Goal: Task Accomplishment & Management: Manage account settings

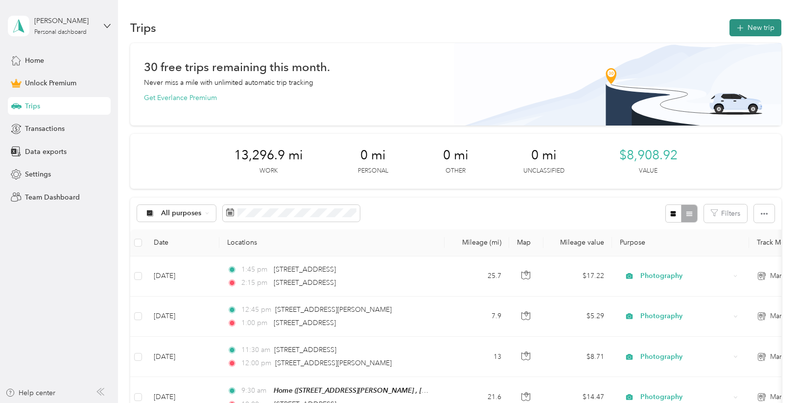
click at [750, 31] on button "New trip" at bounding box center [756, 27] width 52 height 17
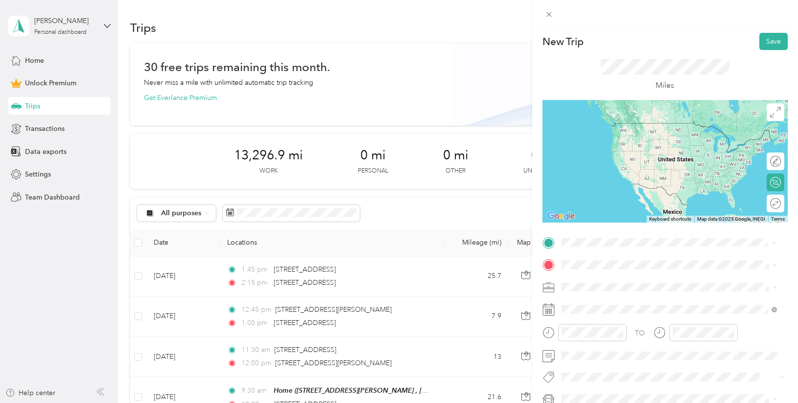
click at [638, 277] on span "[STREET_ADDRESS][US_STATE]" at bounding box center [629, 277] width 98 height 9
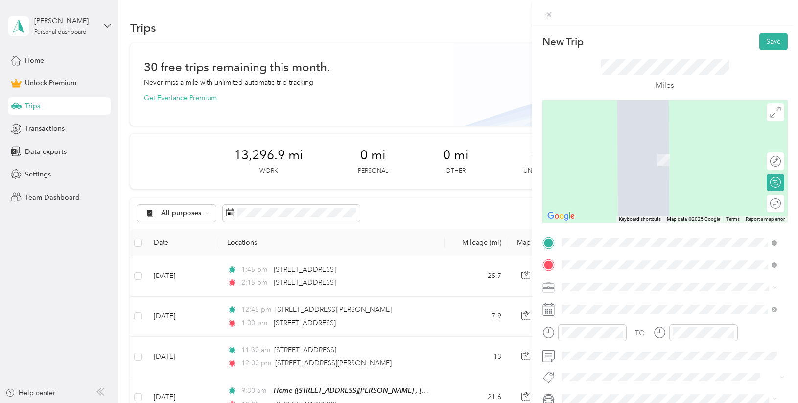
click at [629, 303] on span "[STREET_ADDRESS][US_STATE]" at bounding box center [629, 299] width 98 height 9
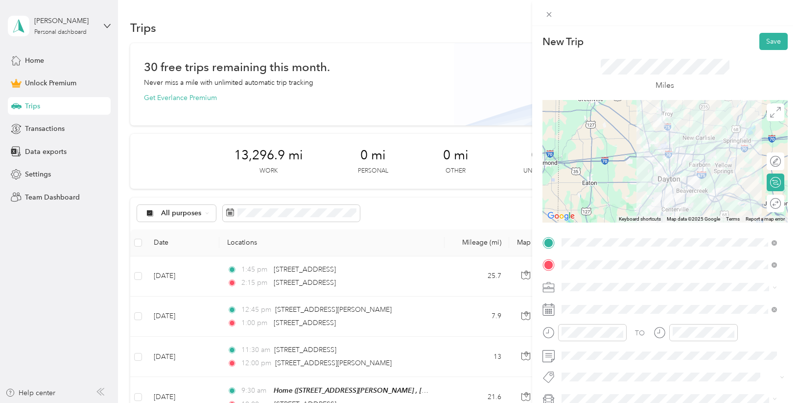
click at [704, 292] on span at bounding box center [673, 287] width 230 height 16
click at [604, 180] on span "Photography" at bounding box center [585, 184] width 41 height 8
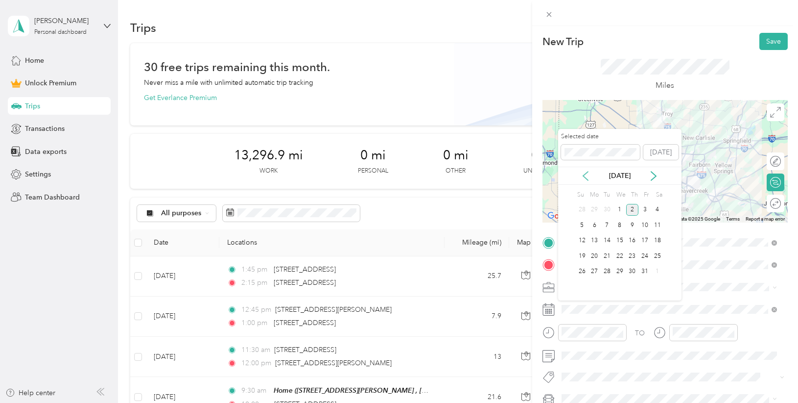
click at [588, 176] on icon at bounding box center [586, 176] width 10 height 10
click at [631, 224] on div "11" at bounding box center [632, 225] width 13 height 12
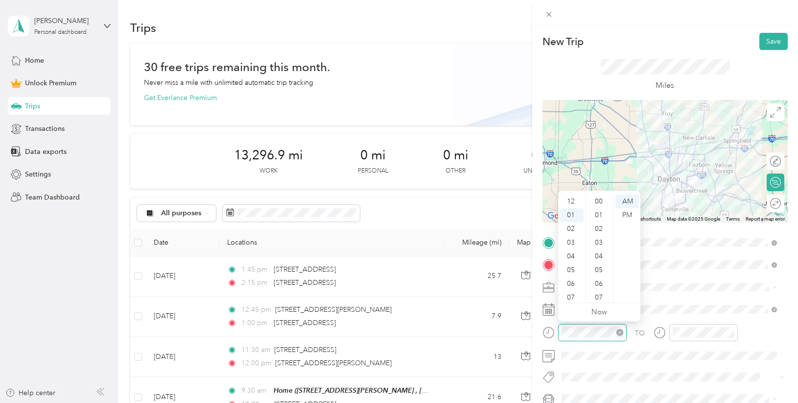
scroll to position [14, 0]
click at [501, 330] on div "New Trip Save This trip cannot be edited because it is either under review, app…" at bounding box center [399, 201] width 798 height 403
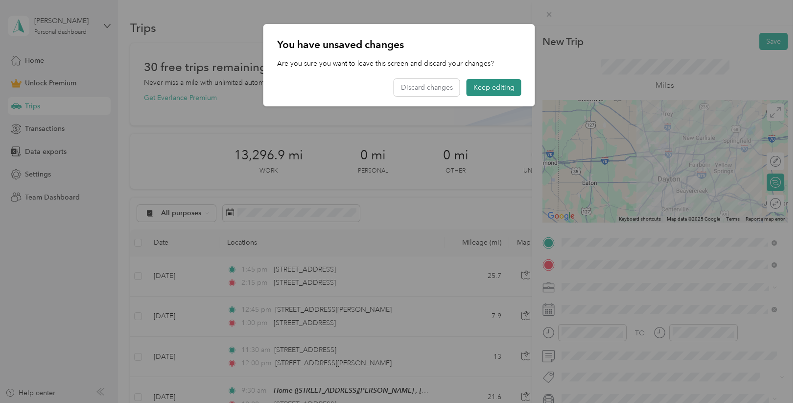
click at [492, 87] on button "Keep editing" at bounding box center [494, 87] width 55 height 17
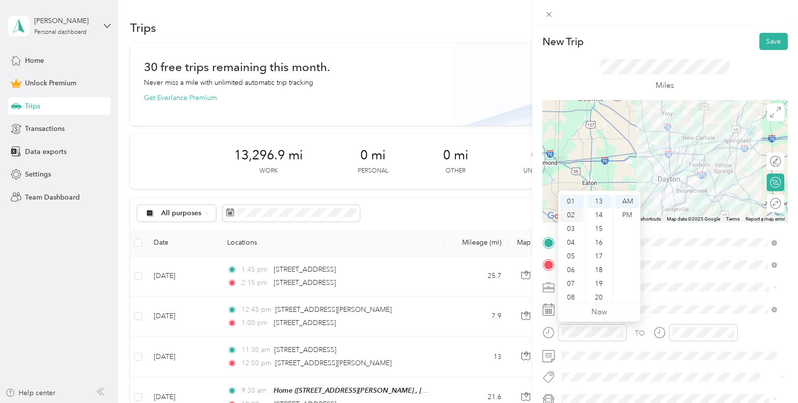
click at [571, 217] on div "02" at bounding box center [572, 215] width 24 height 14
click at [569, 216] on div "03" at bounding box center [572, 215] width 24 height 14
click at [598, 202] on div "00" at bounding box center [600, 201] width 24 height 14
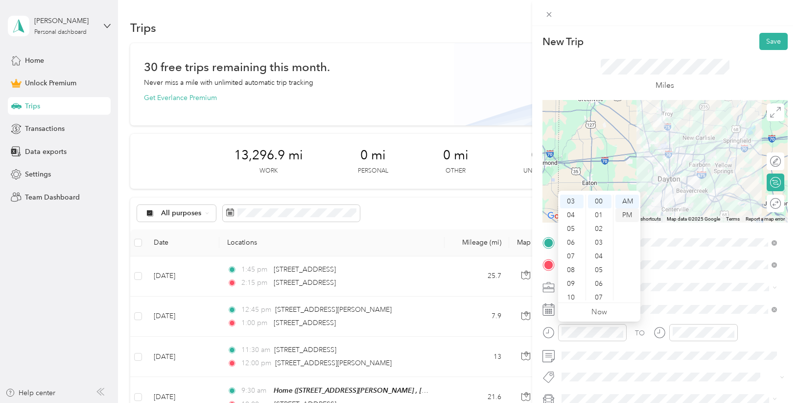
click at [624, 211] on div "PM" at bounding box center [628, 215] width 24 height 14
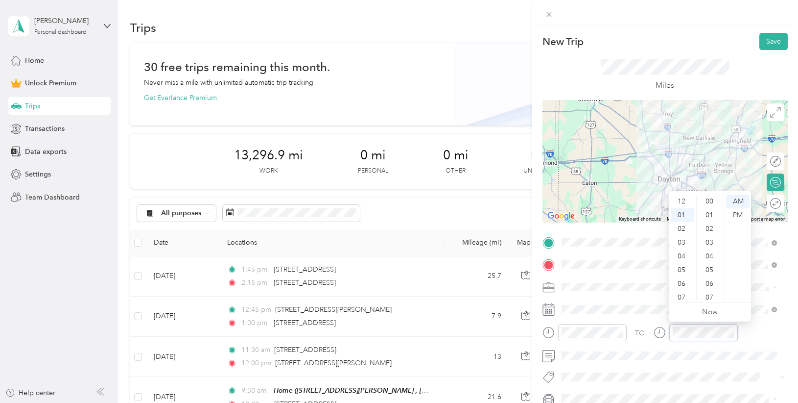
scroll to position [178, 0]
click at [685, 244] on div "04" at bounding box center [683, 243] width 24 height 14
click at [711, 195] on div "00" at bounding box center [711, 201] width 24 height 14
click at [743, 214] on div "PM" at bounding box center [738, 215] width 24 height 14
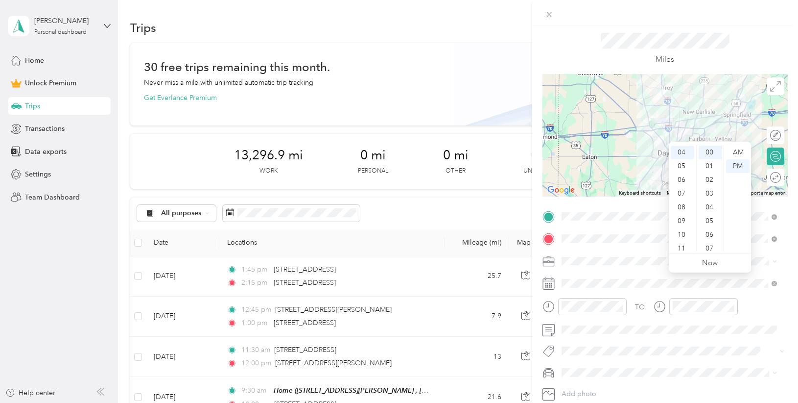
scroll to position [49, 0]
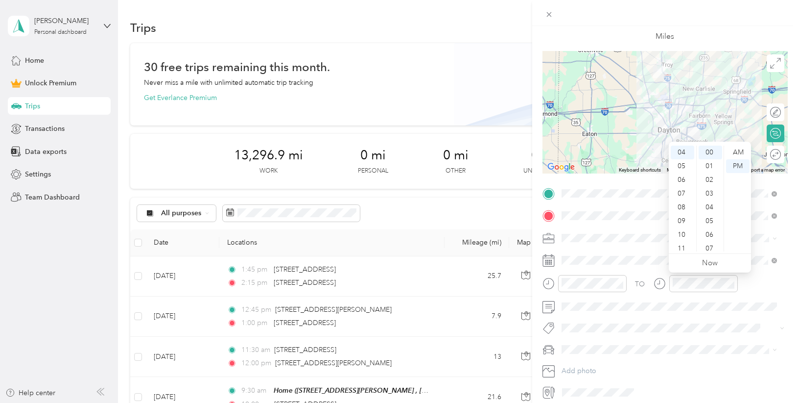
click at [612, 354] on span at bounding box center [673, 349] width 230 height 16
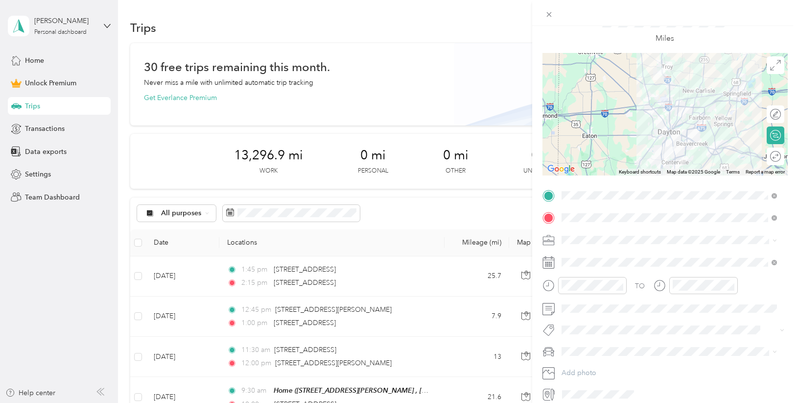
scroll to position [0, 0]
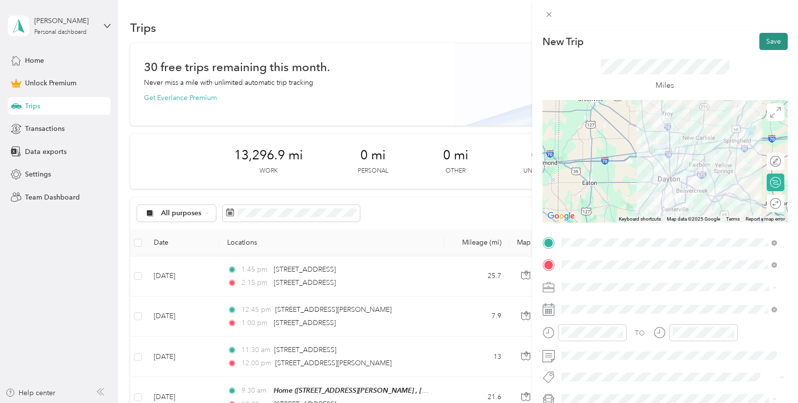
click at [766, 42] on button "Save" at bounding box center [774, 41] width 28 height 17
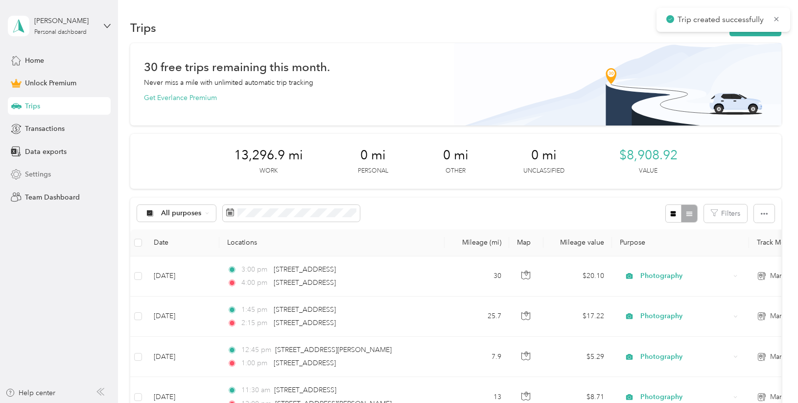
click at [45, 174] on span "Settings" at bounding box center [38, 174] width 26 height 10
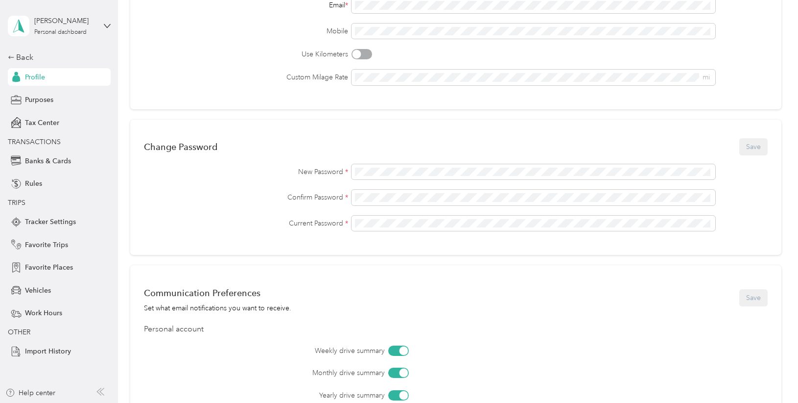
scroll to position [348, 0]
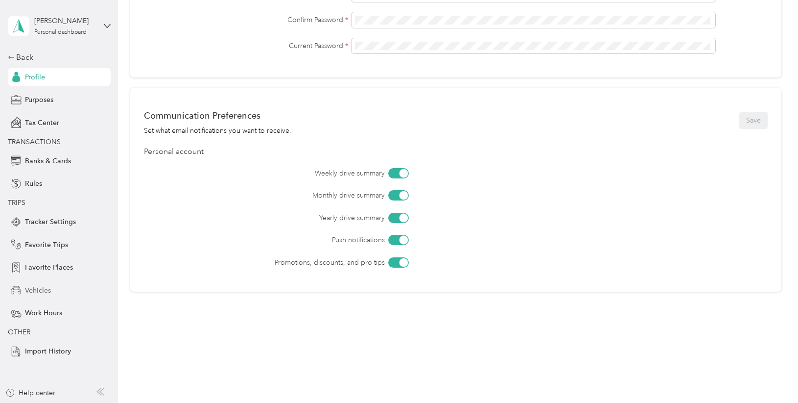
click at [31, 288] on span "Vehicles" at bounding box center [38, 290] width 26 height 10
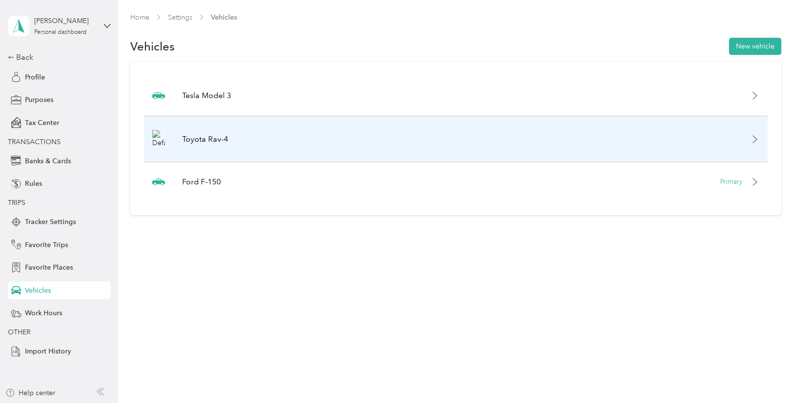
click at [756, 152] on div "Toyota Rav-4" at bounding box center [456, 139] width 624 height 46
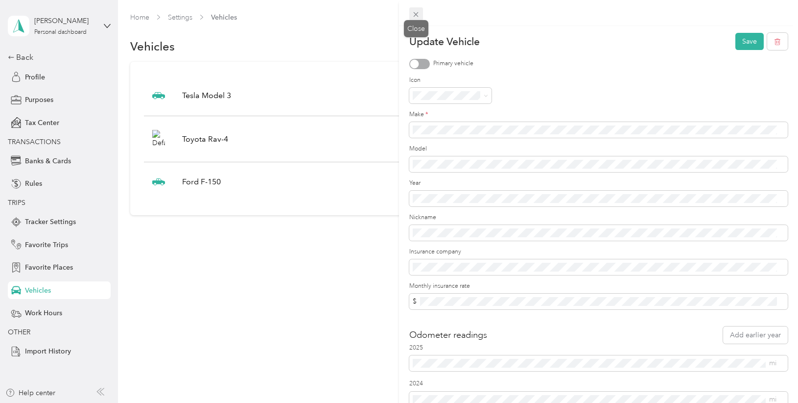
click at [416, 13] on icon at bounding box center [416, 14] width 8 height 8
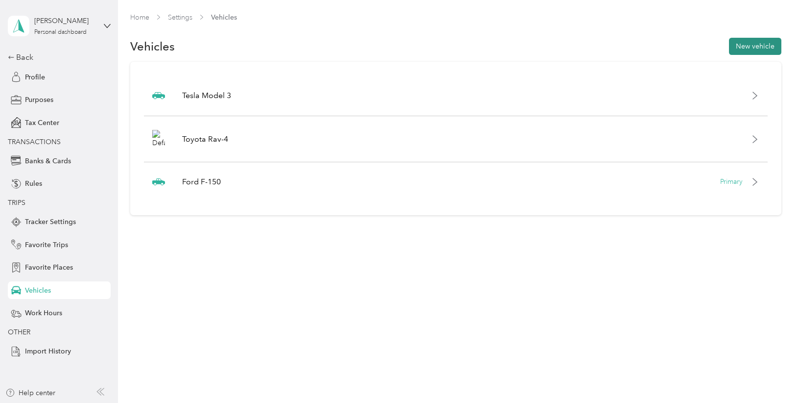
click at [744, 48] on button "New vehicle" at bounding box center [755, 46] width 52 height 17
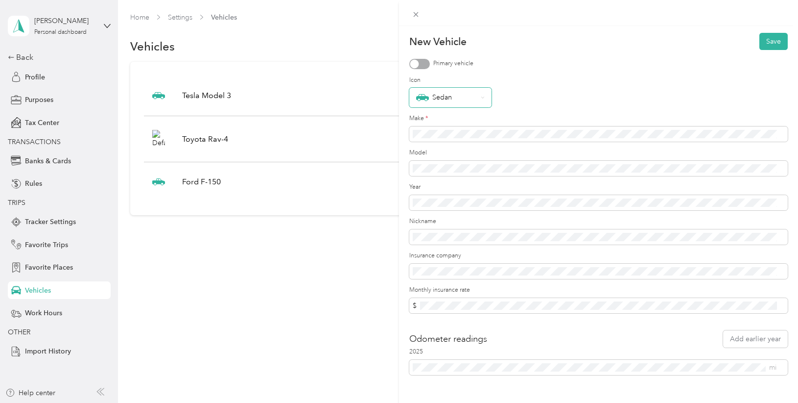
click at [475, 100] on div "Sedan" at bounding box center [446, 97] width 61 height 13
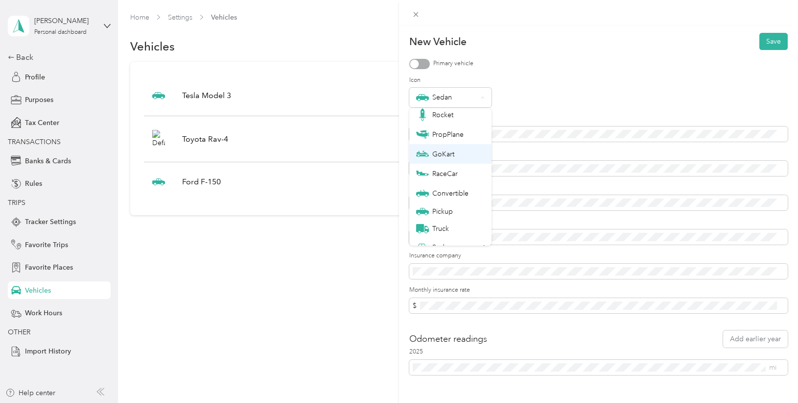
scroll to position [34, 0]
click at [454, 231] on div "Sedan" at bounding box center [445, 235] width 58 height 13
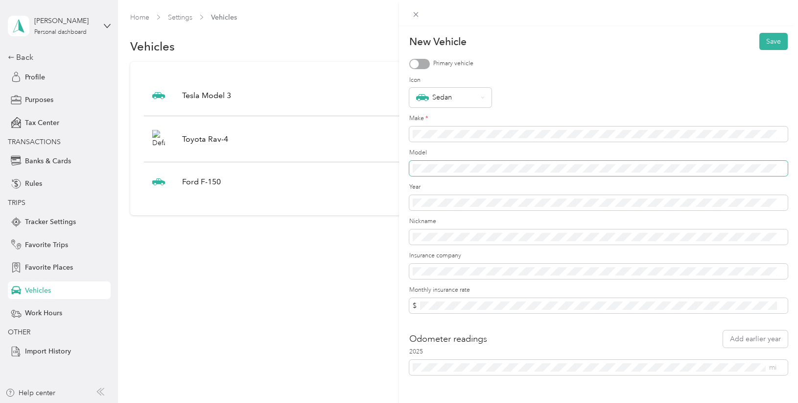
click at [440, 163] on span at bounding box center [598, 169] width 379 height 16
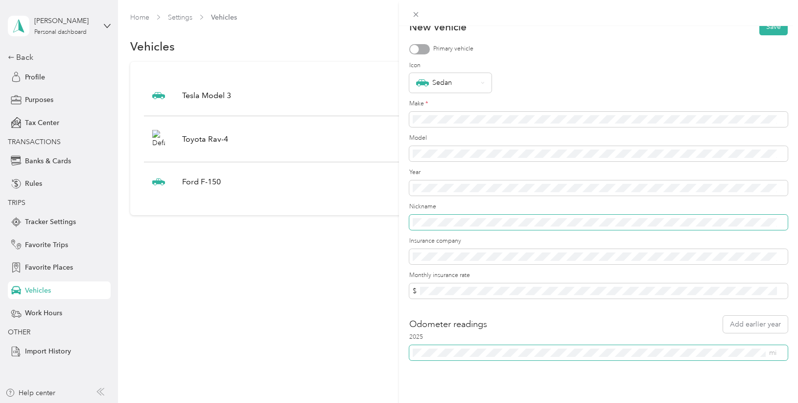
scroll to position [0, 0]
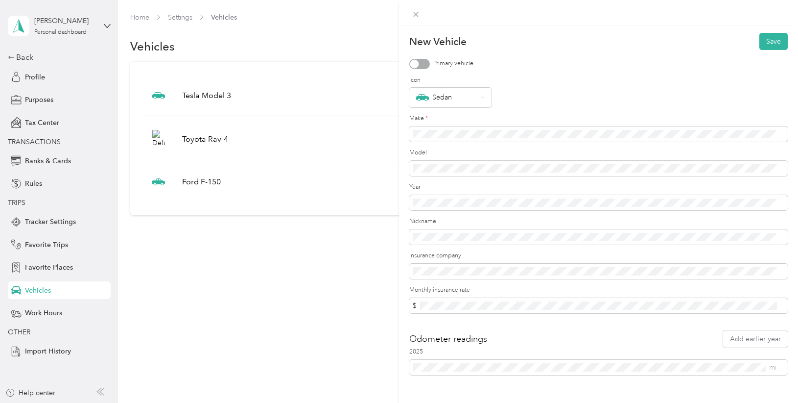
click at [429, 64] on div at bounding box center [419, 64] width 21 height 10
click at [776, 37] on button "Save" at bounding box center [774, 41] width 28 height 17
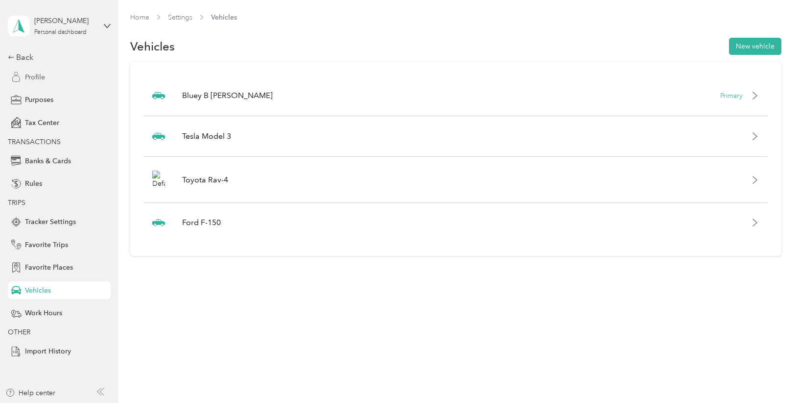
click at [39, 74] on span "Profile" at bounding box center [35, 77] width 20 height 10
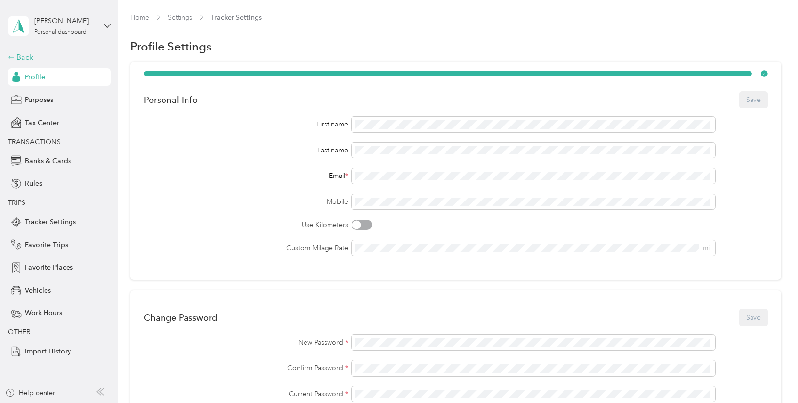
click at [26, 55] on div "Back" at bounding box center [57, 57] width 98 height 12
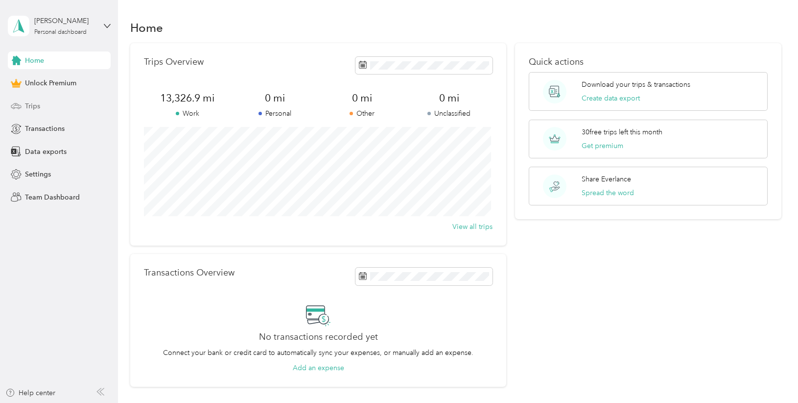
click at [47, 107] on div "Trips" at bounding box center [59, 106] width 103 height 18
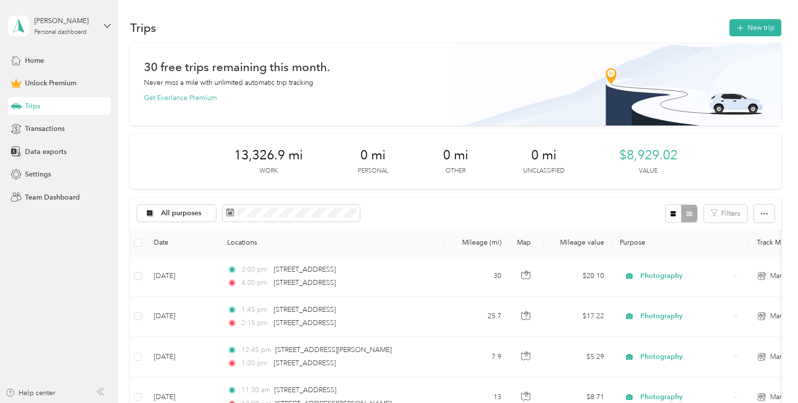
scroll to position [49, 0]
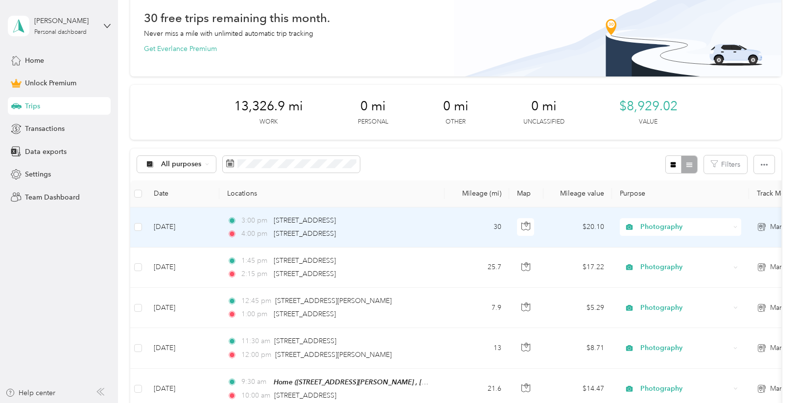
click at [436, 227] on td "3:00 pm [STREET_ADDRESS][PERSON_NAME] 4:00 pm [STREET_ADDRESS]" at bounding box center [331, 227] width 225 height 40
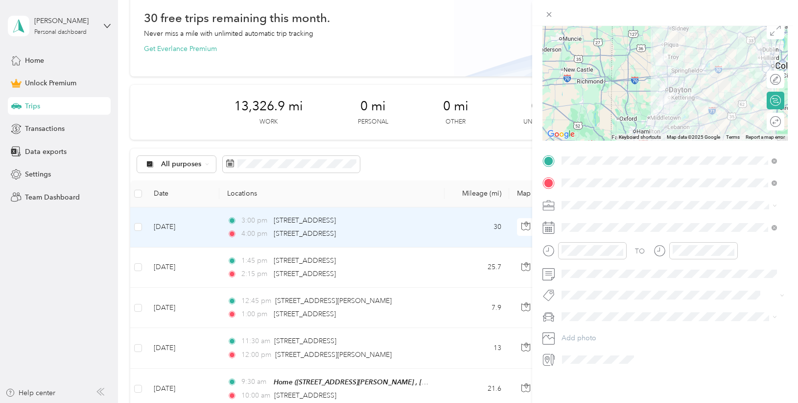
scroll to position [89, 0]
click at [623, 327] on div "Bluey B [PERSON_NAME]" at bounding box center [669, 324] width 209 height 10
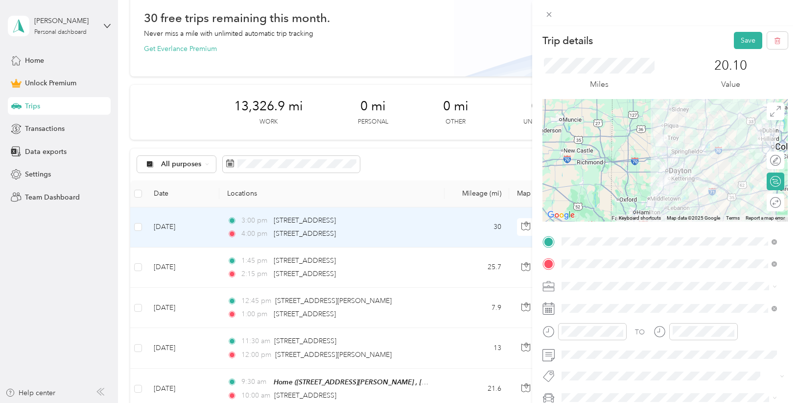
scroll to position [0, 0]
click at [743, 43] on button "Save" at bounding box center [748, 41] width 28 height 17
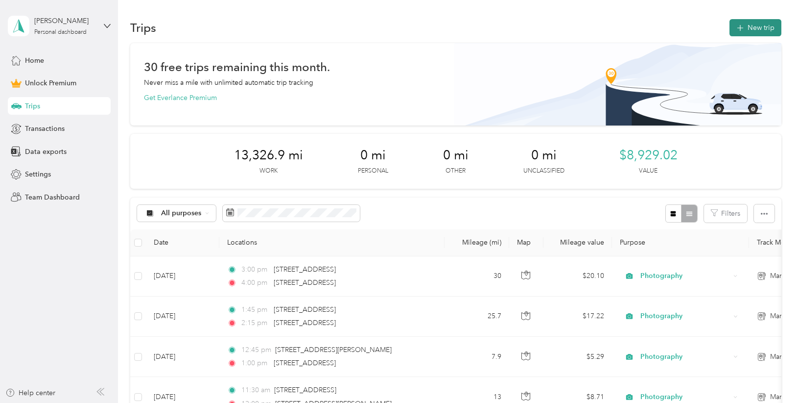
click at [746, 28] on button "New trip" at bounding box center [756, 27] width 52 height 17
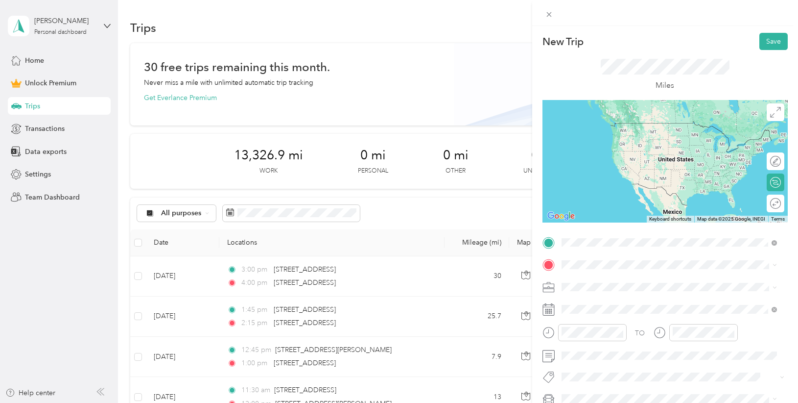
click at [609, 280] on span "[STREET_ADDRESS][US_STATE]" at bounding box center [629, 277] width 98 height 9
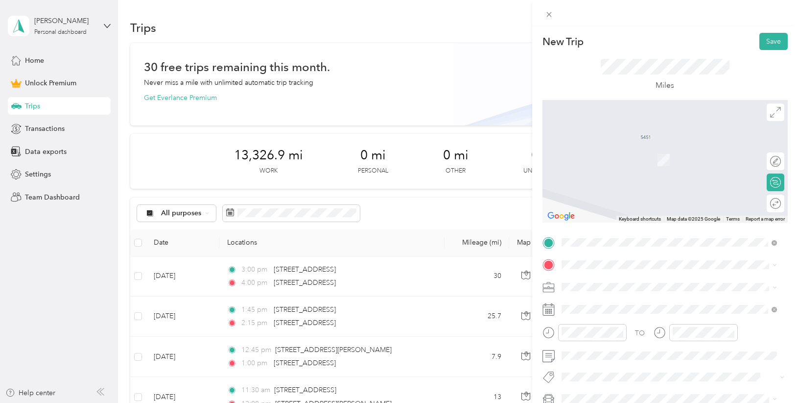
click at [572, 310] on icon at bounding box center [570, 313] width 10 height 10
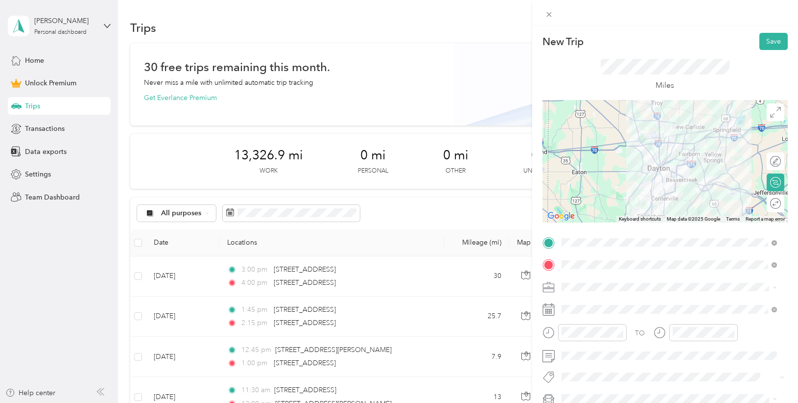
click at [596, 183] on span "Photography" at bounding box center [585, 184] width 41 height 8
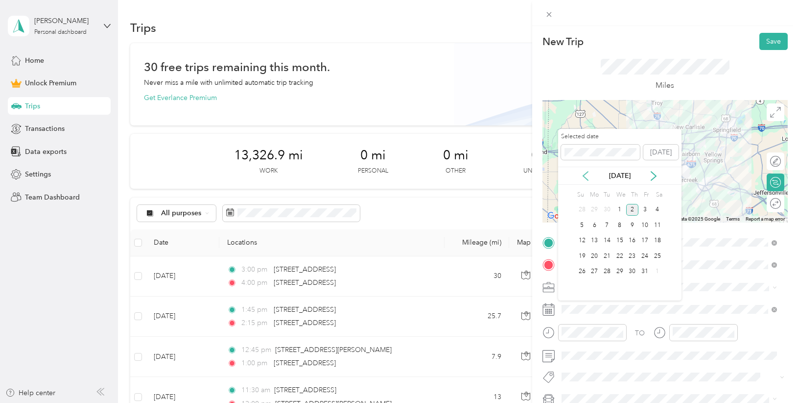
click at [588, 179] on icon at bounding box center [585, 175] width 5 height 9
click at [636, 229] on div "11" at bounding box center [632, 225] width 13 height 12
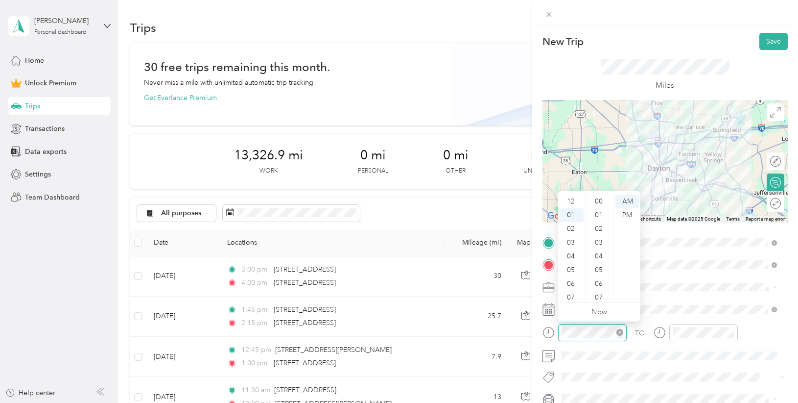
scroll to position [206, 0]
click at [573, 255] on div "05" at bounding box center [572, 256] width 24 height 14
click at [599, 202] on div "00" at bounding box center [600, 201] width 24 height 14
click at [626, 214] on div "PM" at bounding box center [628, 215] width 24 height 14
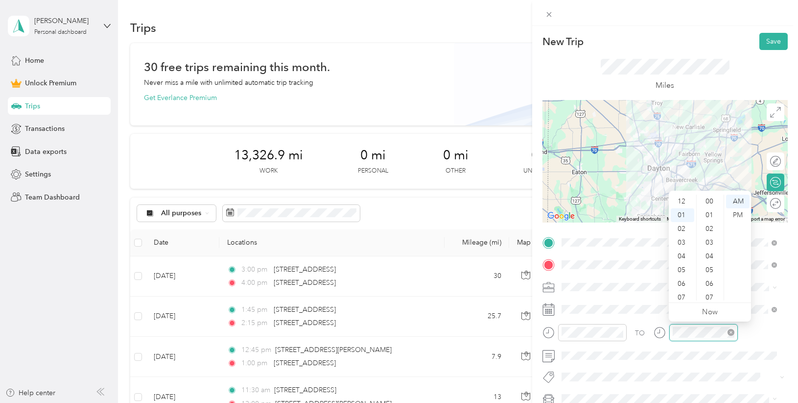
scroll to position [14, 0]
click at [682, 255] on div "05" at bounding box center [683, 256] width 24 height 14
click at [710, 211] on div "30" at bounding box center [711, 211] width 24 height 14
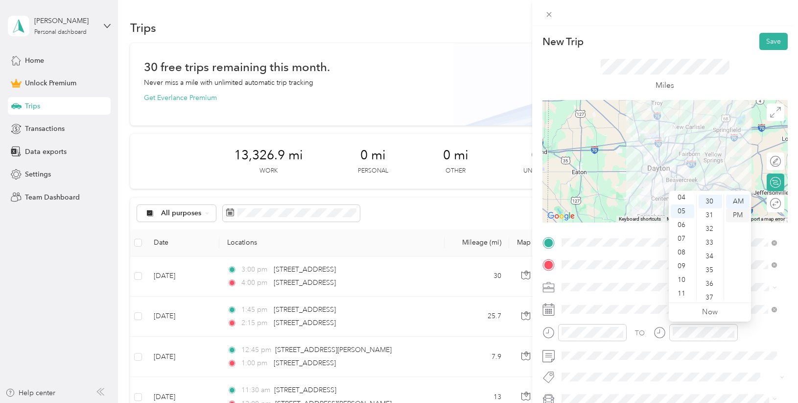
click at [738, 213] on div "PM" at bounding box center [738, 215] width 24 height 14
click at [737, 218] on div "PM" at bounding box center [738, 215] width 24 height 14
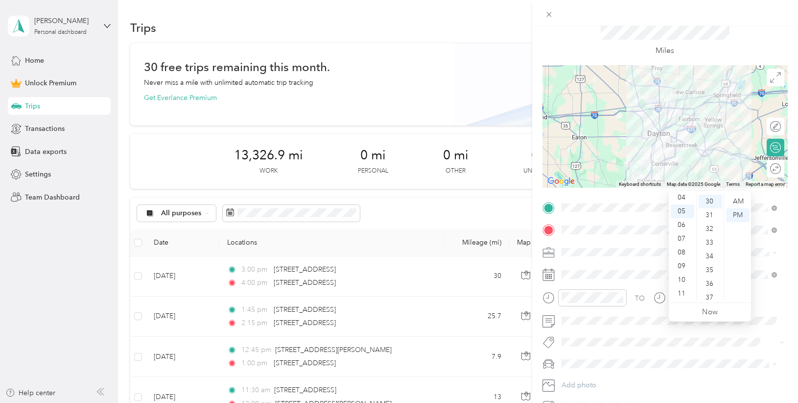
scroll to position [0, 0]
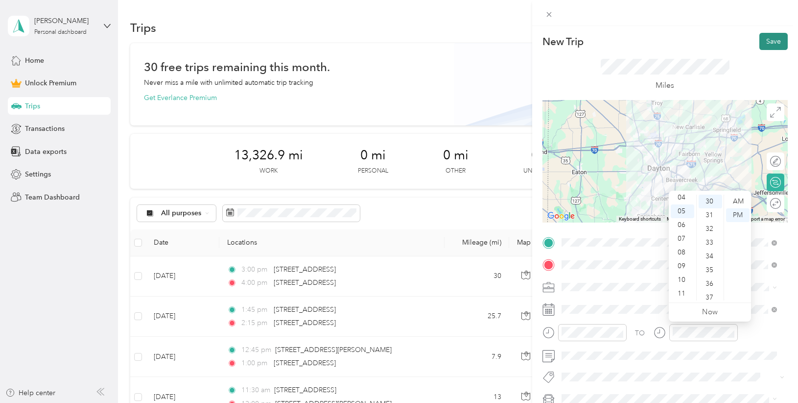
click at [771, 44] on button "Save" at bounding box center [774, 41] width 28 height 17
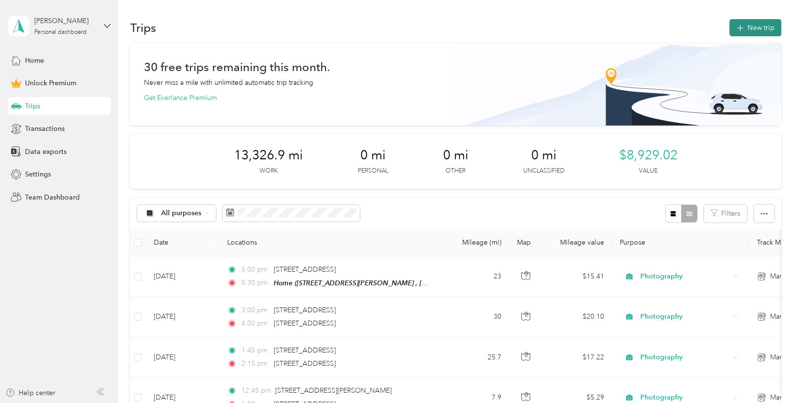
click at [753, 28] on button "New trip" at bounding box center [756, 27] width 52 height 17
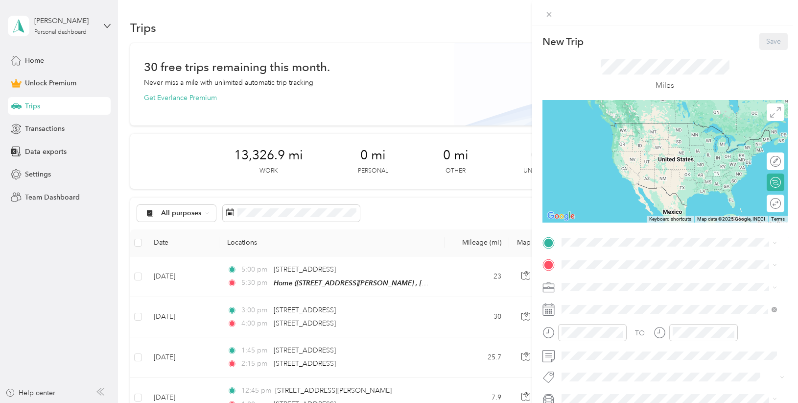
click at [596, 283] on strong "Home" at bounding box center [589, 281] width 19 height 9
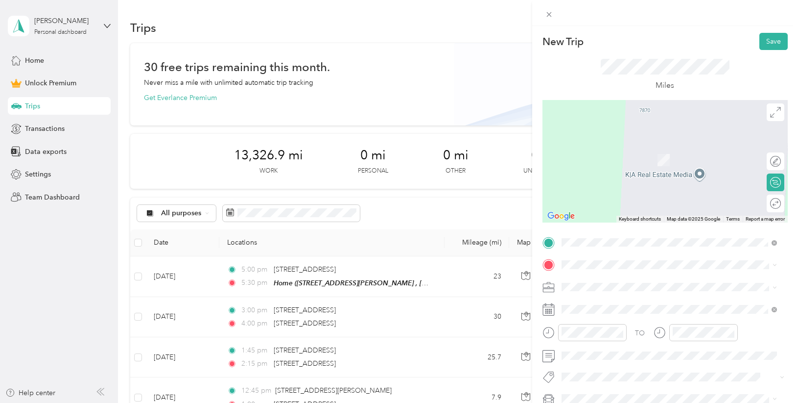
click at [608, 298] on span "[STREET_ADDRESS][PERSON_NAME][US_STATE]" at bounding box center [656, 299] width 152 height 9
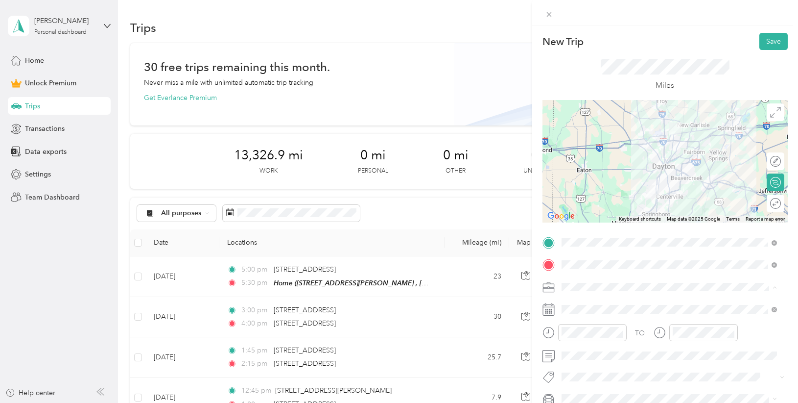
click at [608, 186] on div "Photography" at bounding box center [669, 184] width 209 height 10
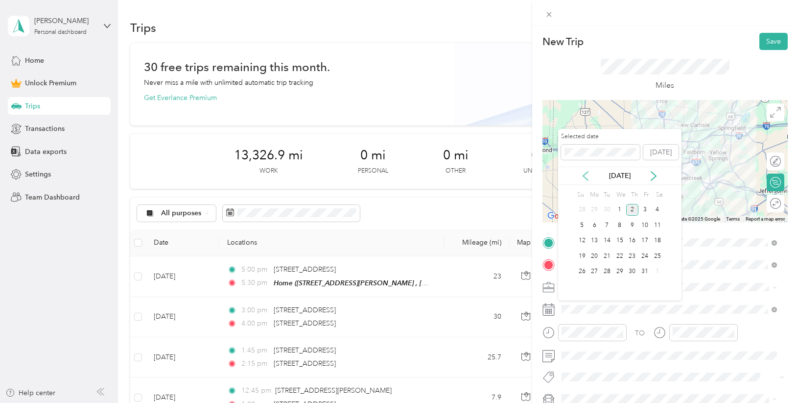
click at [589, 176] on icon at bounding box center [586, 176] width 10 height 10
click at [638, 227] on div "11" at bounding box center [632, 225] width 13 height 12
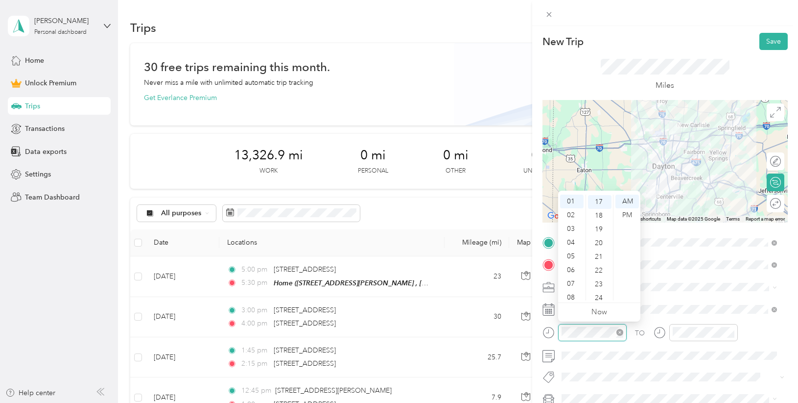
scroll to position [233, 0]
click at [571, 282] on div "07" at bounding box center [572, 284] width 24 height 14
click at [601, 282] on div "30" at bounding box center [600, 282] width 24 height 14
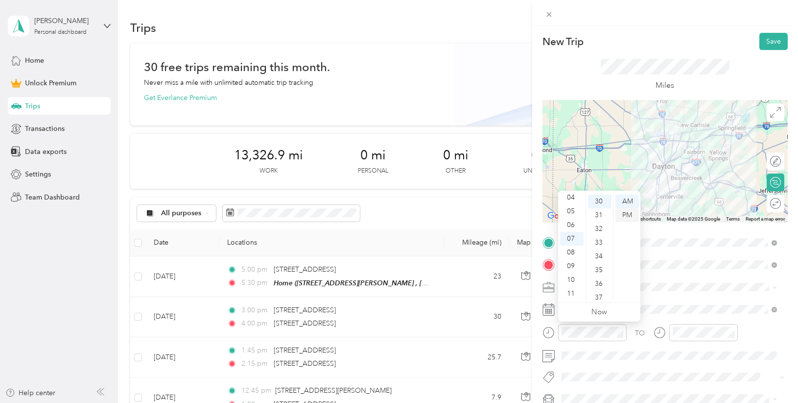
click at [625, 211] on div "PM" at bounding box center [628, 215] width 24 height 14
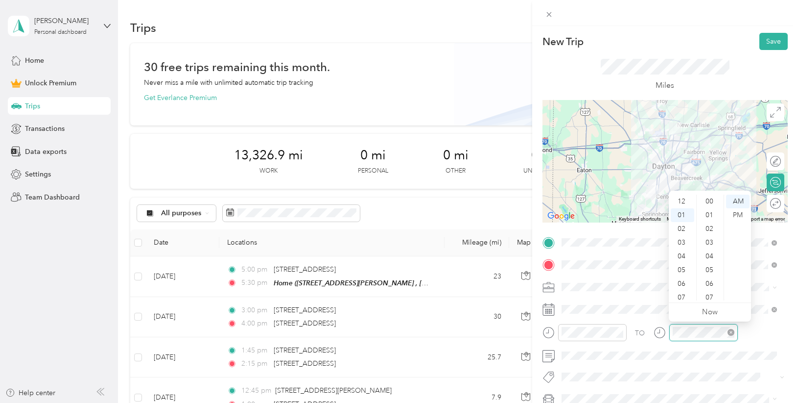
scroll to position [14, 0]
click at [680, 297] on div "08" at bounding box center [683, 297] width 24 height 14
click at [710, 204] on div "00" at bounding box center [711, 201] width 24 height 14
click at [737, 214] on div "PM" at bounding box center [738, 215] width 24 height 14
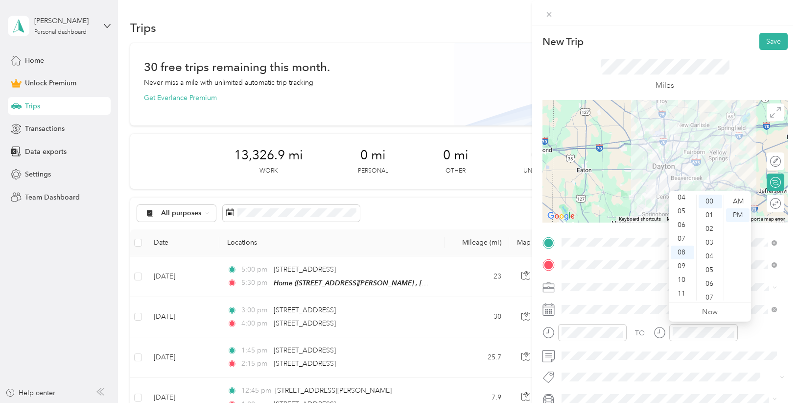
click at [586, 55] on div "Miles" at bounding box center [665, 75] width 245 height 50
click at [764, 202] on div at bounding box center [770, 203] width 21 height 10
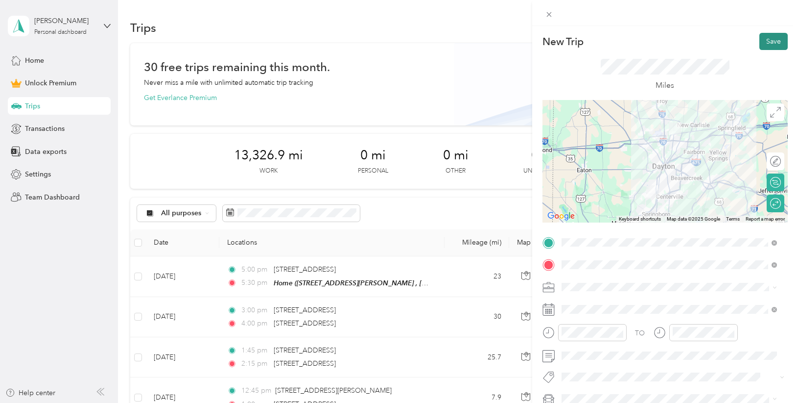
click at [765, 41] on button "Save" at bounding box center [774, 41] width 28 height 17
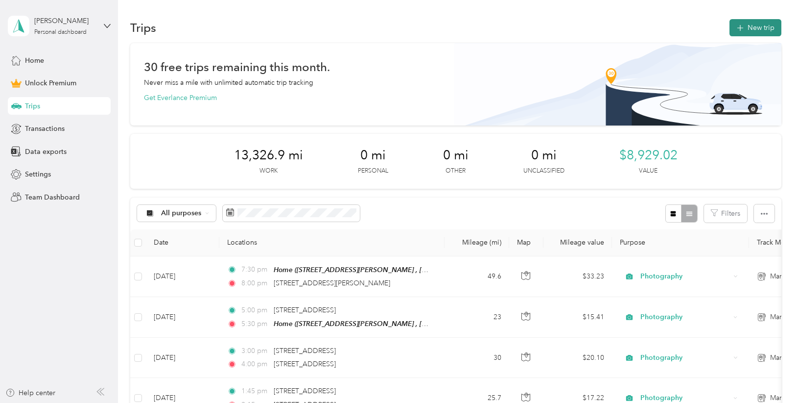
click at [766, 27] on button "New trip" at bounding box center [756, 27] width 52 height 17
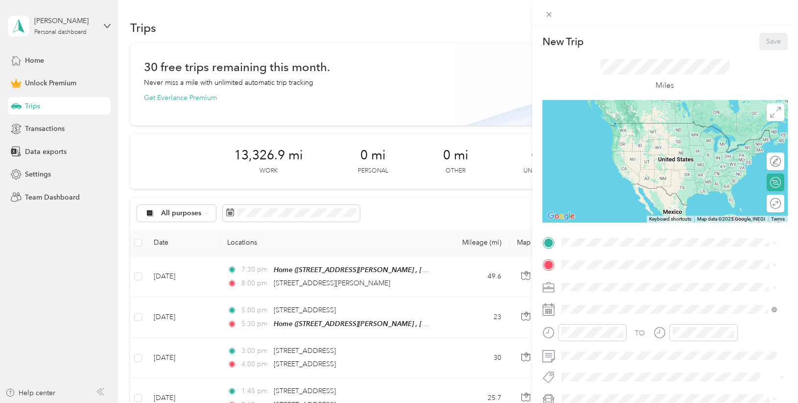
click at [590, 284] on strong "Home" at bounding box center [589, 281] width 19 height 9
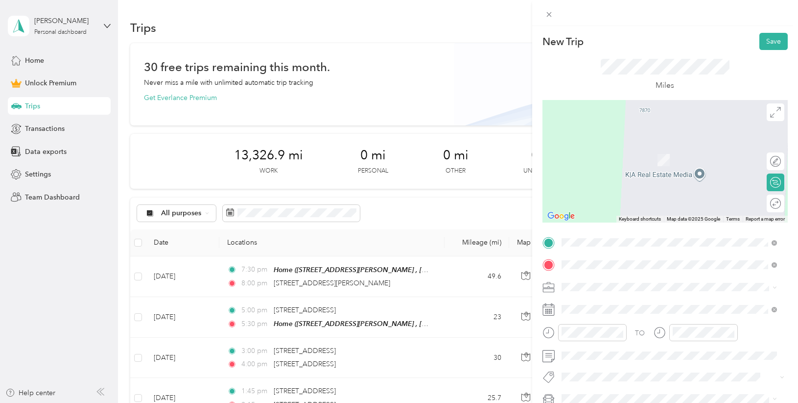
click at [655, 150] on span "[STREET_ADDRESS][US_STATE]" at bounding box center [629, 145] width 98 height 9
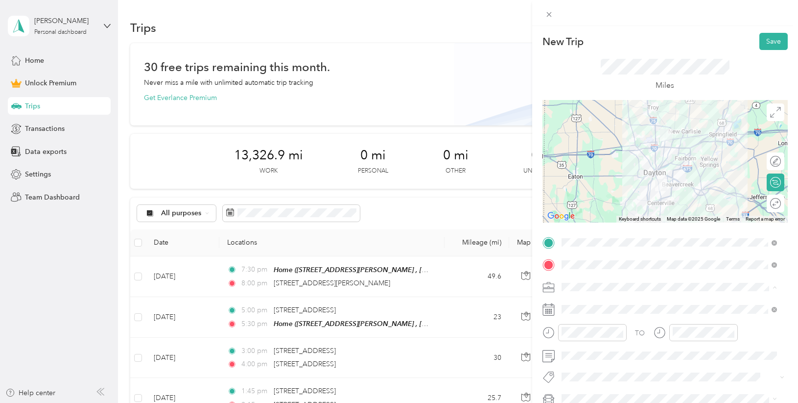
click at [621, 188] on li "Photography" at bounding box center [669, 183] width 222 height 17
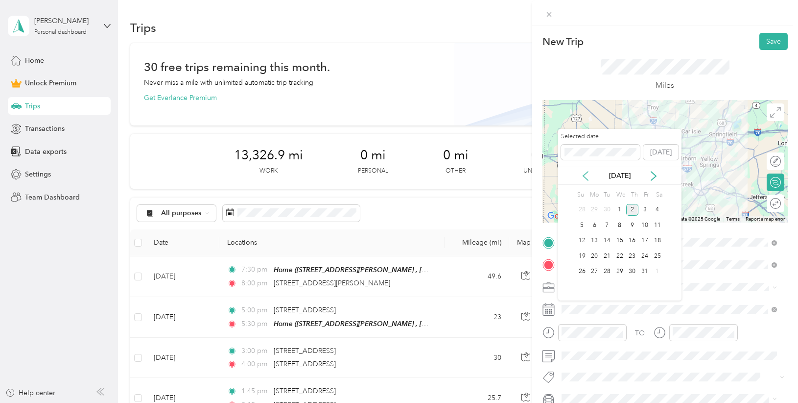
click at [585, 178] on icon at bounding box center [586, 176] width 10 height 10
click at [643, 225] on div "12" at bounding box center [645, 225] width 13 height 12
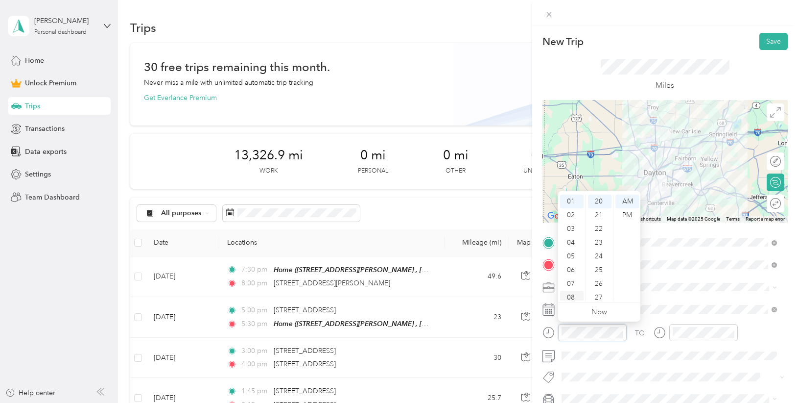
scroll to position [59, 0]
click at [566, 265] on div "09" at bounding box center [572, 266] width 24 height 14
click at [598, 201] on div "00" at bounding box center [600, 201] width 24 height 14
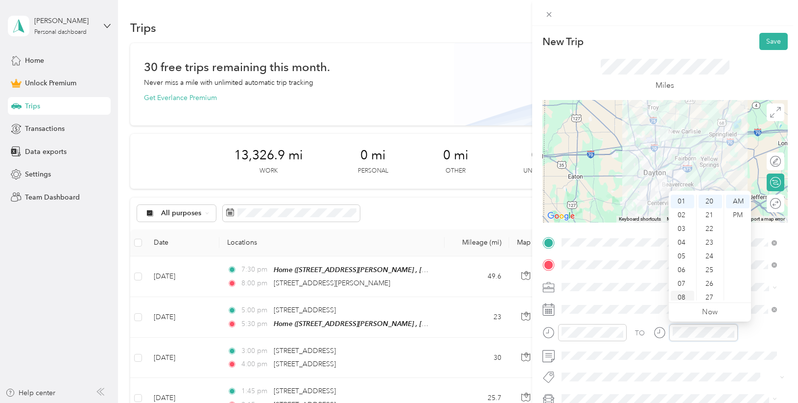
scroll to position [59, 0]
click at [679, 267] on div "09" at bounding box center [683, 266] width 24 height 14
click at [709, 288] on div "30" at bounding box center [711, 290] width 24 height 14
click at [766, 44] on button "Save" at bounding box center [774, 41] width 28 height 17
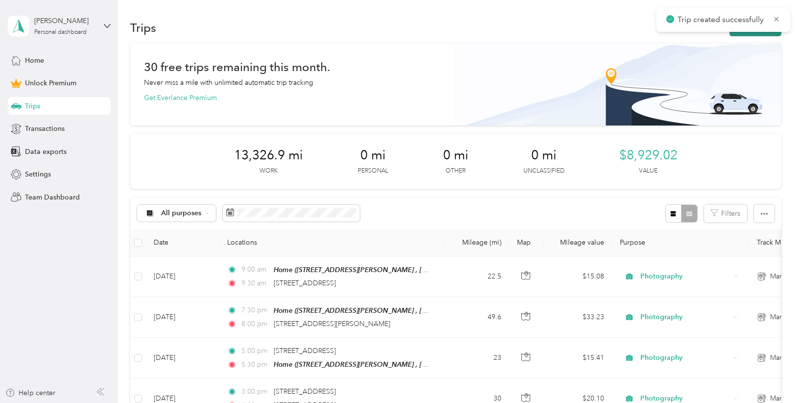
click at [746, 33] on button "New trip" at bounding box center [756, 27] width 52 height 17
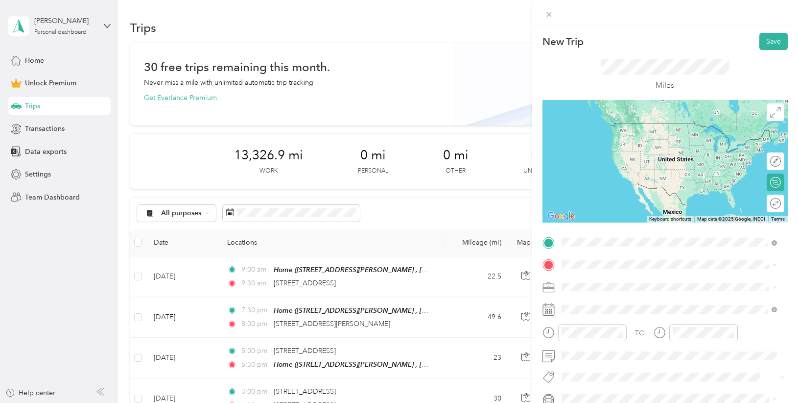
click at [618, 282] on span "[STREET_ADDRESS][US_STATE]" at bounding box center [629, 277] width 98 height 9
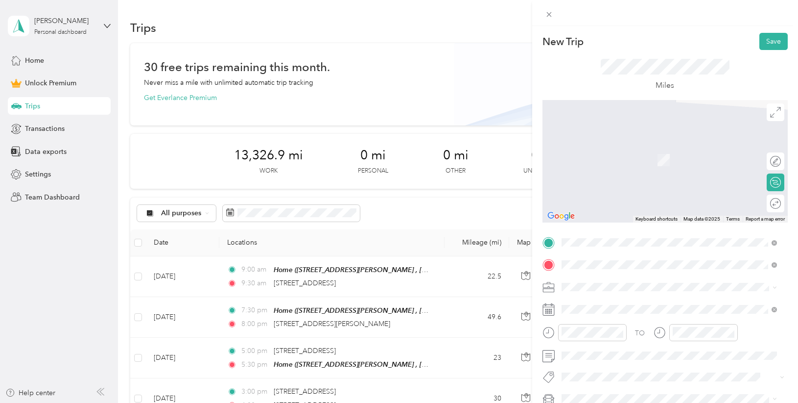
click at [688, 152] on div "[STREET_ADDRESS][US_STATE]" at bounding box center [669, 145] width 209 height 13
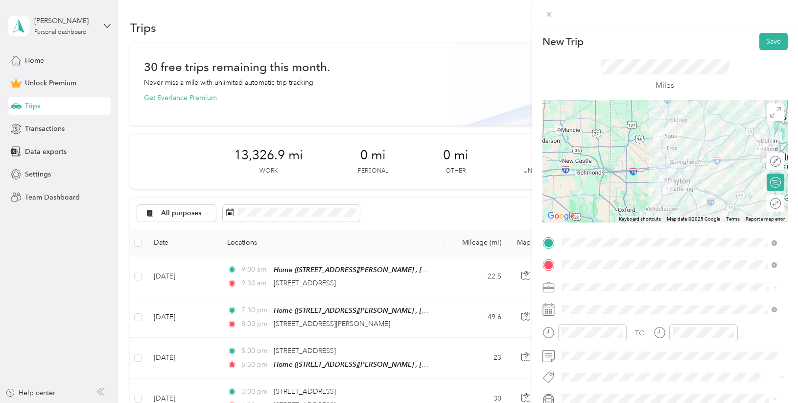
click at [606, 188] on li "Photography" at bounding box center [669, 183] width 222 height 17
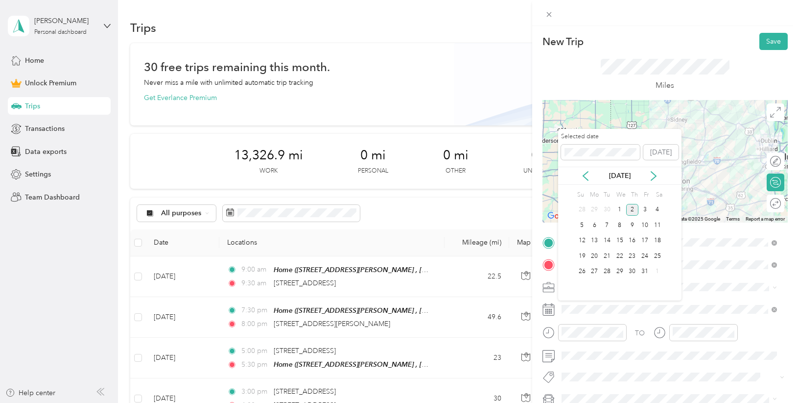
click at [592, 172] on div "[DATE]" at bounding box center [619, 175] width 123 height 10
click at [588, 173] on icon at bounding box center [586, 176] width 10 height 10
click at [645, 224] on div "12" at bounding box center [645, 225] width 13 height 12
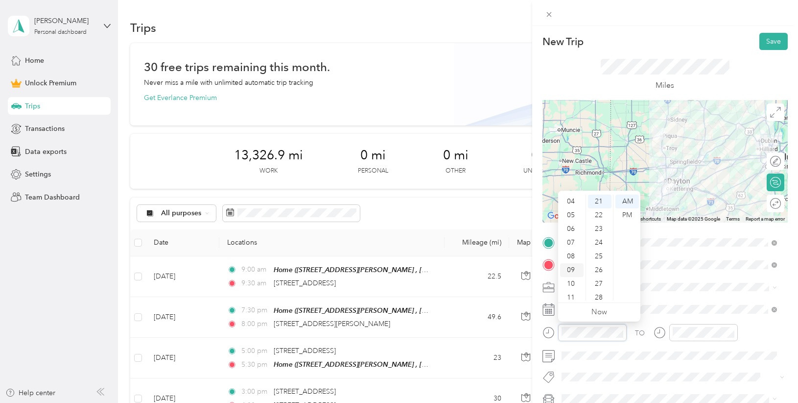
scroll to position [59, 0]
click at [568, 278] on div "10" at bounding box center [572, 280] width 24 height 14
click at [600, 269] on div "30" at bounding box center [600, 270] width 24 height 14
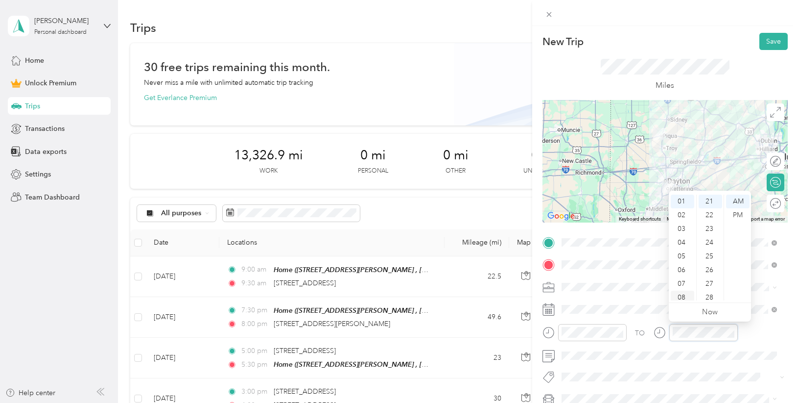
scroll to position [59, 0]
click at [682, 289] on div "11" at bounding box center [683, 293] width 24 height 14
click at [709, 204] on div "00" at bounding box center [711, 201] width 24 height 14
click at [764, 38] on button "Save" at bounding box center [774, 41] width 28 height 17
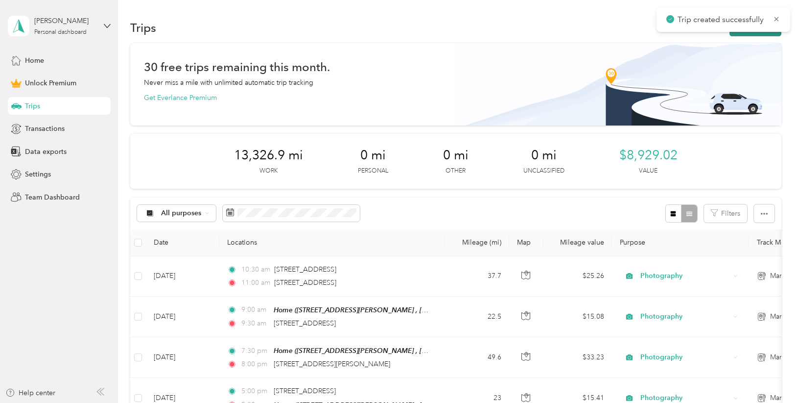
click at [744, 35] on button "New trip" at bounding box center [756, 27] width 52 height 17
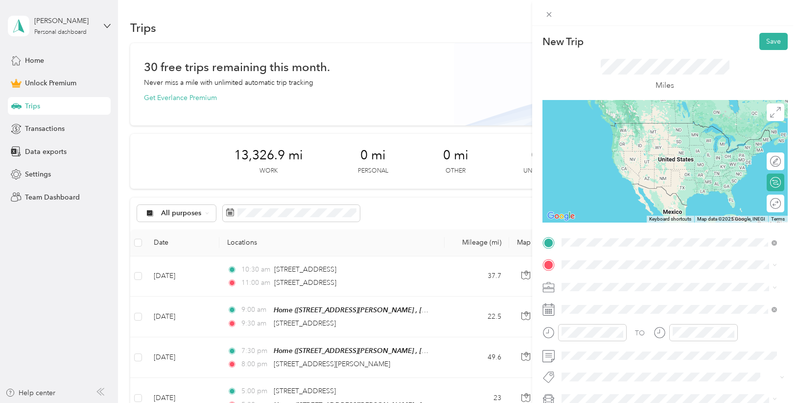
click at [635, 278] on span "[STREET_ADDRESS][US_STATE]" at bounding box center [629, 277] width 98 height 9
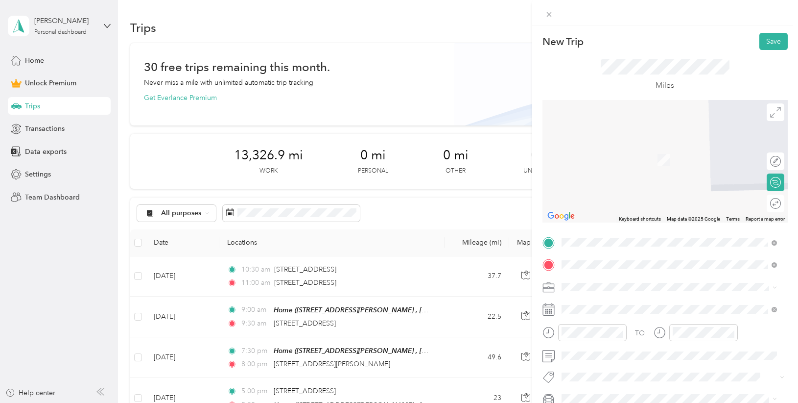
click at [669, 145] on span "[STREET_ADDRESS][US_STATE]" at bounding box center [629, 145] width 98 height 9
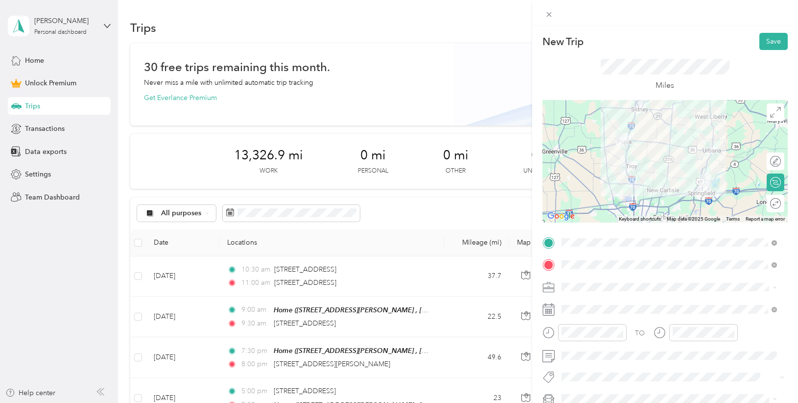
click at [638, 184] on div "Photography" at bounding box center [669, 184] width 209 height 10
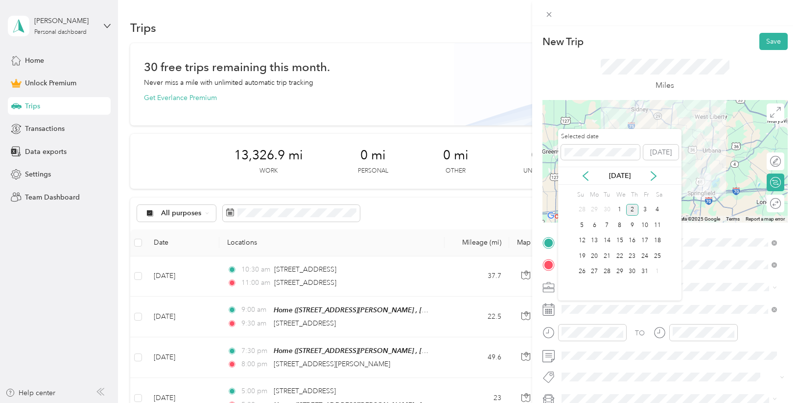
click at [587, 169] on div "[DATE]" at bounding box center [619, 175] width 123 height 18
click at [588, 173] on icon at bounding box center [586, 176] width 10 height 10
click at [648, 228] on div "12" at bounding box center [645, 225] width 13 height 12
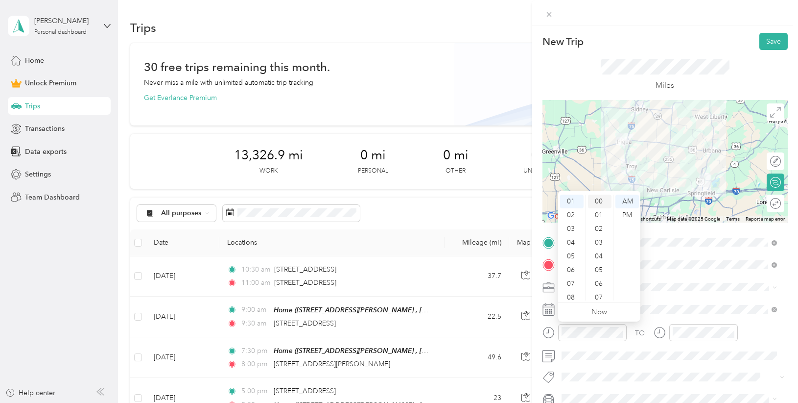
click at [602, 202] on div "00" at bounding box center [600, 201] width 24 height 14
click at [626, 214] on div "PM" at bounding box center [628, 215] width 24 height 14
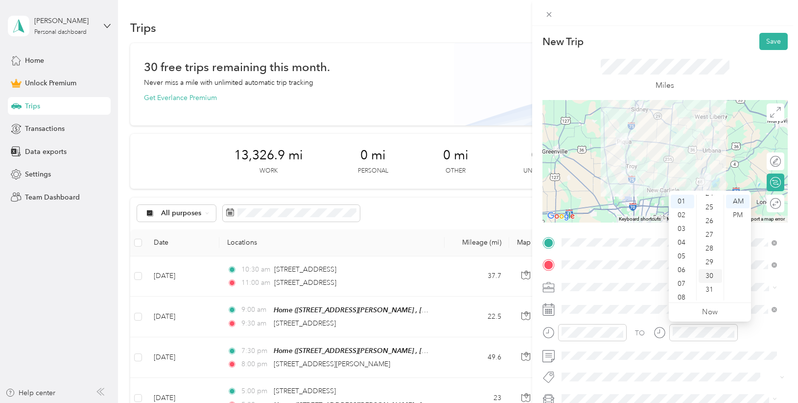
click at [706, 276] on div "30" at bounding box center [711, 276] width 24 height 14
click at [737, 215] on div "PM" at bounding box center [738, 215] width 24 height 14
click at [767, 41] on button "Save" at bounding box center [774, 41] width 28 height 17
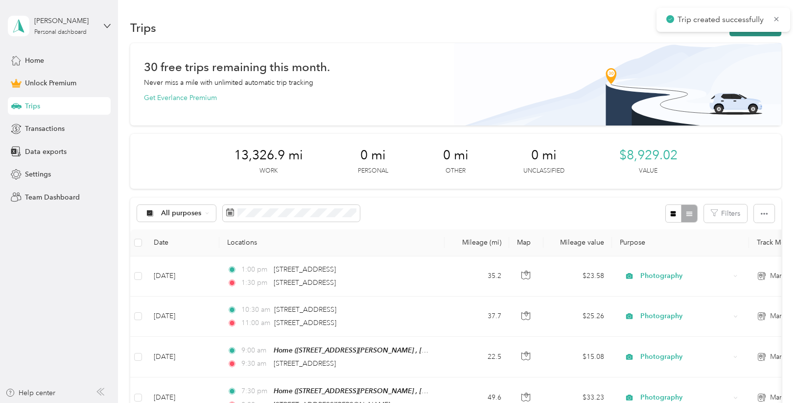
click at [736, 34] on button "New trip" at bounding box center [756, 27] width 52 height 17
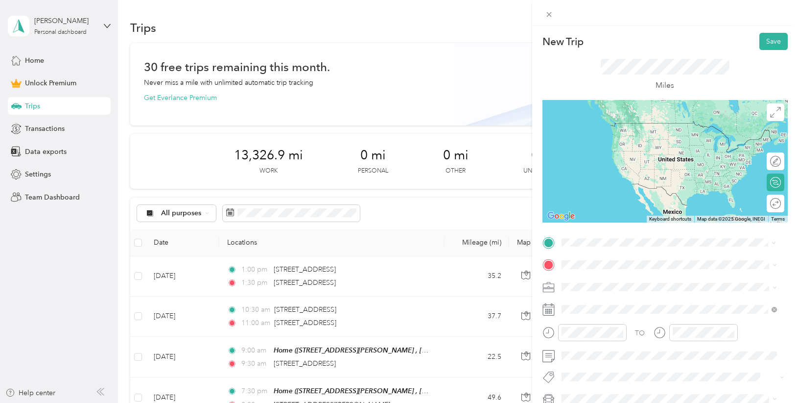
click at [612, 282] on span "[STREET_ADDRESS][US_STATE]" at bounding box center [629, 277] width 98 height 9
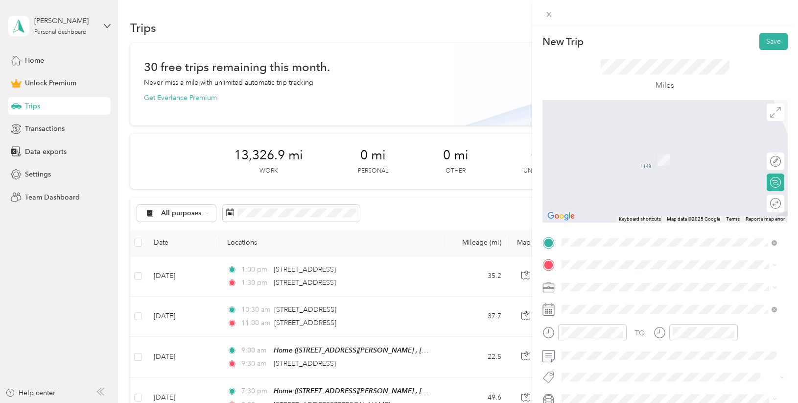
click at [611, 252] on div "TO Add photo" at bounding box center [665, 342] width 245 height 214
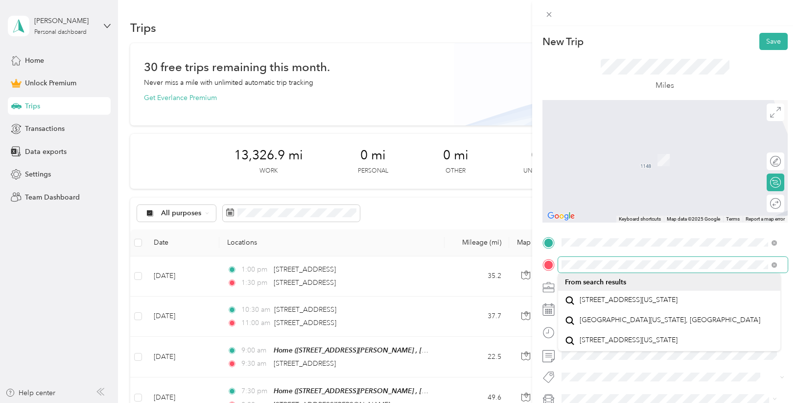
click at [513, 268] on div "New Trip Save This trip cannot be edited because it is either under review, app…" at bounding box center [399, 201] width 798 height 403
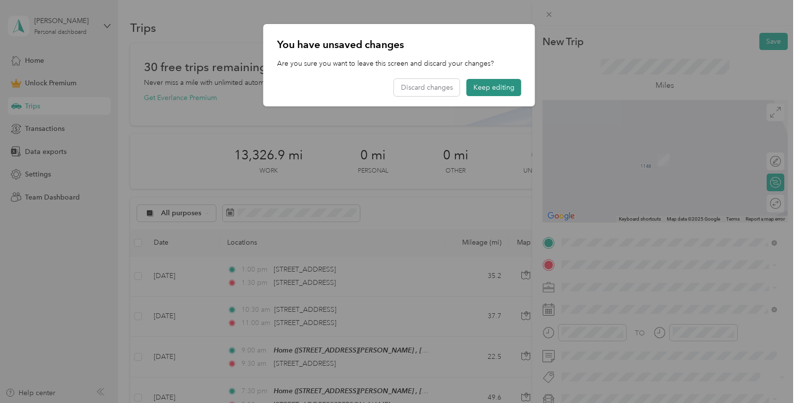
click at [486, 85] on button "Keep editing" at bounding box center [494, 87] width 55 height 17
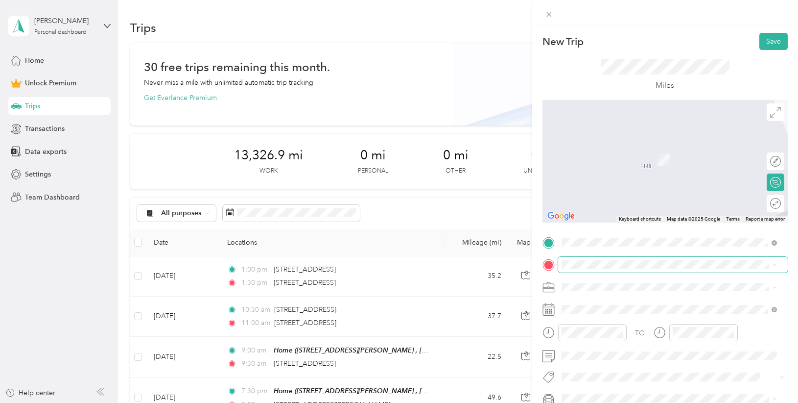
click at [594, 259] on span at bounding box center [673, 265] width 230 height 16
click at [605, 321] on span "[GEOGRAPHIC_DATA][US_STATE], [GEOGRAPHIC_DATA]" at bounding box center [670, 316] width 181 height 9
click at [664, 151] on span "[PERSON_NAME][GEOGRAPHIC_DATA][PERSON_NAME][US_STATE], [GEOGRAPHIC_DATA]" at bounding box center [677, 149] width 194 height 17
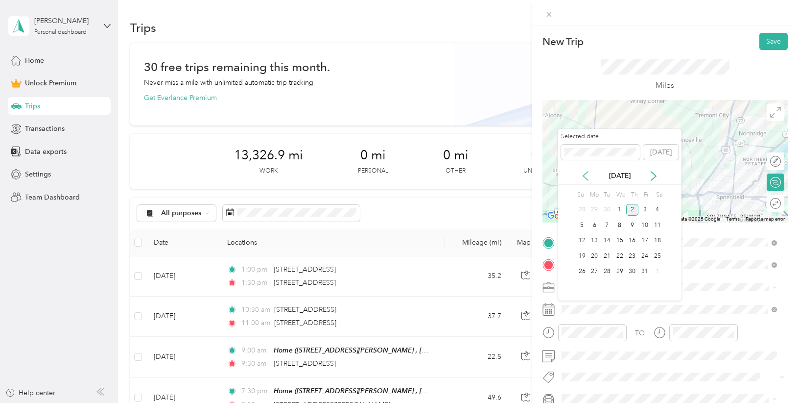
click at [586, 173] on icon at bounding box center [585, 175] width 5 height 9
click at [644, 222] on div "12" at bounding box center [645, 225] width 13 height 12
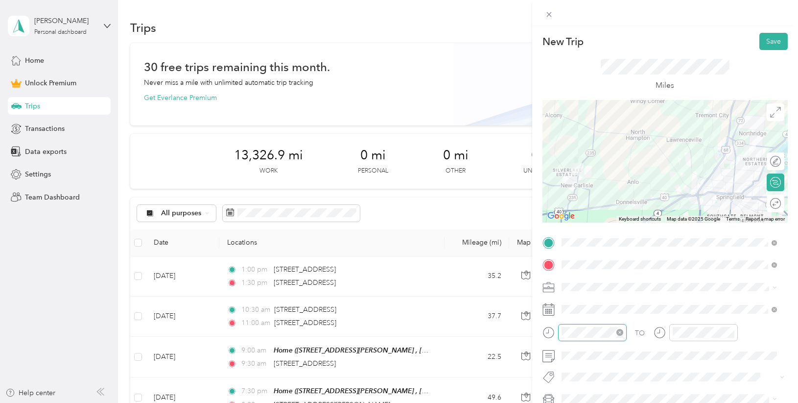
scroll to position [302, 0]
click at [572, 213] on div "02" at bounding box center [572, 215] width 24 height 14
click at [601, 265] on div "30" at bounding box center [600, 262] width 24 height 14
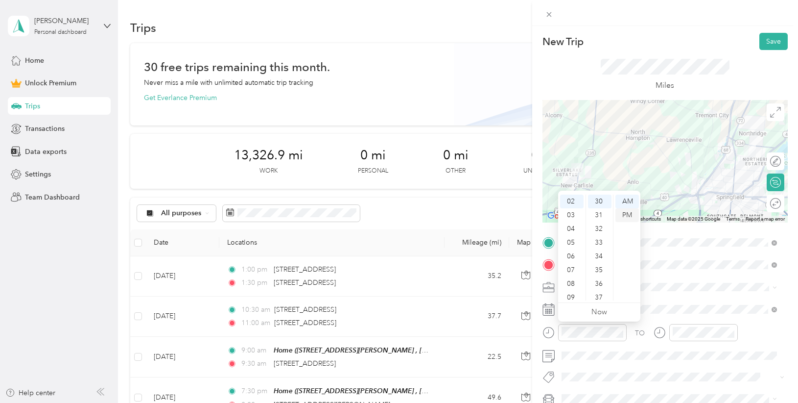
click at [629, 214] on div "PM" at bounding box center [628, 215] width 24 height 14
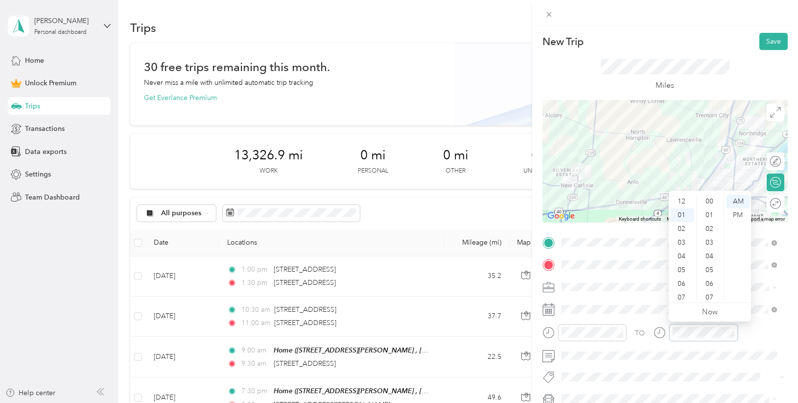
scroll to position [302, 0]
click at [684, 231] on div "03" at bounding box center [683, 229] width 24 height 14
click at [709, 200] on div "00" at bounding box center [711, 201] width 24 height 14
click at [741, 218] on div "PM" at bounding box center [738, 215] width 24 height 14
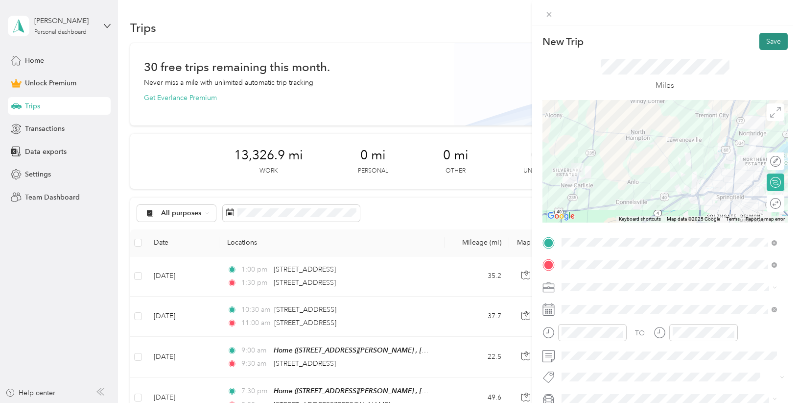
click at [766, 44] on button "Save" at bounding box center [774, 41] width 28 height 17
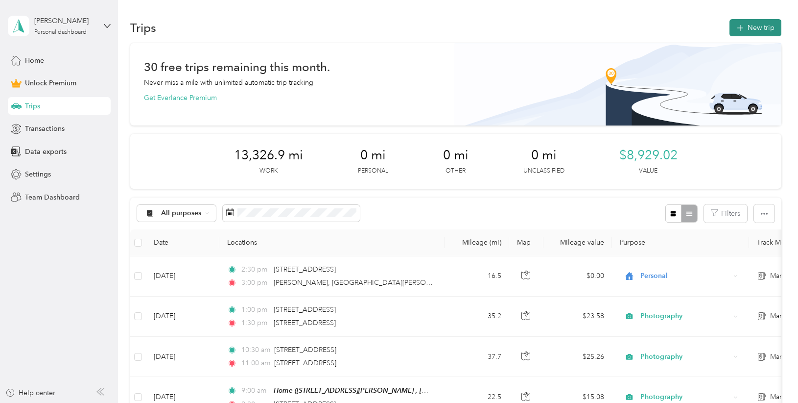
click at [747, 24] on button "New trip" at bounding box center [756, 27] width 52 height 17
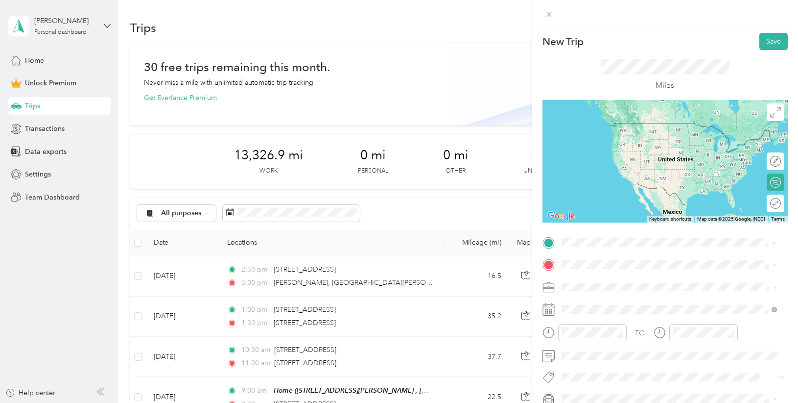
click at [635, 289] on div "[PERSON_NAME][GEOGRAPHIC_DATA][PERSON_NAME][US_STATE], [GEOGRAPHIC_DATA]" at bounding box center [669, 281] width 209 height 21
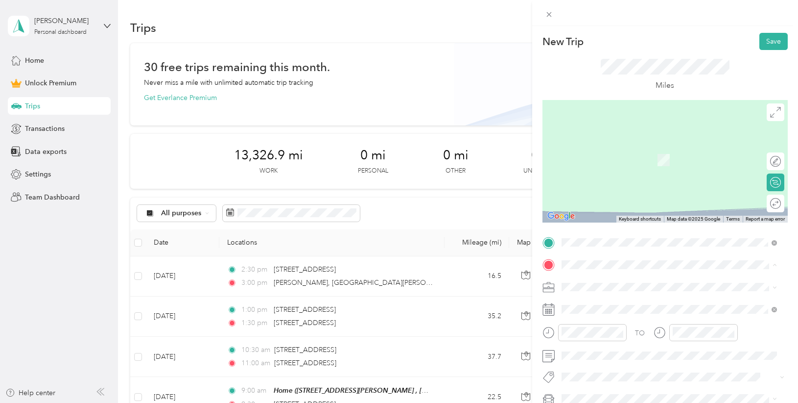
click at [588, 311] on span "[STREET_ADDRESS][PERSON_NAME], [GEOGRAPHIC_DATA], [GEOGRAPHIC_DATA], [GEOGRAPHI…" at bounding box center [676, 319] width 193 height 19
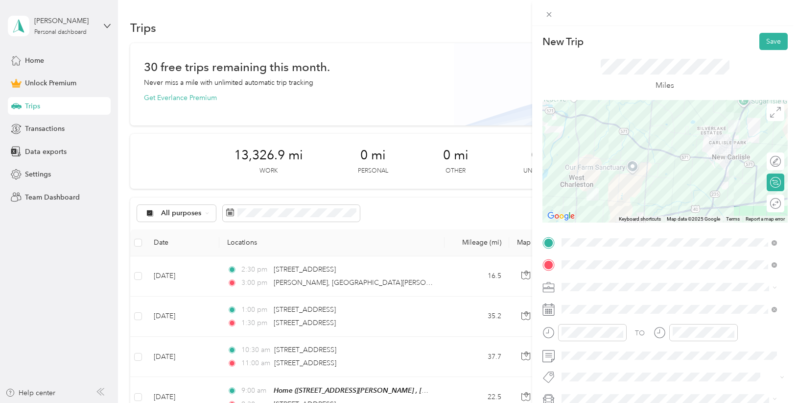
click at [607, 186] on div "Photography" at bounding box center [669, 183] width 209 height 10
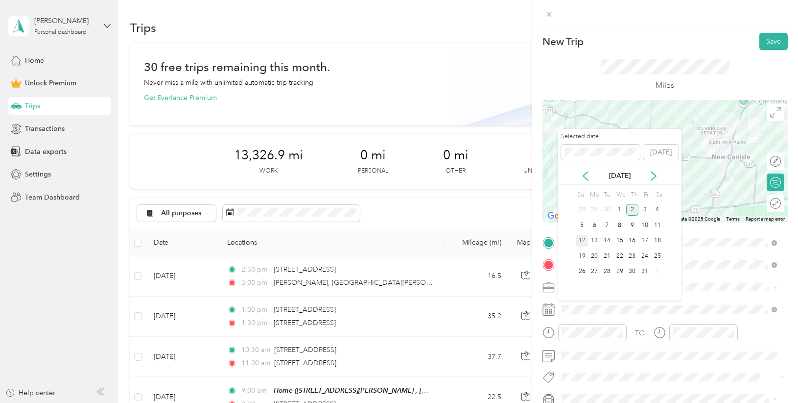
click at [588, 239] on div "12" at bounding box center [582, 241] width 13 height 12
click at [588, 176] on icon at bounding box center [586, 176] width 10 height 10
click at [645, 221] on div "12" at bounding box center [645, 225] width 13 height 12
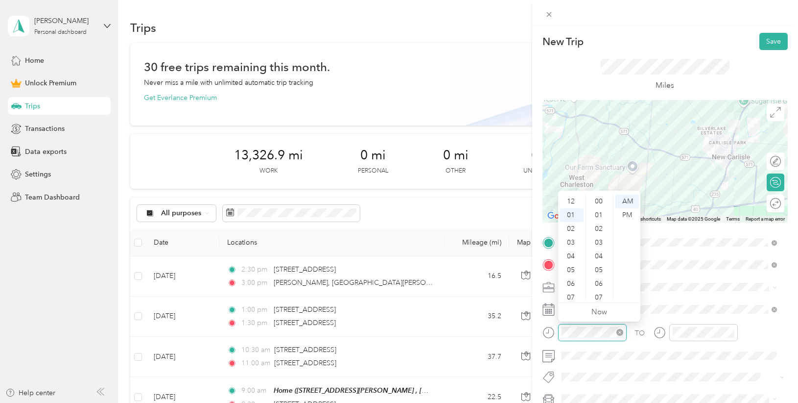
scroll to position [343, 0]
click at [574, 238] on div "04" at bounding box center [572, 243] width 24 height 14
click at [598, 200] on div "00" at bounding box center [600, 201] width 24 height 14
click at [625, 213] on div "PM" at bounding box center [628, 215] width 24 height 14
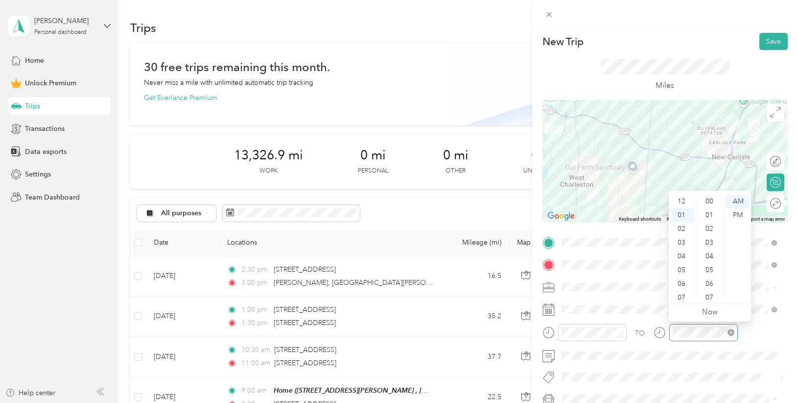
scroll to position [343, 0]
click at [684, 240] on div "04" at bounding box center [683, 243] width 24 height 14
click at [710, 218] on div "30" at bounding box center [711, 221] width 24 height 14
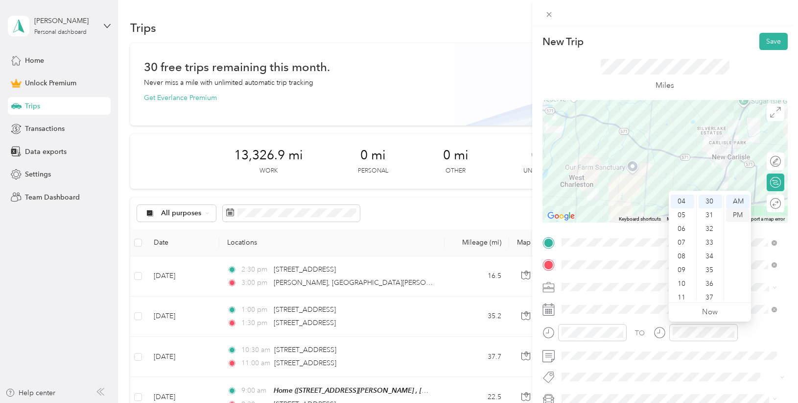
click at [736, 214] on div "PM" at bounding box center [738, 215] width 24 height 14
click at [770, 41] on button "Save" at bounding box center [774, 41] width 28 height 17
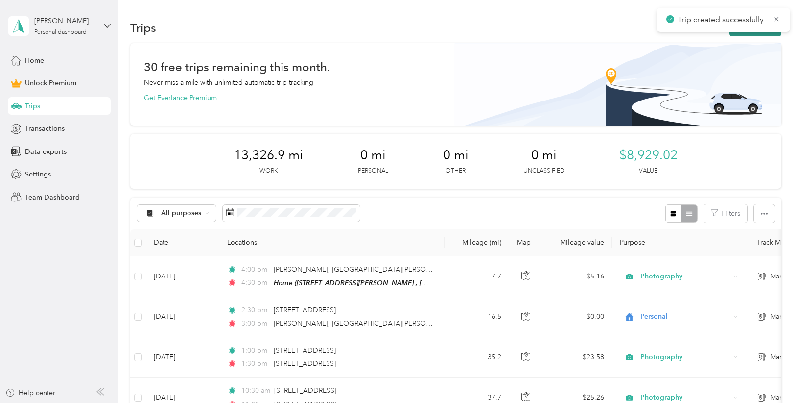
click at [754, 34] on button "New trip" at bounding box center [756, 27] width 52 height 17
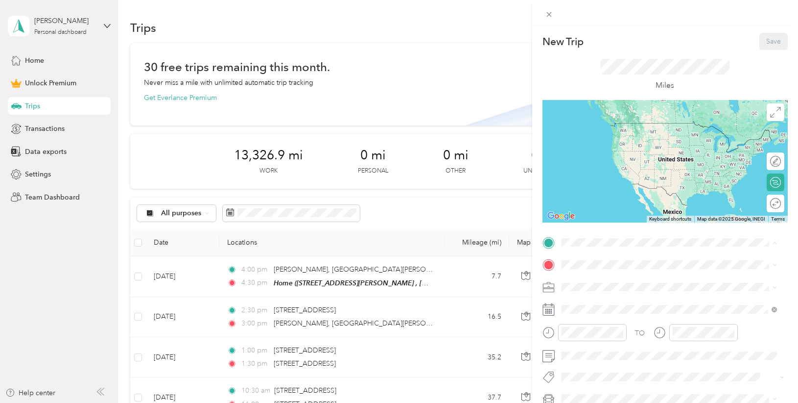
click at [591, 286] on div "Home [STREET_ADDRESS][PERSON_NAME]" at bounding box center [677, 292] width 194 height 31
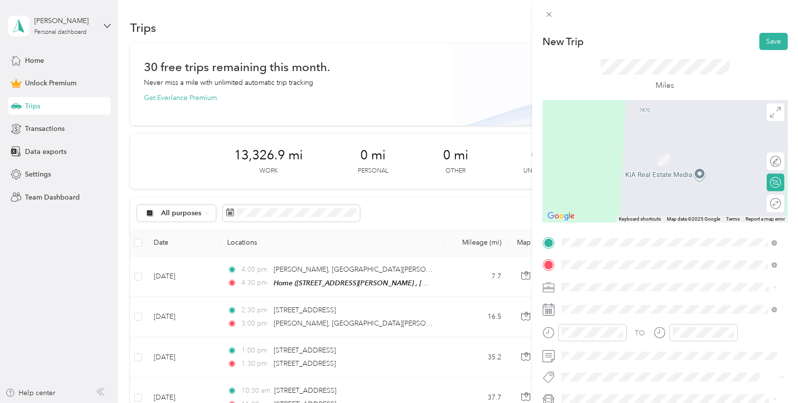
click at [611, 150] on span "[STREET_ADDRESS][US_STATE][US_STATE]" at bounding box center [647, 145] width 134 height 9
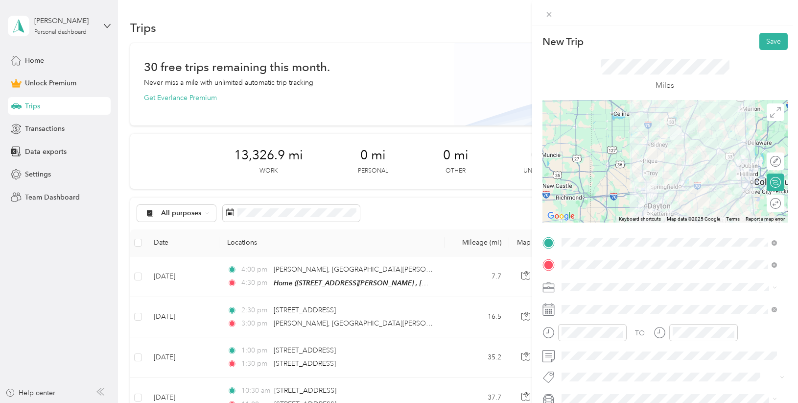
click at [604, 184] on span "Photography" at bounding box center [585, 183] width 41 height 8
click at [595, 304] on span at bounding box center [673, 309] width 230 height 16
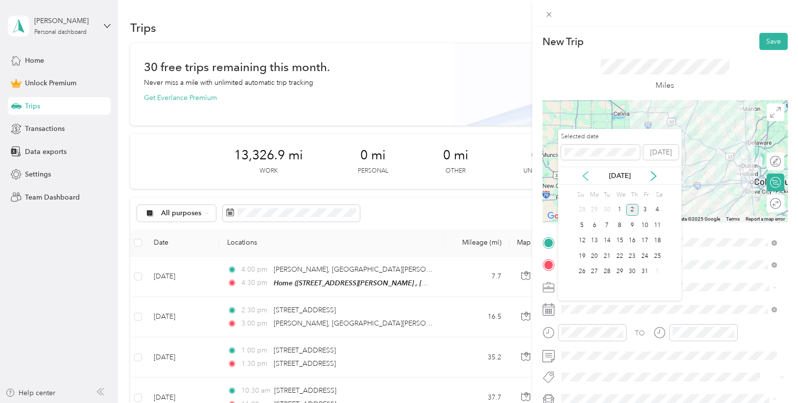
click at [588, 171] on icon at bounding box center [585, 175] width 5 height 9
click at [656, 227] on div "13" at bounding box center [657, 225] width 13 height 12
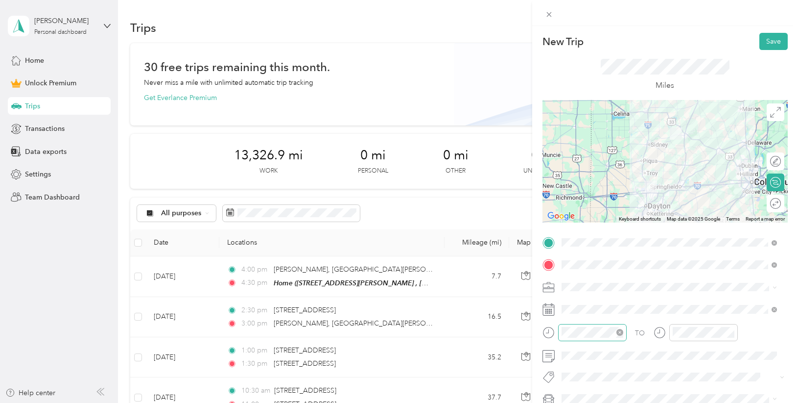
click at [618, 331] on icon "close-circle" at bounding box center [620, 332] width 7 height 7
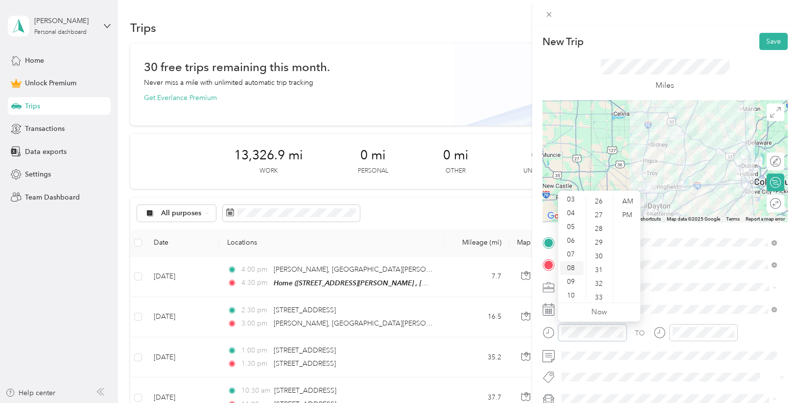
scroll to position [59, 0]
click at [573, 265] on div "09" at bounding box center [572, 266] width 24 height 14
click at [604, 255] on div "30" at bounding box center [600, 256] width 24 height 14
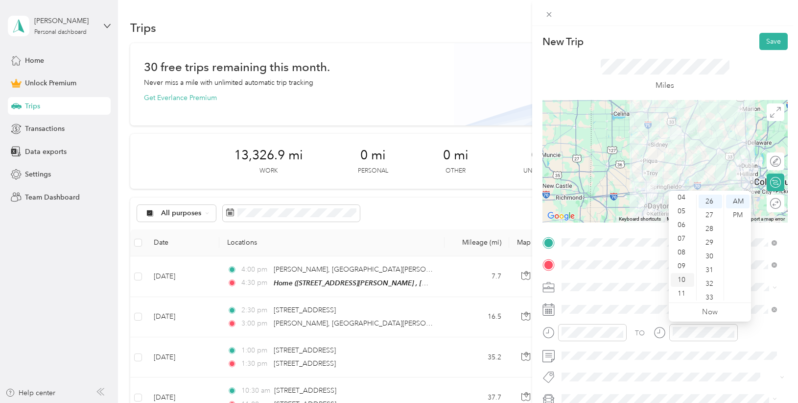
click at [684, 278] on div "10" at bounding box center [683, 280] width 24 height 14
click at [710, 198] on div "00" at bounding box center [711, 201] width 24 height 14
click at [737, 216] on div "PM" at bounding box center [738, 215] width 24 height 14
click at [738, 204] on div "AM" at bounding box center [738, 201] width 24 height 14
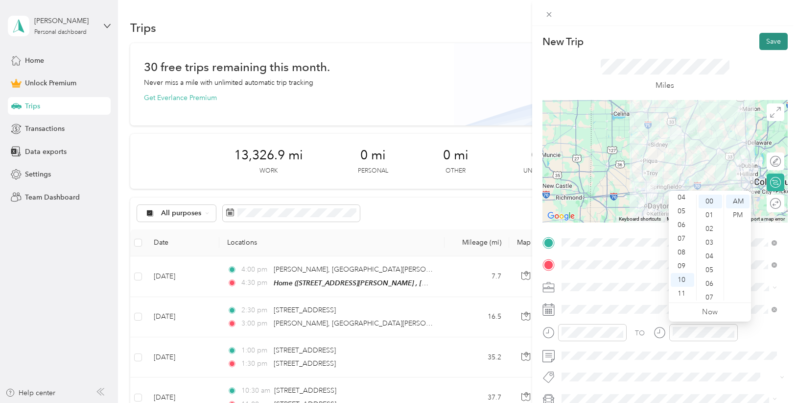
click at [771, 43] on button "Save" at bounding box center [774, 41] width 28 height 17
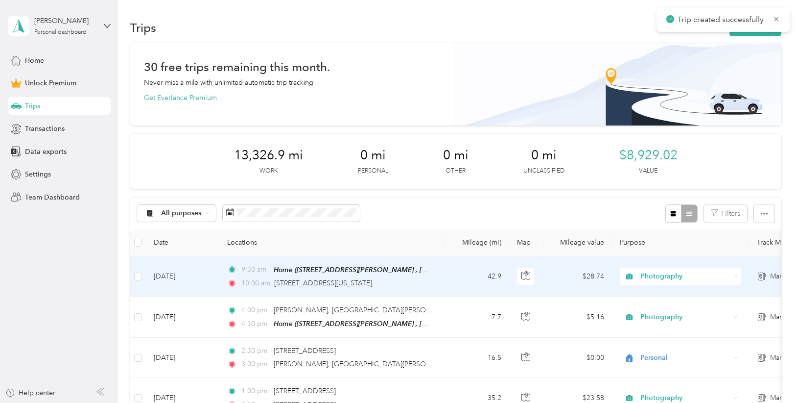
click at [433, 283] on div "10:00 am [STREET_ADDRESS][US_STATE]" at bounding box center [330, 283] width 206 height 11
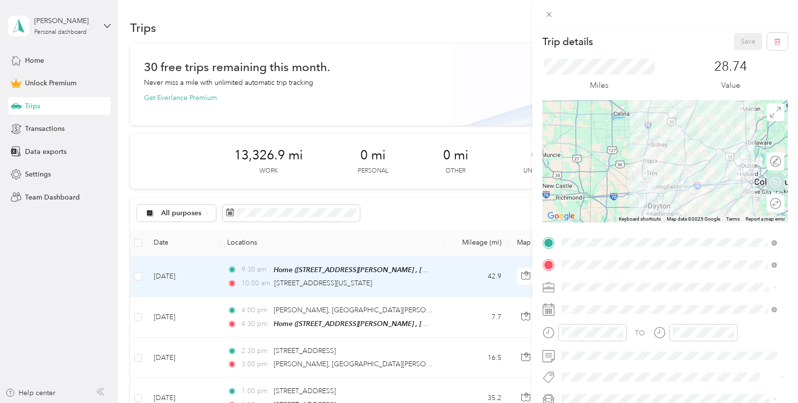
click at [781, 207] on div "Round trip" at bounding box center [781, 203] width 0 height 10
click at [762, 203] on div at bounding box center [765, 203] width 9 height 9
click at [737, 41] on button "Save" at bounding box center [748, 41] width 28 height 17
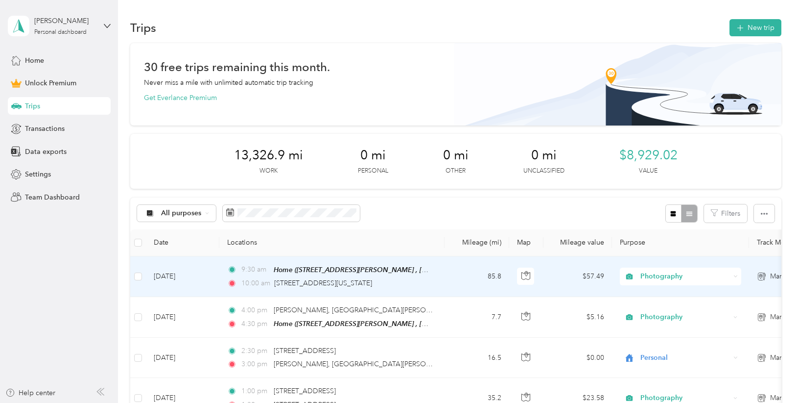
click at [441, 277] on td "9:30 am Home ([STREET_ADDRESS][PERSON_NAME] , [GEOGRAPHIC_DATA], [GEOGRAPHIC_DA…" at bounding box center [331, 276] width 225 height 41
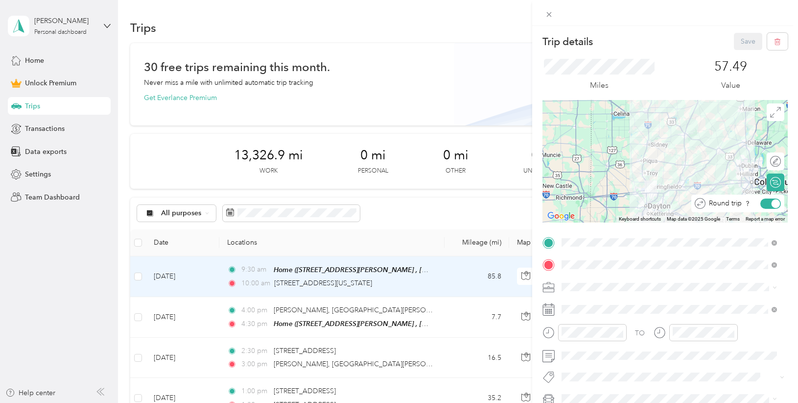
click at [767, 201] on div "Round trip" at bounding box center [743, 203] width 75 height 10
click at [772, 201] on div at bounding box center [776, 203] width 9 height 9
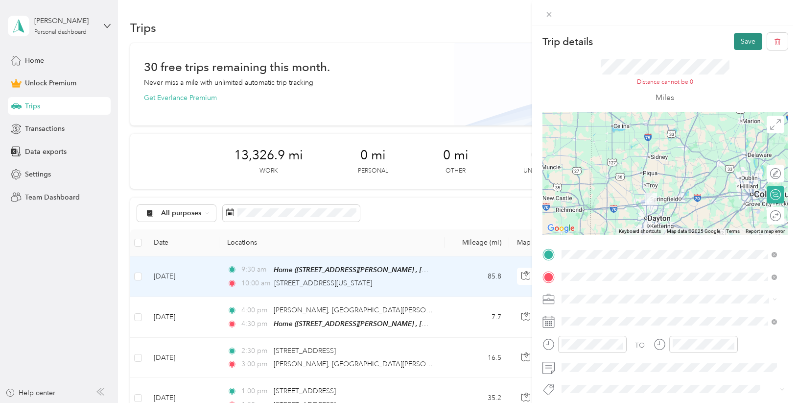
click at [741, 41] on button "Save" at bounding box center [748, 41] width 28 height 17
click at [601, 371] on span "[STREET_ADDRESS][US_STATE]" at bounding box center [614, 372] width 98 height 8
click at [743, 41] on button "Save" at bounding box center [748, 41] width 28 height 17
click at [768, 36] on button "button" at bounding box center [777, 41] width 21 height 17
click at [737, 55] on button "Yes" at bounding box center [741, 54] width 19 height 16
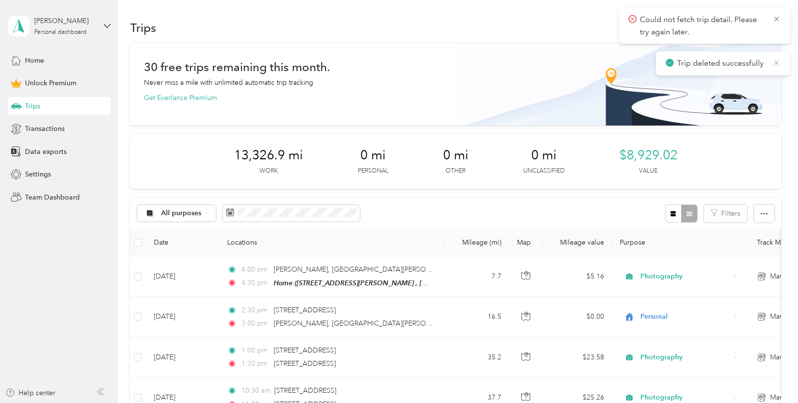
click at [776, 66] on icon at bounding box center [777, 62] width 8 height 9
click at [777, 18] on icon at bounding box center [776, 19] width 4 height 4
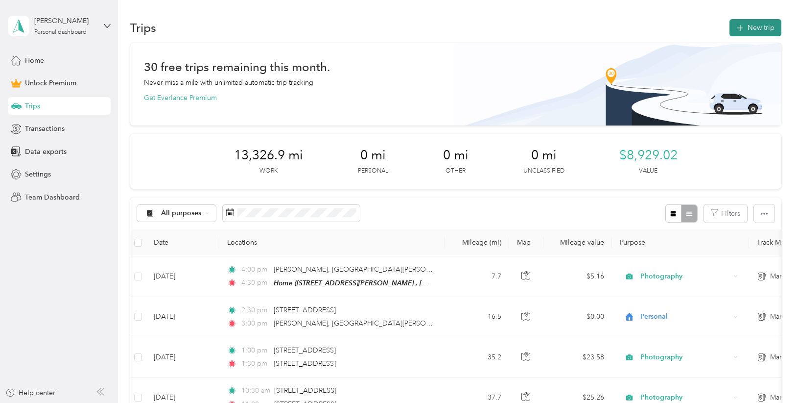
click at [755, 26] on button "New trip" at bounding box center [756, 27] width 52 height 17
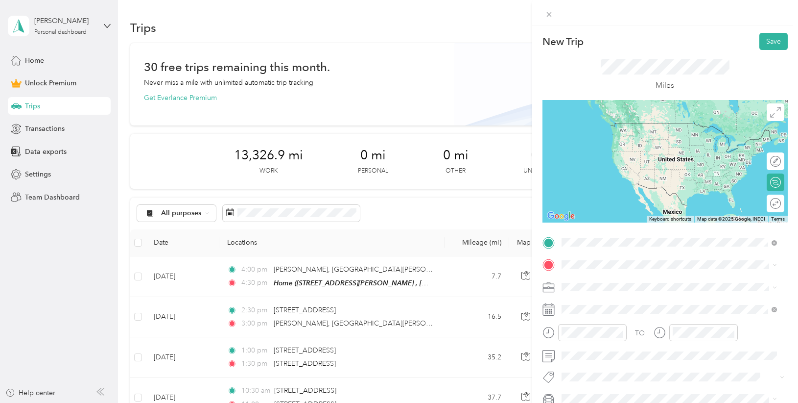
click at [602, 277] on span "[STREET_ADDRESS][US_STATE][US_STATE]" at bounding box center [647, 277] width 134 height 9
click at [582, 300] on span "[STREET_ADDRESS][PERSON_NAME], [GEOGRAPHIC_DATA], [GEOGRAPHIC_DATA], [GEOGRAPHI…" at bounding box center [676, 297] width 193 height 19
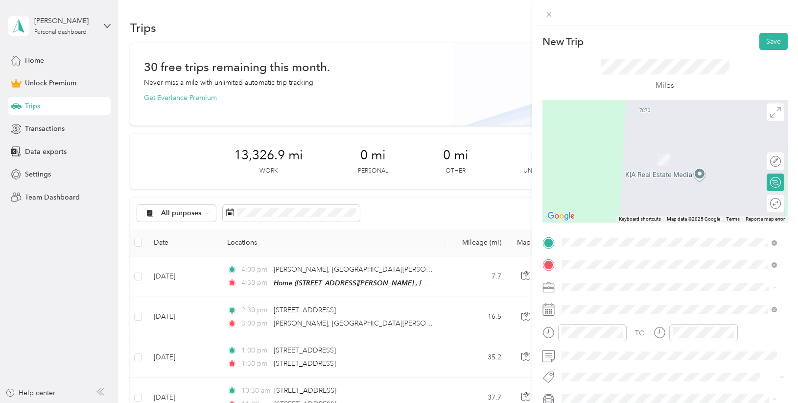
click at [643, 146] on span "[STREET_ADDRESS][US_STATE][US_STATE]" at bounding box center [647, 145] width 134 height 9
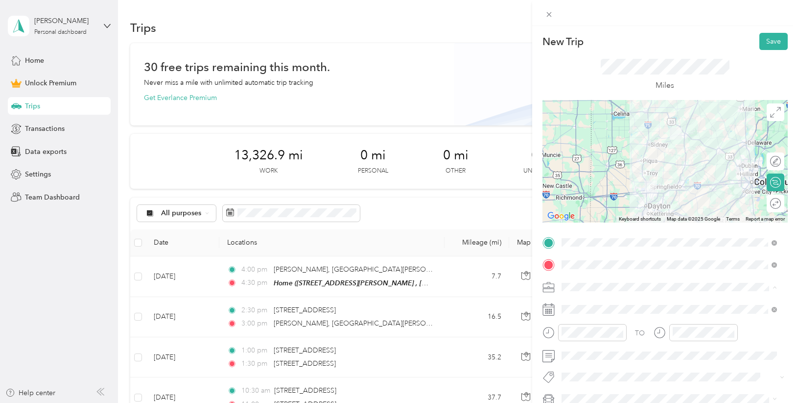
click at [621, 187] on li "Photography" at bounding box center [669, 183] width 222 height 17
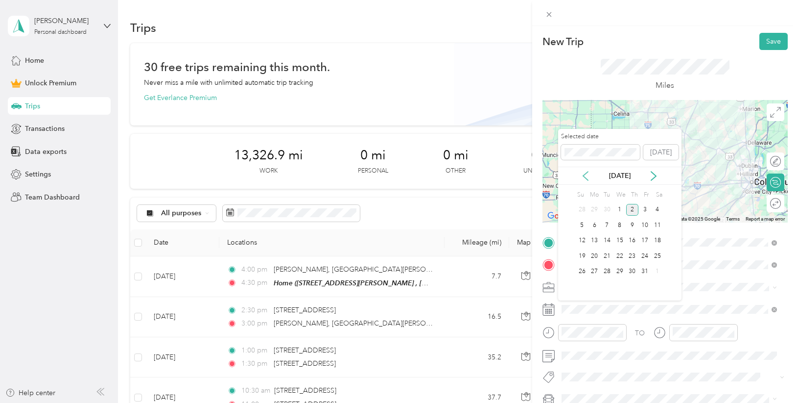
click at [587, 177] on icon at bounding box center [586, 176] width 10 height 10
click at [658, 224] on div "13" at bounding box center [657, 225] width 13 height 12
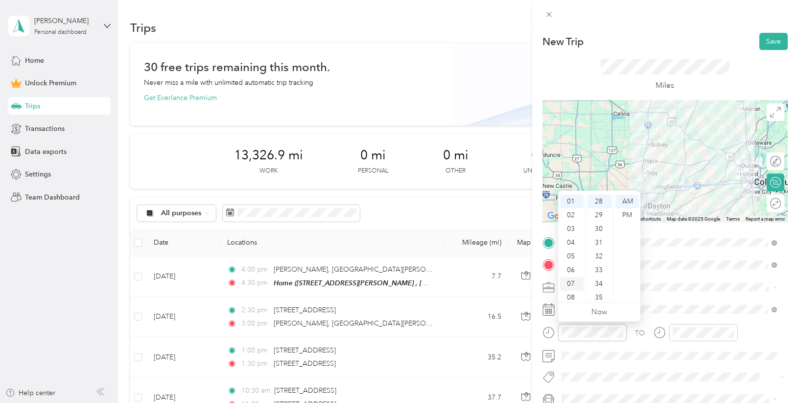
scroll to position [59, 0]
click at [573, 262] on div "09" at bounding box center [572, 266] width 24 height 14
click at [601, 225] on div "30" at bounding box center [600, 229] width 24 height 14
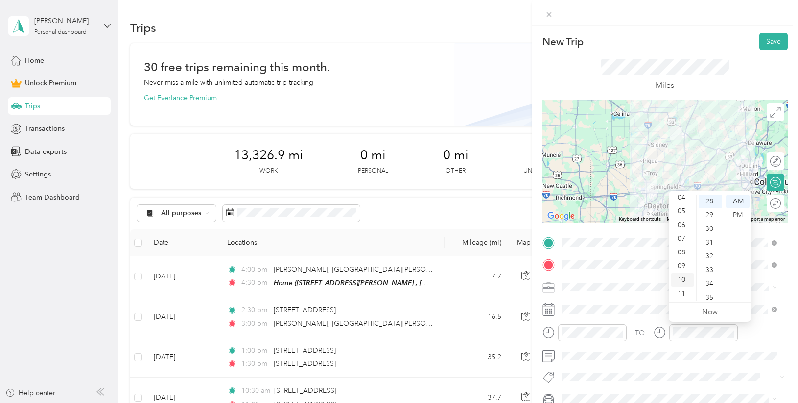
click at [683, 278] on div "10" at bounding box center [683, 280] width 24 height 14
click at [711, 201] on div "00" at bounding box center [711, 201] width 24 height 14
click at [767, 42] on button "Save" at bounding box center [774, 41] width 28 height 17
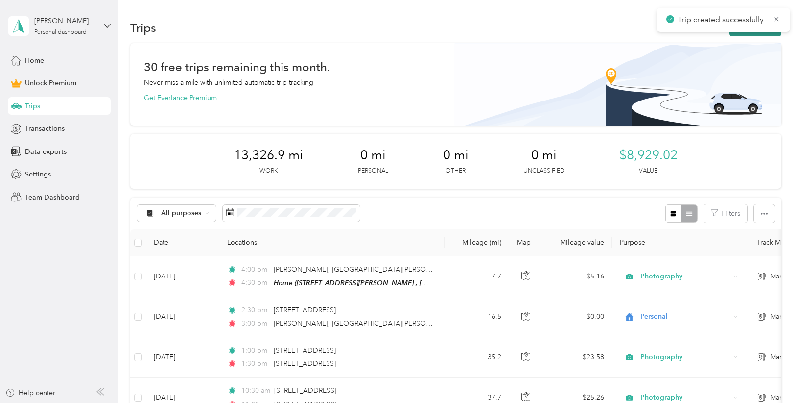
click at [755, 33] on button "New trip" at bounding box center [756, 27] width 52 height 17
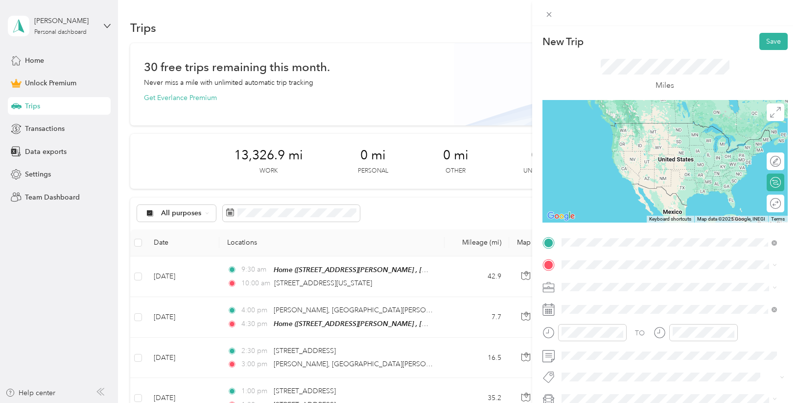
click at [598, 279] on span "[STREET_ADDRESS][US_STATE][US_STATE]" at bounding box center [647, 277] width 134 height 9
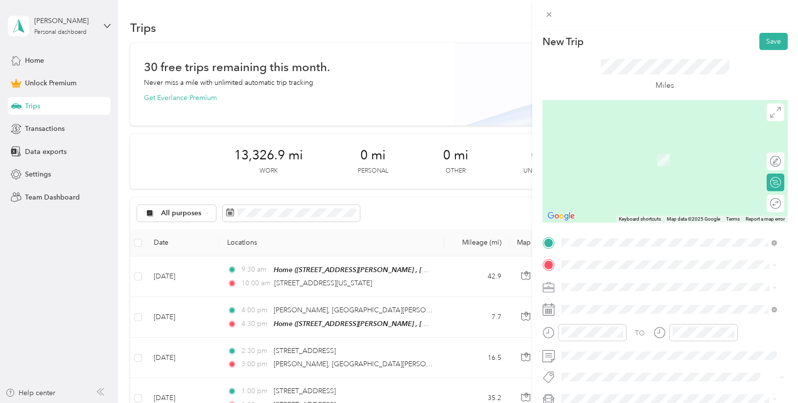
click at [632, 151] on div "[STREET_ADDRESS][US_STATE]" at bounding box center [669, 144] width 209 height 13
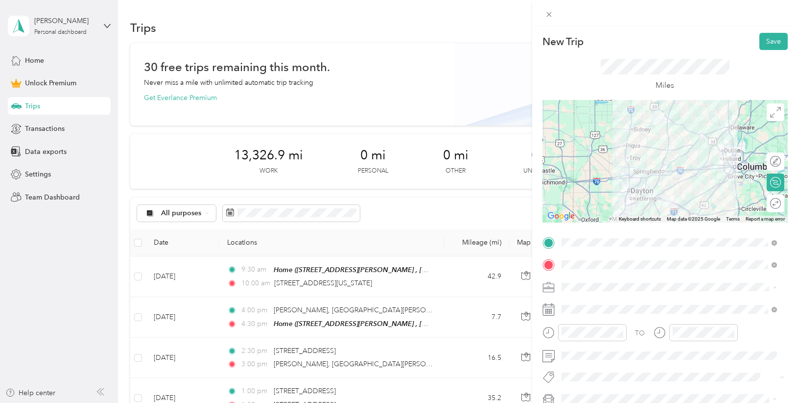
click at [606, 187] on li "Photography" at bounding box center [669, 183] width 222 height 17
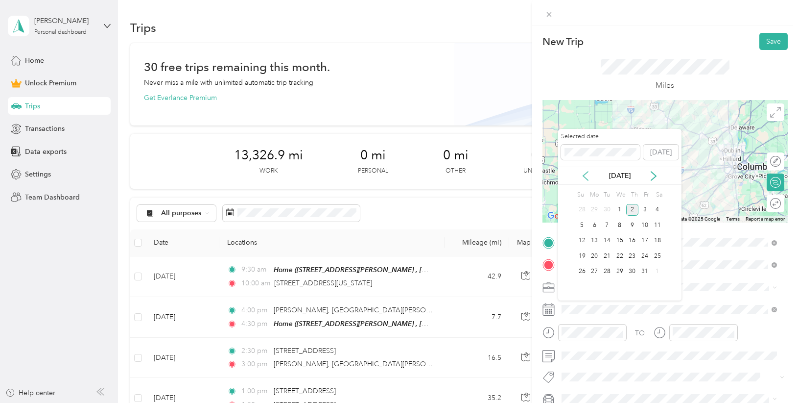
click at [586, 174] on icon at bounding box center [586, 176] width 10 height 10
click at [660, 224] on div "13" at bounding box center [657, 225] width 13 height 12
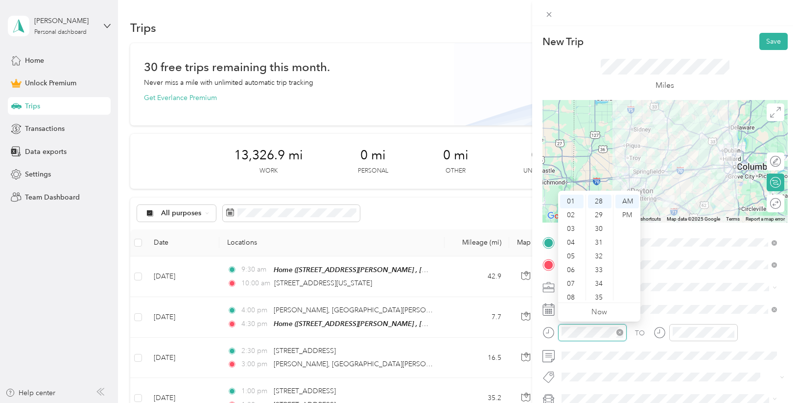
scroll to position [384, 0]
click at [569, 214] on div "02" at bounding box center [572, 215] width 24 height 14
click at [597, 199] on div "00" at bounding box center [600, 201] width 24 height 14
click at [628, 211] on div "PM" at bounding box center [628, 215] width 24 height 14
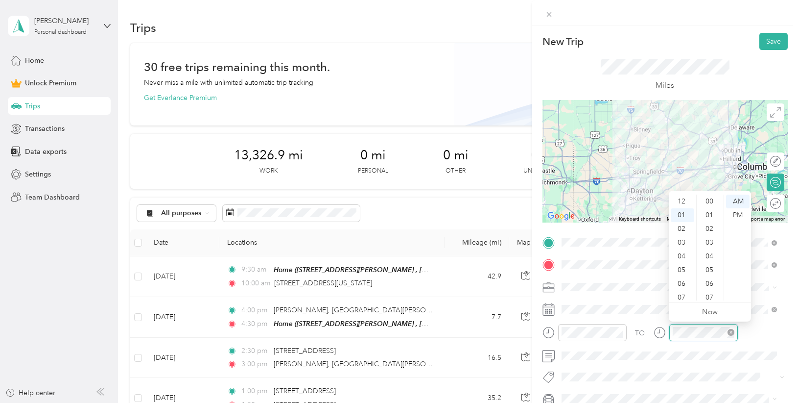
scroll to position [384, 0]
click at [684, 227] on div "03" at bounding box center [683, 229] width 24 height 14
click at [709, 201] on div "00" at bounding box center [711, 201] width 24 height 14
click at [745, 215] on div "PM" at bounding box center [738, 215] width 24 height 14
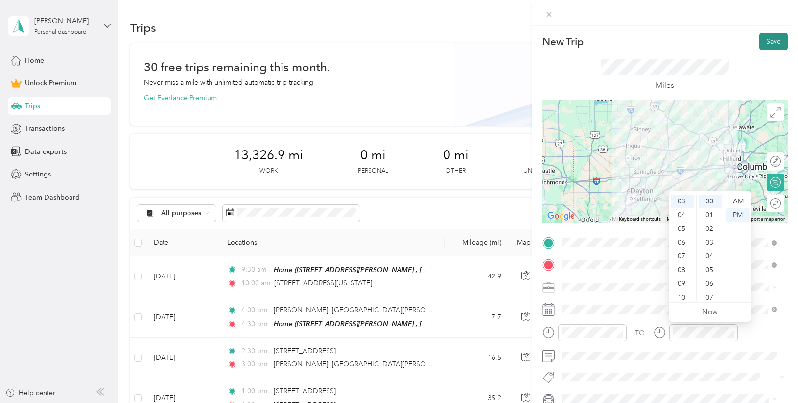
click at [770, 42] on button "Save" at bounding box center [774, 41] width 28 height 17
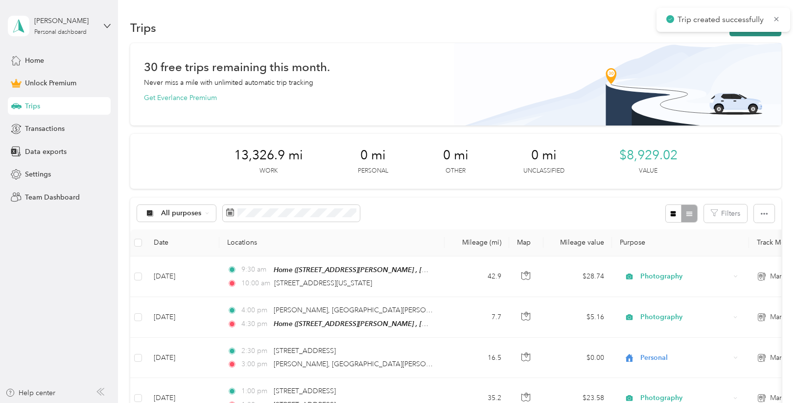
click at [753, 34] on button "New trip" at bounding box center [756, 27] width 52 height 17
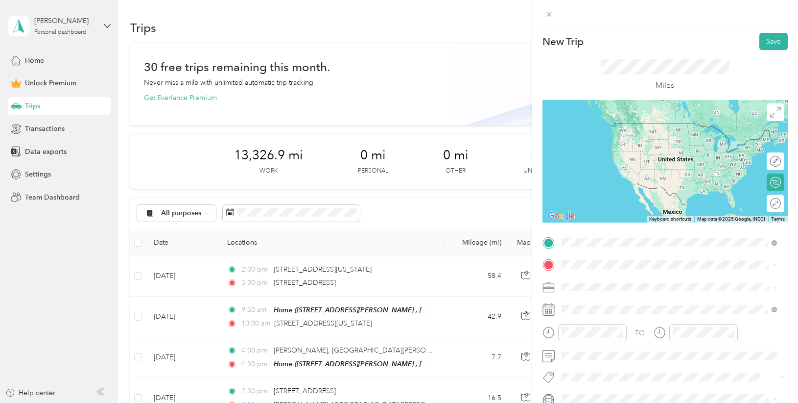
click at [595, 285] on div "[STREET_ADDRESS][US_STATE]" at bounding box center [669, 277] width 209 height 13
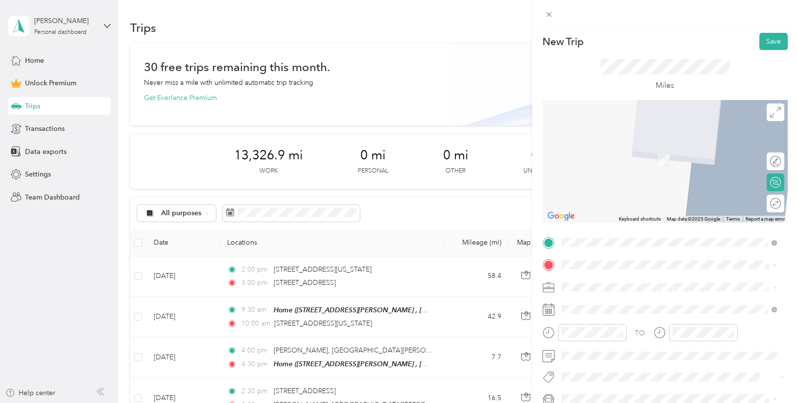
click at [573, 310] on icon at bounding box center [570, 314] width 10 height 10
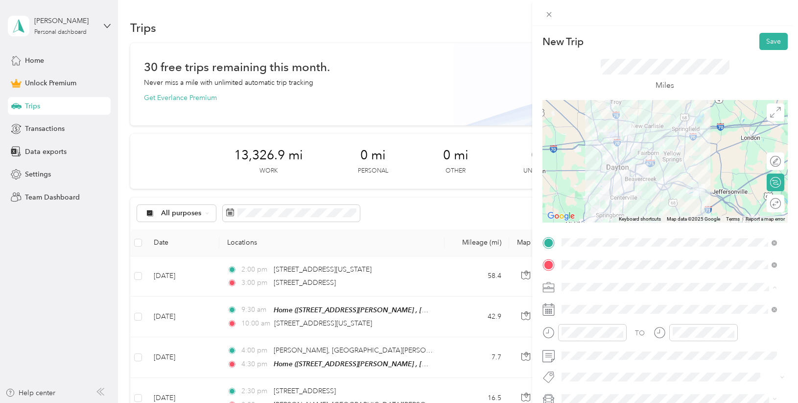
click at [600, 186] on li "Photography" at bounding box center [669, 183] width 222 height 17
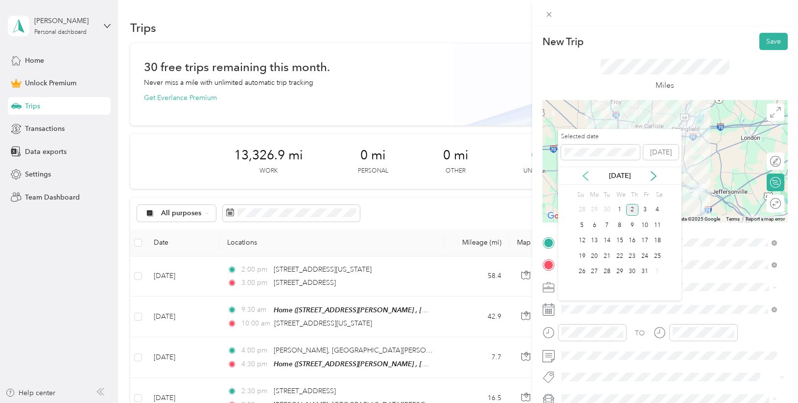
click at [587, 171] on icon at bounding box center [586, 176] width 10 height 10
click at [657, 223] on div "13" at bounding box center [657, 225] width 13 height 12
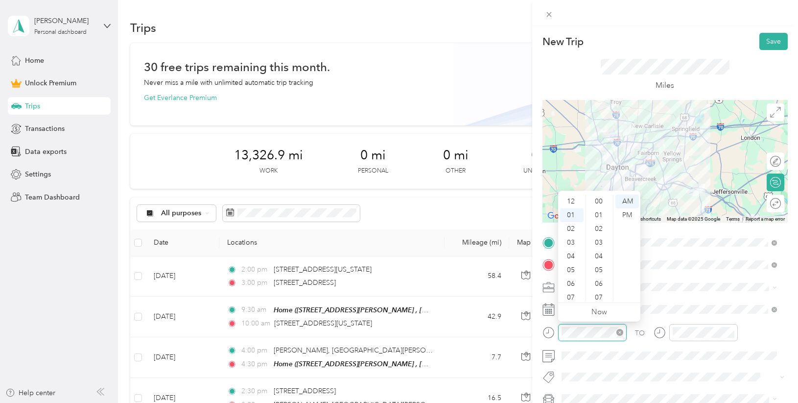
scroll to position [398, 0]
click at [572, 243] on div "04" at bounding box center [572, 243] width 24 height 14
click at [597, 204] on div "00" at bounding box center [600, 201] width 24 height 14
click at [624, 213] on div "PM" at bounding box center [628, 215] width 24 height 14
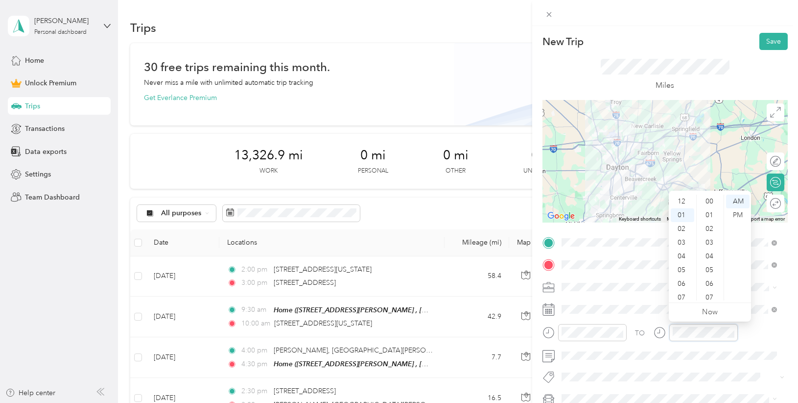
scroll to position [398, 0]
click at [683, 256] on div "05" at bounding box center [683, 256] width 24 height 14
click at [712, 203] on div "00" at bounding box center [711, 201] width 24 height 14
click at [736, 214] on div "PM" at bounding box center [738, 215] width 24 height 14
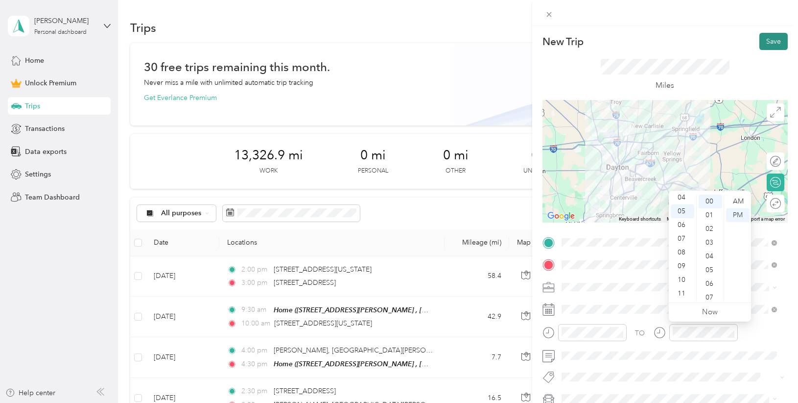
click at [767, 38] on button "Save" at bounding box center [774, 41] width 28 height 17
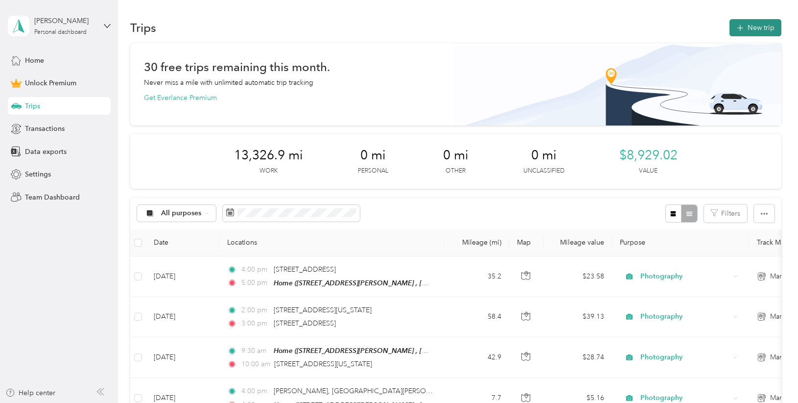
click at [759, 28] on button "New trip" at bounding box center [756, 27] width 52 height 17
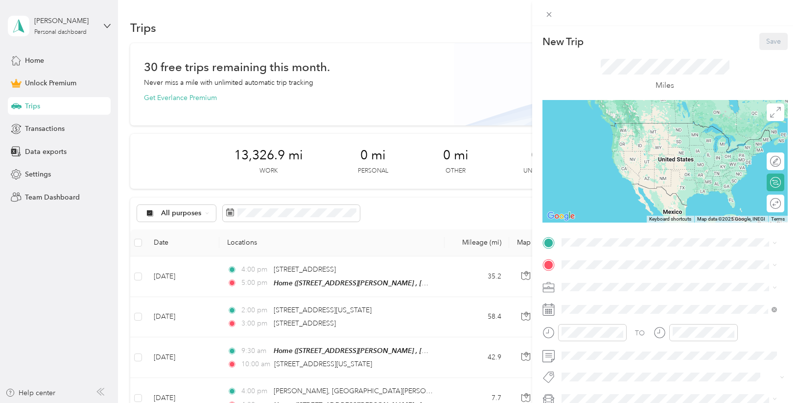
click at [583, 284] on strong "Home" at bounding box center [589, 280] width 19 height 9
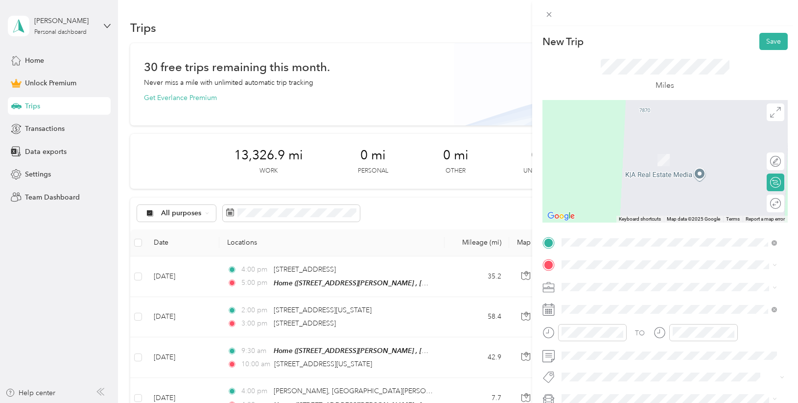
click at [620, 145] on span "[STREET_ADDRESS][PERSON_NAME][US_STATE]" at bounding box center [656, 141] width 152 height 9
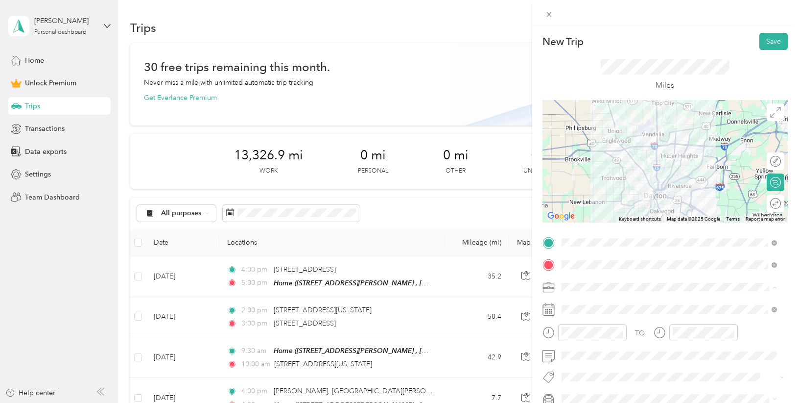
click at [602, 186] on li "Photography" at bounding box center [669, 183] width 222 height 17
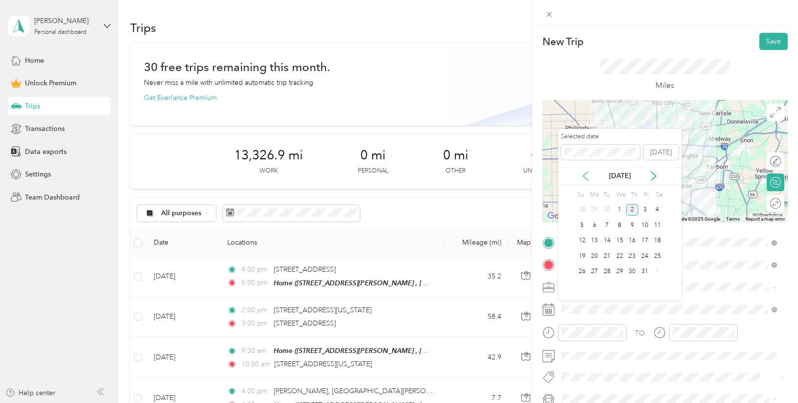
click at [587, 174] on icon at bounding box center [586, 176] width 10 height 10
click at [610, 239] on div "16" at bounding box center [607, 241] width 13 height 12
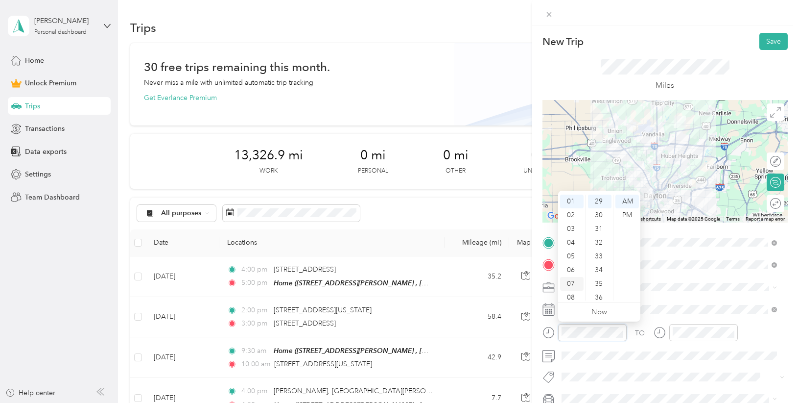
scroll to position [59, 0]
click at [573, 263] on div "09" at bounding box center [572, 266] width 24 height 14
click at [598, 202] on div "00" at bounding box center [600, 201] width 24 height 14
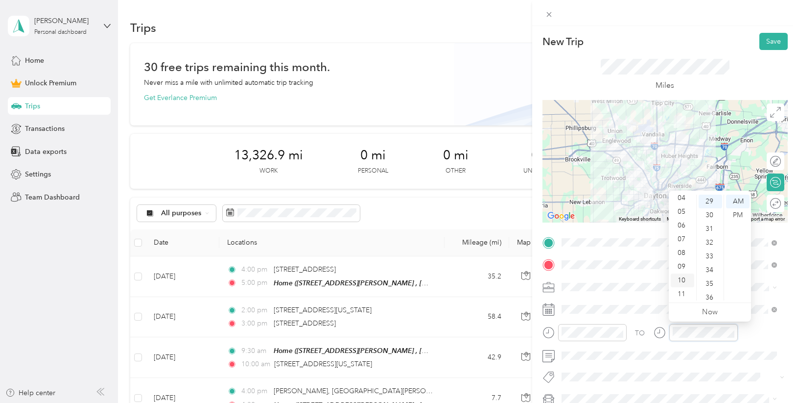
scroll to position [59, 0]
click at [680, 267] on div "09" at bounding box center [683, 266] width 24 height 14
click at [714, 214] on div "30" at bounding box center [711, 215] width 24 height 14
click at [762, 40] on button "Save" at bounding box center [774, 41] width 28 height 17
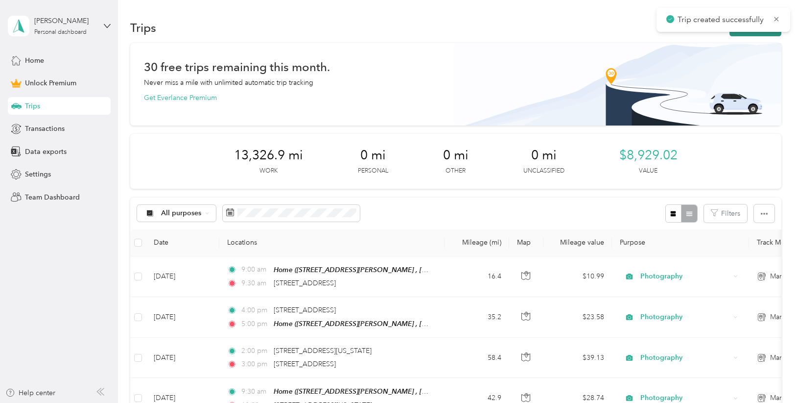
click at [754, 35] on button "New trip" at bounding box center [756, 27] width 52 height 17
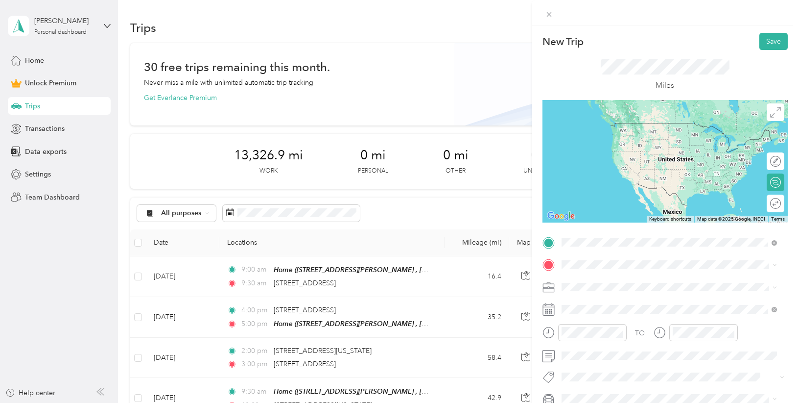
click at [590, 282] on span "[STREET_ADDRESS][PERSON_NAME][US_STATE]" at bounding box center [656, 277] width 152 height 9
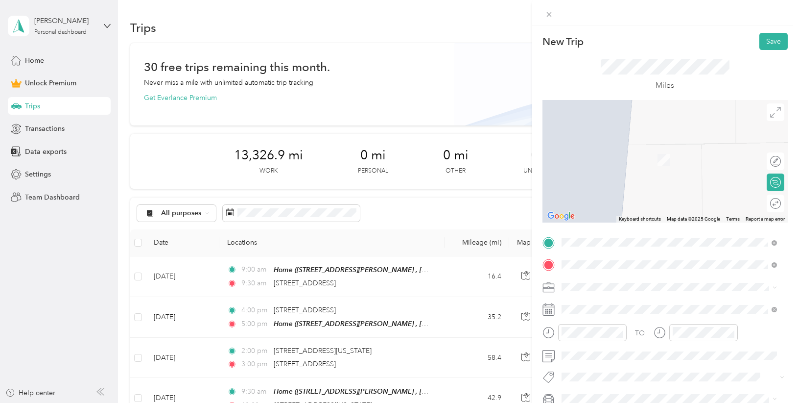
click at [678, 150] on span "[STREET_ADDRESS][US_STATE]" at bounding box center [629, 145] width 98 height 9
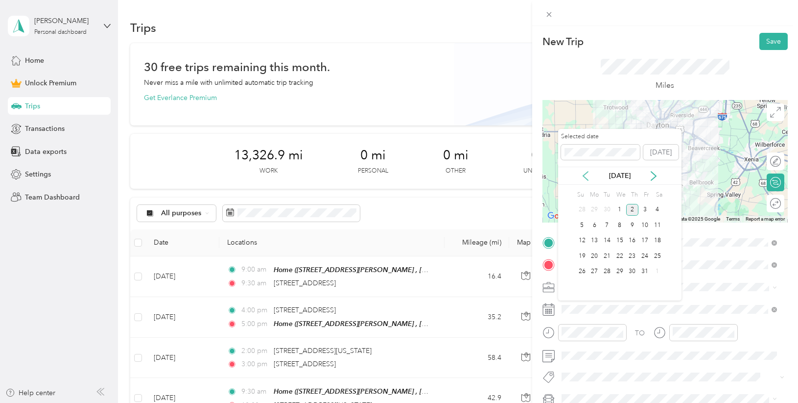
click at [586, 171] on icon at bounding box center [586, 176] width 10 height 10
click at [607, 240] on div "16" at bounding box center [607, 241] width 13 height 12
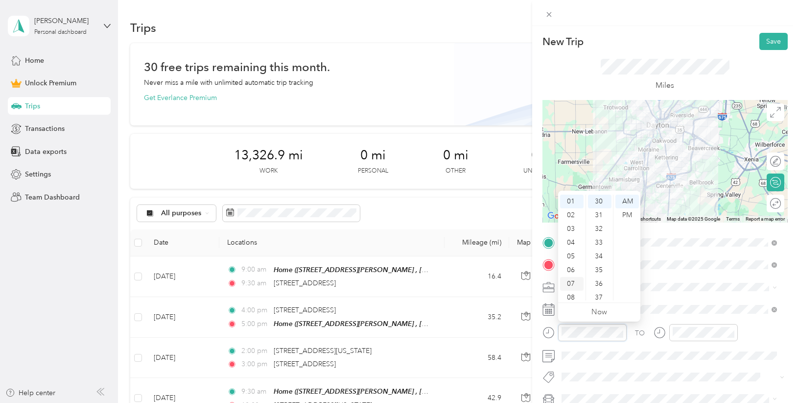
scroll to position [59, 0]
click at [571, 293] on div "11" at bounding box center [572, 293] width 24 height 14
click at [600, 197] on div "00" at bounding box center [600, 201] width 24 height 14
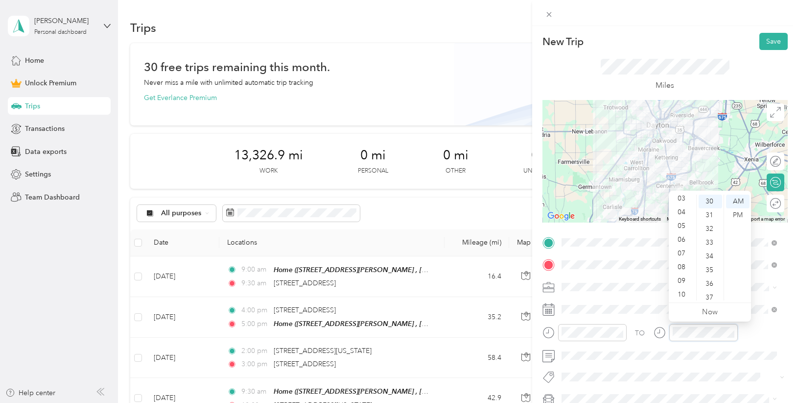
scroll to position [59, 0]
click at [681, 290] on div "11" at bounding box center [683, 293] width 24 height 14
click at [769, 43] on button "Save" at bounding box center [774, 41] width 28 height 17
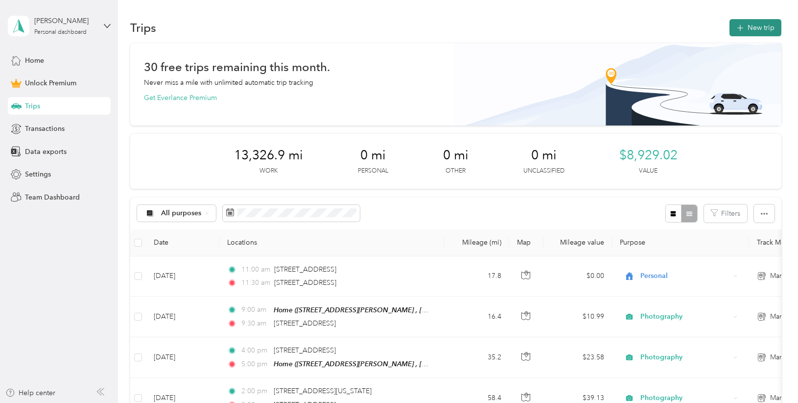
click at [748, 26] on button "New trip" at bounding box center [756, 27] width 52 height 17
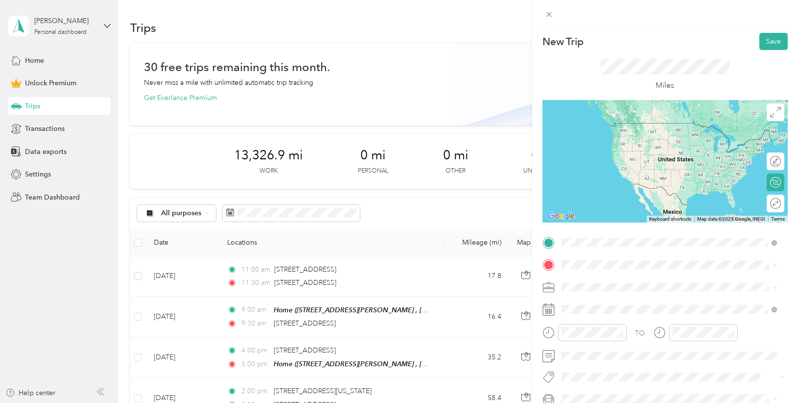
click at [675, 282] on span "[STREET_ADDRESS][US_STATE]" at bounding box center [629, 277] width 98 height 9
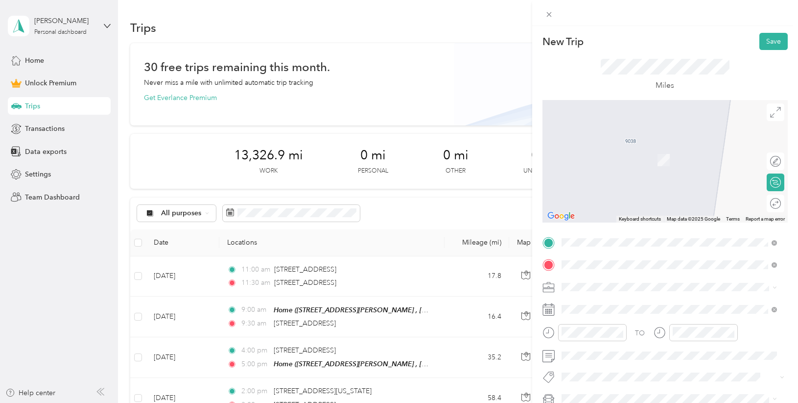
click at [644, 150] on span "[STREET_ADDRESS][PERSON_NAME][US_STATE]" at bounding box center [656, 145] width 152 height 9
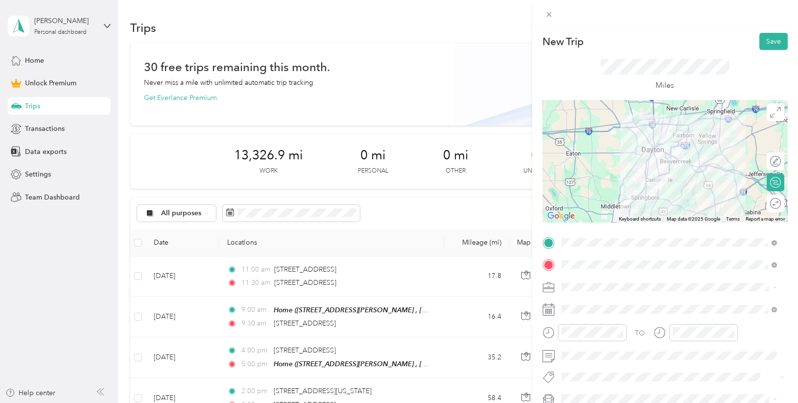
click at [624, 185] on li "Photography" at bounding box center [669, 183] width 222 height 17
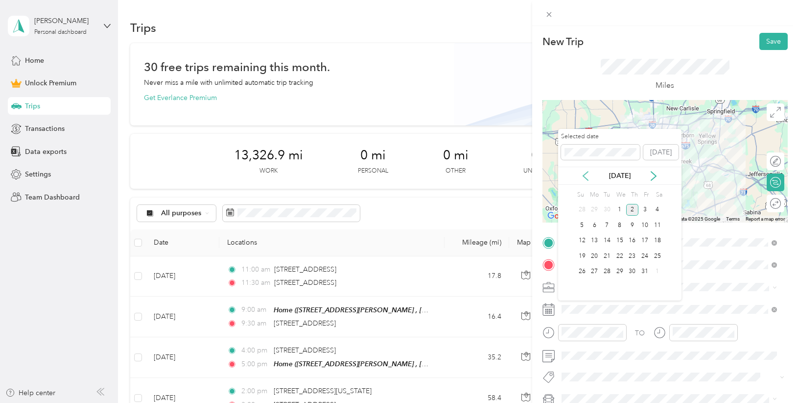
click at [588, 173] on icon at bounding box center [586, 176] width 10 height 10
click at [608, 242] on div "16" at bounding box center [607, 241] width 13 height 12
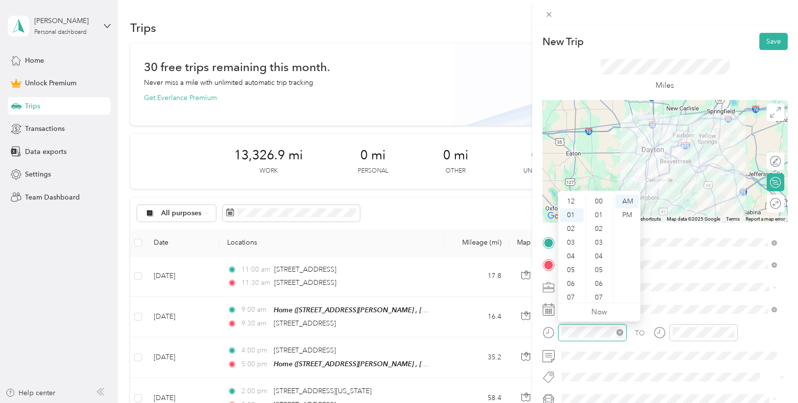
scroll to position [14, 0]
click at [600, 235] on div "30" at bounding box center [600, 237] width 24 height 14
click at [626, 216] on div "PM" at bounding box center [628, 215] width 24 height 14
click at [707, 325] on div at bounding box center [703, 332] width 69 height 17
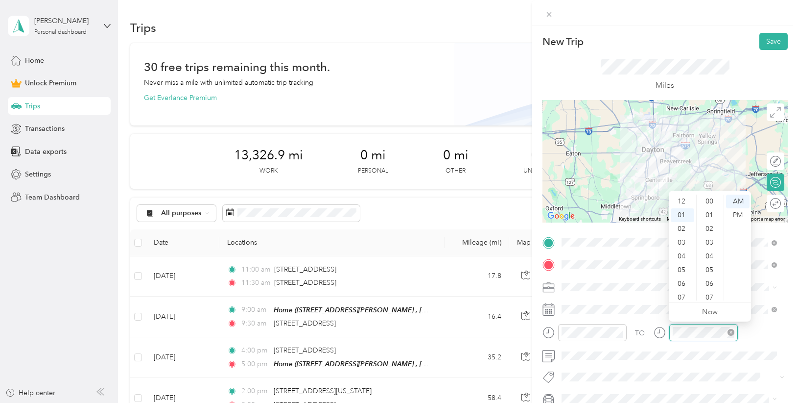
scroll to position [425, 0]
click at [682, 214] on div "02" at bounding box center [683, 215] width 24 height 14
click at [711, 199] on div "00" at bounding box center [711, 201] width 24 height 14
click at [738, 212] on div "PM" at bounding box center [738, 215] width 24 height 14
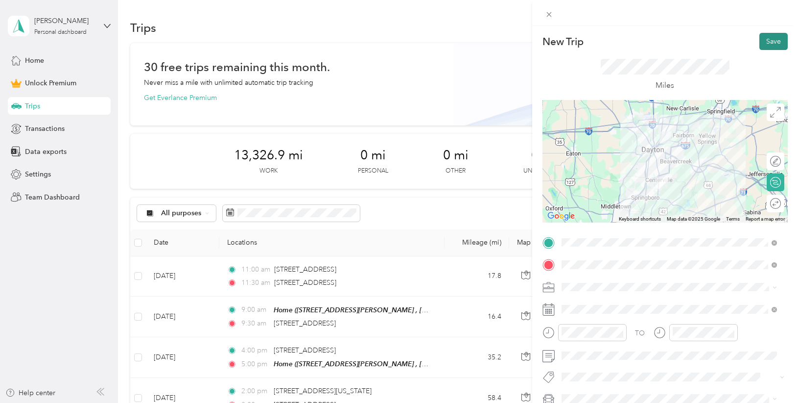
click at [770, 42] on button "Save" at bounding box center [774, 41] width 28 height 17
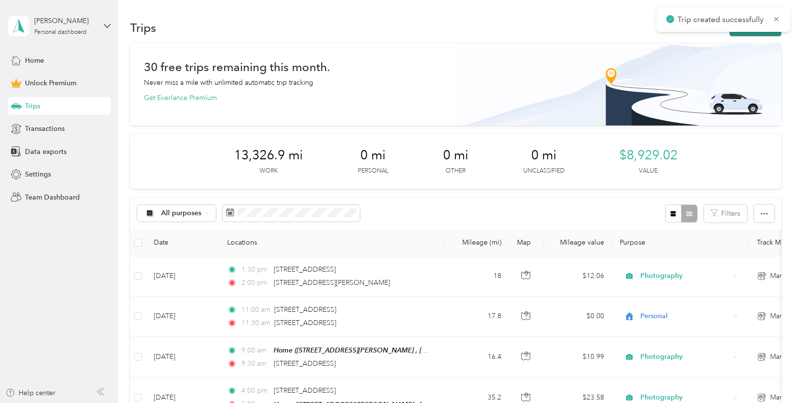
click at [756, 35] on button "New trip" at bounding box center [756, 27] width 52 height 17
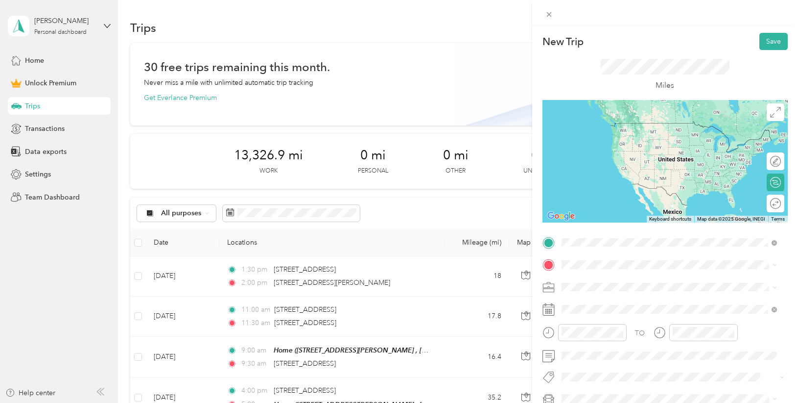
click at [651, 280] on span "[STREET_ADDRESS][PERSON_NAME][US_STATE]" at bounding box center [656, 277] width 152 height 9
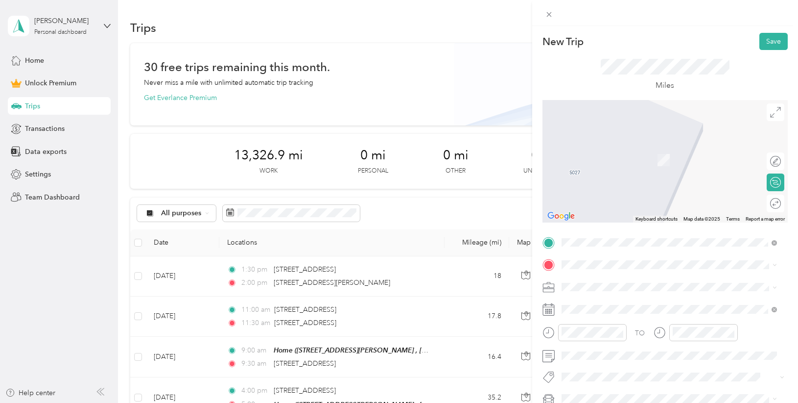
click at [625, 147] on span "[STREET_ADDRESS][US_STATE]" at bounding box center [629, 142] width 98 height 9
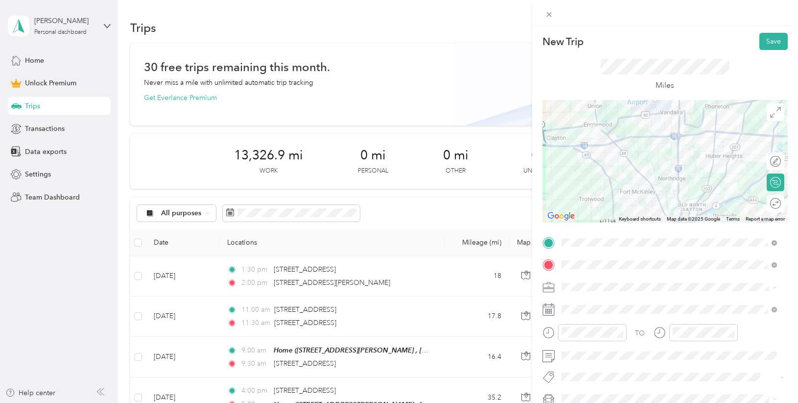
click at [605, 188] on li "Photography" at bounding box center [669, 183] width 222 height 17
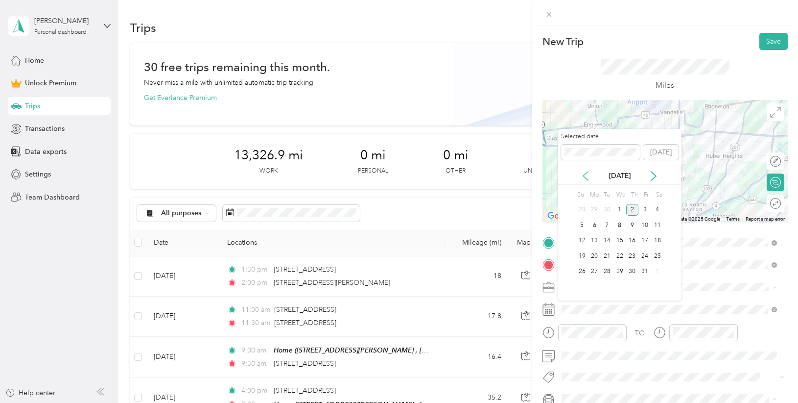
click at [587, 173] on icon at bounding box center [585, 175] width 5 height 9
click at [609, 241] on div "16" at bounding box center [607, 241] width 13 height 12
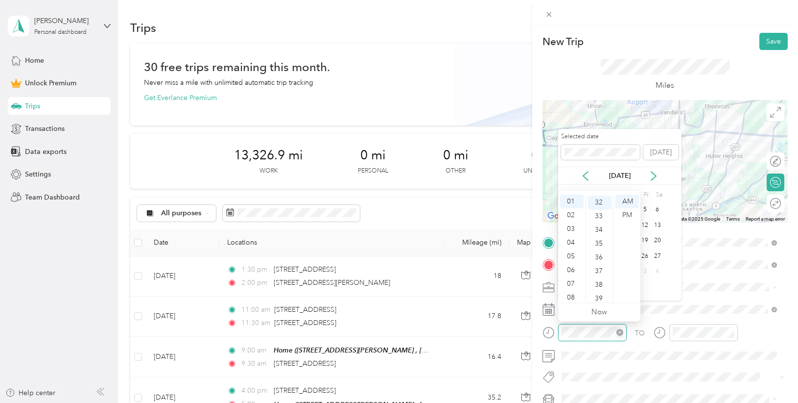
scroll to position [439, 0]
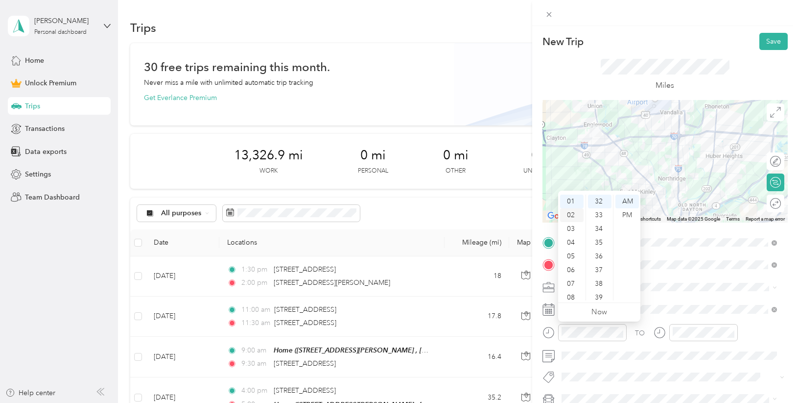
click at [572, 213] on div "02" at bounding box center [572, 215] width 24 height 14
click at [602, 200] on div "00" at bounding box center [600, 201] width 24 height 14
click at [630, 214] on div "PM" at bounding box center [628, 215] width 24 height 14
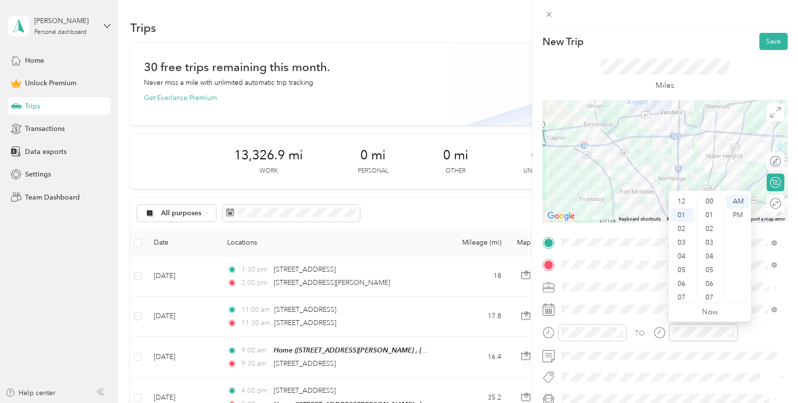
scroll to position [439, 0]
click at [684, 220] on div "02" at bounding box center [683, 215] width 24 height 14
click at [710, 224] on div "30" at bounding box center [711, 223] width 24 height 14
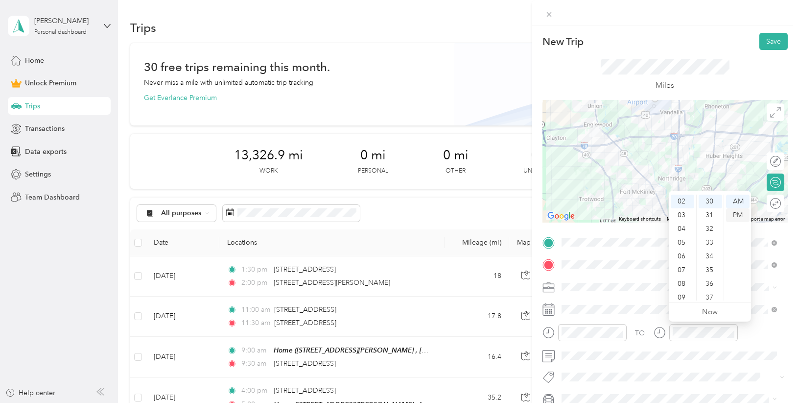
click at [728, 214] on div "PM" at bounding box center [738, 215] width 24 height 14
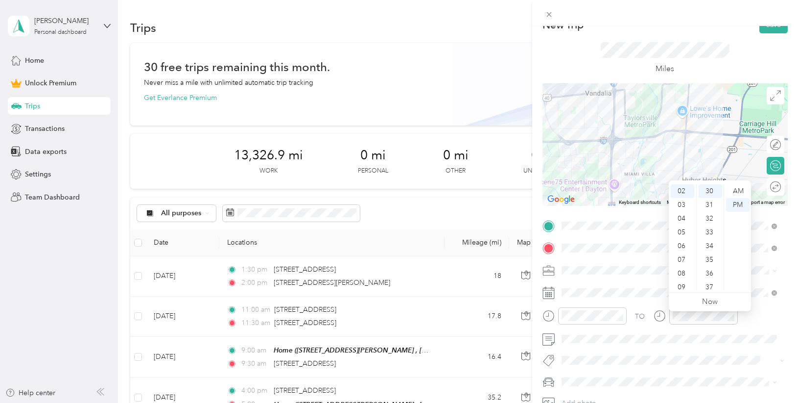
scroll to position [0, 0]
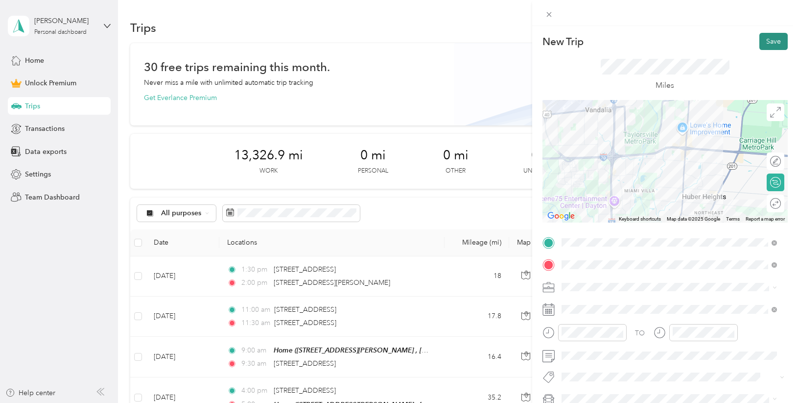
click at [762, 37] on button "Save" at bounding box center [774, 41] width 28 height 17
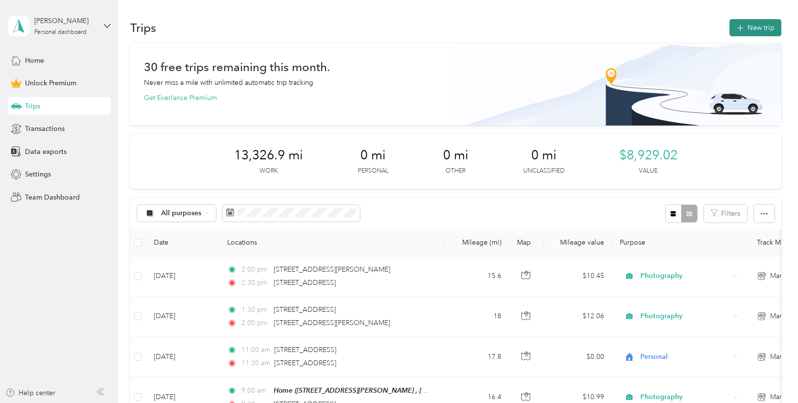
click at [757, 30] on button "New trip" at bounding box center [756, 27] width 52 height 17
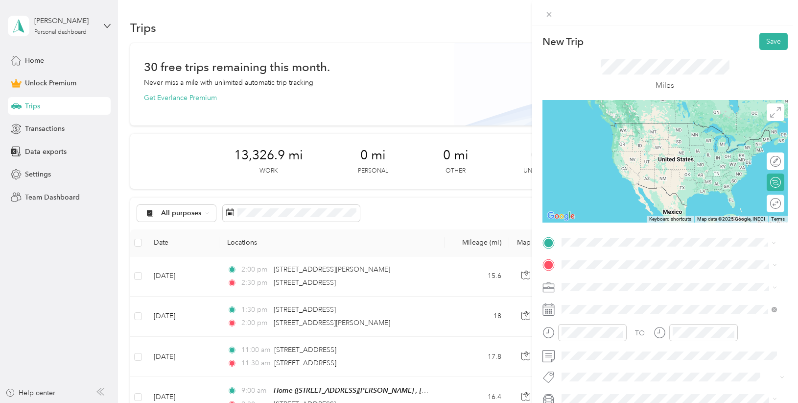
click at [651, 279] on span "[STREET_ADDRESS][US_STATE]" at bounding box center [629, 277] width 98 height 9
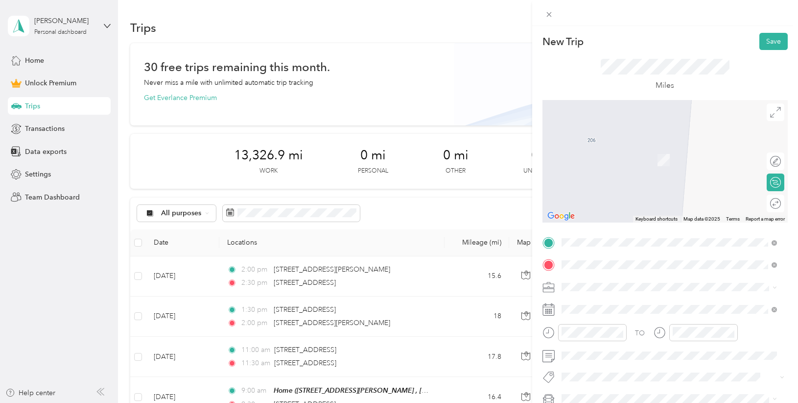
click at [691, 156] on li "[STREET_ADDRESS][US_STATE]" at bounding box center [669, 146] width 222 height 20
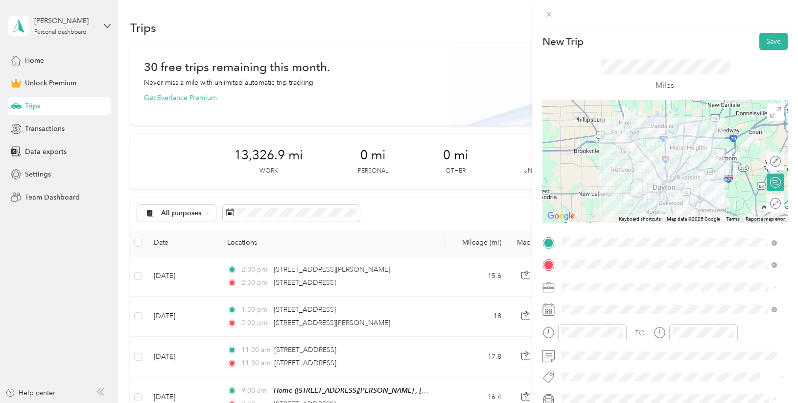
click at [615, 185] on div "Photography" at bounding box center [669, 184] width 209 height 10
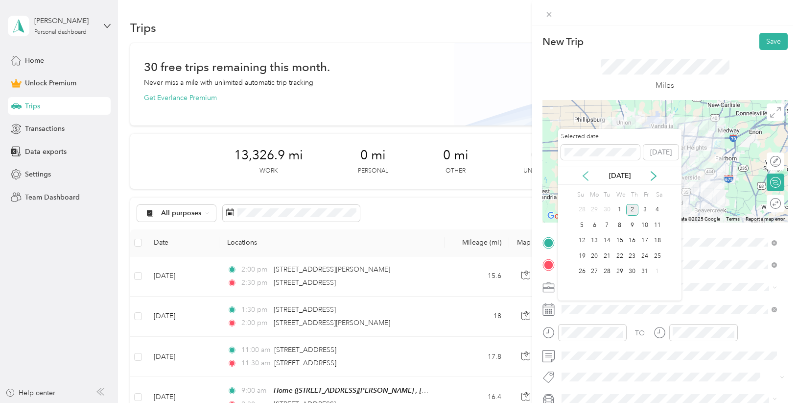
click at [585, 171] on icon at bounding box center [586, 176] width 10 height 10
click at [611, 239] on div "16" at bounding box center [607, 241] width 13 height 12
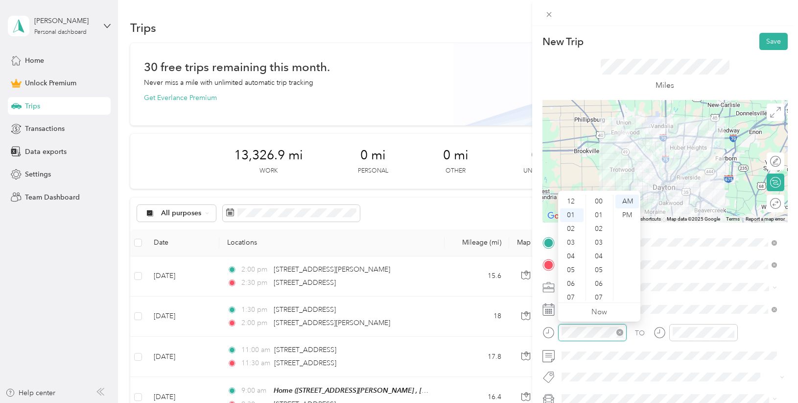
scroll to position [439, 0]
click at [571, 230] on div "03" at bounding box center [572, 229] width 24 height 14
click at [600, 201] on div "00" at bounding box center [600, 201] width 24 height 14
click at [623, 213] on div "PM" at bounding box center [628, 215] width 24 height 14
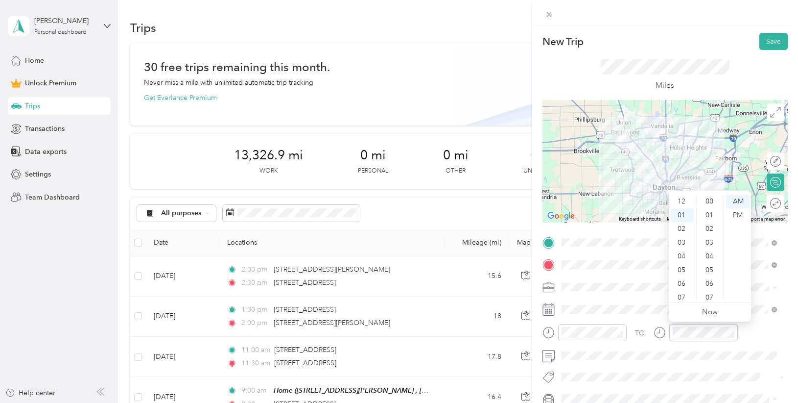
scroll to position [439, 0]
click at [683, 240] on div "04" at bounding box center [683, 243] width 24 height 14
click at [709, 202] on div "00" at bounding box center [711, 201] width 24 height 14
click at [739, 216] on div "PM" at bounding box center [738, 215] width 24 height 14
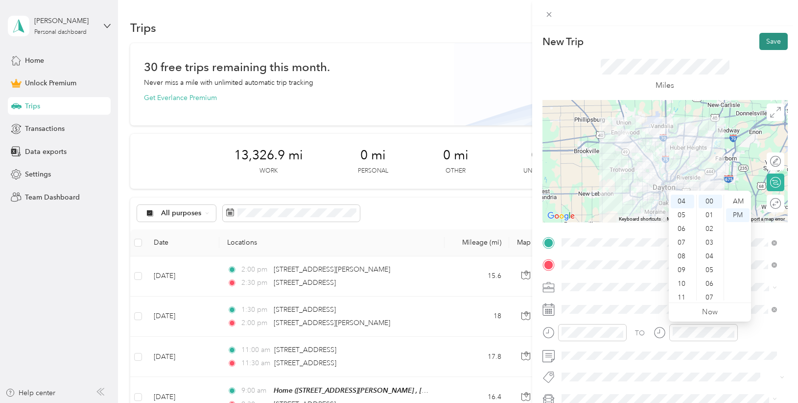
click at [767, 40] on button "Save" at bounding box center [774, 41] width 28 height 17
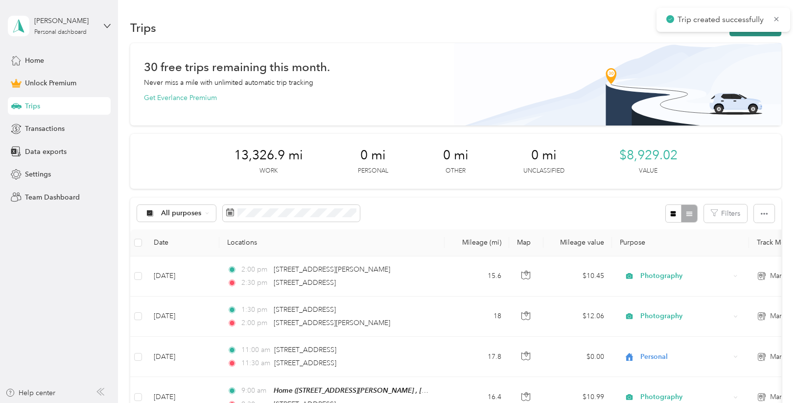
click at [745, 33] on button "New trip" at bounding box center [756, 27] width 52 height 17
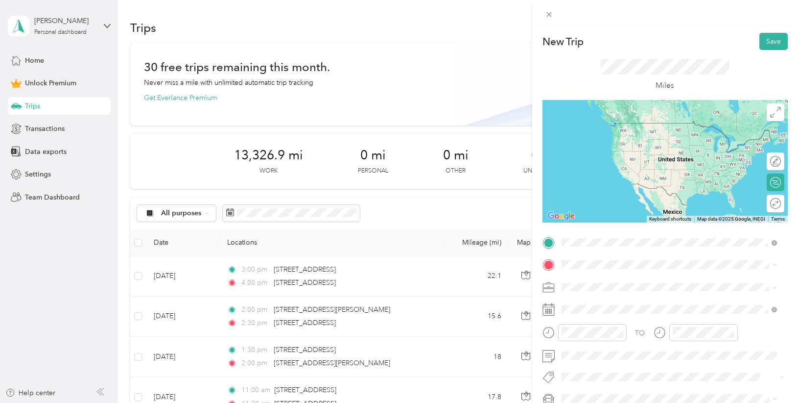
click at [594, 278] on span "[STREET_ADDRESS][US_STATE]" at bounding box center [629, 277] width 98 height 9
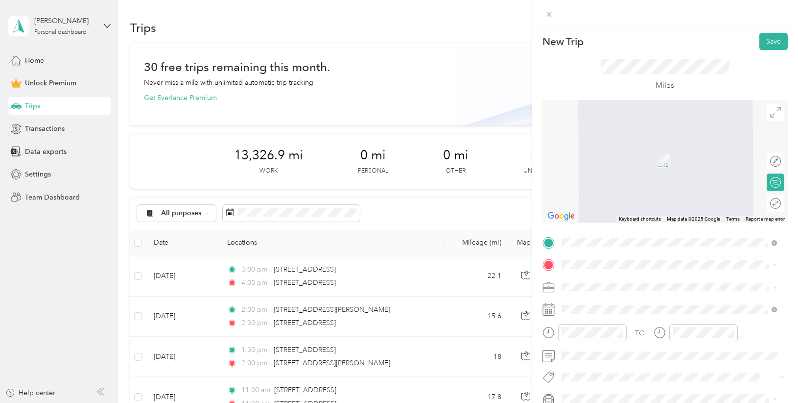
click at [598, 312] on span "[STREET_ADDRESS][PERSON_NAME], [GEOGRAPHIC_DATA], [GEOGRAPHIC_DATA], [GEOGRAPHI…" at bounding box center [676, 319] width 193 height 19
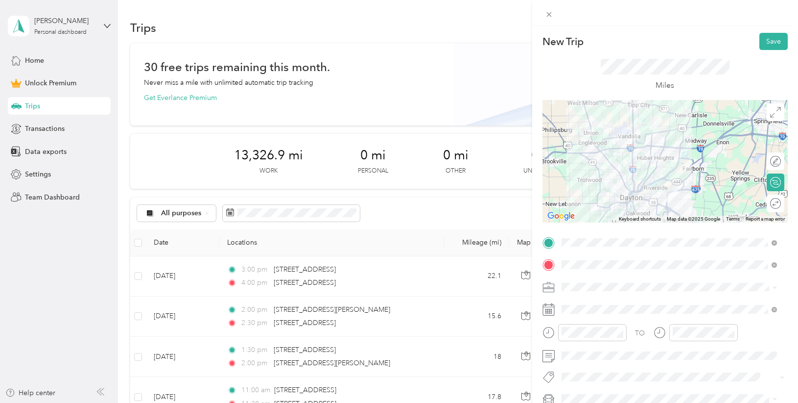
click at [603, 188] on li "Photography" at bounding box center [669, 183] width 222 height 17
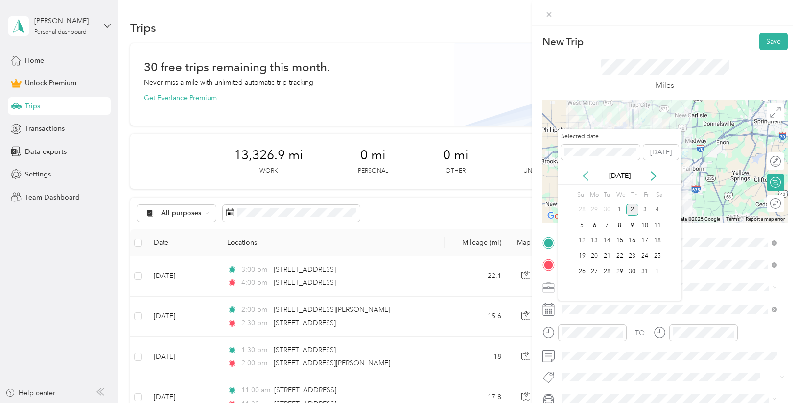
click at [585, 174] on icon at bounding box center [585, 175] width 5 height 9
click at [610, 239] on div "16" at bounding box center [607, 241] width 13 height 12
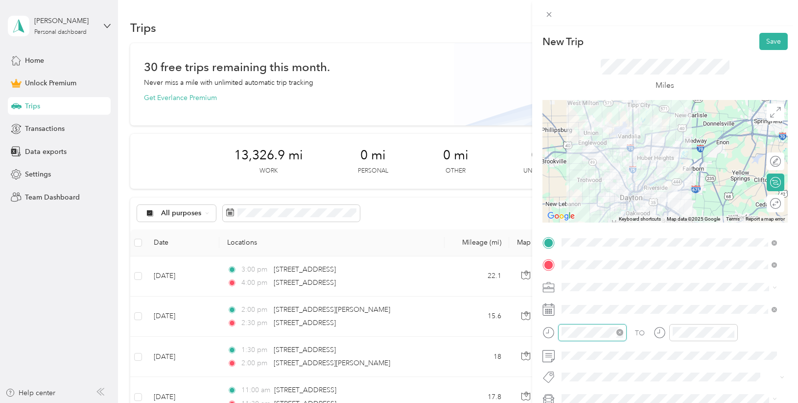
scroll to position [452, 0]
click at [571, 240] on div "04" at bounding box center [572, 243] width 24 height 14
click at [601, 201] on div "00" at bounding box center [600, 201] width 24 height 14
click at [626, 213] on div "PM" at bounding box center [628, 215] width 24 height 14
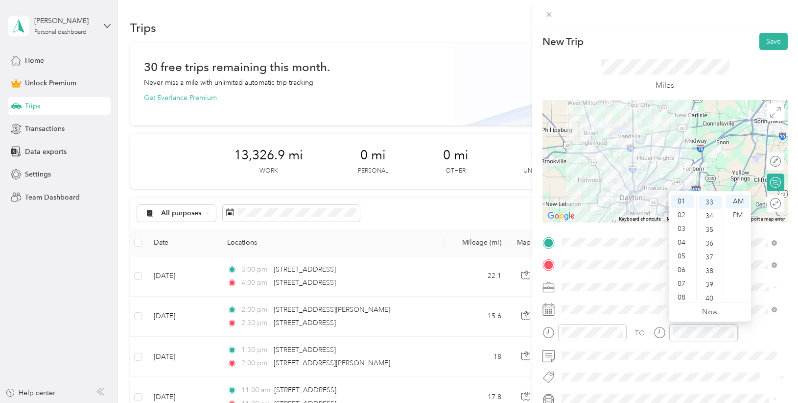
scroll to position [452, 0]
click at [685, 241] on div "04" at bounding box center [683, 243] width 24 height 14
click at [713, 257] on div "30" at bounding box center [711, 258] width 24 height 14
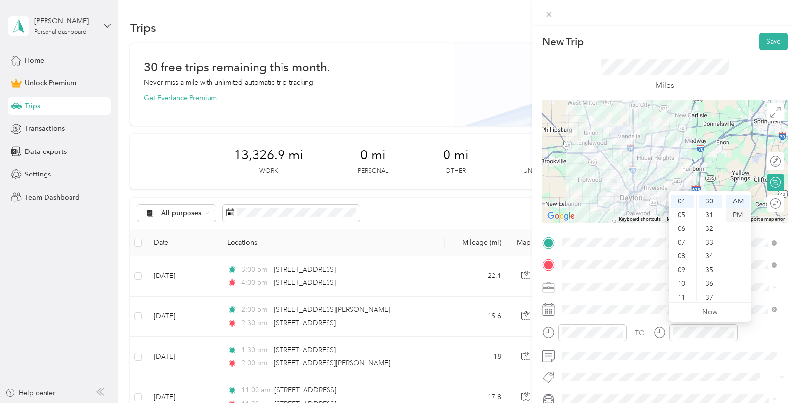
click at [742, 215] on div "PM" at bounding box center [738, 215] width 24 height 14
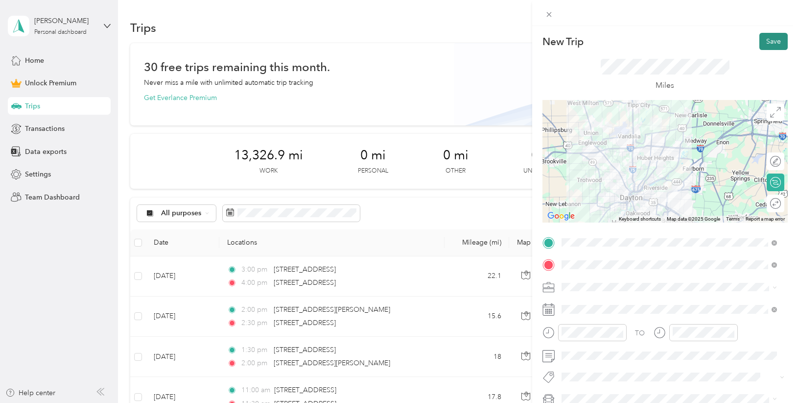
click at [770, 43] on button "Save" at bounding box center [774, 41] width 28 height 17
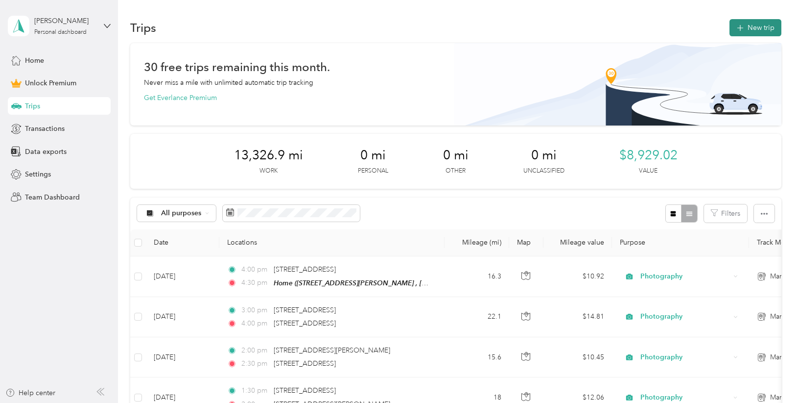
click at [760, 28] on button "New trip" at bounding box center [756, 27] width 52 height 17
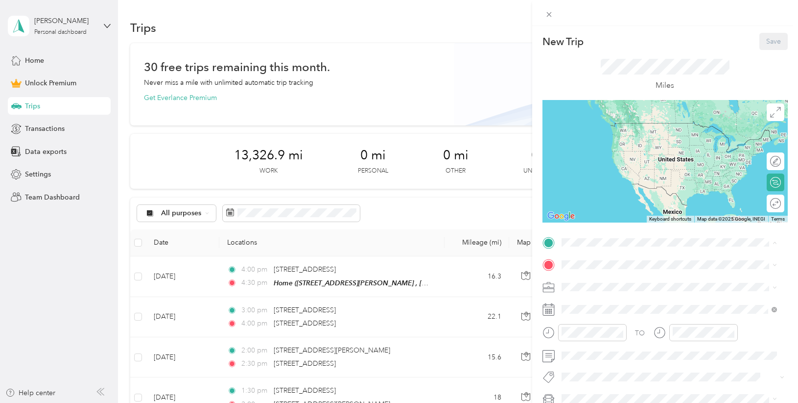
click at [599, 284] on div "Home [STREET_ADDRESS][PERSON_NAME]" at bounding box center [677, 292] width 194 height 31
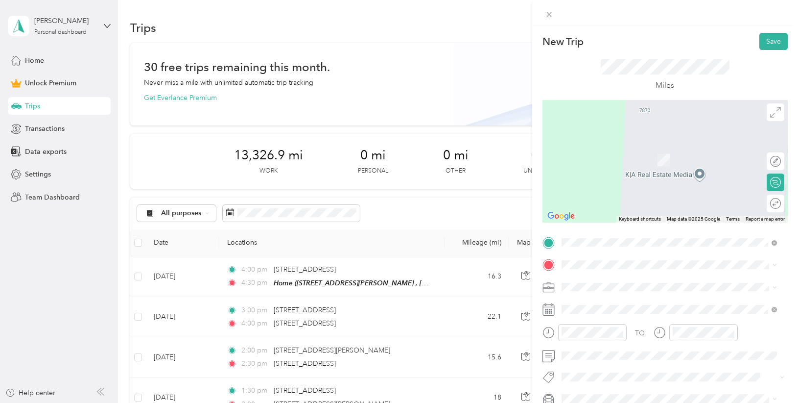
click at [644, 302] on span "[STREET_ADDRESS][US_STATE]" at bounding box center [629, 297] width 98 height 9
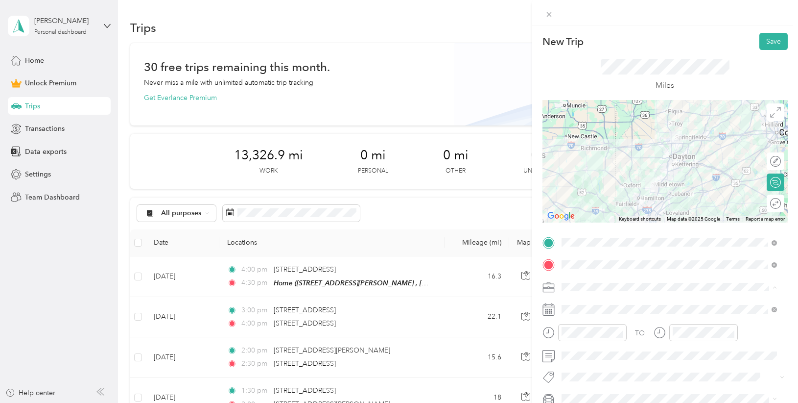
click at [625, 177] on li "Photography" at bounding box center [669, 183] width 222 height 17
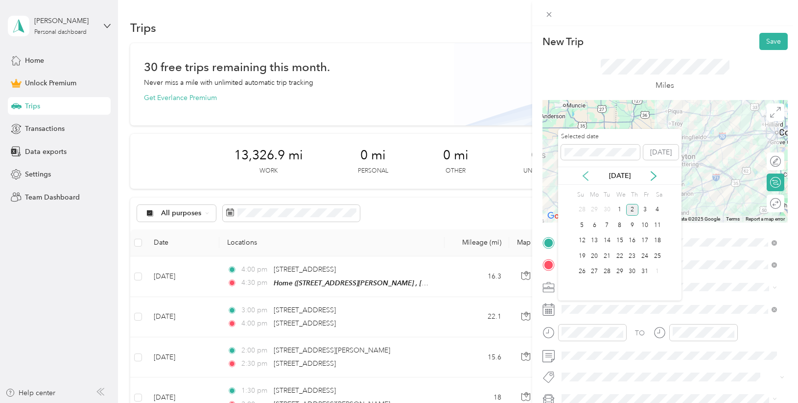
click at [588, 172] on icon at bounding box center [585, 175] width 5 height 9
click at [622, 239] on div "17" at bounding box center [620, 241] width 13 height 12
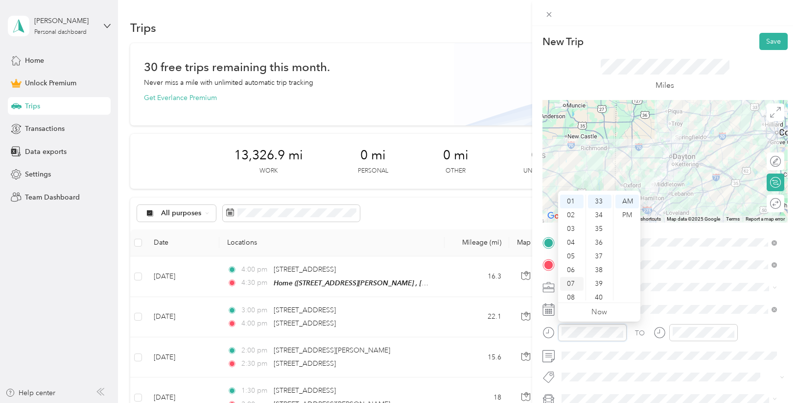
scroll to position [59, 0]
click at [570, 263] on div "09" at bounding box center [572, 266] width 24 height 14
click at [595, 259] on div "15" at bounding box center [600, 260] width 24 height 14
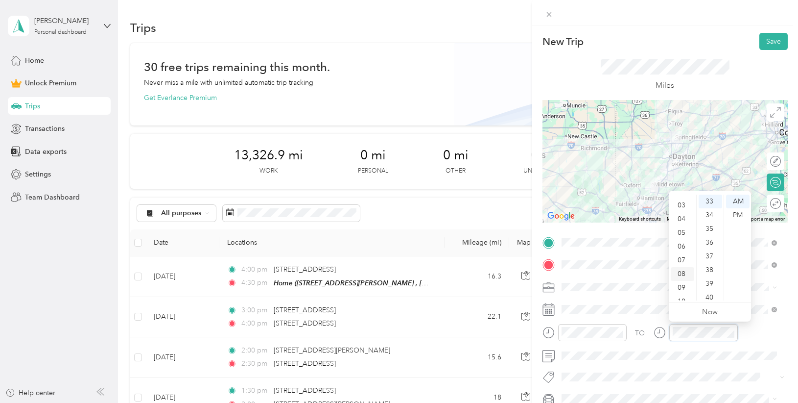
scroll to position [59, 0]
click at [684, 276] on div "10" at bounding box center [683, 280] width 24 height 14
click at [709, 201] on div "00" at bounding box center [711, 201] width 24 height 14
click at [770, 43] on button "Save" at bounding box center [774, 41] width 28 height 17
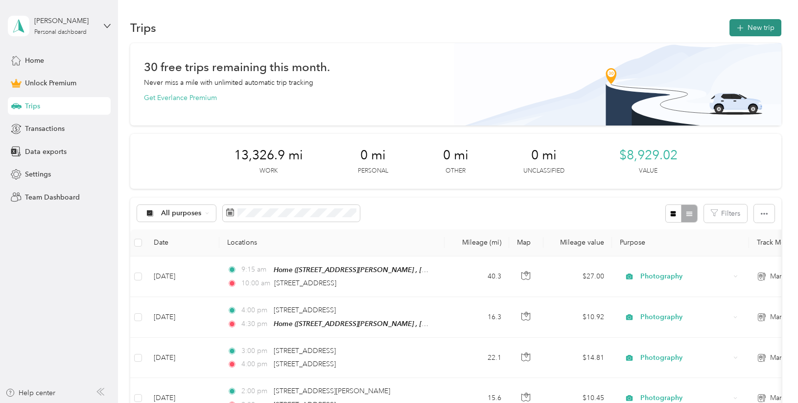
click at [752, 31] on button "New trip" at bounding box center [756, 27] width 52 height 17
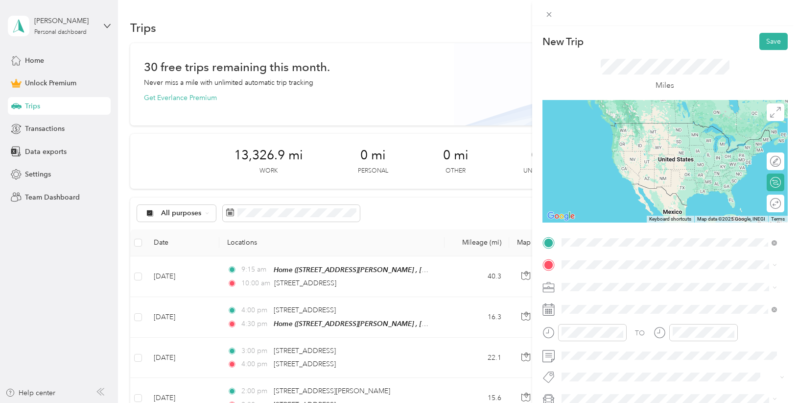
click at [613, 269] on li "[STREET_ADDRESS][US_STATE]" at bounding box center [669, 278] width 222 height 20
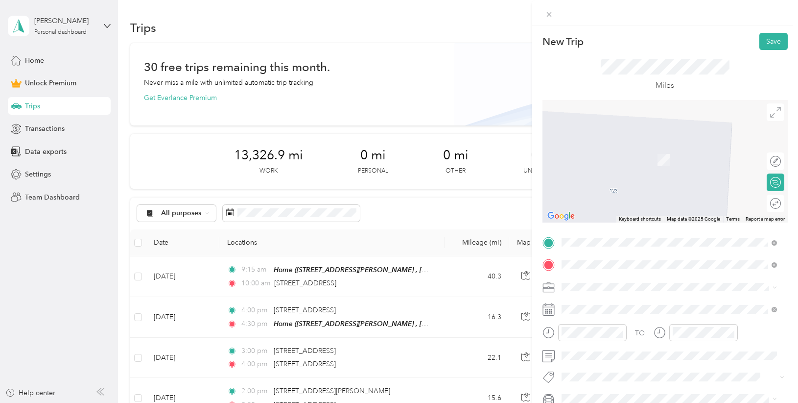
click at [618, 298] on span "[STREET_ADDRESS][PERSON_NAME][US_STATE]" at bounding box center [656, 299] width 152 height 9
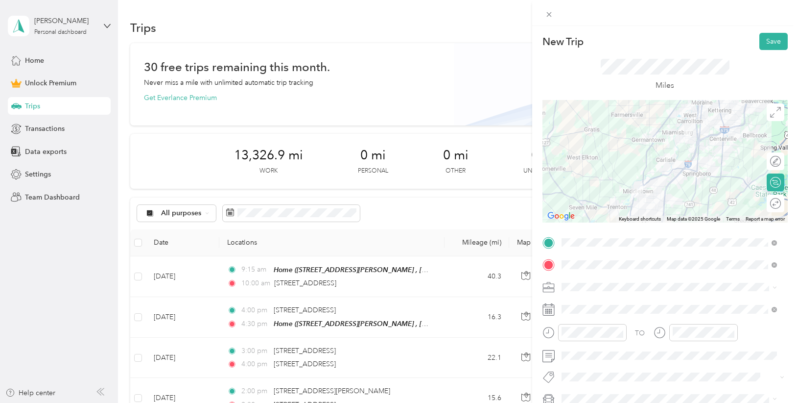
click at [627, 188] on ol "Work Personal Photography Other Charity Medical Moving Commute" at bounding box center [669, 205] width 222 height 137
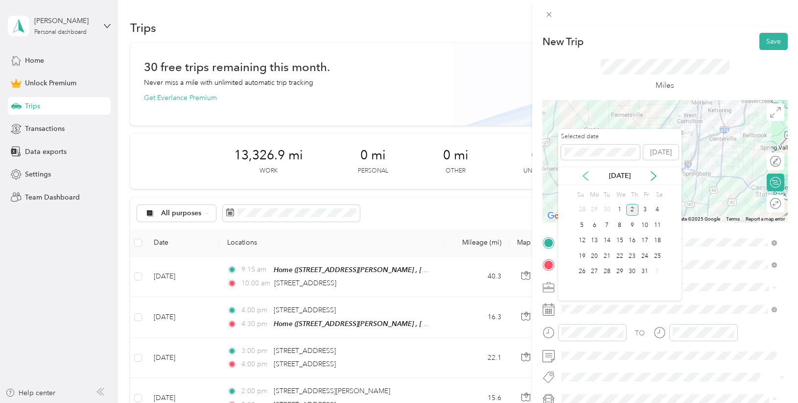
click at [587, 177] on icon at bounding box center [586, 176] width 10 height 10
click at [619, 240] on div "17" at bounding box center [620, 241] width 13 height 12
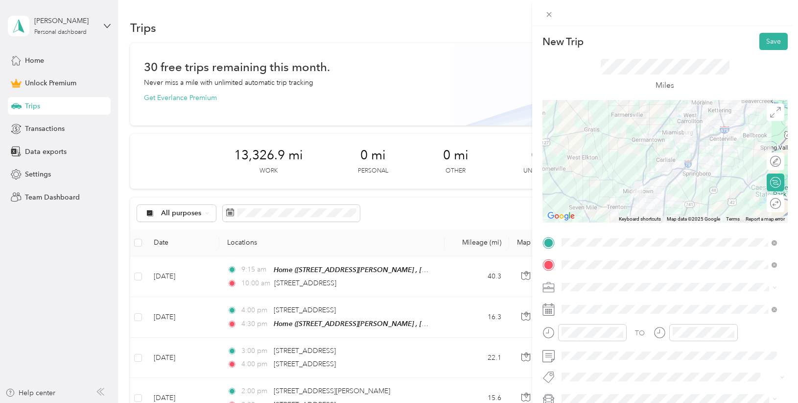
click at [602, 187] on li "Photography" at bounding box center [669, 180] width 222 height 17
click at [570, 293] on div "11" at bounding box center [572, 293] width 24 height 14
click at [602, 199] on div "00" at bounding box center [600, 201] width 24 height 14
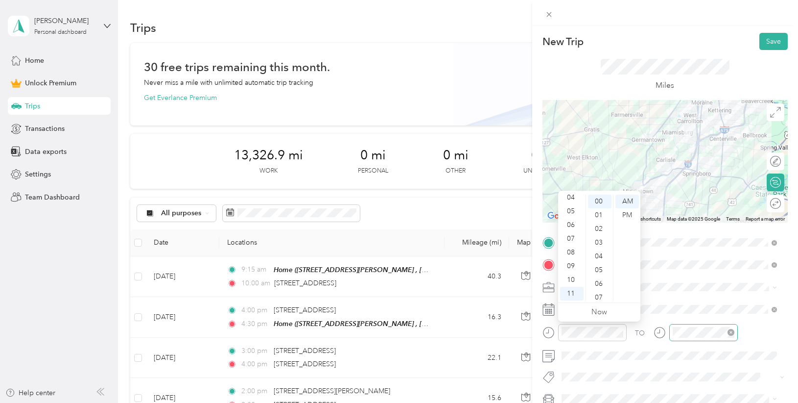
click at [698, 324] on div at bounding box center [703, 332] width 69 height 17
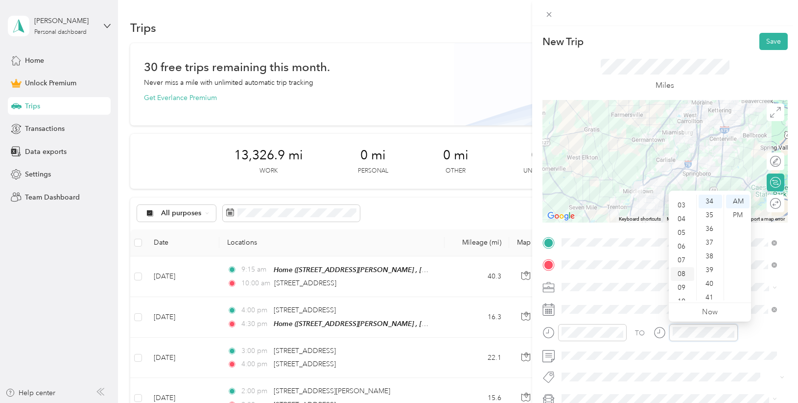
scroll to position [59, 0]
click at [681, 292] on div "11" at bounding box center [683, 293] width 24 height 14
click at [710, 197] on div "30" at bounding box center [711, 196] width 24 height 14
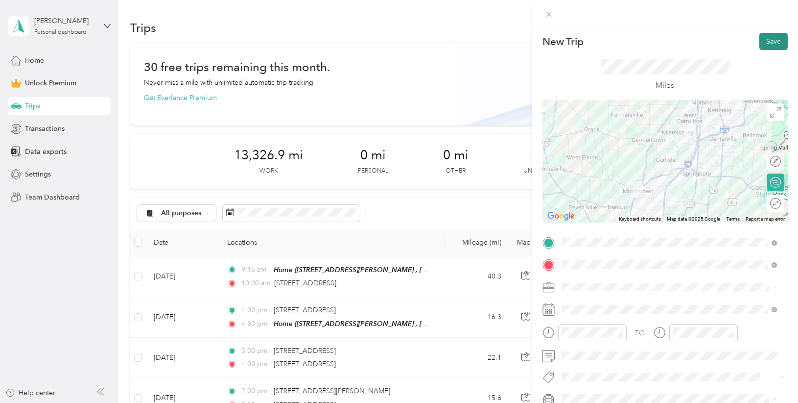
click at [764, 37] on button "Save" at bounding box center [774, 41] width 28 height 17
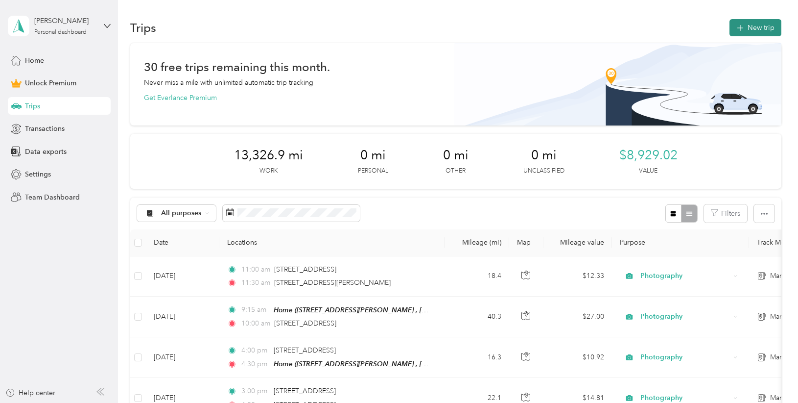
click at [758, 26] on button "New trip" at bounding box center [756, 27] width 52 height 17
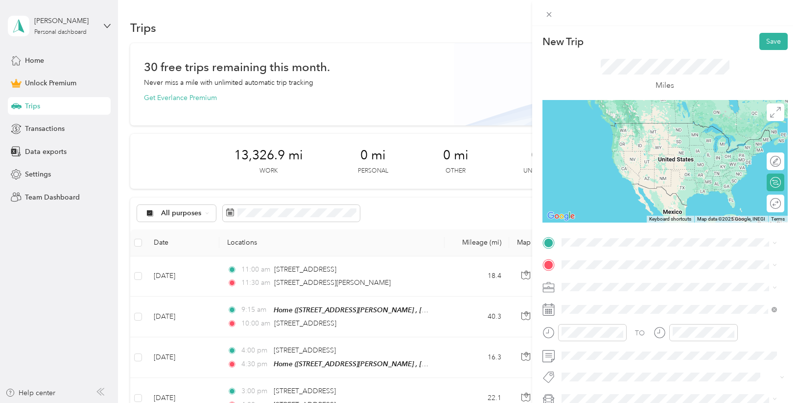
click at [596, 282] on span "[STREET_ADDRESS][PERSON_NAME][US_STATE]" at bounding box center [656, 277] width 152 height 9
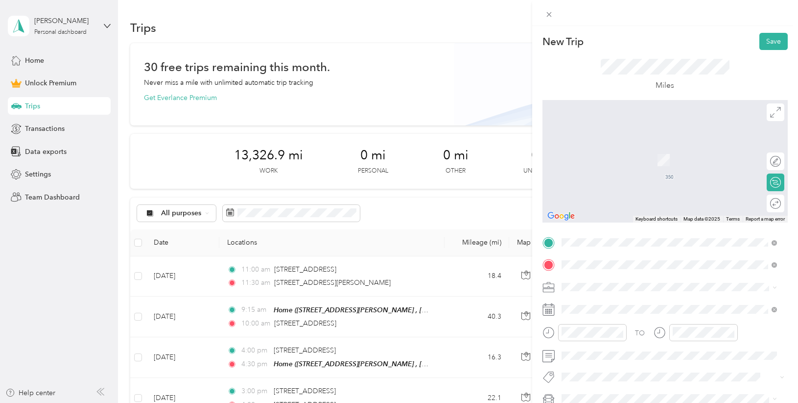
click at [634, 156] on li "[STREET_ADDRESS][US_STATE]" at bounding box center [669, 146] width 222 height 20
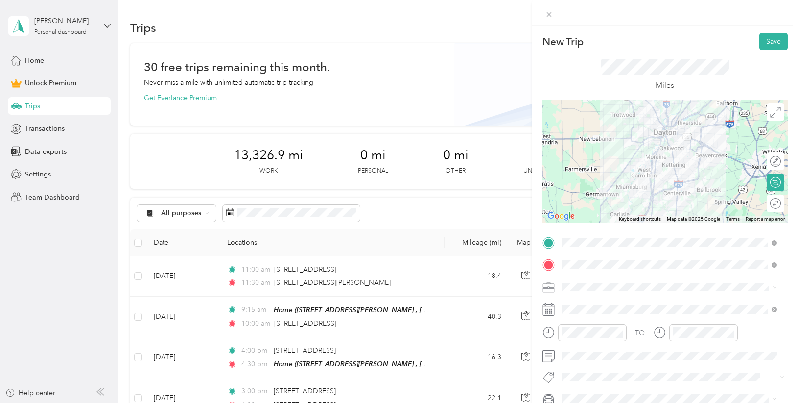
click at [586, 280] on span at bounding box center [673, 287] width 230 height 16
click at [593, 185] on span "Photography" at bounding box center [585, 182] width 41 height 8
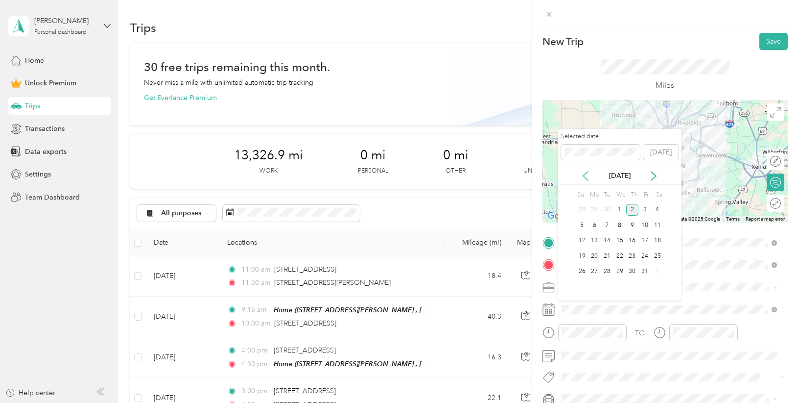
click at [585, 174] on icon at bounding box center [585, 175] width 5 height 9
click at [623, 237] on div "17" at bounding box center [620, 241] width 13 height 12
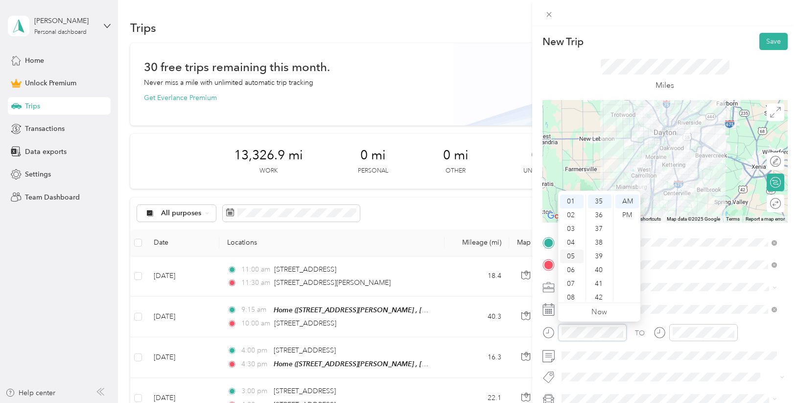
scroll to position [0, 0]
click at [570, 200] on div "12" at bounding box center [572, 201] width 24 height 14
click at [599, 228] on div "30" at bounding box center [600, 231] width 24 height 14
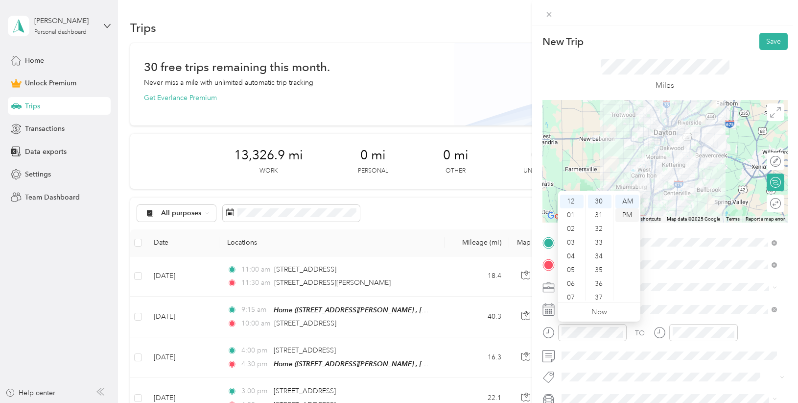
click at [621, 213] on div "PM" at bounding box center [628, 215] width 24 height 14
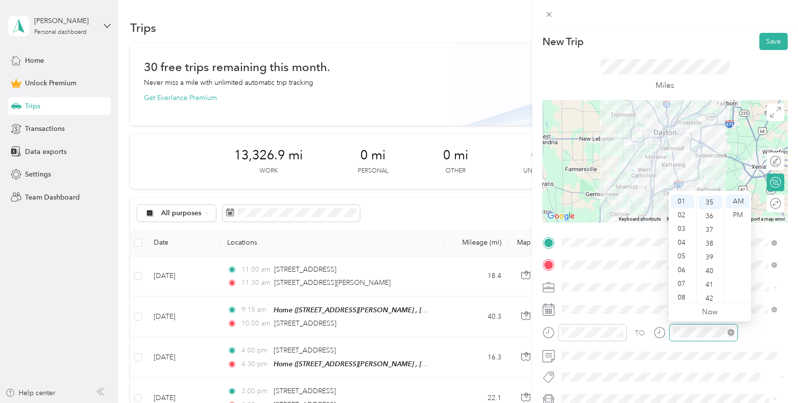
scroll to position [480, 0]
click at [682, 203] on div "01" at bounding box center [683, 201] width 24 height 14
click at [712, 204] on div "00" at bounding box center [711, 201] width 24 height 14
click at [737, 211] on div "PM" at bounding box center [738, 215] width 24 height 14
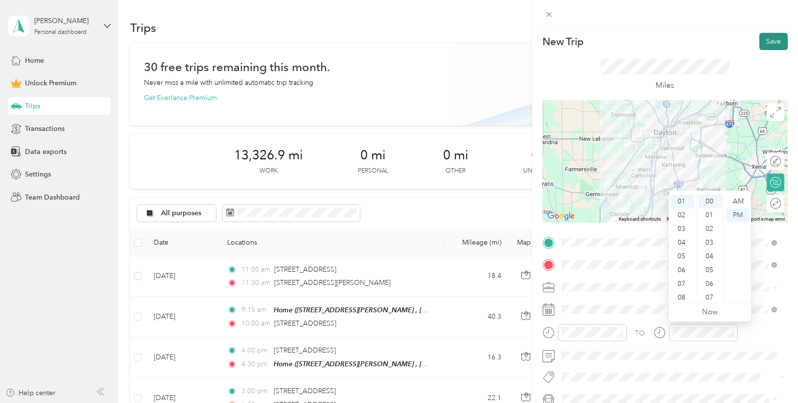
click at [769, 41] on button "Save" at bounding box center [774, 41] width 28 height 17
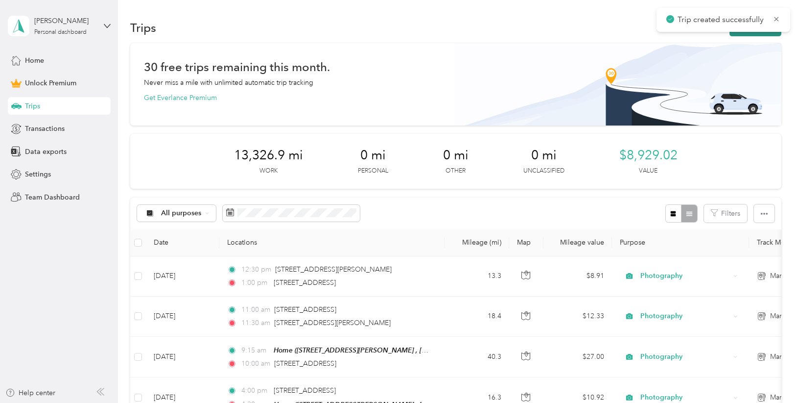
click at [746, 34] on button "New trip" at bounding box center [756, 27] width 52 height 17
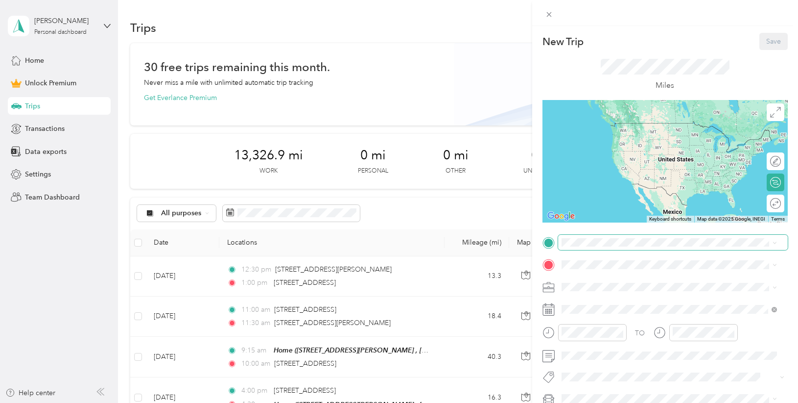
click at [573, 237] on span at bounding box center [673, 243] width 230 height 16
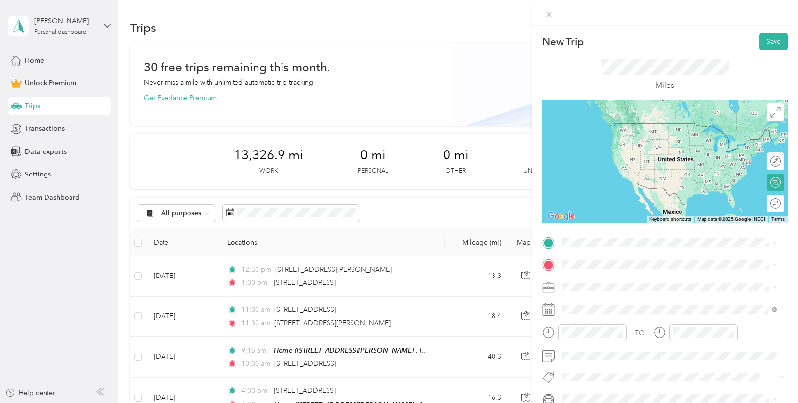
click at [614, 280] on span "[STREET_ADDRESS][US_STATE]" at bounding box center [629, 275] width 98 height 9
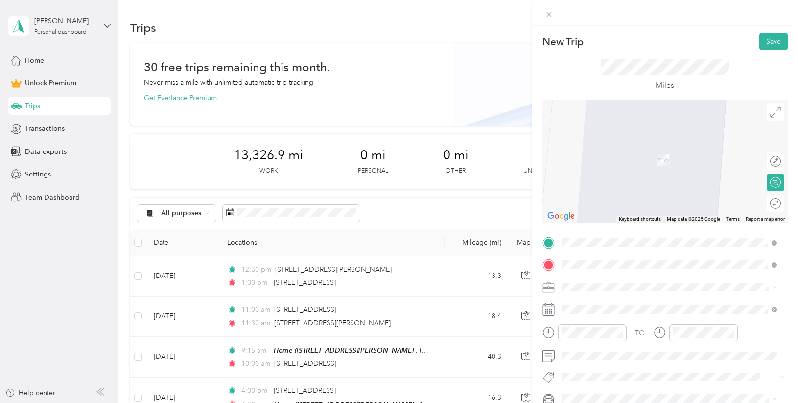
click at [649, 150] on span "[STREET_ADDRESS][US_STATE]" at bounding box center [629, 145] width 98 height 9
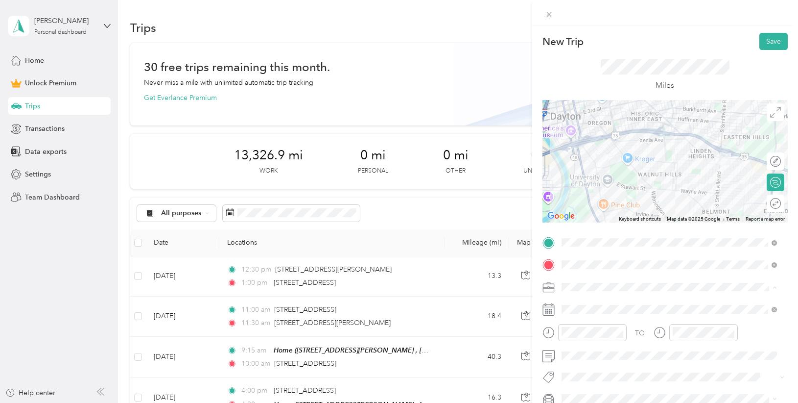
click at [593, 185] on div "Photography" at bounding box center [669, 184] width 209 height 10
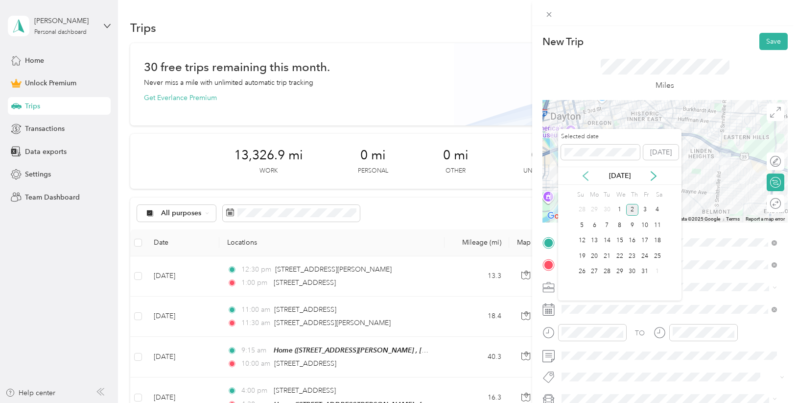
click at [590, 176] on icon at bounding box center [586, 176] width 10 height 10
click at [623, 239] on div "17" at bounding box center [620, 241] width 13 height 12
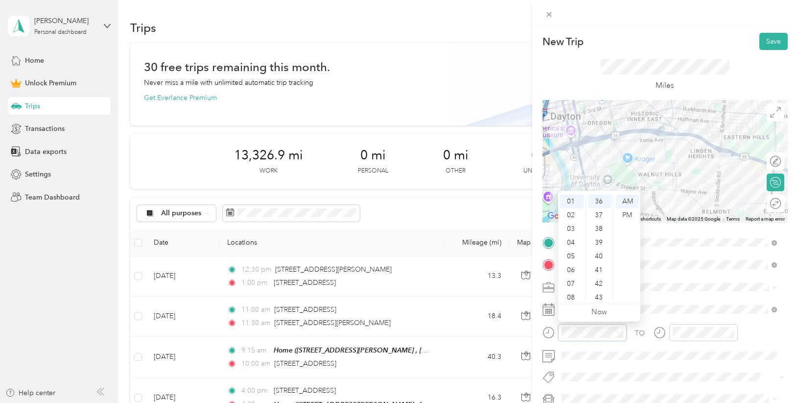
scroll to position [717, 0]
click at [596, 239] on div "55" at bounding box center [600, 239] width 24 height 14
click at [627, 217] on div "PM" at bounding box center [628, 215] width 24 height 14
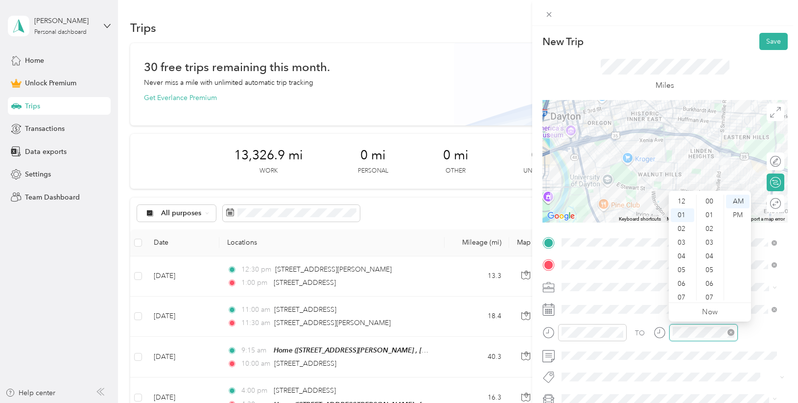
scroll to position [494, 0]
click at [683, 215] on div "02" at bounding box center [683, 215] width 24 height 14
click at [713, 204] on div "00" at bounding box center [711, 201] width 24 height 14
click at [741, 215] on div "PM" at bounding box center [738, 215] width 24 height 14
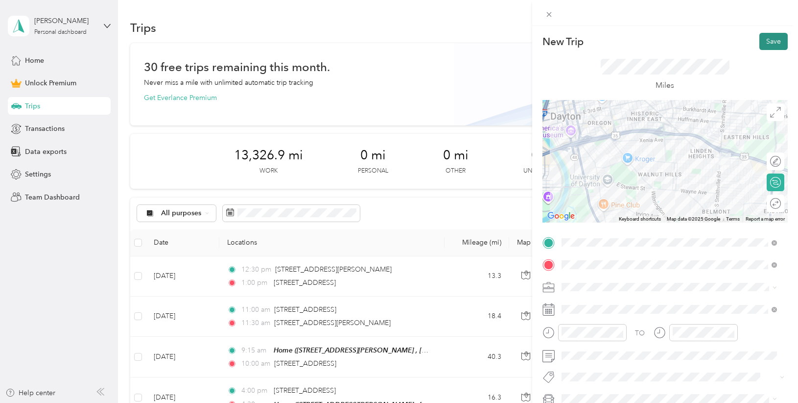
click at [770, 41] on button "Save" at bounding box center [774, 41] width 28 height 17
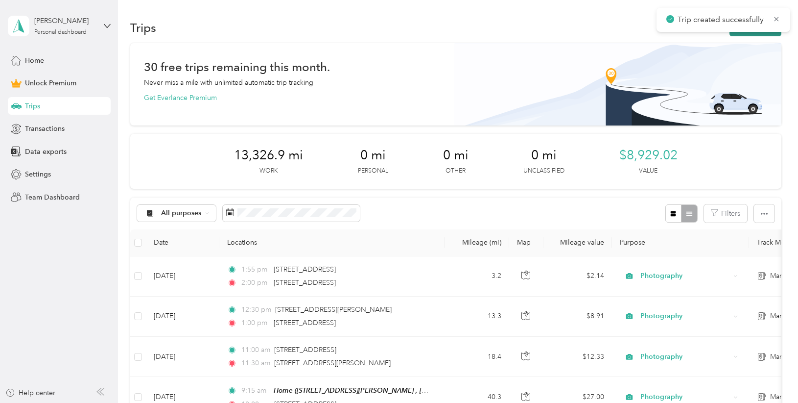
click at [758, 34] on button "New trip" at bounding box center [756, 27] width 52 height 17
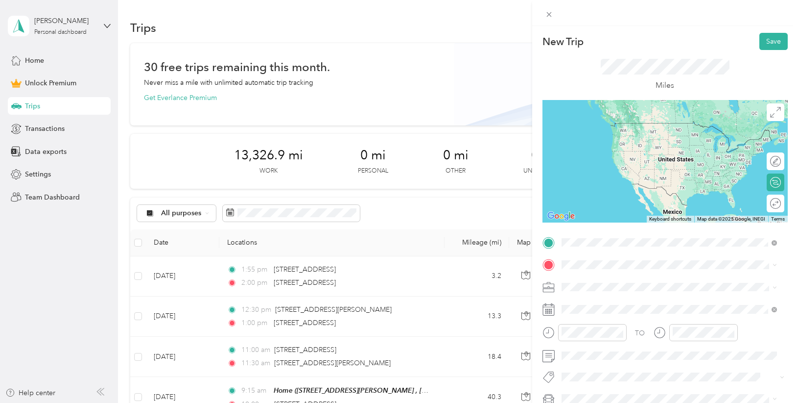
click at [662, 280] on span "[STREET_ADDRESS][US_STATE]" at bounding box center [629, 277] width 98 height 9
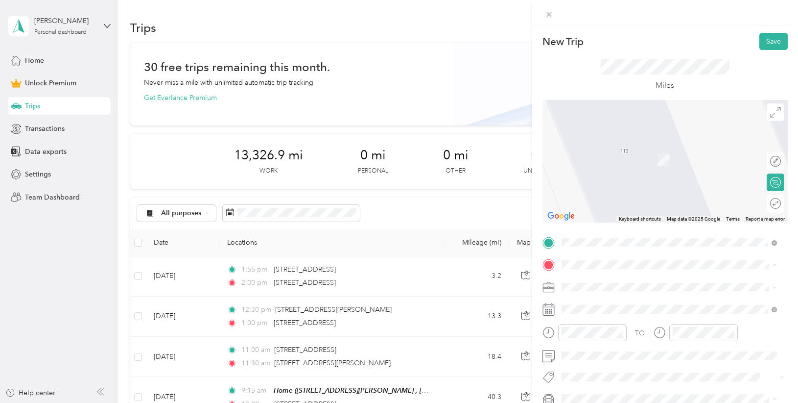
click at [575, 316] on div "Home [STREET_ADDRESS][PERSON_NAME]" at bounding box center [669, 314] width 209 height 34
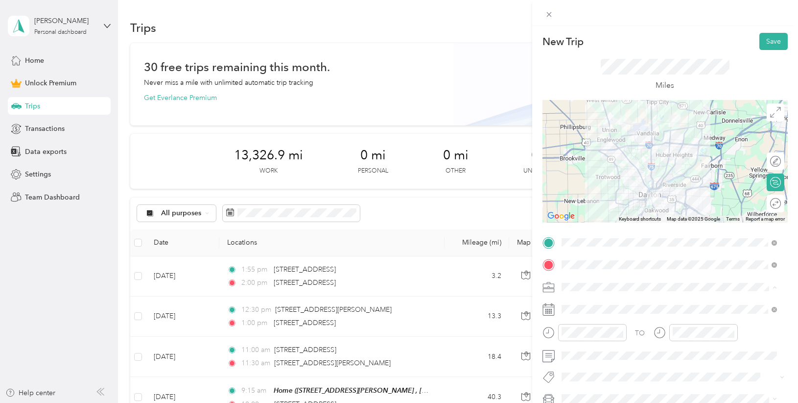
click at [604, 185] on div "Photography" at bounding box center [669, 184] width 209 height 10
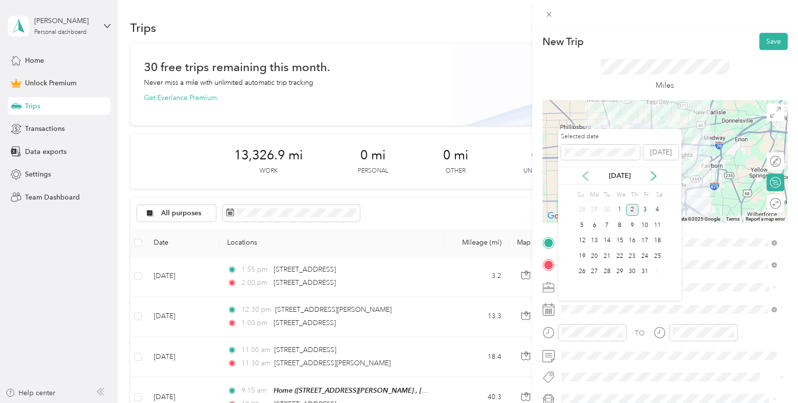
click at [586, 173] on icon at bounding box center [585, 175] width 5 height 9
click at [619, 238] on div "17" at bounding box center [620, 241] width 13 height 12
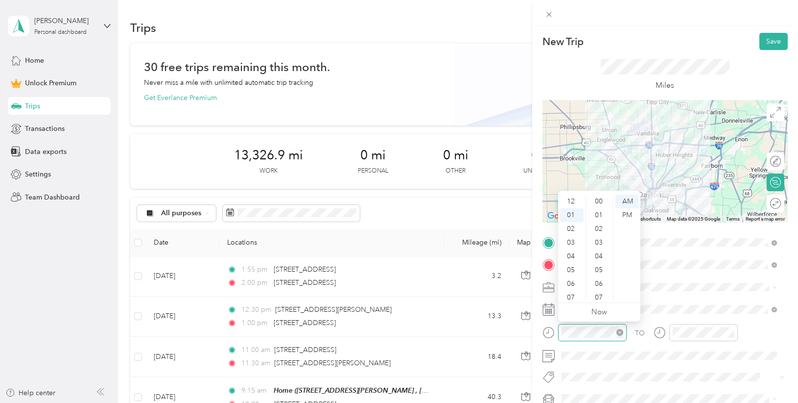
scroll to position [14, 0]
click at [572, 227] on div "03" at bounding box center [572, 229] width 24 height 14
click at [601, 198] on div "00" at bounding box center [600, 201] width 24 height 14
click at [634, 214] on div "PM" at bounding box center [628, 215] width 24 height 14
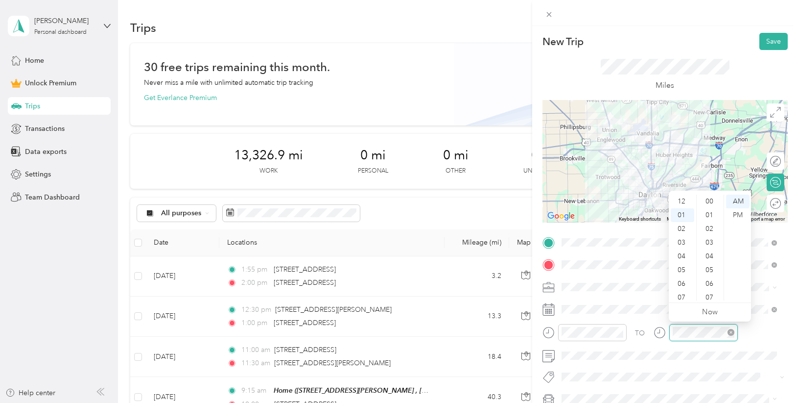
scroll to position [494, 0]
click at [681, 228] on div "03" at bounding box center [683, 229] width 24 height 14
click at [709, 265] on div "30" at bounding box center [711, 266] width 24 height 14
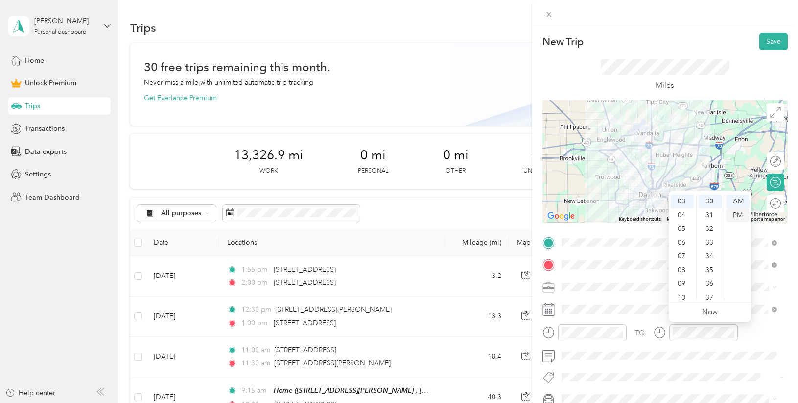
click at [736, 214] on div "PM" at bounding box center [738, 215] width 24 height 14
click at [774, 42] on button "Save" at bounding box center [774, 41] width 28 height 17
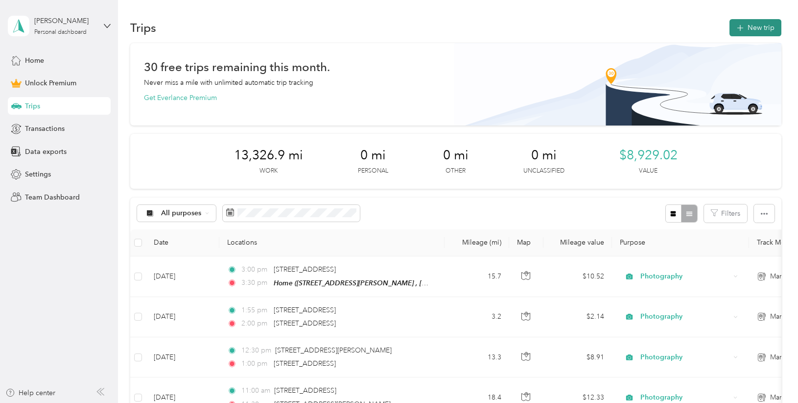
click at [750, 30] on button "New trip" at bounding box center [756, 27] width 52 height 17
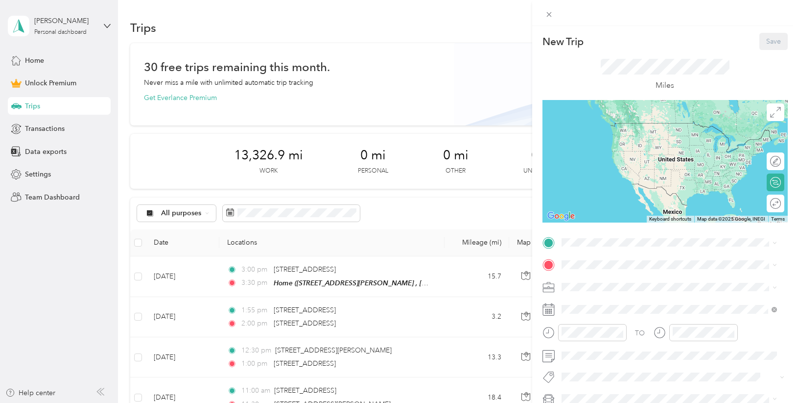
click at [613, 290] on span "[STREET_ADDRESS][PERSON_NAME], [GEOGRAPHIC_DATA], [GEOGRAPHIC_DATA], [GEOGRAPHI…" at bounding box center [676, 296] width 193 height 19
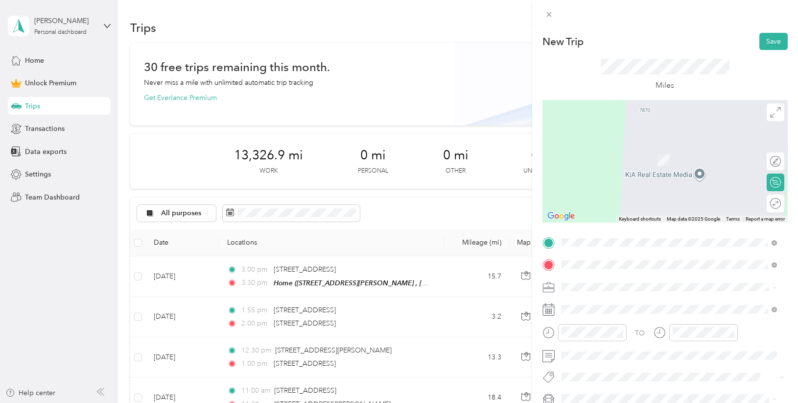
click at [661, 141] on span "[STREET_ADDRESS][US_STATE]" at bounding box center [629, 145] width 98 height 9
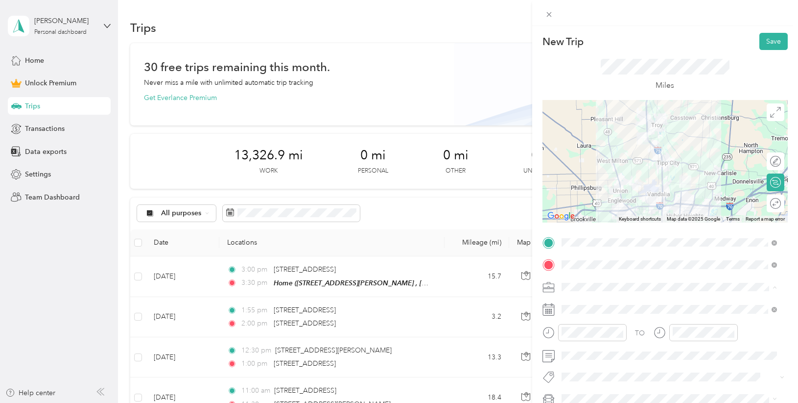
click at [623, 189] on li "Photography" at bounding box center [669, 183] width 222 height 17
click at [599, 303] on span at bounding box center [673, 309] width 230 height 16
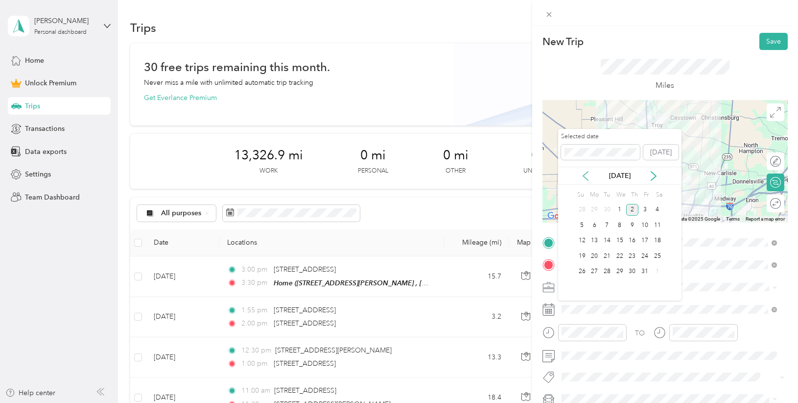
click at [585, 176] on icon at bounding box center [586, 176] width 10 height 10
click at [632, 240] on div "18" at bounding box center [632, 241] width 13 height 12
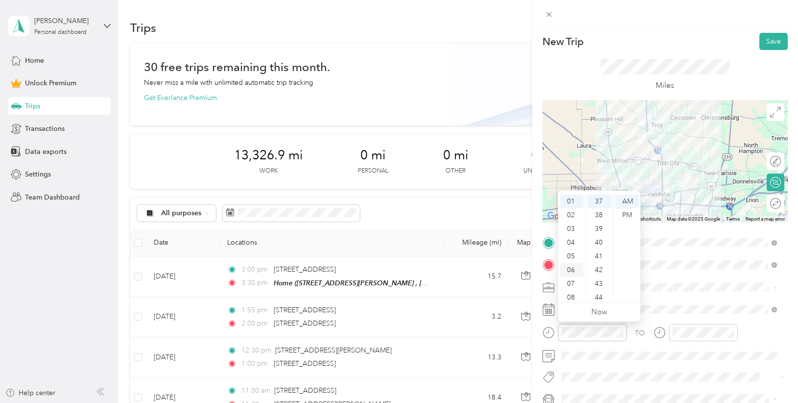
scroll to position [59, 0]
click at [573, 264] on div "09" at bounding box center [572, 266] width 24 height 14
click at [602, 206] on div "30" at bounding box center [600, 203] width 24 height 14
click at [698, 326] on div at bounding box center [703, 332] width 69 height 17
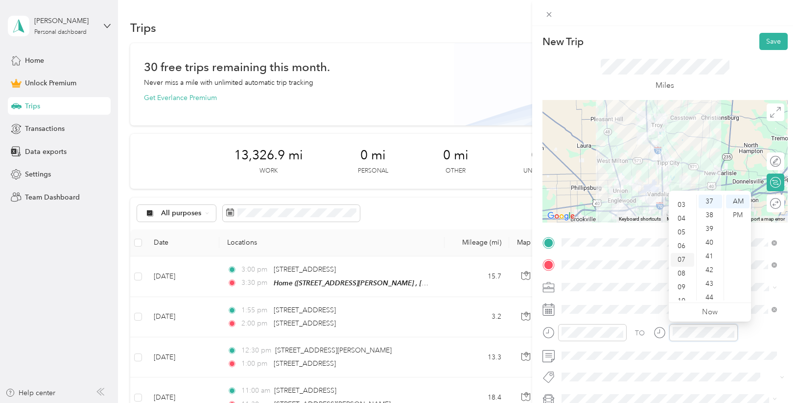
scroll to position [59, 0]
click at [679, 274] on div "10" at bounding box center [683, 280] width 24 height 14
drag, startPoint x: 700, startPoint y: 238, endPoint x: 700, endPoint y: 228, distance: 9.3
click at [712, 202] on div "00" at bounding box center [711, 201] width 24 height 14
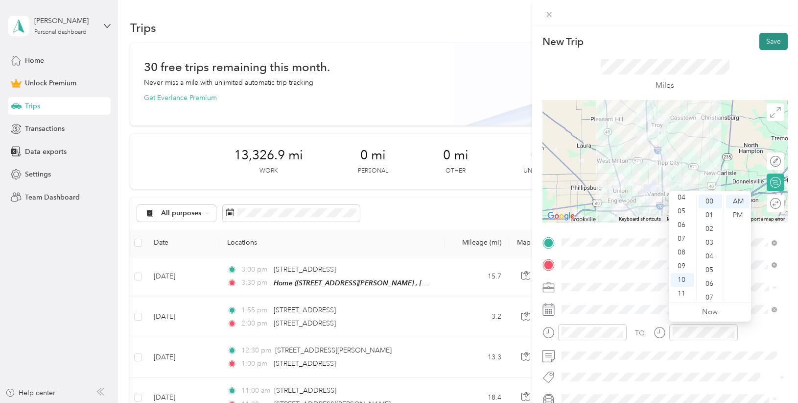
click at [772, 38] on button "Save" at bounding box center [774, 41] width 28 height 17
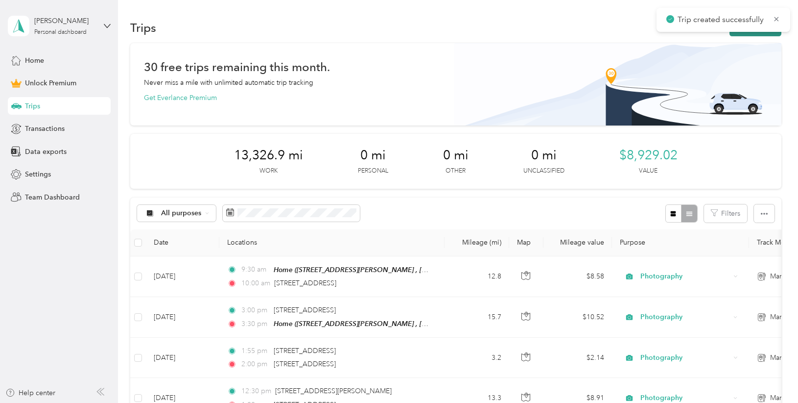
click at [752, 33] on button "New trip" at bounding box center [756, 27] width 52 height 17
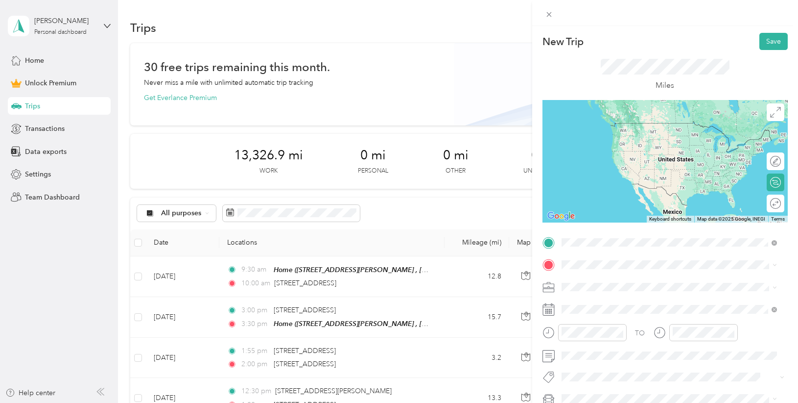
click at [594, 282] on span "[STREET_ADDRESS][US_STATE]" at bounding box center [629, 277] width 98 height 9
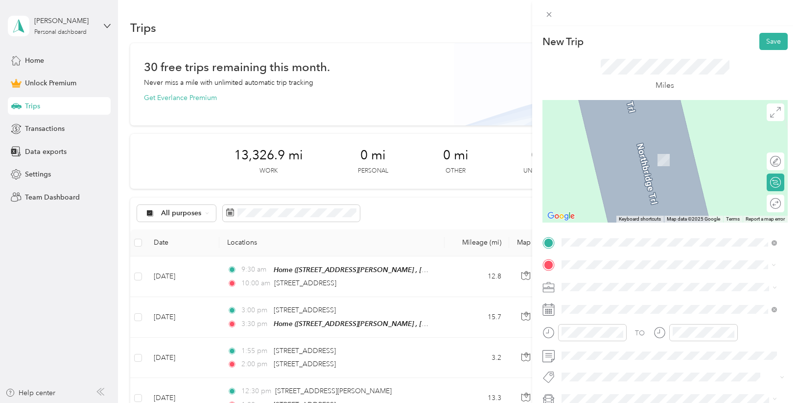
click at [654, 150] on span "[STREET_ADDRESS][US_STATE]" at bounding box center [629, 145] width 98 height 9
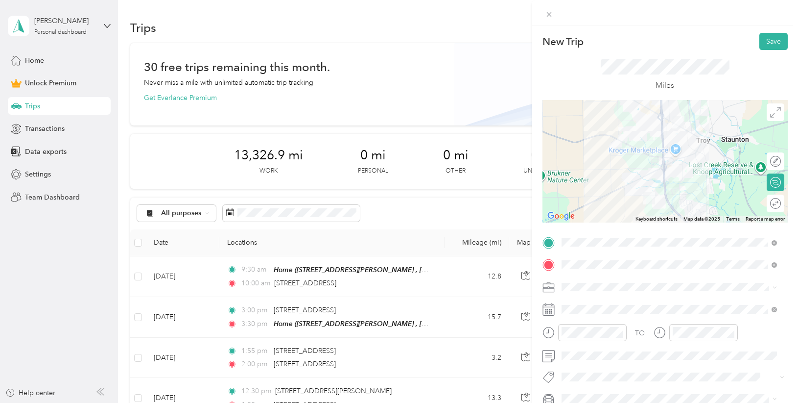
click at [617, 191] on ol "Work Personal Photography Other Charity Medical Moving Commute" at bounding box center [669, 208] width 222 height 137
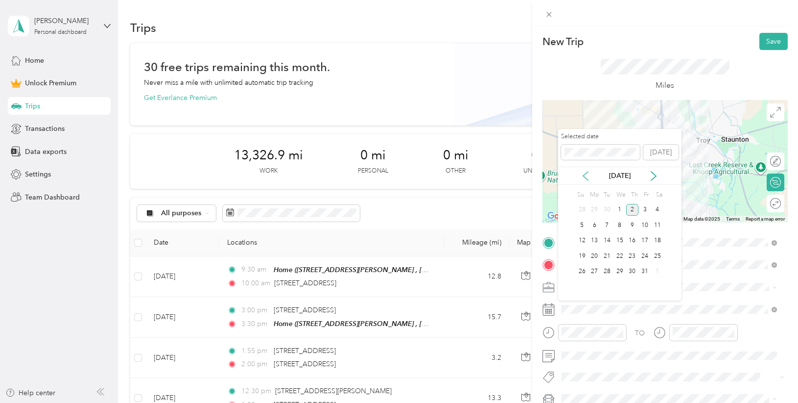
click at [589, 173] on icon at bounding box center [586, 176] width 10 height 10
click at [635, 240] on div "18" at bounding box center [632, 241] width 13 height 12
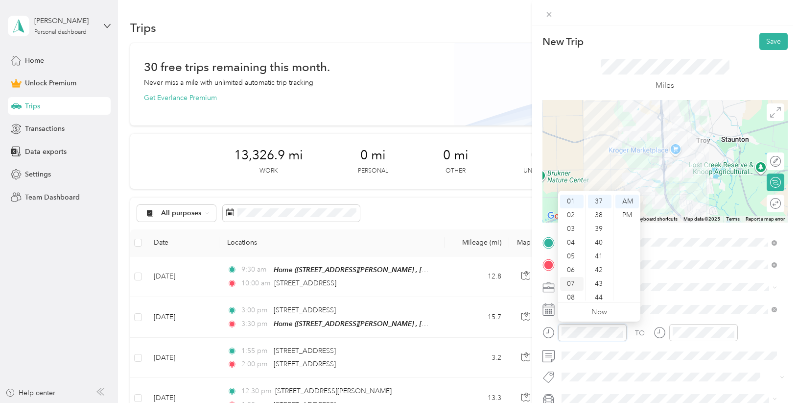
scroll to position [59, 0]
click at [572, 292] on div "11" at bounding box center [572, 293] width 24 height 14
click at [602, 200] on div "30" at bounding box center [600, 203] width 24 height 14
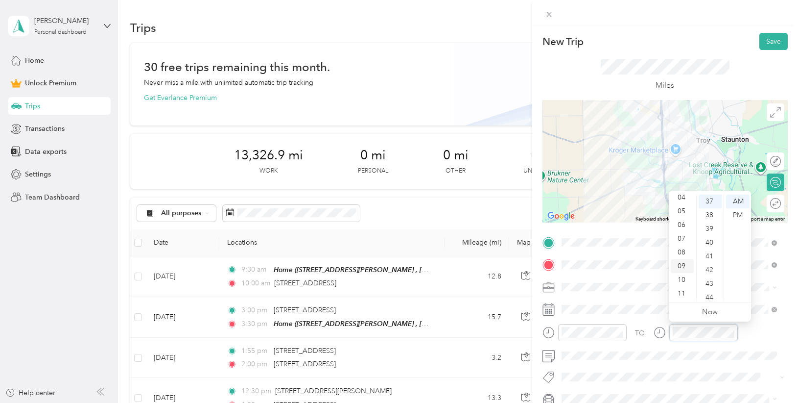
scroll to position [0, 0]
click at [682, 202] on div "12" at bounding box center [683, 201] width 24 height 14
click at [709, 201] on div "00" at bounding box center [711, 201] width 24 height 14
click at [737, 214] on div "PM" at bounding box center [738, 215] width 24 height 14
click at [765, 47] on button "Save" at bounding box center [774, 41] width 28 height 17
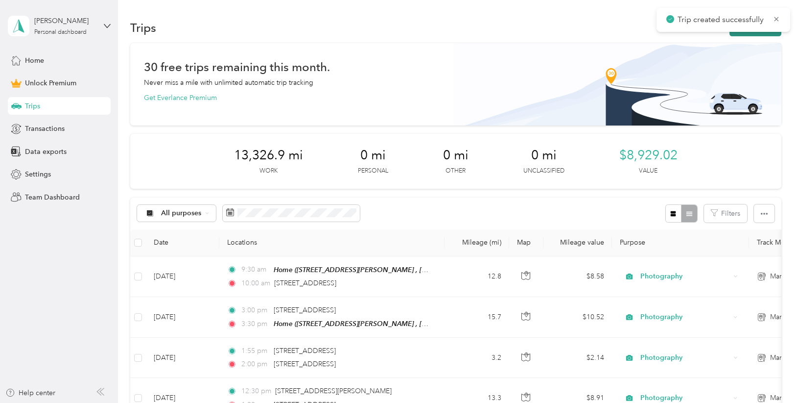
click at [758, 34] on button "New trip" at bounding box center [756, 27] width 52 height 17
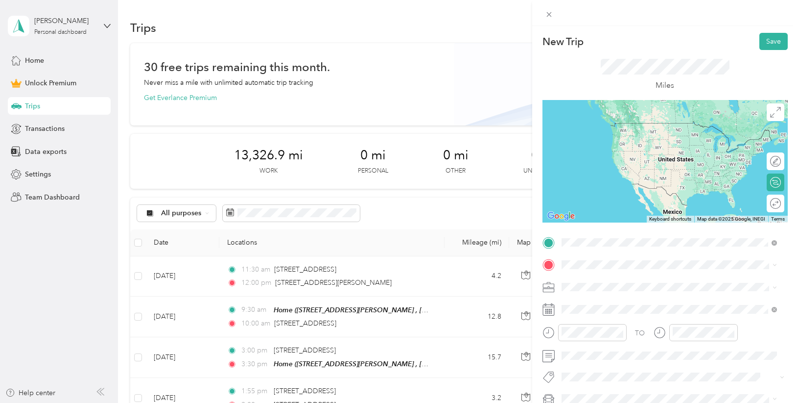
click at [596, 278] on span "[STREET_ADDRESS][US_STATE]" at bounding box center [629, 277] width 98 height 9
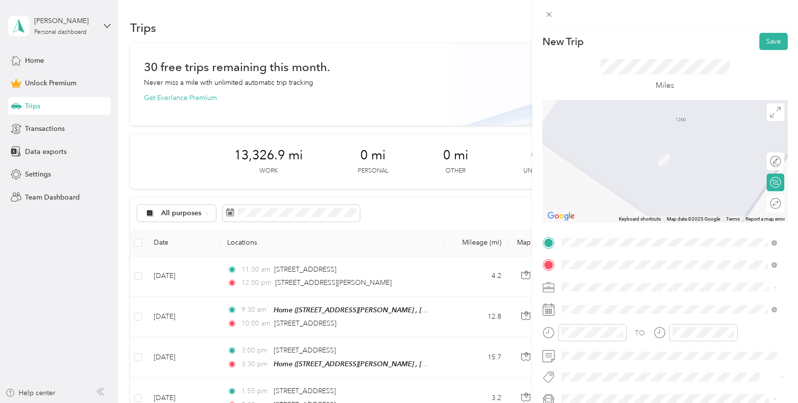
click at [637, 152] on div "[STREET_ADDRESS][PERSON_NAME][US_STATE]" at bounding box center [669, 145] width 209 height 13
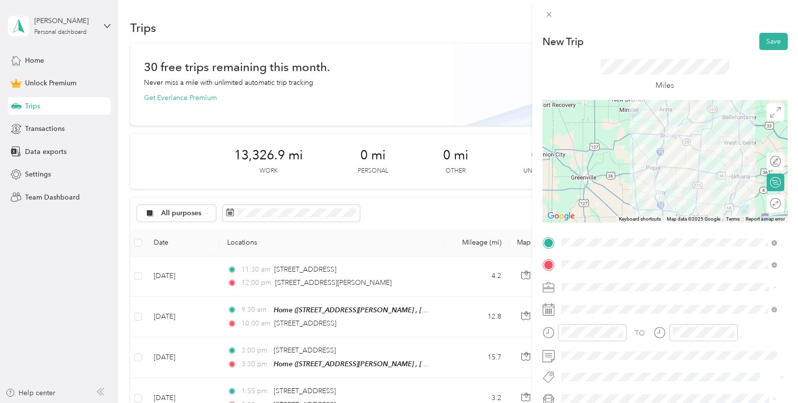
click at [607, 185] on div "Photography" at bounding box center [669, 184] width 209 height 10
click at [588, 302] on span at bounding box center [673, 309] width 230 height 16
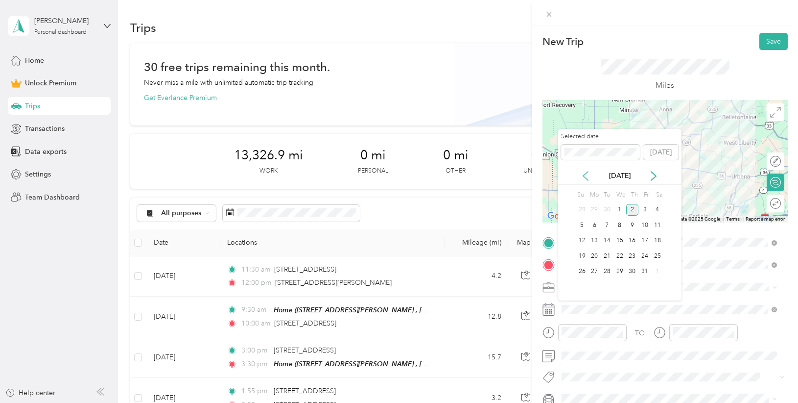
click at [585, 176] on icon at bounding box center [586, 176] width 10 height 10
click at [630, 243] on div "18" at bounding box center [632, 241] width 13 height 12
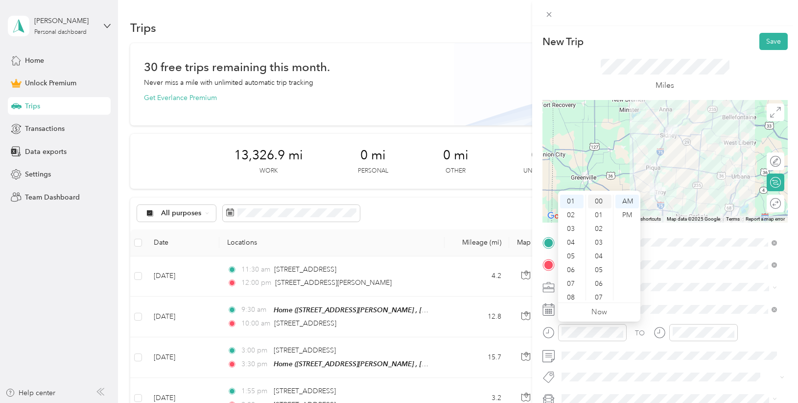
click at [600, 202] on div "00" at bounding box center [600, 201] width 24 height 14
click at [627, 210] on div "PM" at bounding box center [628, 215] width 24 height 14
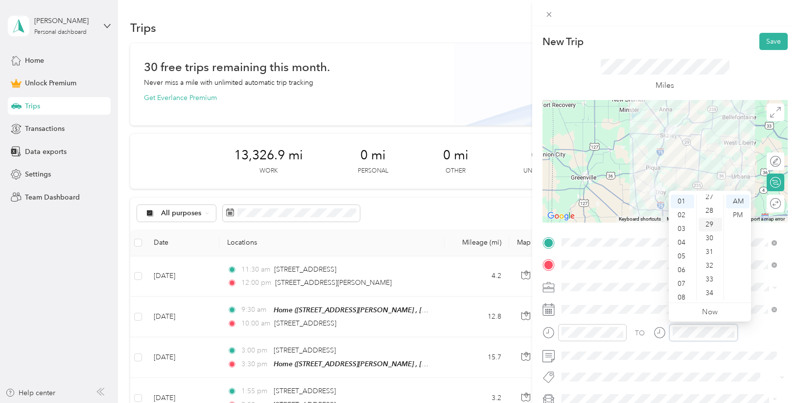
scroll to position [374, 0]
click at [708, 238] on div "30" at bounding box center [711, 239] width 24 height 14
click at [738, 218] on div "PM" at bounding box center [738, 215] width 24 height 14
click at [772, 42] on button "Save" at bounding box center [774, 41] width 28 height 17
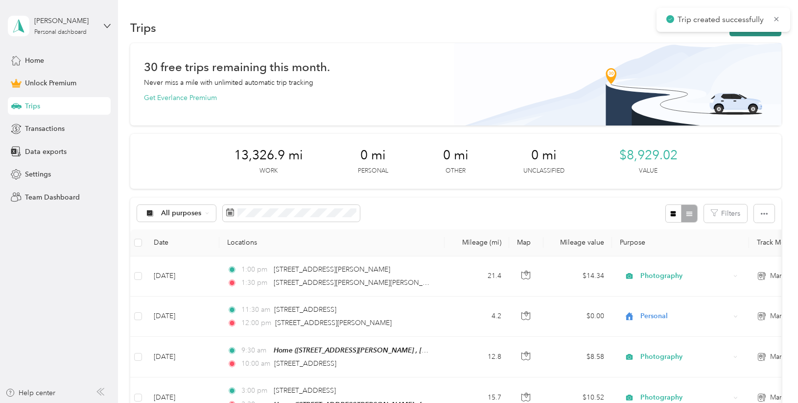
click at [745, 32] on button "New trip" at bounding box center [756, 27] width 52 height 17
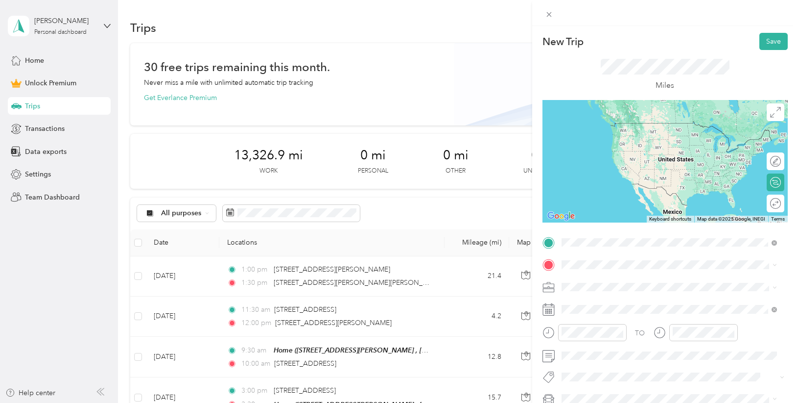
click at [621, 276] on span "[STREET_ADDRESS][PERSON_NAME][US_STATE]" at bounding box center [656, 277] width 152 height 9
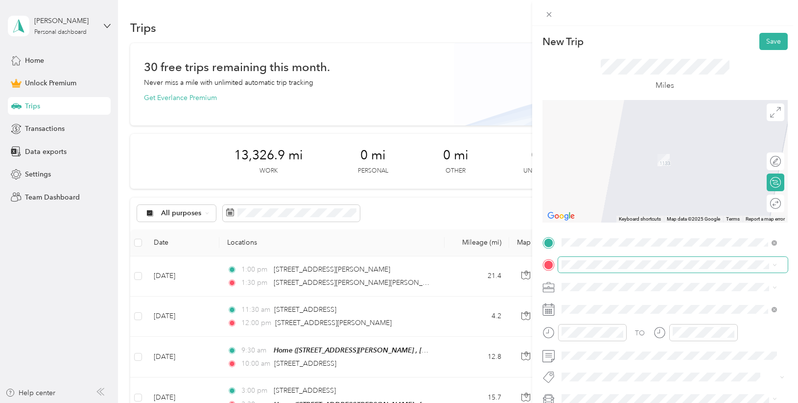
click at [580, 258] on span at bounding box center [673, 265] width 230 height 16
click at [666, 153] on span "[PERSON_NAME][GEOGRAPHIC_DATA][PERSON_NAME][US_STATE], [GEOGRAPHIC_DATA]" at bounding box center [677, 149] width 194 height 17
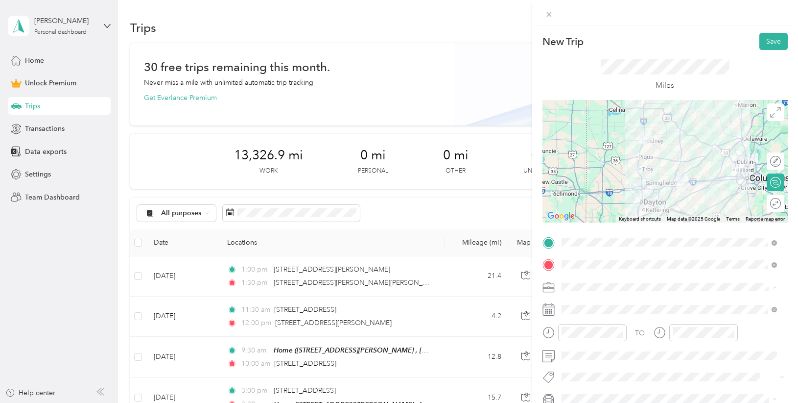
click at [604, 190] on ol "Work Personal Photography Other Charity Medical Moving Commute" at bounding box center [669, 209] width 222 height 137
click at [599, 183] on span "Photography" at bounding box center [585, 184] width 41 height 8
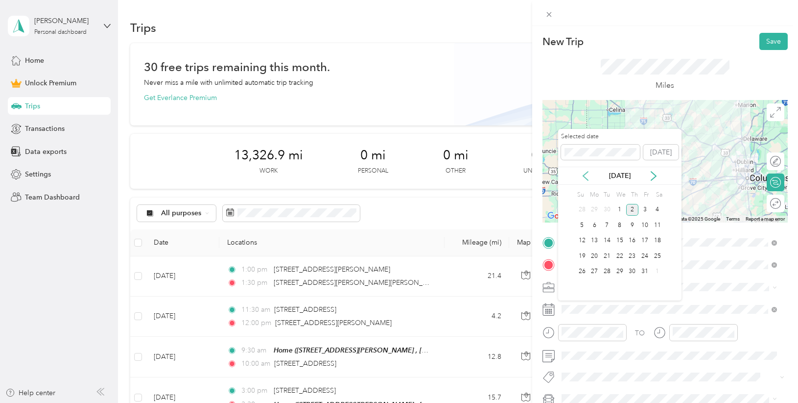
click at [589, 173] on icon at bounding box center [586, 176] width 10 height 10
click at [636, 239] on div "18" at bounding box center [632, 241] width 13 height 12
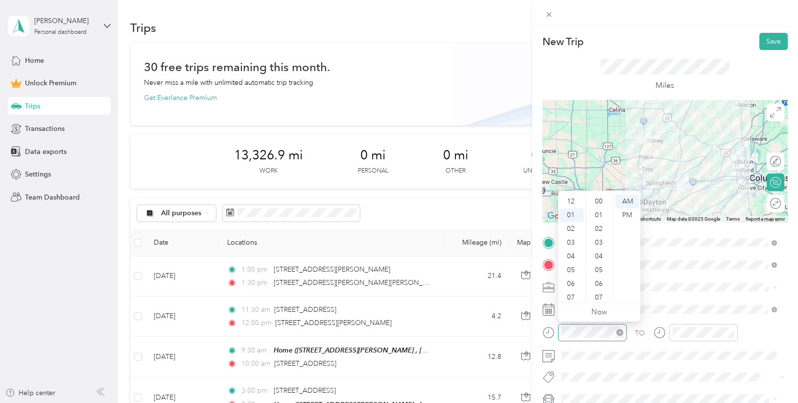
scroll to position [521, 0]
click at [572, 228] on div "03" at bounding box center [572, 229] width 24 height 14
click at [598, 201] on div "00" at bounding box center [600, 201] width 24 height 14
click at [625, 216] on div "PM" at bounding box center [628, 215] width 24 height 14
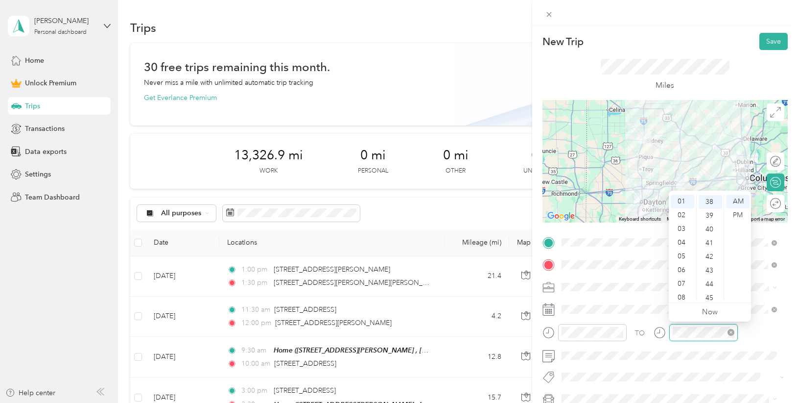
scroll to position [521, 0]
click at [682, 227] on div "03" at bounding box center [683, 229] width 24 height 14
click at [712, 239] on div "30" at bounding box center [711, 239] width 24 height 14
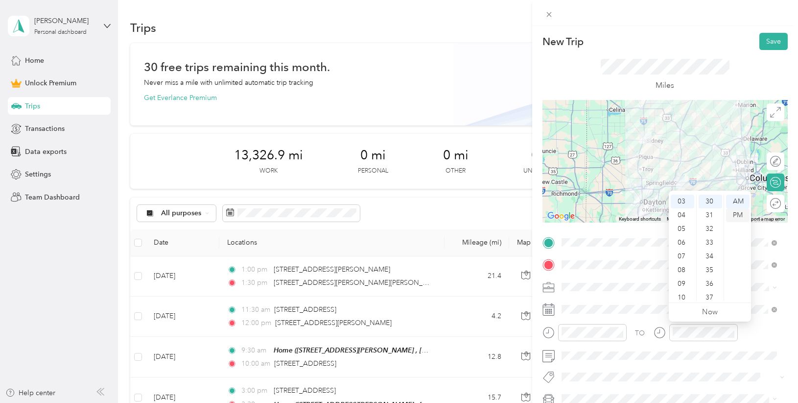
click at [735, 215] on div "PM" at bounding box center [738, 215] width 24 height 14
click at [772, 40] on button "Save" at bounding box center [774, 41] width 28 height 17
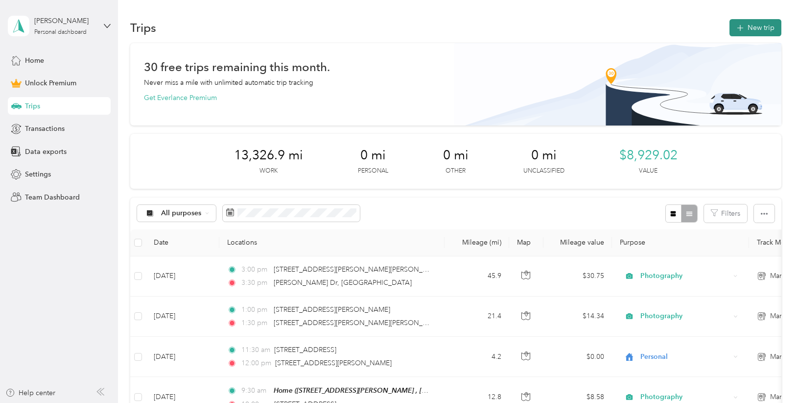
click at [740, 34] on button "New trip" at bounding box center [756, 27] width 52 height 17
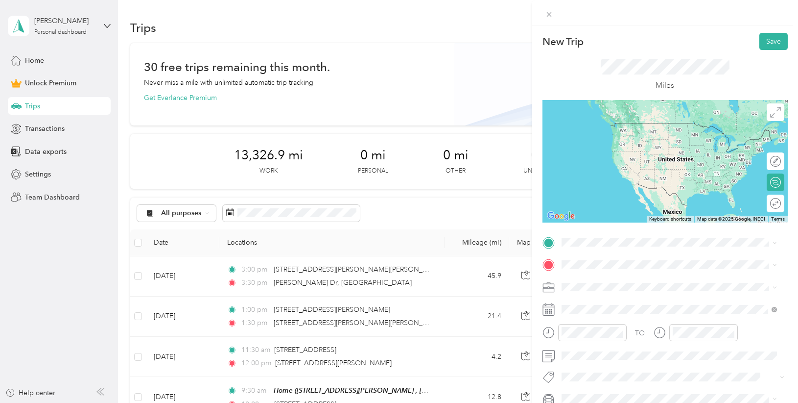
click at [598, 280] on span "[PERSON_NAME][GEOGRAPHIC_DATA][PERSON_NAME][US_STATE], [GEOGRAPHIC_DATA]" at bounding box center [677, 279] width 194 height 17
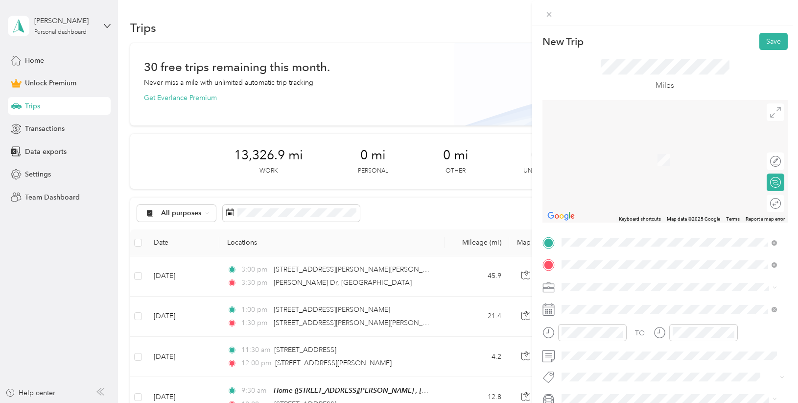
click at [635, 294] on div "[STREET_ADDRESS][US_STATE]" at bounding box center [669, 300] width 209 height 13
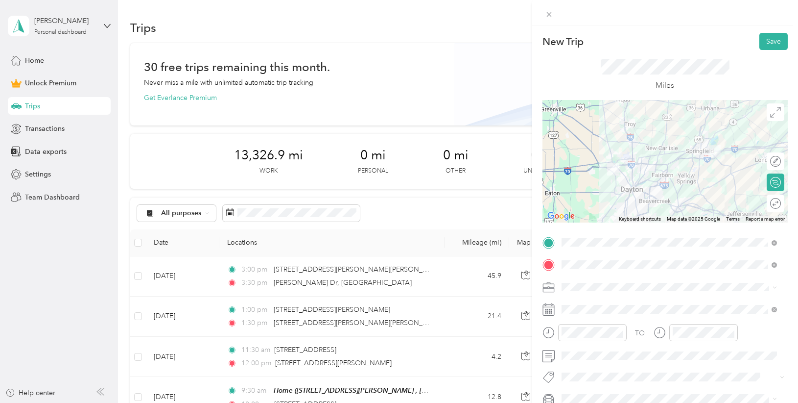
click at [582, 291] on span at bounding box center [673, 287] width 230 height 16
click at [603, 183] on span "Photography" at bounding box center [585, 184] width 41 height 8
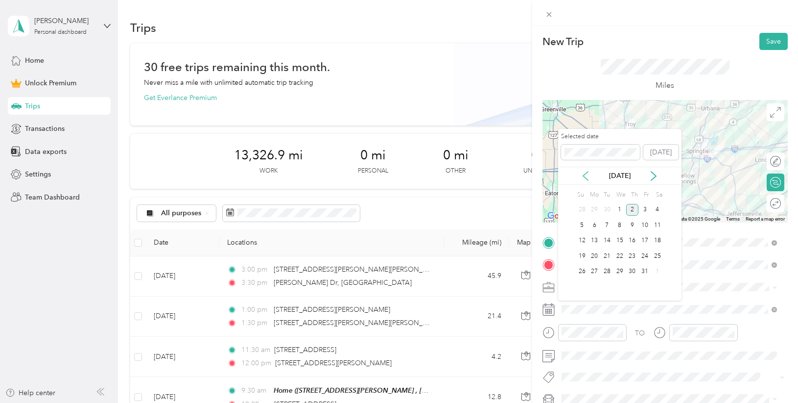
click at [588, 173] on icon at bounding box center [586, 176] width 10 height 10
click at [635, 240] on div "18" at bounding box center [632, 241] width 13 height 12
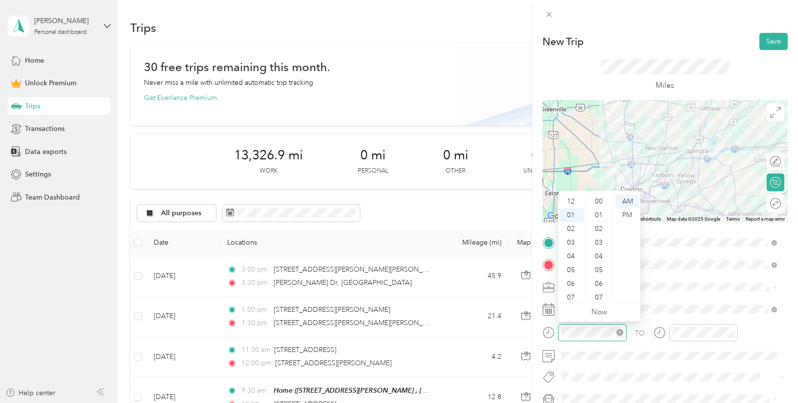
scroll to position [548, 0]
click at [568, 243] on div "04" at bounding box center [572, 243] width 24 height 14
click at [597, 212] on div "30" at bounding box center [600, 211] width 24 height 14
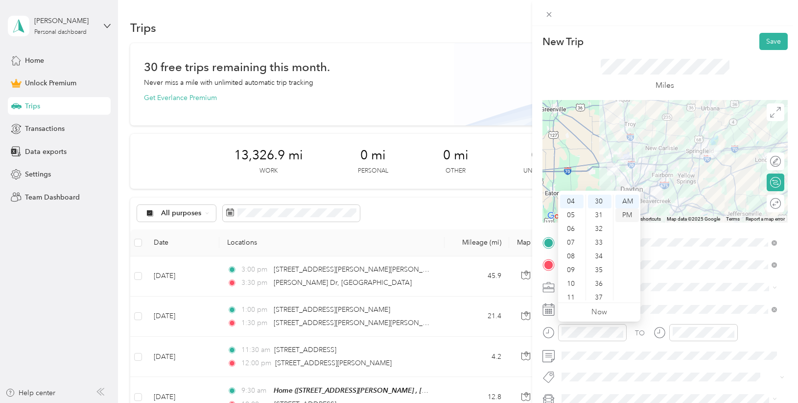
click at [624, 214] on div "PM" at bounding box center [628, 215] width 24 height 14
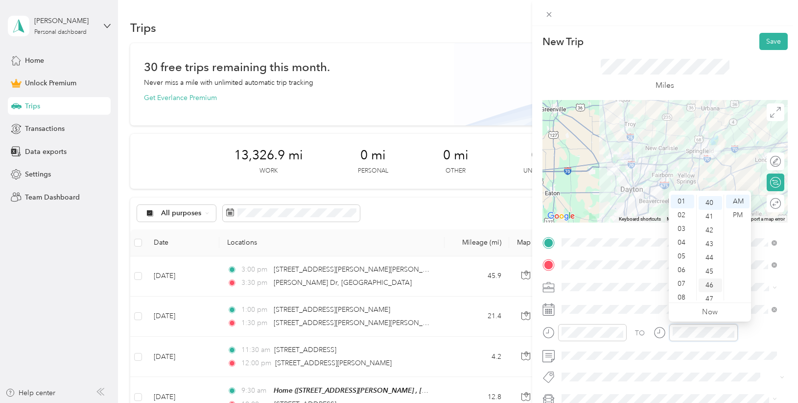
scroll to position [548, 0]
click at [680, 255] on div "05" at bounding box center [683, 256] width 24 height 14
click at [711, 204] on div "00" at bounding box center [711, 201] width 24 height 14
click at [737, 213] on div "PM" at bounding box center [738, 215] width 24 height 14
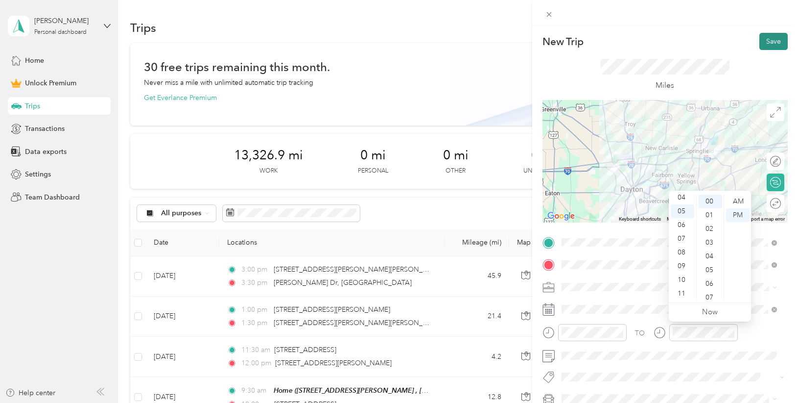
click at [769, 41] on button "Save" at bounding box center [774, 41] width 28 height 17
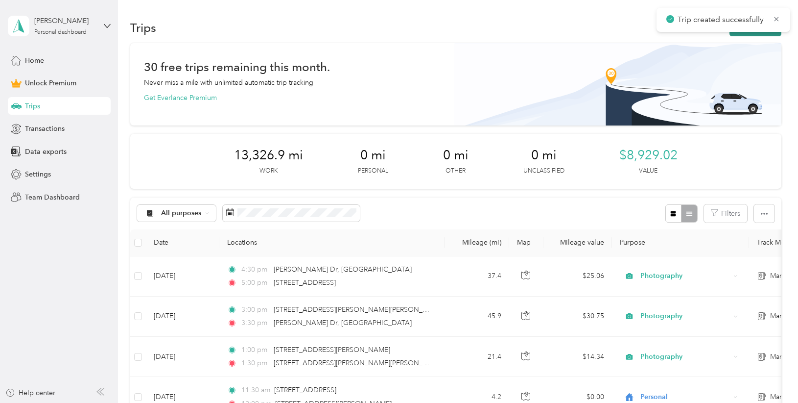
click at [747, 35] on button "New trip" at bounding box center [756, 27] width 52 height 17
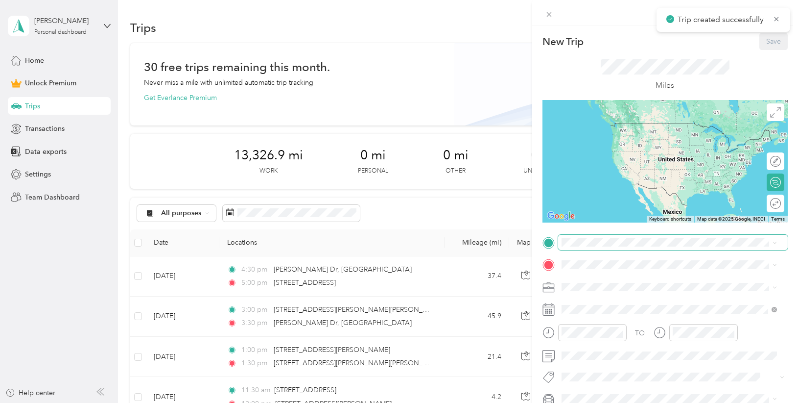
click at [582, 246] on span at bounding box center [673, 243] width 230 height 16
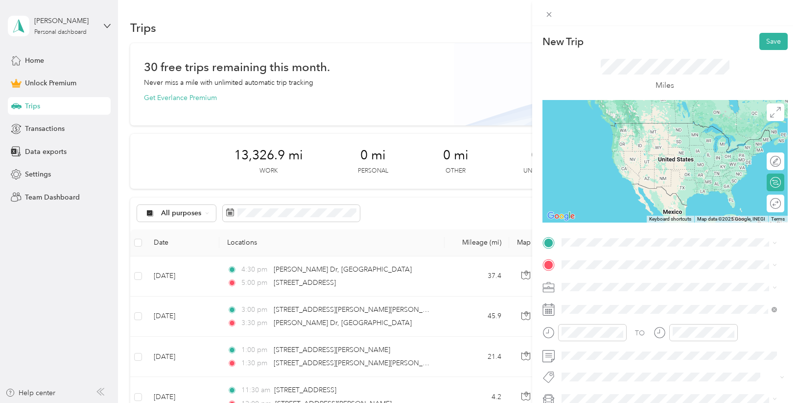
click at [368, 284] on div "New Trip Save This trip cannot be edited because it is either under review, app…" at bounding box center [399, 201] width 798 height 403
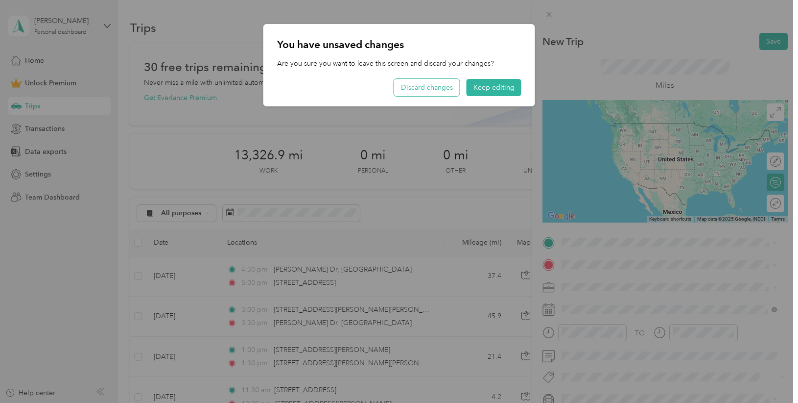
click at [442, 87] on button "Discard changes" at bounding box center [427, 87] width 66 height 17
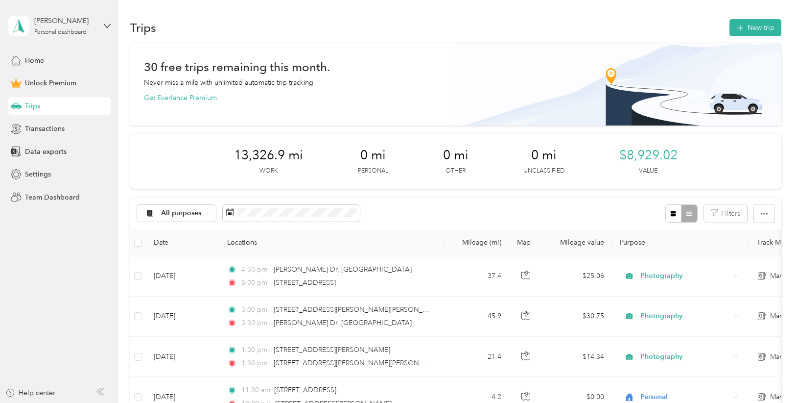
click at [395, 281] on div at bounding box center [399, 201] width 798 height 403
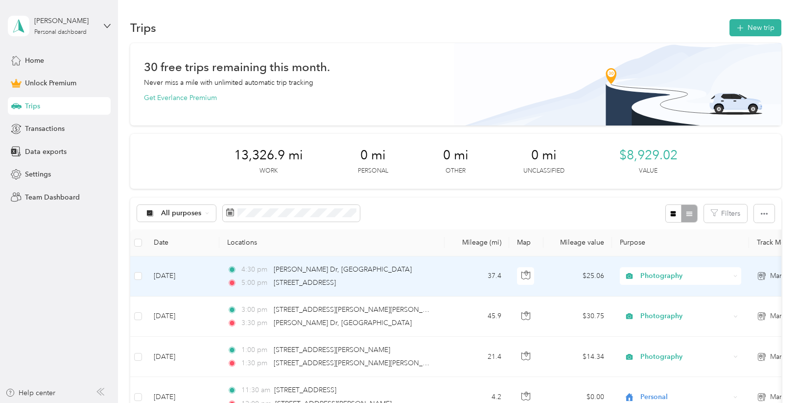
click at [388, 281] on div "5:00 pm [STREET_ADDRESS]" at bounding box center [330, 282] width 206 height 11
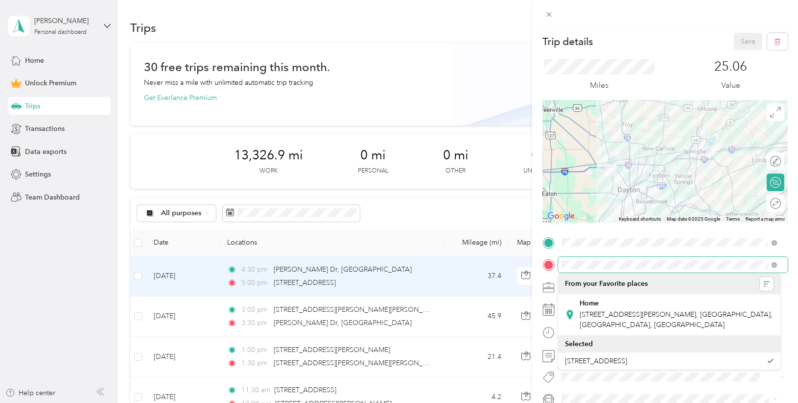
click at [588, 270] on span at bounding box center [673, 265] width 230 height 16
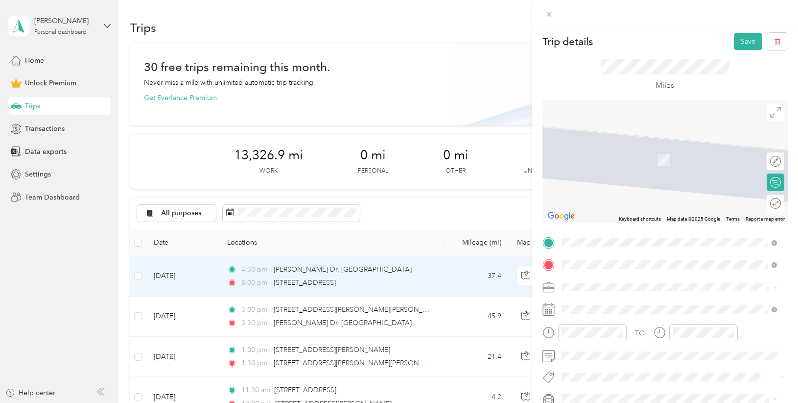
click at [633, 300] on span "[STREET_ADDRESS][US_STATE]" at bounding box center [629, 299] width 98 height 9
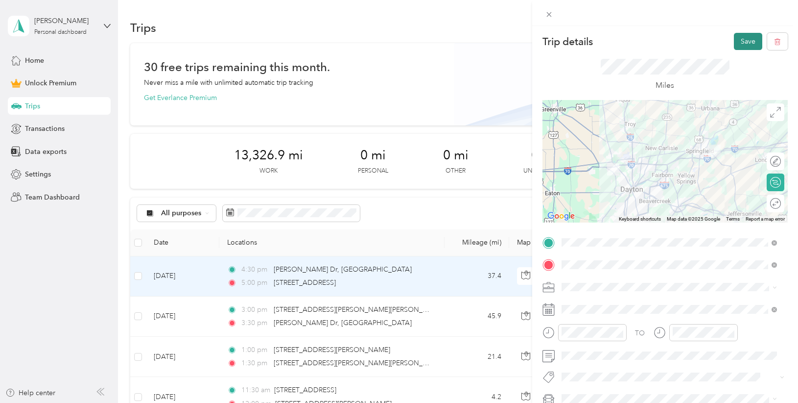
click at [747, 41] on button "Save" at bounding box center [748, 41] width 28 height 17
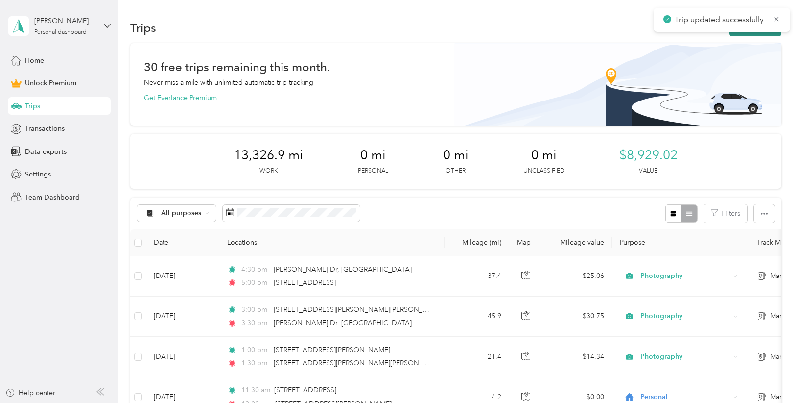
click at [740, 34] on button "New trip" at bounding box center [756, 27] width 52 height 17
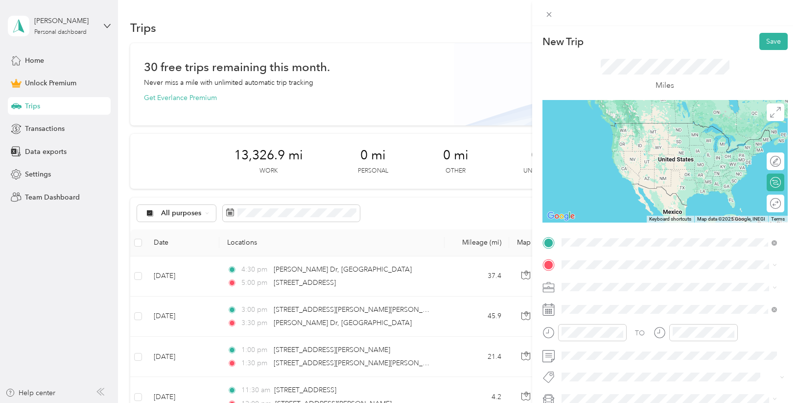
click at [597, 281] on span "[STREET_ADDRESS][US_STATE]" at bounding box center [629, 277] width 98 height 9
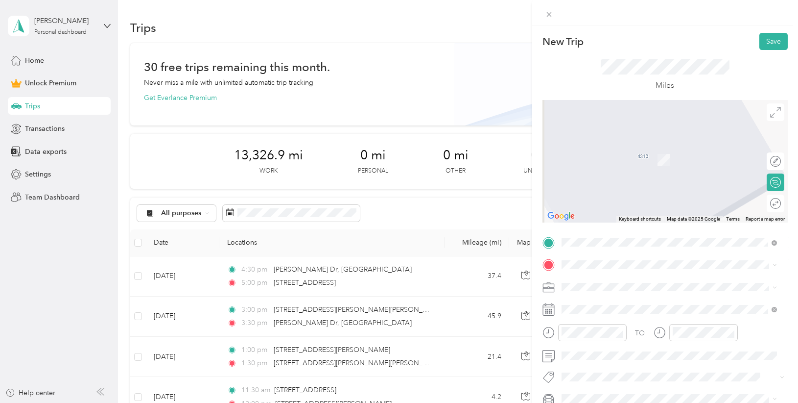
click at [569, 308] on div "Home [STREET_ADDRESS][PERSON_NAME]" at bounding box center [669, 312] width 209 height 34
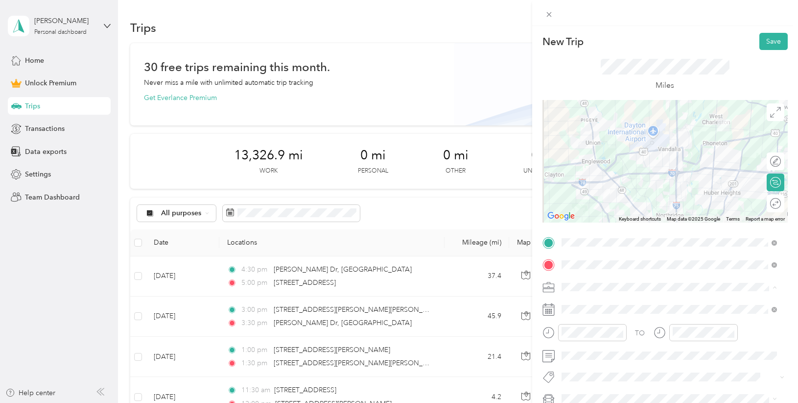
click at [600, 185] on span "Photography" at bounding box center [585, 184] width 41 height 8
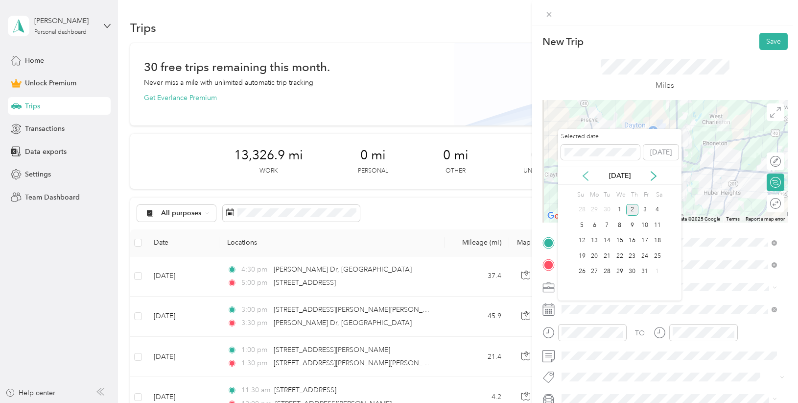
click at [588, 177] on icon at bounding box center [586, 176] width 10 height 10
click at [633, 236] on div "18" at bounding box center [632, 241] width 13 height 12
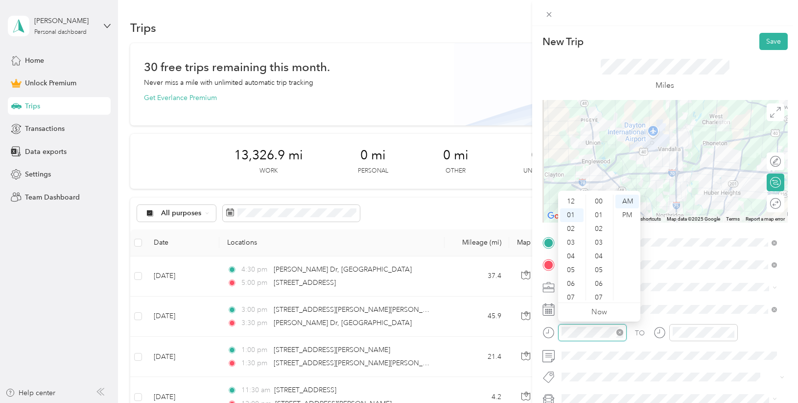
scroll to position [14, 0]
click at [571, 274] on div "06" at bounding box center [572, 270] width 24 height 14
click at [601, 201] on div "00" at bounding box center [600, 201] width 24 height 14
click at [626, 215] on div "PM" at bounding box center [628, 215] width 24 height 14
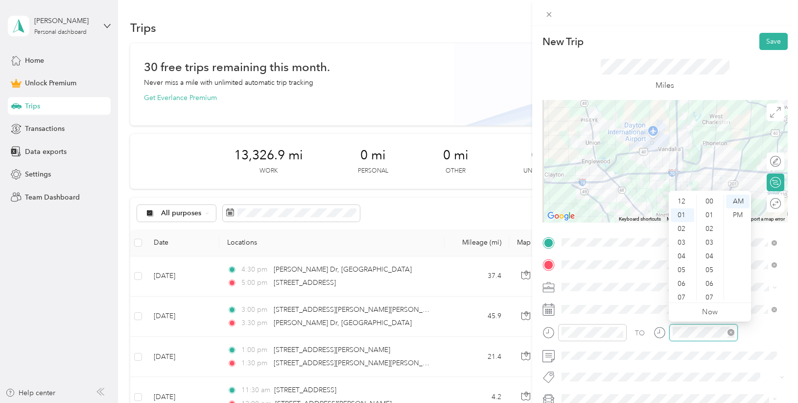
scroll to position [562, 0]
click at [680, 270] on div "06" at bounding box center [683, 270] width 24 height 14
click at [707, 248] on div "30" at bounding box center [711, 246] width 24 height 14
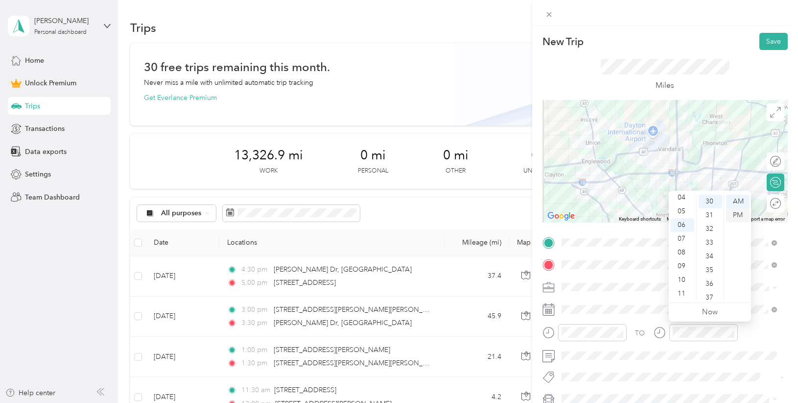
click at [734, 218] on div "PM" at bounding box center [738, 215] width 24 height 14
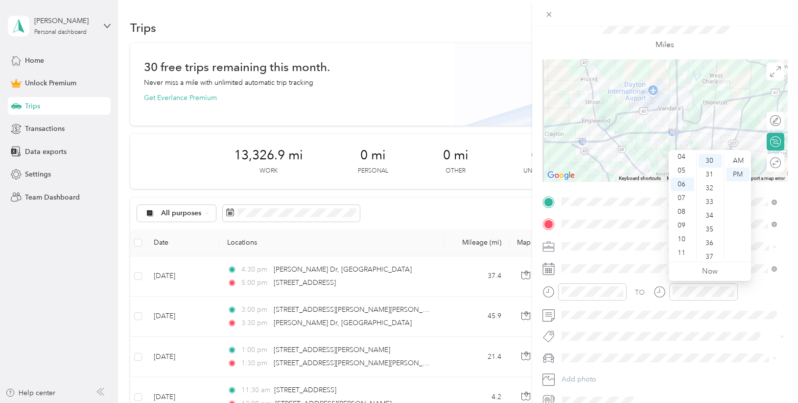
scroll to position [0, 0]
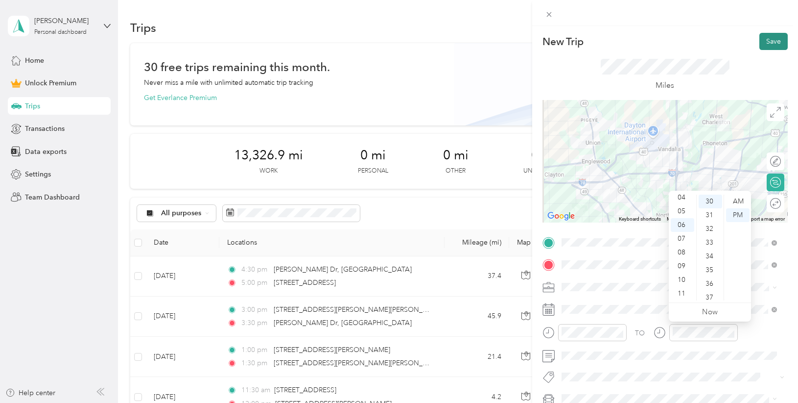
click at [769, 42] on button "Save" at bounding box center [774, 41] width 28 height 17
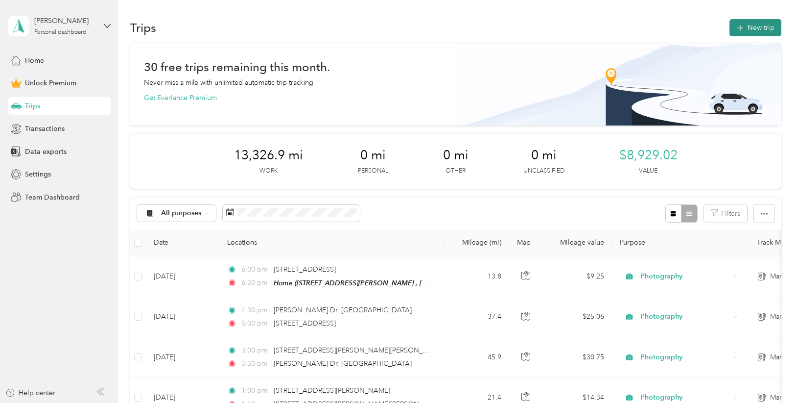
click at [766, 28] on button "New trip" at bounding box center [756, 27] width 52 height 17
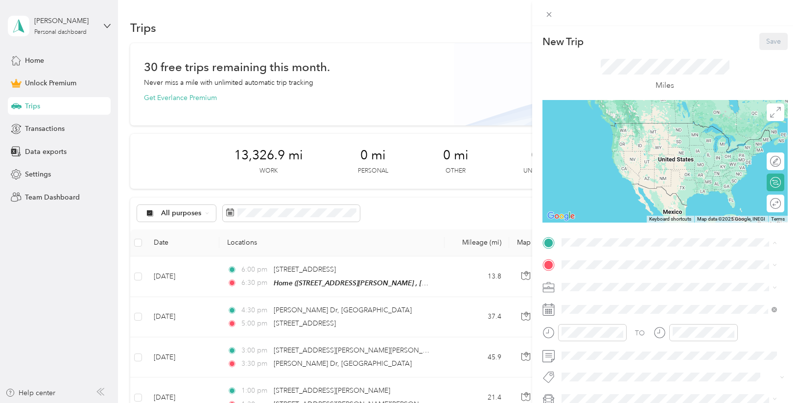
click at [582, 288] on span "[STREET_ADDRESS][PERSON_NAME], [GEOGRAPHIC_DATA], [GEOGRAPHIC_DATA], [GEOGRAPHI…" at bounding box center [676, 297] width 193 height 19
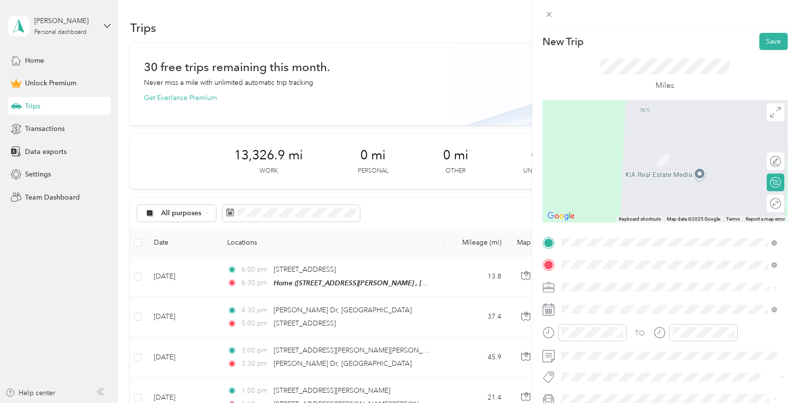
click at [638, 304] on span "[STREET_ADDRESS][US_STATE][US_STATE]" at bounding box center [647, 299] width 134 height 9
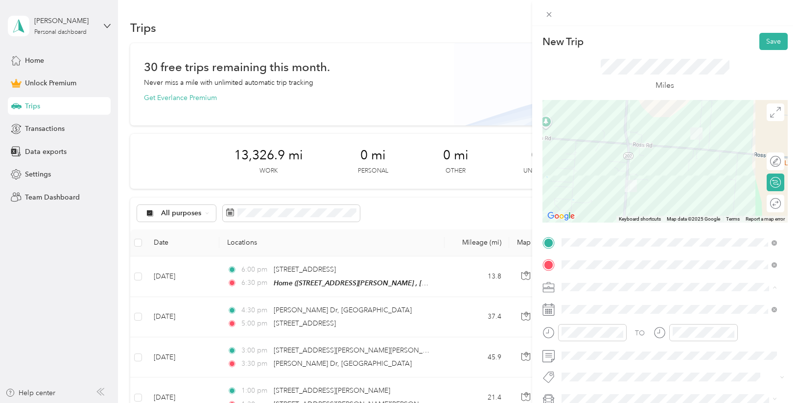
click at [598, 188] on li "Photography" at bounding box center [669, 183] width 222 height 17
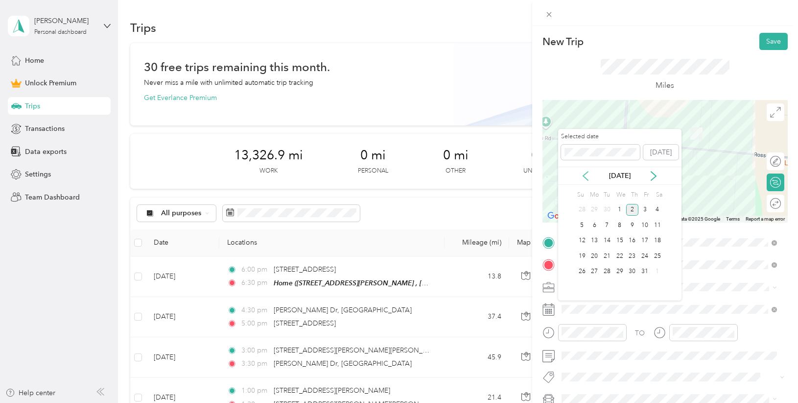
click at [587, 174] on icon at bounding box center [586, 176] width 10 height 10
click at [644, 238] on div "19" at bounding box center [645, 241] width 13 height 12
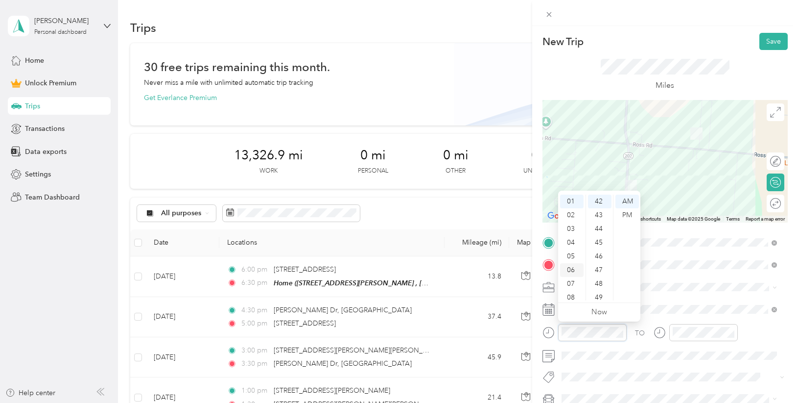
scroll to position [59, 0]
click at [573, 279] on div "10" at bounding box center [572, 280] width 24 height 14
click at [602, 200] on div "00" at bounding box center [600, 201] width 24 height 14
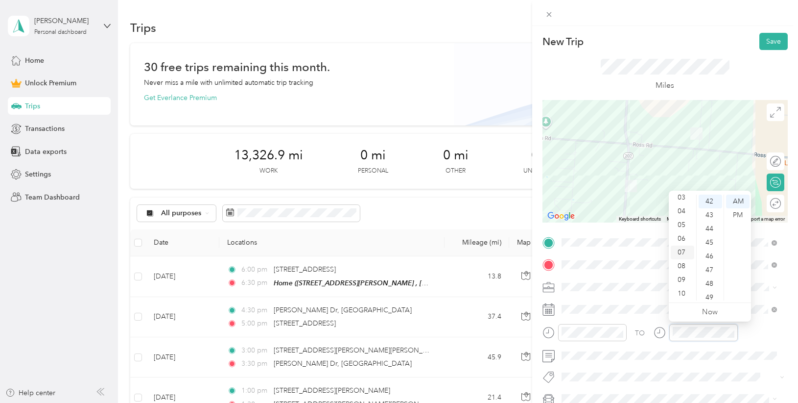
scroll to position [59, 0]
click at [680, 279] on div "10" at bounding box center [683, 280] width 24 height 14
click at [708, 268] on div "05" at bounding box center [711, 270] width 24 height 14
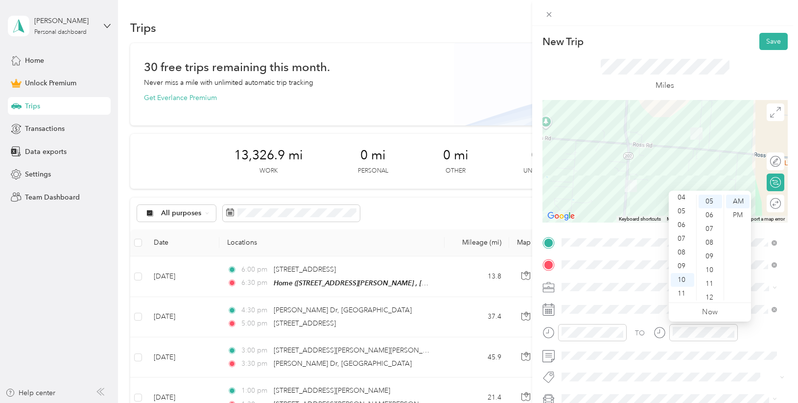
click at [771, 211] on div "Round trip" at bounding box center [776, 203] width 18 height 18
click at [767, 203] on div at bounding box center [770, 203] width 21 height 10
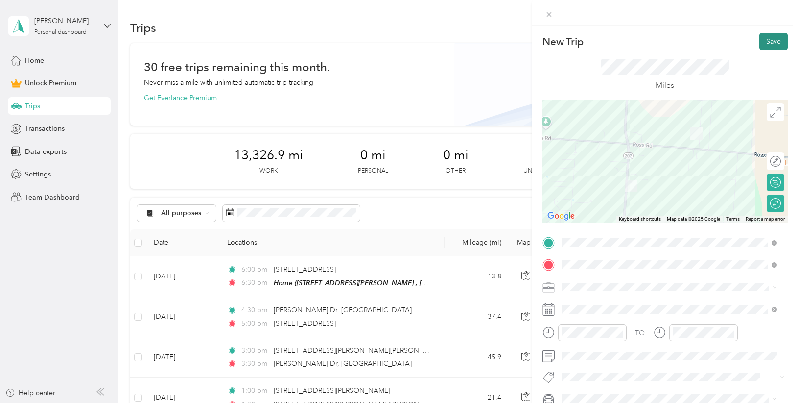
click at [767, 40] on button "Save" at bounding box center [774, 41] width 28 height 17
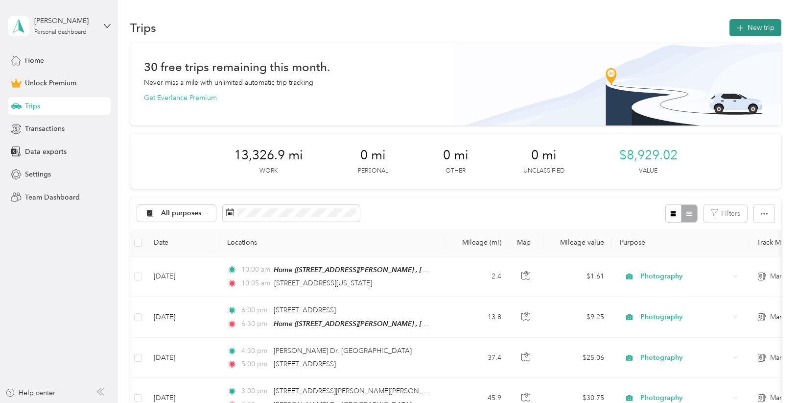
click at [753, 27] on button "New trip" at bounding box center [756, 27] width 52 height 17
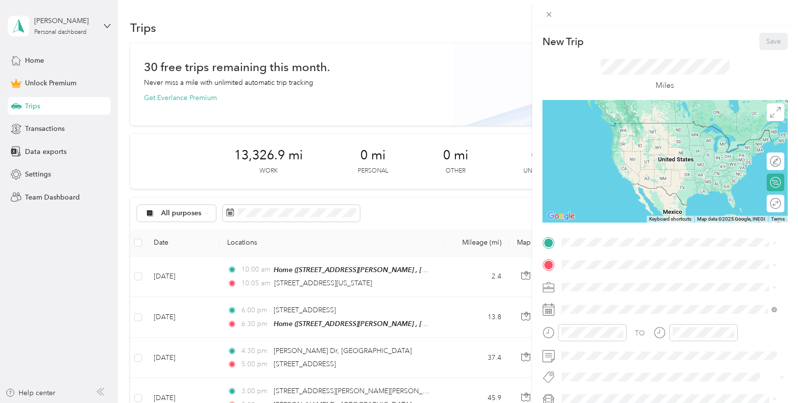
click at [583, 292] on span "[STREET_ADDRESS][PERSON_NAME], [GEOGRAPHIC_DATA], [GEOGRAPHIC_DATA], [GEOGRAPHI…" at bounding box center [676, 297] width 193 height 19
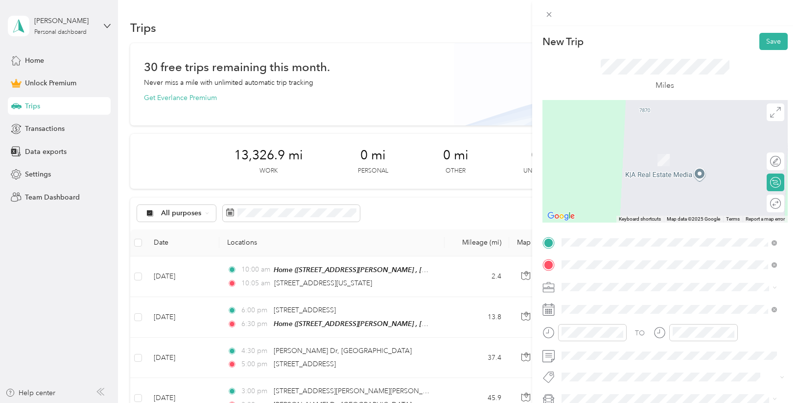
click at [643, 149] on span "[STREET_ADDRESS][US_STATE]" at bounding box center [629, 145] width 98 height 9
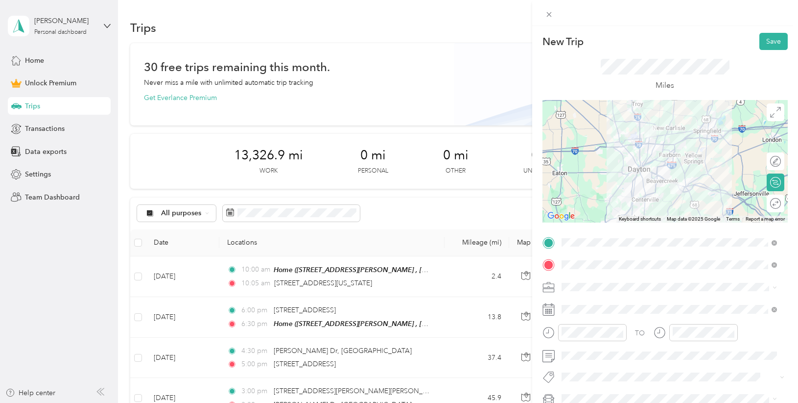
click at [577, 282] on span at bounding box center [673, 287] width 230 height 16
click at [605, 183] on div "Photography" at bounding box center [669, 184] width 209 height 10
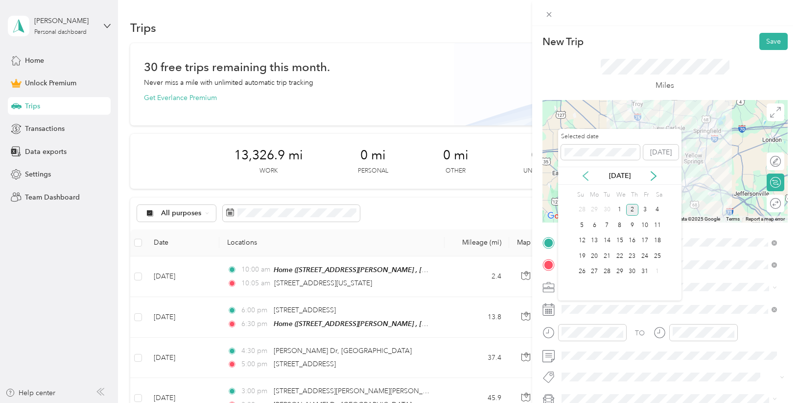
click at [589, 178] on icon at bounding box center [586, 176] width 10 height 10
click at [657, 238] on div "20" at bounding box center [657, 241] width 13 height 12
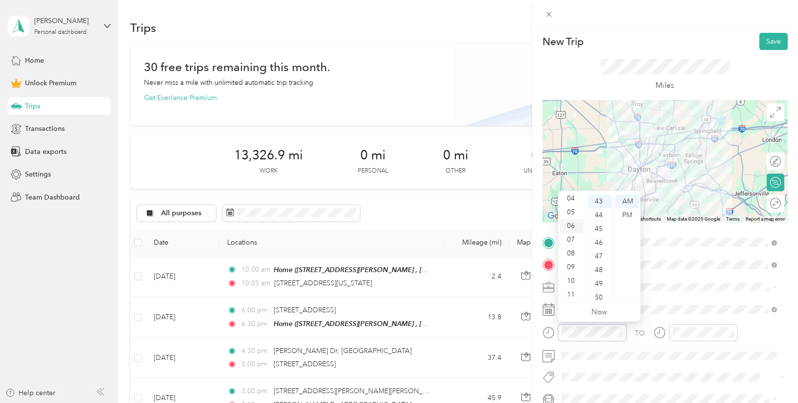
scroll to position [0, 0]
click at [569, 200] on div "12" at bounding box center [572, 201] width 24 height 14
click at [598, 218] on div "30" at bounding box center [600, 219] width 24 height 14
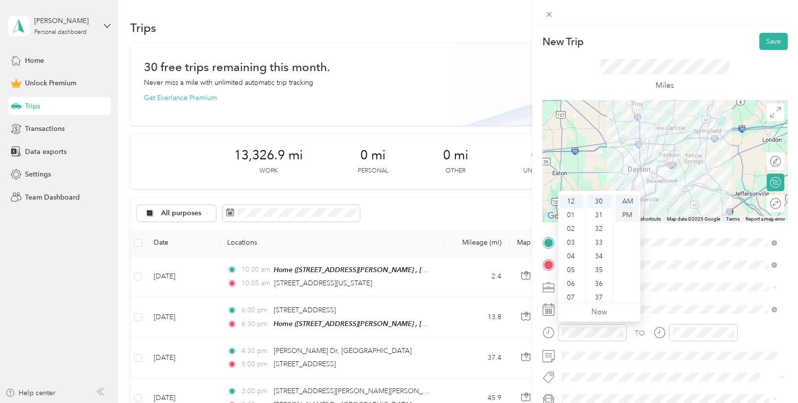
click at [625, 211] on div "PM" at bounding box center [628, 215] width 24 height 14
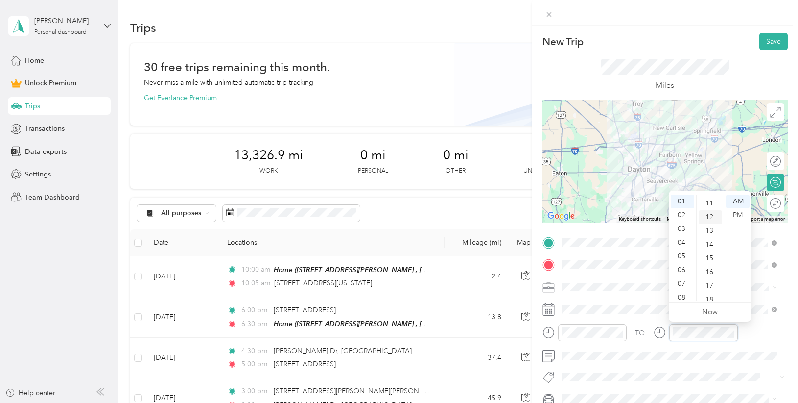
scroll to position [0, 0]
click at [713, 201] on div "00" at bounding box center [711, 201] width 24 height 14
click at [736, 214] on div "PM" at bounding box center [738, 215] width 24 height 14
click at [768, 205] on div "Round trip" at bounding box center [776, 203] width 18 height 18
click at [766, 203] on div at bounding box center [770, 203] width 21 height 10
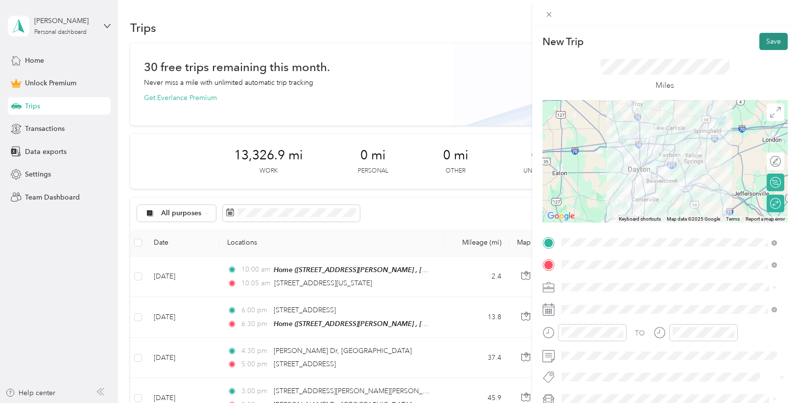
click at [773, 44] on button "Save" at bounding box center [774, 41] width 28 height 17
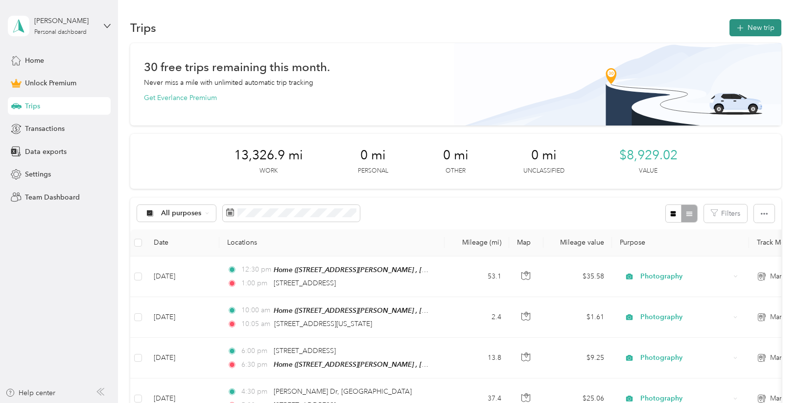
click at [747, 21] on button "New trip" at bounding box center [756, 27] width 52 height 17
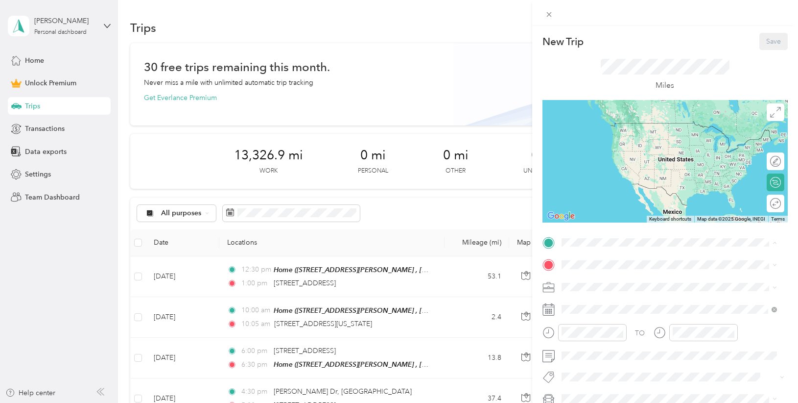
click at [571, 283] on div "Home [STREET_ADDRESS][PERSON_NAME]" at bounding box center [669, 292] width 209 height 34
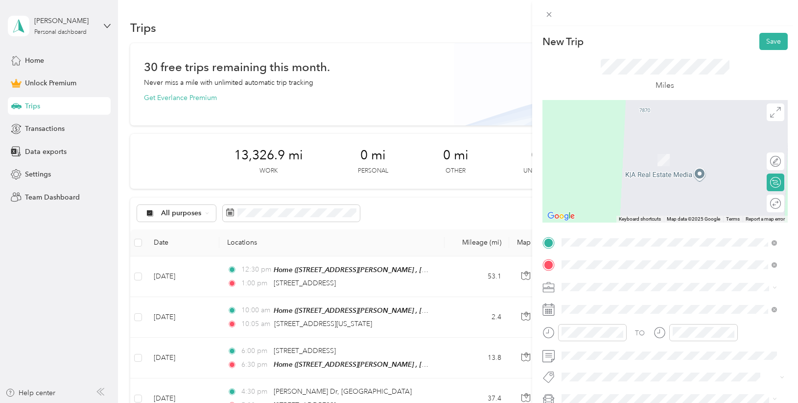
click at [596, 304] on span "[STREET_ADDRESS][US_STATE]" at bounding box center [629, 299] width 98 height 9
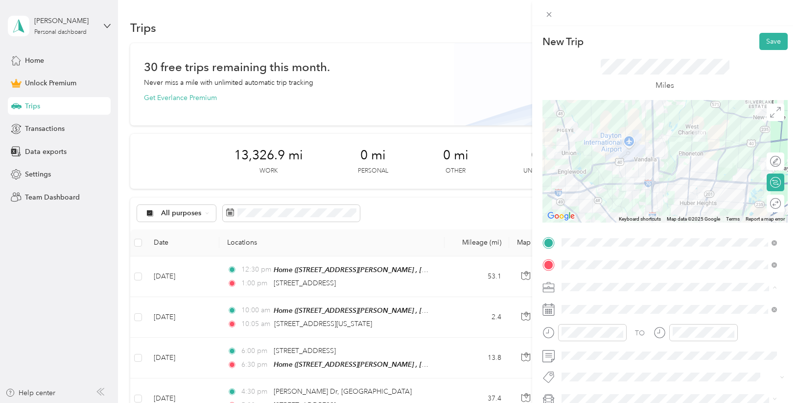
click at [611, 188] on li "Photography" at bounding box center [669, 183] width 222 height 17
click at [596, 304] on span at bounding box center [673, 309] width 230 height 16
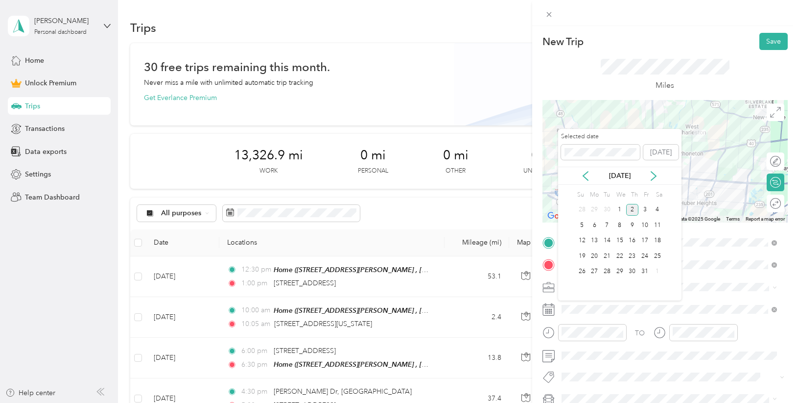
click at [583, 168] on div "[DATE]" at bounding box center [619, 175] width 123 height 18
click at [585, 171] on icon at bounding box center [586, 176] width 10 height 10
click at [605, 256] on div "23" at bounding box center [607, 256] width 13 height 12
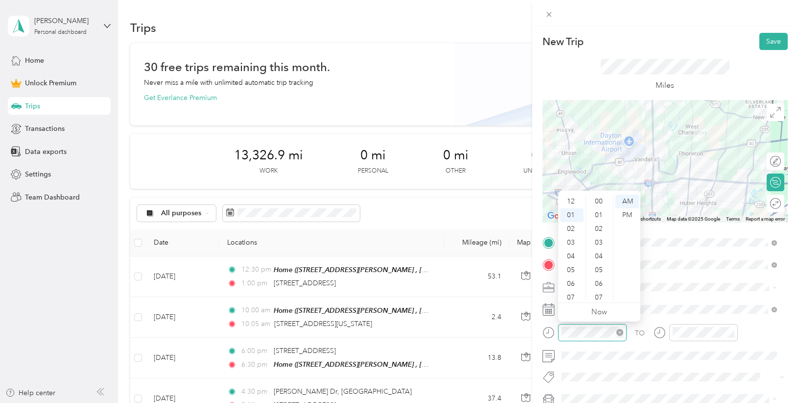
scroll to position [14, 0]
click at [573, 295] on div "08" at bounding box center [572, 297] width 24 height 14
click at [600, 254] on div "30" at bounding box center [600, 254] width 24 height 14
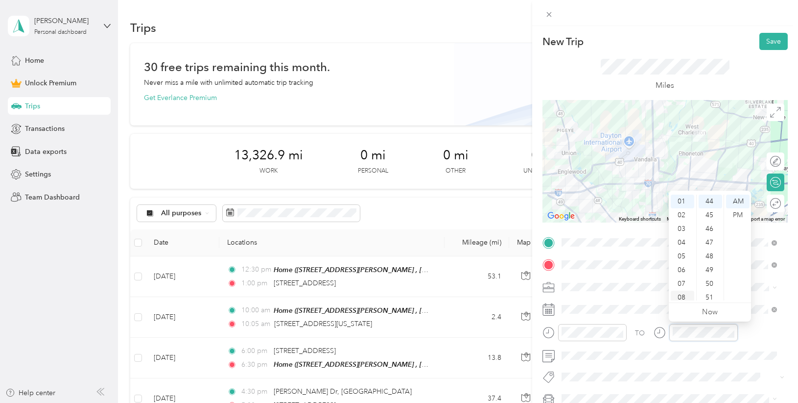
scroll to position [59, 0]
click at [683, 267] on div "09" at bounding box center [683, 266] width 24 height 14
click at [712, 199] on div "00" at bounding box center [711, 201] width 24 height 14
click at [768, 42] on button "Save" at bounding box center [774, 41] width 28 height 17
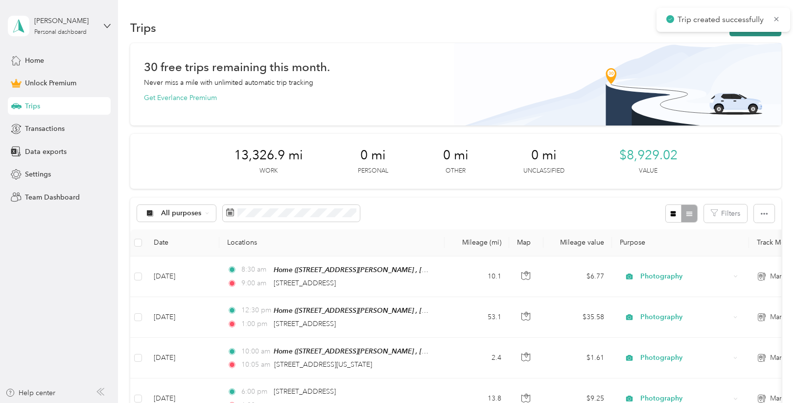
click at [755, 34] on button "New trip" at bounding box center [756, 27] width 52 height 17
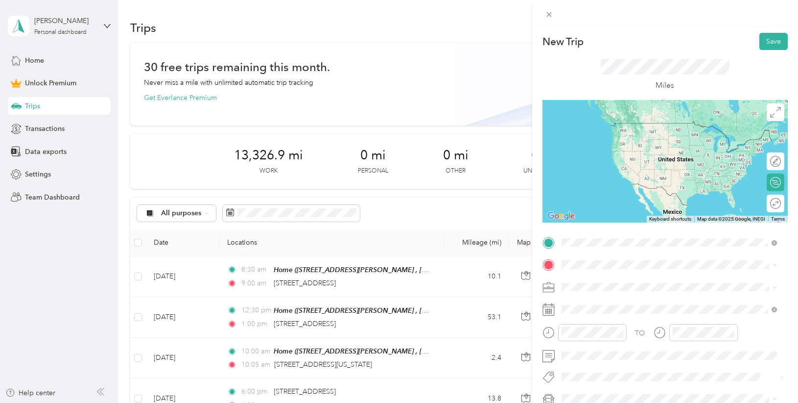
click at [614, 282] on span "[STREET_ADDRESS][US_STATE]" at bounding box center [629, 277] width 98 height 9
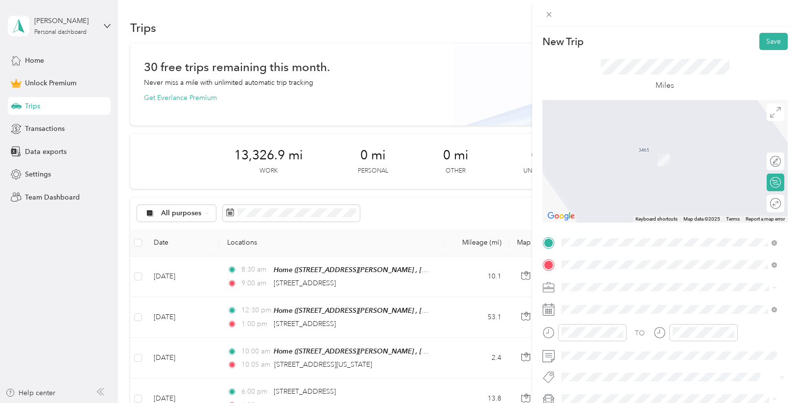
click at [671, 146] on span "[STREET_ADDRESS][US_STATE]" at bounding box center [629, 145] width 98 height 9
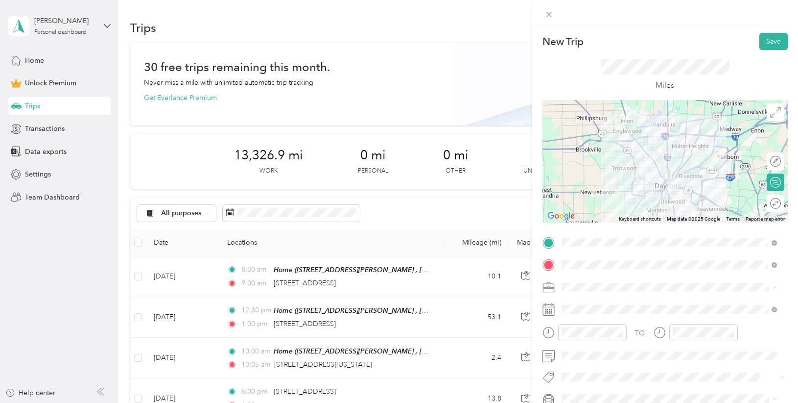
click at [604, 187] on li "Photography" at bounding box center [669, 183] width 222 height 17
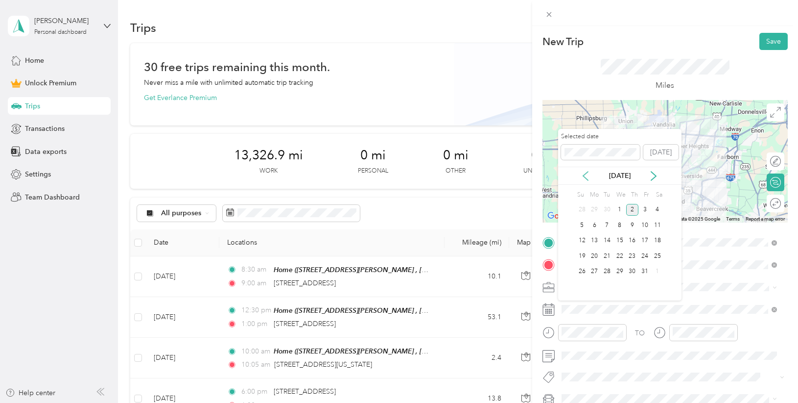
click at [587, 174] on icon at bounding box center [586, 176] width 10 height 10
click at [609, 257] on div "23" at bounding box center [607, 256] width 13 height 12
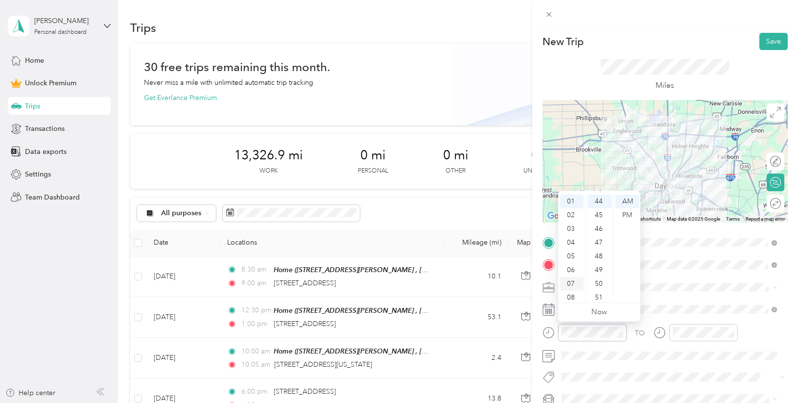
scroll to position [59, 0]
click at [570, 277] on div "10" at bounding box center [572, 280] width 24 height 14
click at [595, 261] on div "15" at bounding box center [600, 260] width 24 height 14
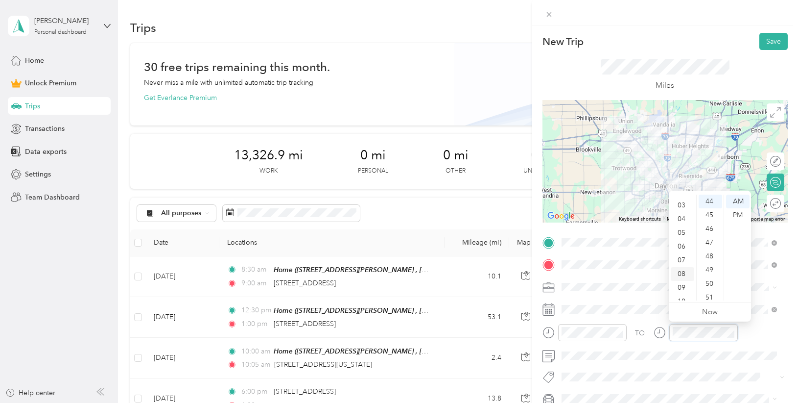
scroll to position [59, 0]
click at [681, 278] on div "10" at bounding box center [683, 280] width 24 height 14
click at [713, 254] on div "30" at bounding box center [711, 254] width 24 height 14
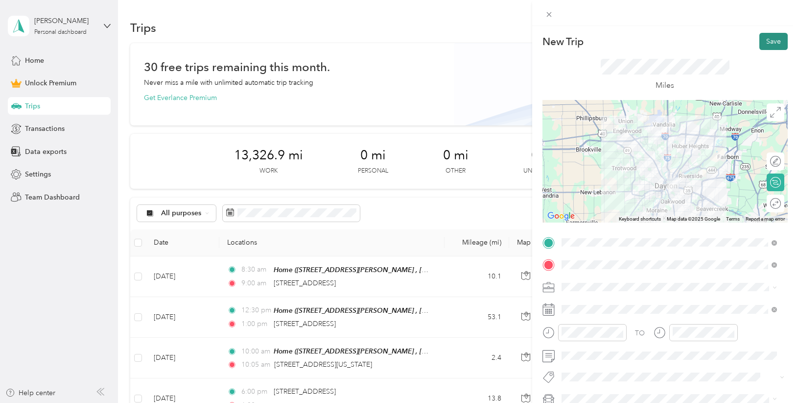
click at [766, 43] on button "Save" at bounding box center [774, 41] width 28 height 17
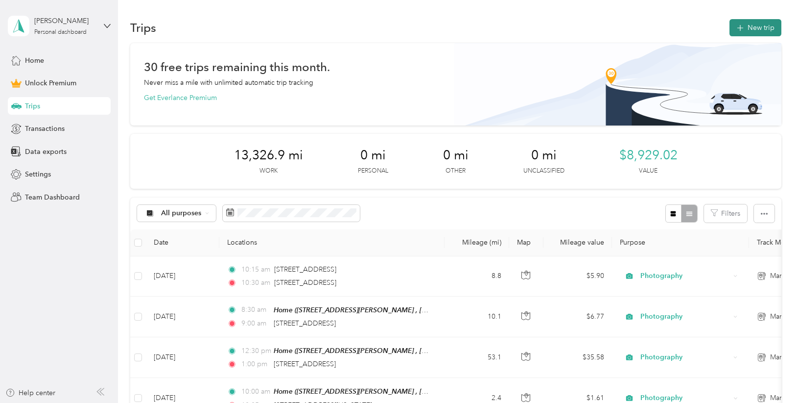
click at [750, 33] on button "New trip" at bounding box center [756, 27] width 52 height 17
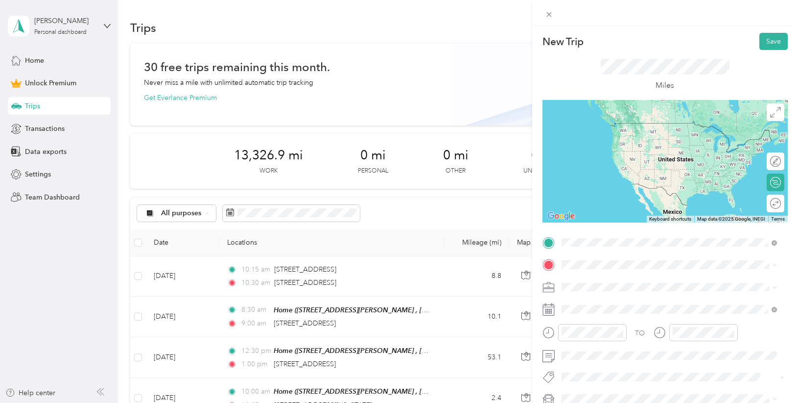
click at [640, 282] on span "[STREET_ADDRESS][US_STATE]" at bounding box center [629, 277] width 98 height 9
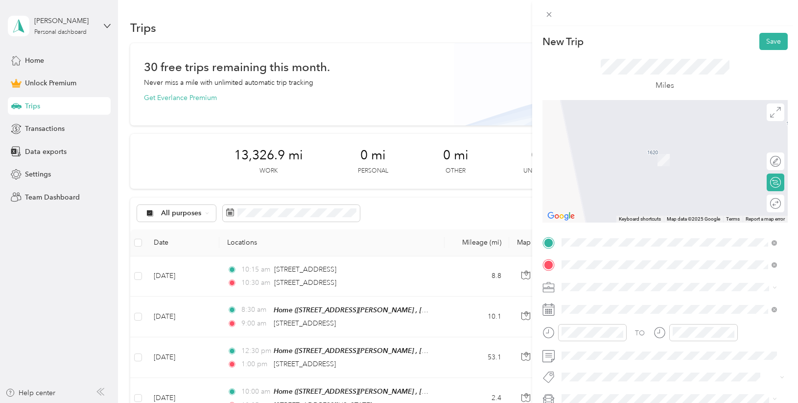
click at [605, 303] on span "[STREET_ADDRESS][PERSON_NAME][PERSON_NAME][US_STATE]" at bounding box center [677, 303] width 194 height 17
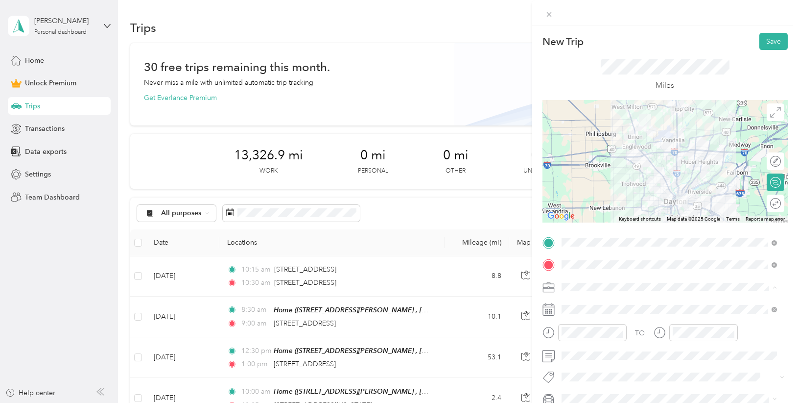
click at [615, 183] on div "Photography" at bounding box center [669, 184] width 209 height 10
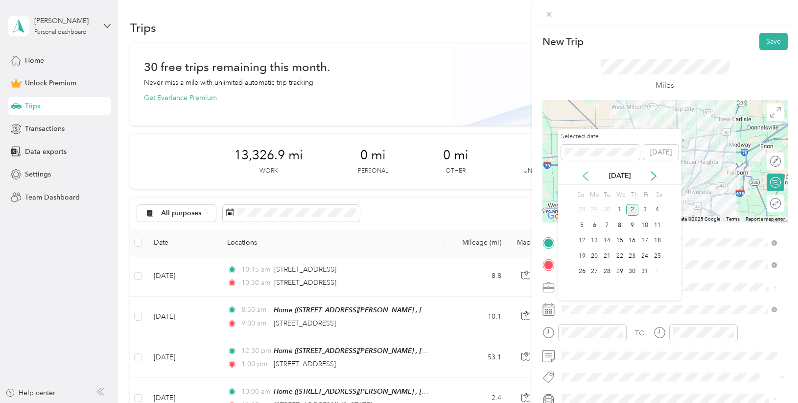
click at [586, 176] on icon at bounding box center [586, 176] width 10 height 10
click at [604, 255] on div "23" at bounding box center [607, 256] width 13 height 12
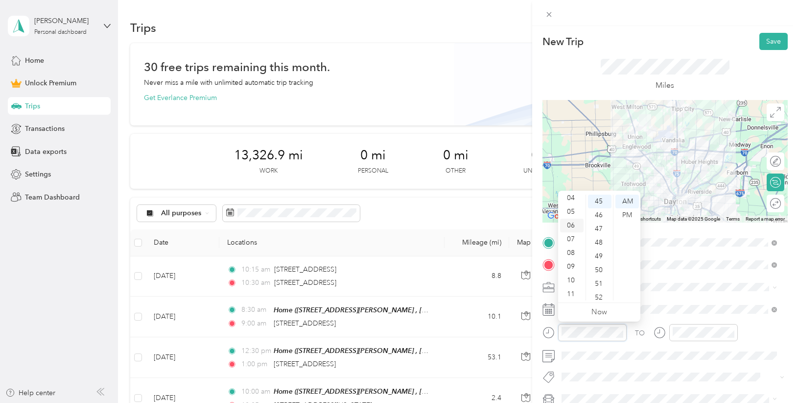
scroll to position [59, 0]
click at [574, 295] on div "11" at bounding box center [572, 293] width 24 height 14
click at [599, 238] on div "30" at bounding box center [600, 241] width 24 height 14
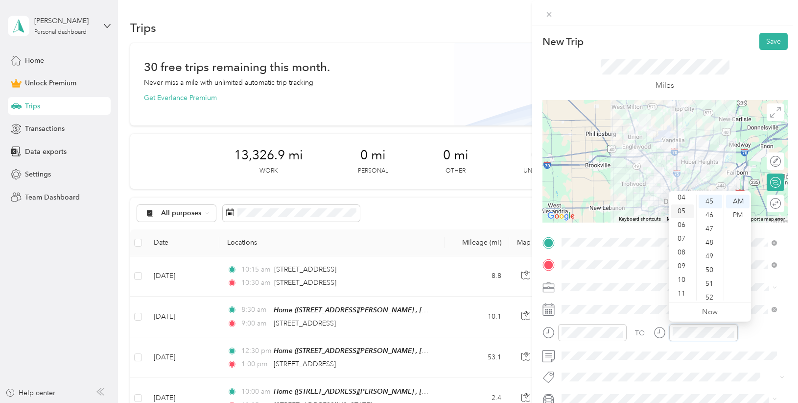
scroll to position [0, 0]
click at [677, 202] on div "12" at bounding box center [683, 201] width 24 height 14
click at [712, 202] on div "00" at bounding box center [711, 201] width 24 height 14
click at [742, 215] on div "PM" at bounding box center [738, 215] width 24 height 14
click at [766, 41] on button "Save" at bounding box center [774, 41] width 28 height 17
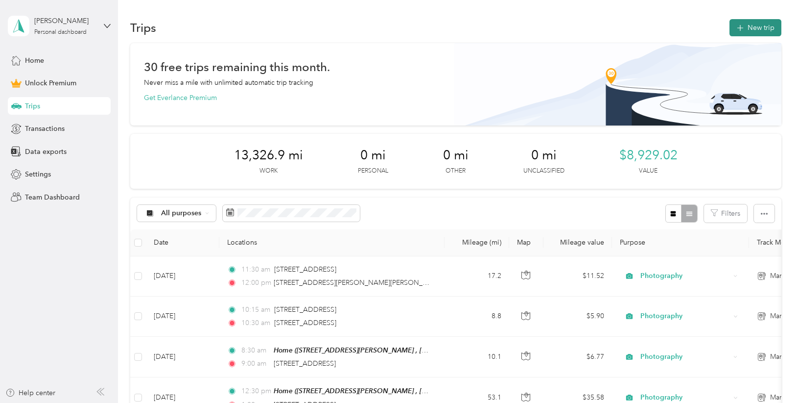
click at [745, 34] on button "New trip" at bounding box center [756, 27] width 52 height 17
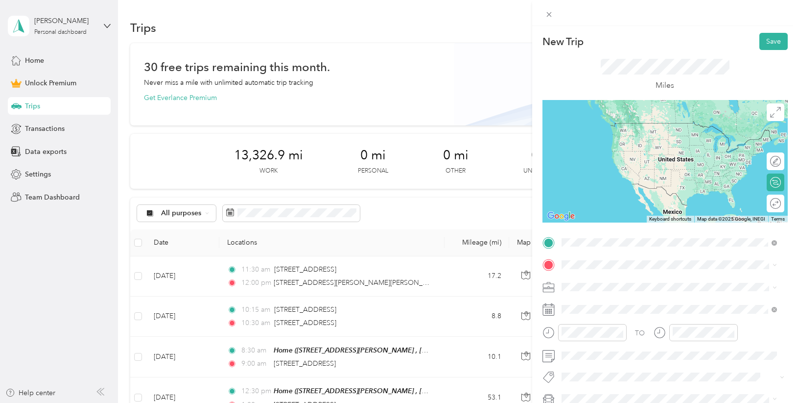
click at [633, 278] on span "[STREET_ADDRESS][PERSON_NAME][PERSON_NAME][US_STATE]" at bounding box center [677, 281] width 194 height 17
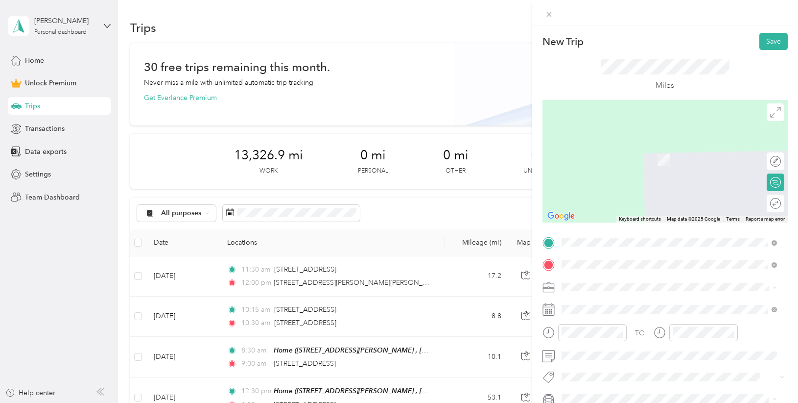
click at [618, 302] on span "[STREET_ADDRESS][US_STATE]" at bounding box center [629, 299] width 98 height 9
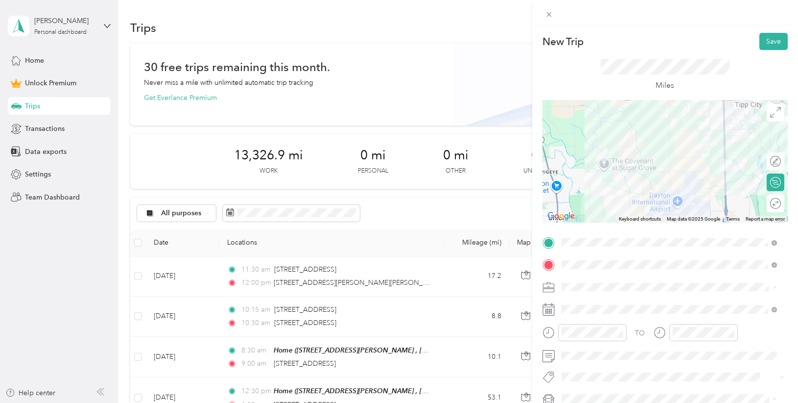
click at [629, 188] on li "Photography" at bounding box center [669, 183] width 222 height 17
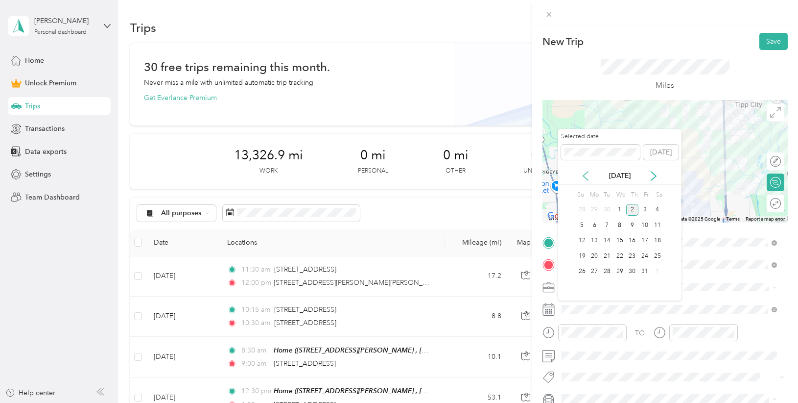
click at [587, 173] on icon at bounding box center [585, 175] width 5 height 9
click at [606, 253] on div "23" at bounding box center [607, 256] width 13 height 12
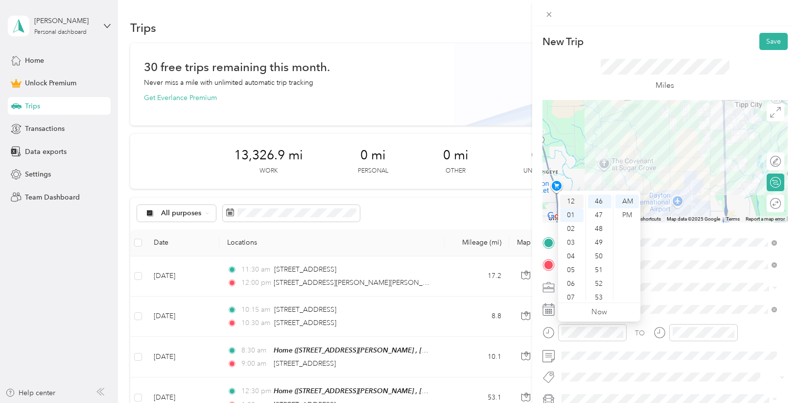
click at [572, 202] on div "12" at bounding box center [572, 201] width 24 height 14
click at [603, 237] on div "45" at bounding box center [600, 237] width 24 height 14
click at [623, 214] on div "PM" at bounding box center [628, 215] width 24 height 14
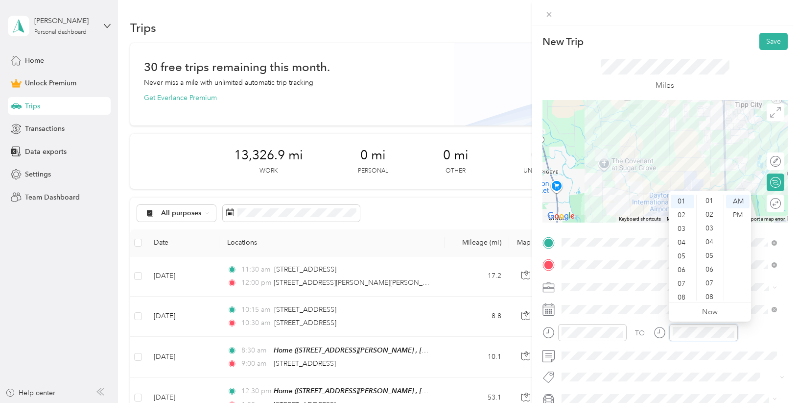
scroll to position [0, 0]
click at [713, 200] on div "00" at bounding box center [711, 201] width 24 height 14
click at [740, 216] on div "PM" at bounding box center [738, 215] width 24 height 14
click at [767, 39] on button "Save" at bounding box center [774, 41] width 28 height 17
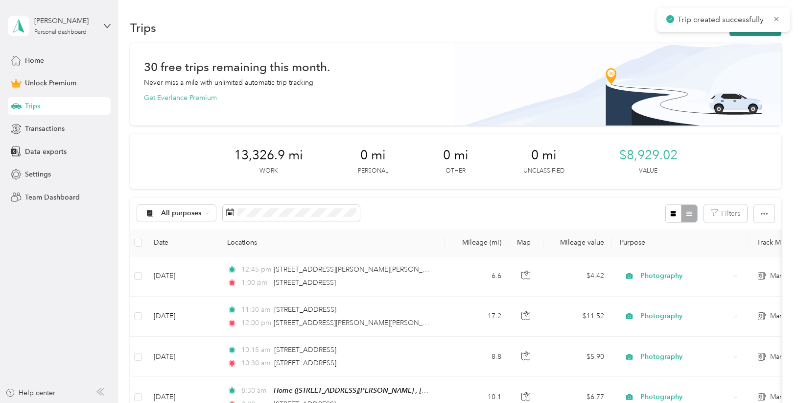
click at [736, 33] on button "New trip" at bounding box center [756, 27] width 52 height 17
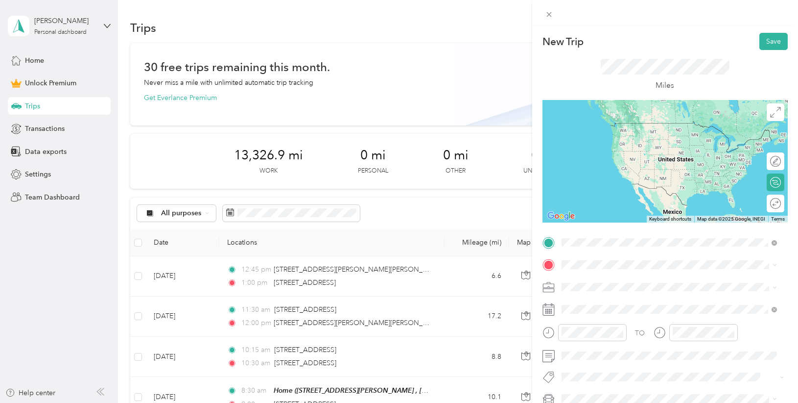
click at [628, 279] on span "[STREET_ADDRESS][US_STATE]" at bounding box center [629, 277] width 98 height 9
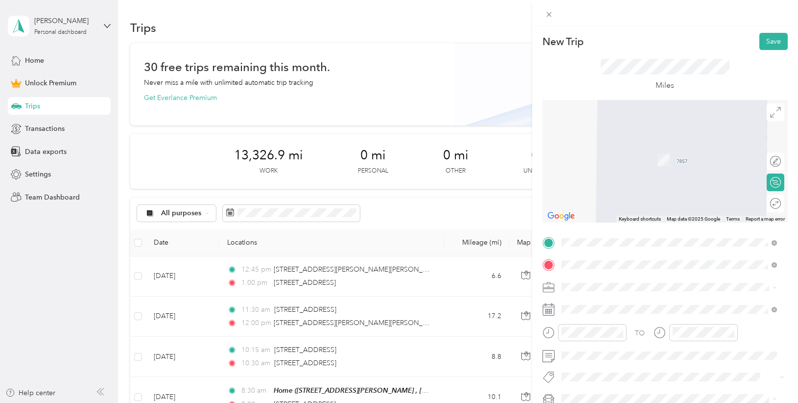
click at [607, 301] on span "[STREET_ADDRESS][US_STATE]" at bounding box center [629, 299] width 98 height 9
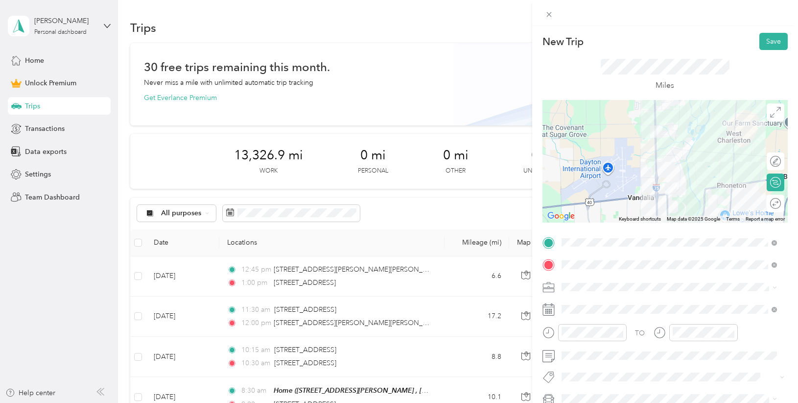
click at [596, 188] on li "Photography" at bounding box center [669, 183] width 222 height 17
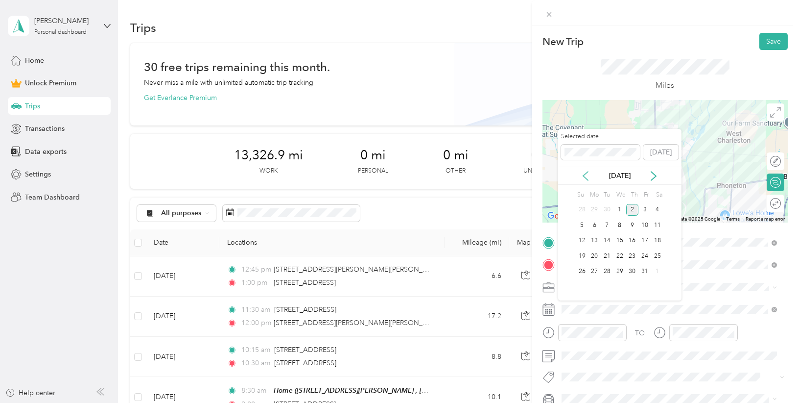
click at [584, 178] on icon at bounding box center [586, 176] width 10 height 10
click at [605, 251] on div "23" at bounding box center [607, 256] width 13 height 12
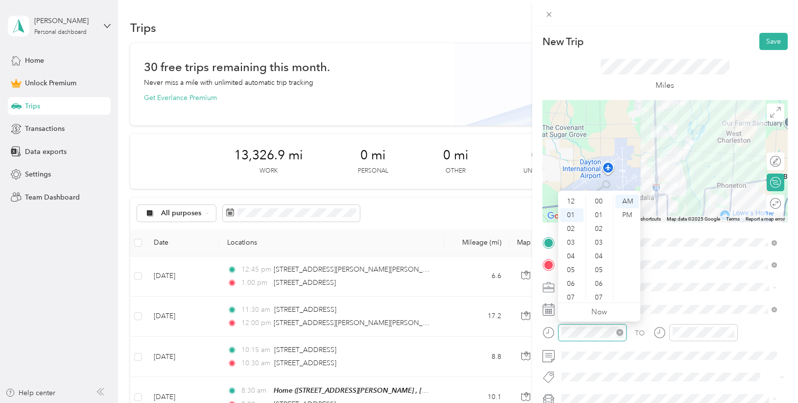
scroll to position [14, 0]
click at [601, 236] on div "45" at bounding box center [600, 237] width 24 height 14
click at [623, 213] on div "PM" at bounding box center [628, 215] width 24 height 14
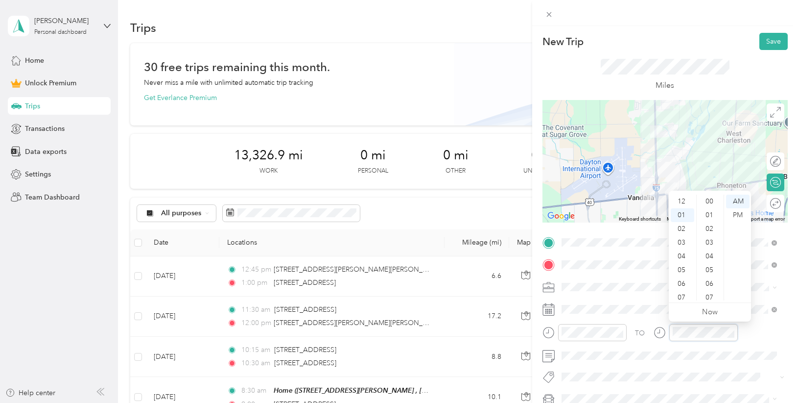
scroll to position [631, 0]
click at [685, 212] on div "02" at bounding box center [683, 215] width 24 height 14
click at [711, 201] on div "00" at bounding box center [711, 201] width 24 height 14
click at [736, 213] on div "PM" at bounding box center [738, 215] width 24 height 14
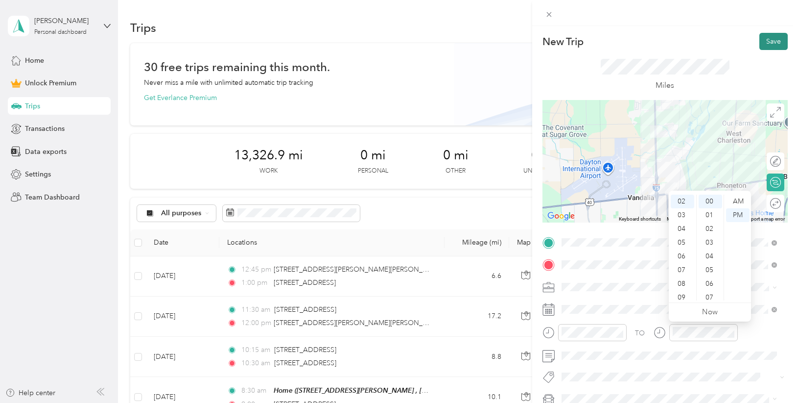
click at [768, 38] on button "Save" at bounding box center [774, 41] width 28 height 17
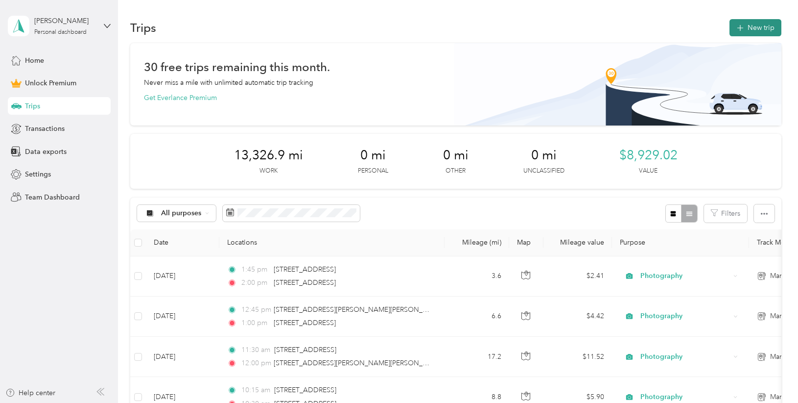
click at [742, 34] on button "New trip" at bounding box center [756, 27] width 52 height 17
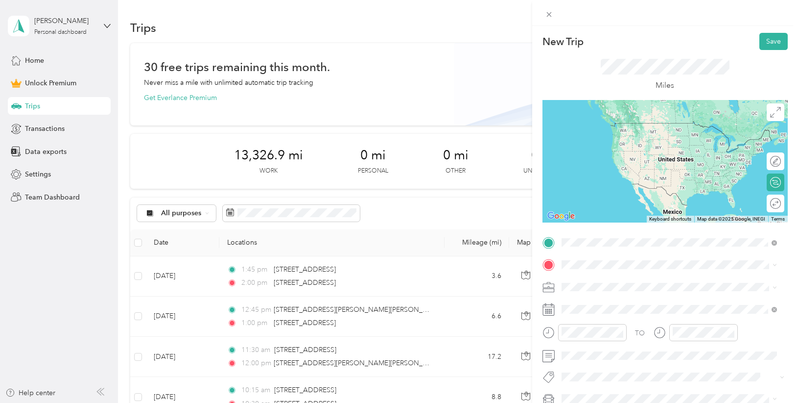
click at [649, 280] on span "[STREET_ADDRESS][US_STATE]" at bounding box center [629, 277] width 98 height 9
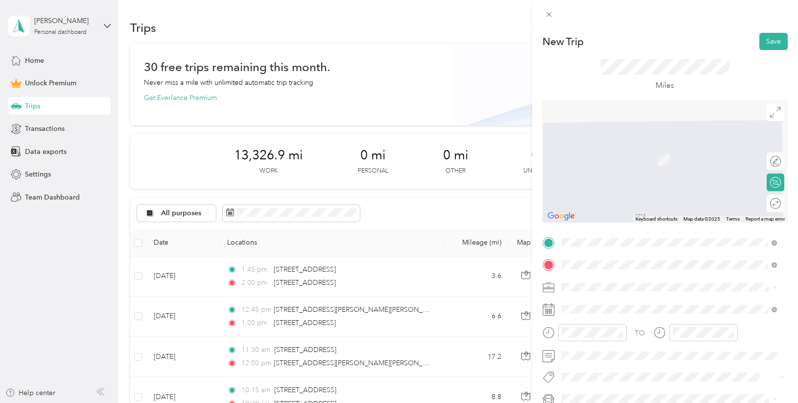
click at [632, 150] on span "[STREET_ADDRESS][PERSON_NAME][US_STATE]" at bounding box center [656, 145] width 152 height 9
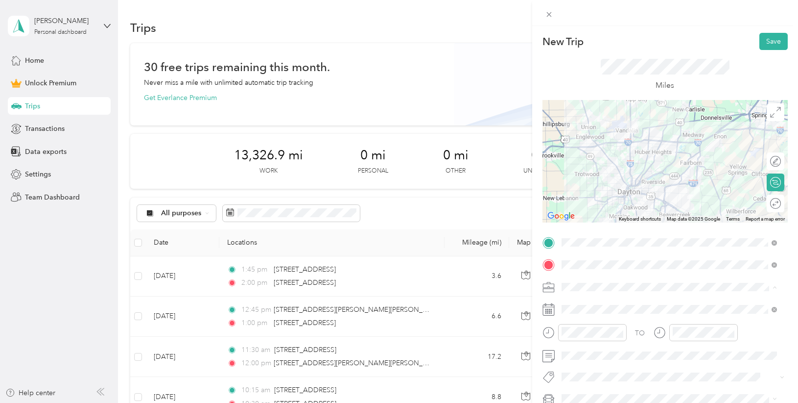
click at [594, 184] on span "Photography" at bounding box center [585, 184] width 41 height 8
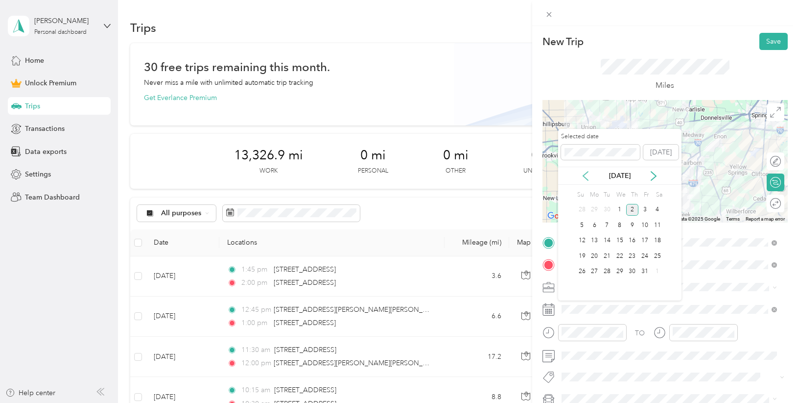
click at [583, 175] on icon at bounding box center [585, 175] width 5 height 9
click at [606, 254] on div "23" at bounding box center [607, 256] width 13 height 12
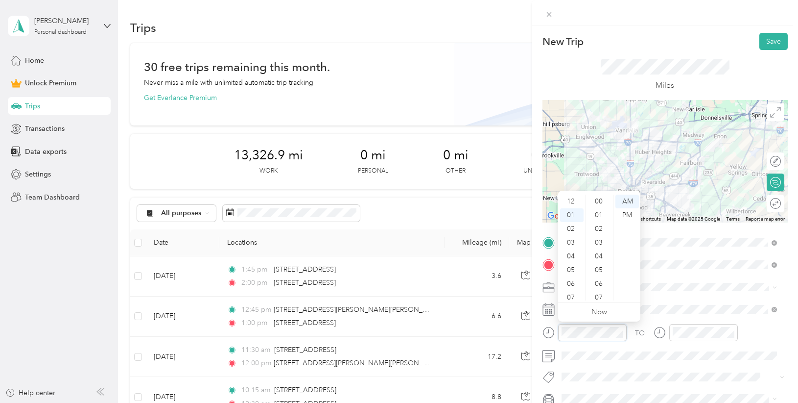
scroll to position [14, 0]
click at [574, 227] on div "03" at bounding box center [572, 229] width 24 height 14
click at [604, 203] on div "00" at bounding box center [600, 201] width 24 height 14
click at [623, 213] on div "PM" at bounding box center [628, 215] width 24 height 14
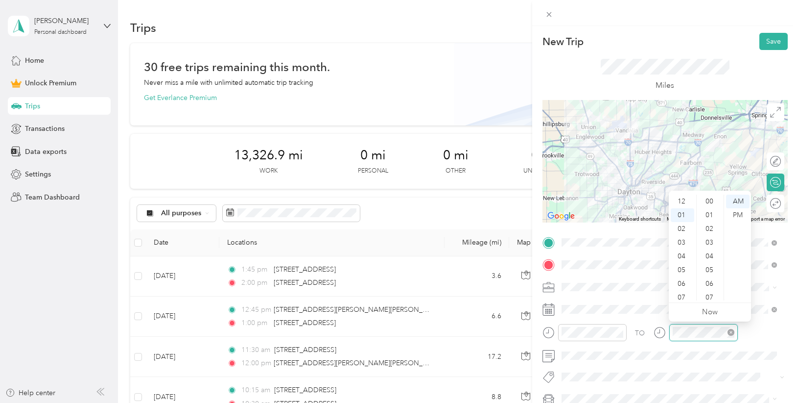
scroll to position [644, 0]
click at [683, 231] on div "03" at bounding box center [683, 229] width 24 height 14
click at [711, 259] on div "30" at bounding box center [711, 262] width 24 height 14
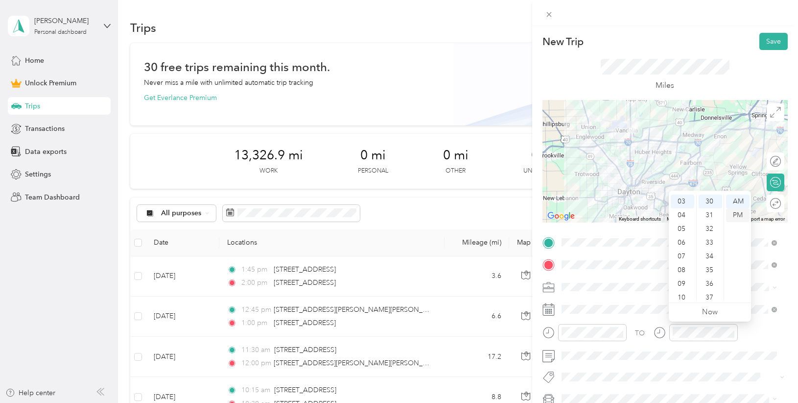
click at [734, 213] on div "PM" at bounding box center [738, 215] width 24 height 14
click at [767, 43] on button "Save" at bounding box center [774, 41] width 28 height 17
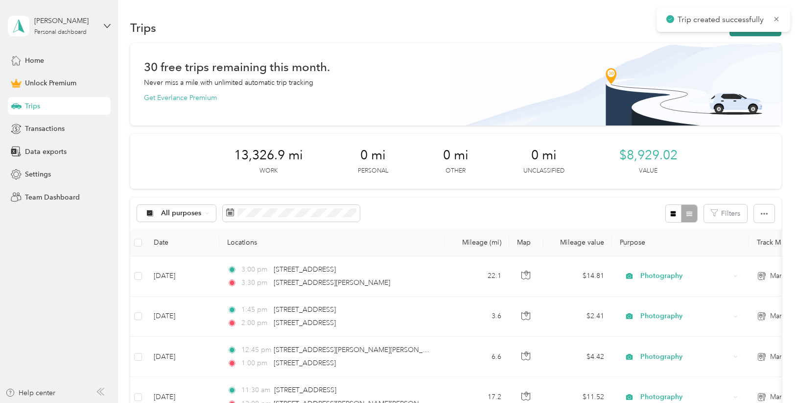
click at [756, 34] on button "New trip" at bounding box center [756, 27] width 52 height 17
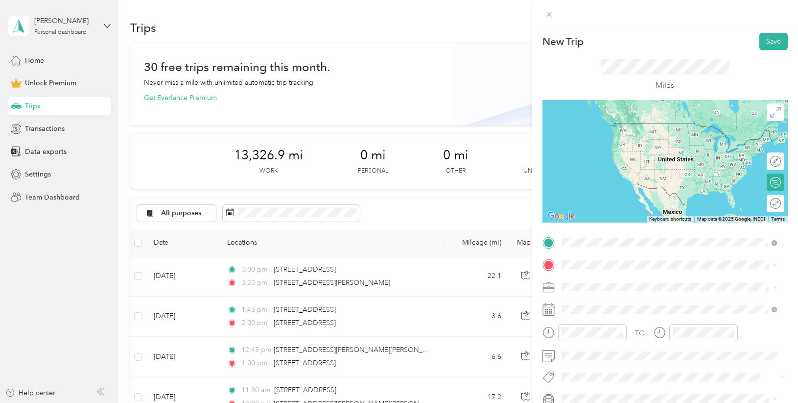
click at [634, 281] on span "[STREET_ADDRESS][PERSON_NAME][US_STATE]" at bounding box center [656, 277] width 152 height 9
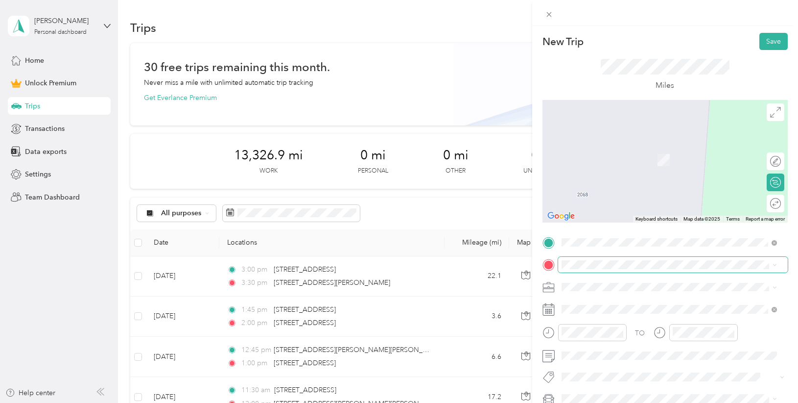
click at [608, 260] on span at bounding box center [673, 265] width 230 height 16
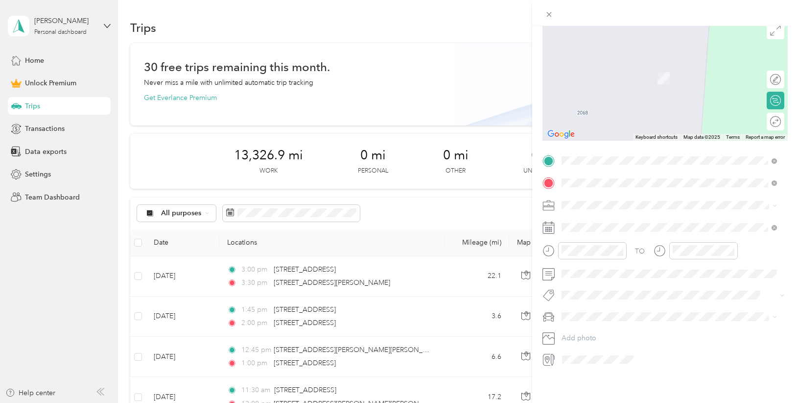
click at [615, 210] on span "[STREET_ADDRESS][PERSON_NAME][US_STATE]" at bounding box center [656, 210] width 152 height 9
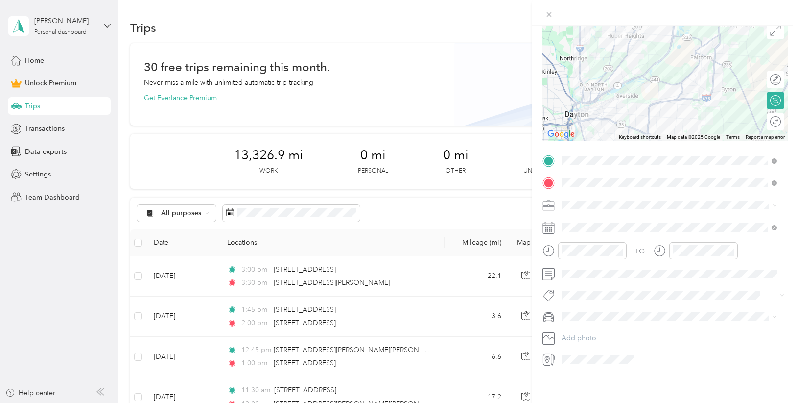
click at [587, 246] on span "Photography" at bounding box center [585, 244] width 41 height 8
click at [582, 271] on icon at bounding box center [586, 275] width 10 height 10
click at [606, 354] on div "23" at bounding box center [607, 356] width 13 height 12
click at [570, 303] on div "04" at bounding box center [572, 306] width 24 height 14
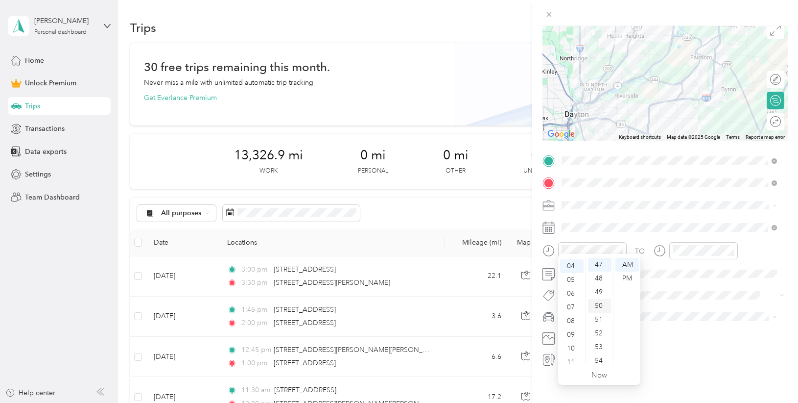
scroll to position [55, 0]
click at [600, 275] on div "30" at bounding box center [600, 276] width 24 height 14
click at [622, 276] on div "PM" at bounding box center [628, 278] width 24 height 14
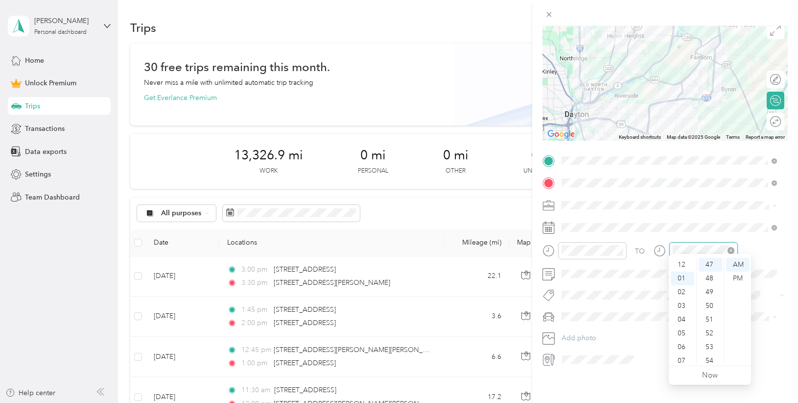
scroll to position [14, 0]
click at [681, 315] on div "05" at bounding box center [683, 319] width 24 height 14
click at [708, 264] on div "00" at bounding box center [711, 265] width 24 height 14
click at [740, 274] on div "PM" at bounding box center [738, 278] width 24 height 14
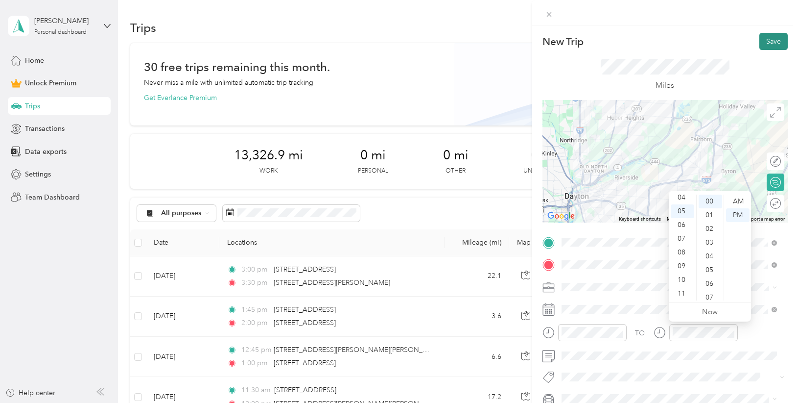
click at [771, 39] on button "Save" at bounding box center [774, 41] width 28 height 17
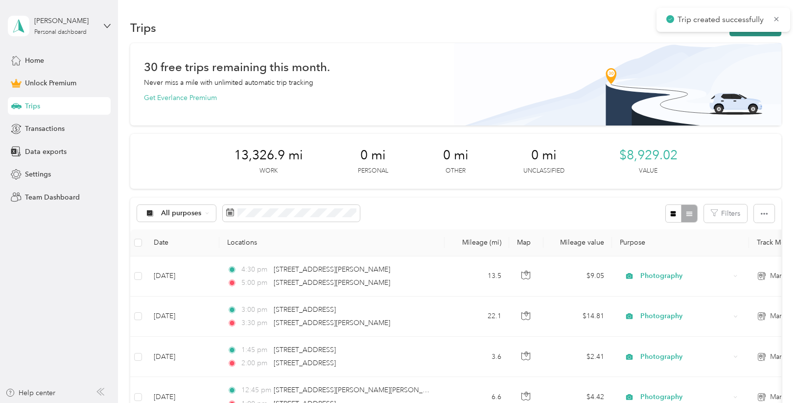
click at [751, 34] on button "New trip" at bounding box center [756, 27] width 52 height 17
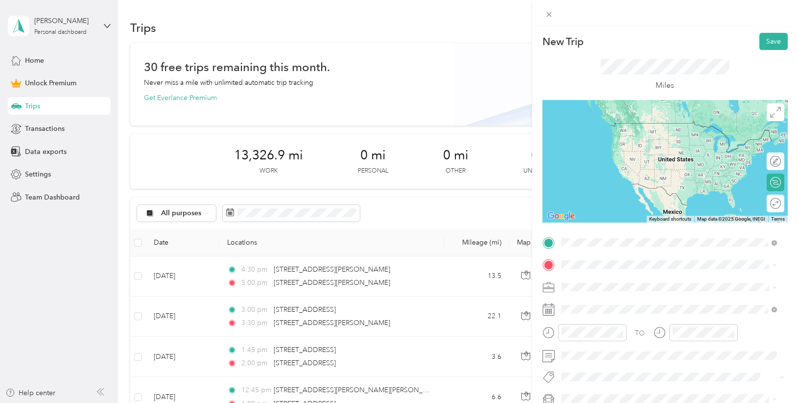
click at [612, 285] on div "[STREET_ADDRESS][PERSON_NAME][US_STATE]" at bounding box center [669, 277] width 209 height 13
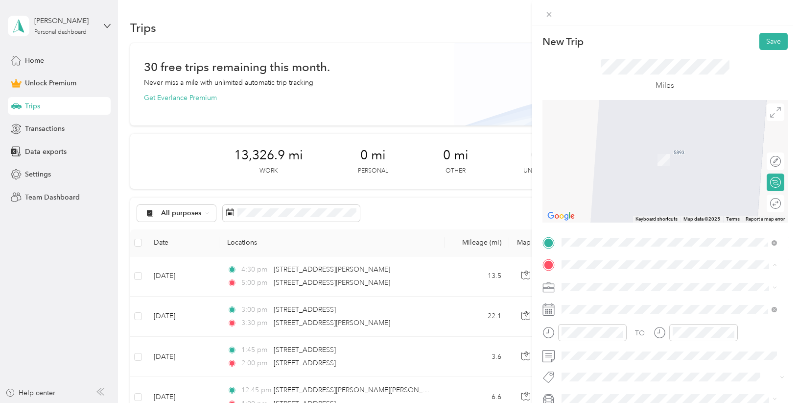
click at [576, 318] on div "Home [STREET_ADDRESS][PERSON_NAME]" at bounding box center [669, 314] width 209 height 34
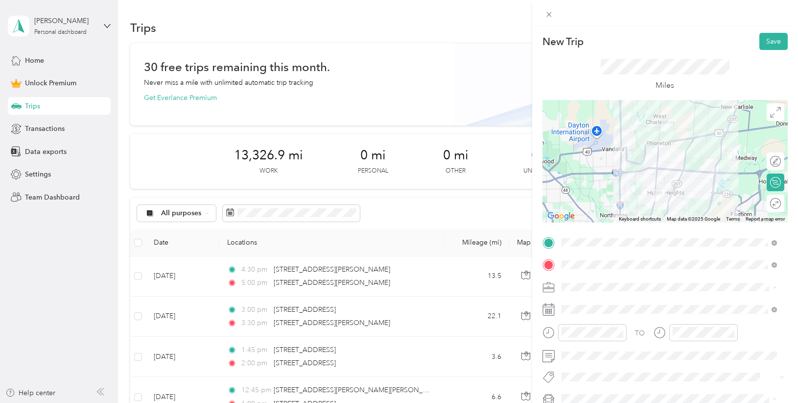
click at [591, 185] on span "Photography" at bounding box center [585, 184] width 41 height 8
click at [595, 304] on span at bounding box center [673, 309] width 230 height 16
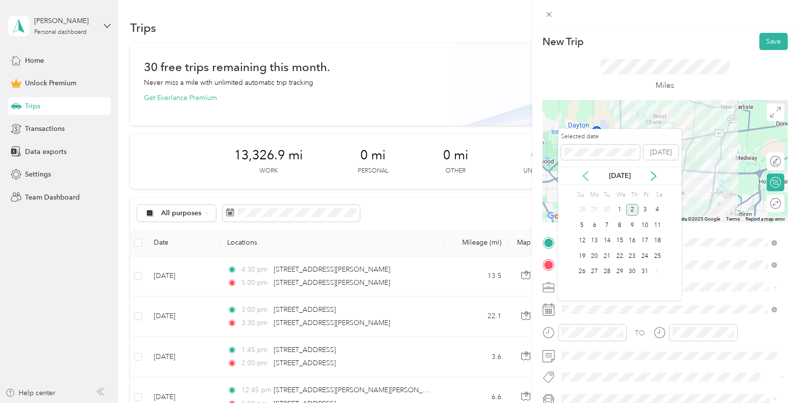
click at [588, 177] on icon at bounding box center [586, 176] width 10 height 10
click at [608, 256] on div "23" at bounding box center [607, 256] width 13 height 12
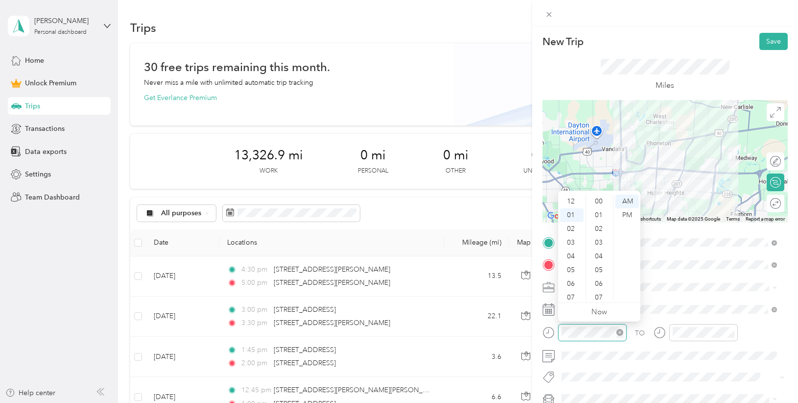
scroll to position [14, 0]
click at [570, 269] on div "06" at bounding box center [572, 270] width 24 height 14
click at [596, 200] on div "00" at bounding box center [600, 201] width 24 height 14
click at [632, 215] on div "PM" at bounding box center [628, 215] width 24 height 14
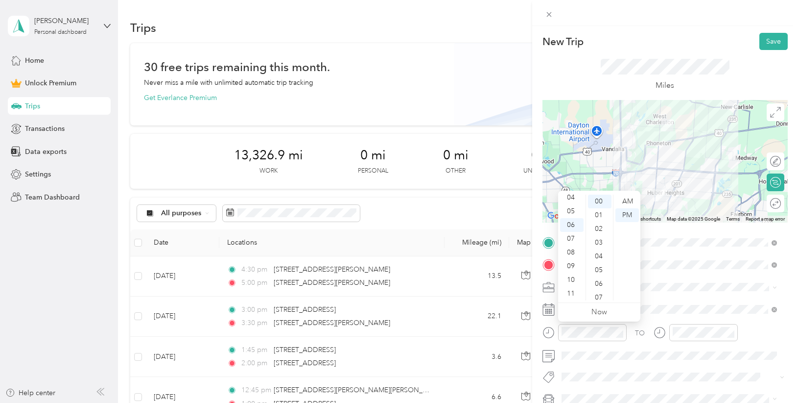
click at [707, 341] on div at bounding box center [696, 336] width 84 height 24
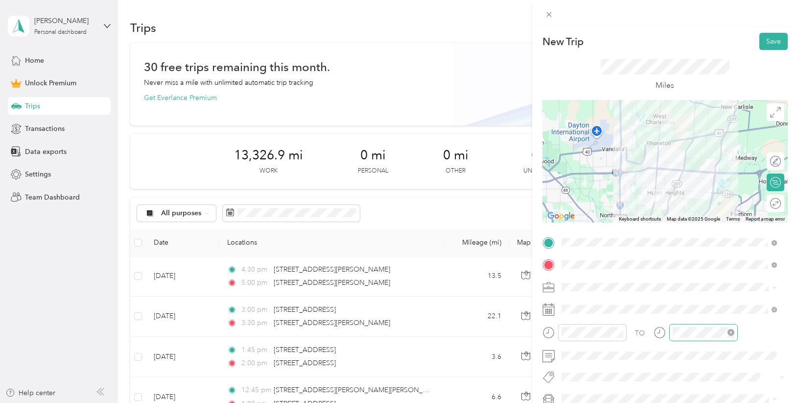
click at [708, 337] on div at bounding box center [703, 332] width 69 height 17
click at [685, 272] on div "06" at bounding box center [683, 270] width 24 height 14
click at [713, 238] on div "15" at bounding box center [711, 239] width 24 height 14
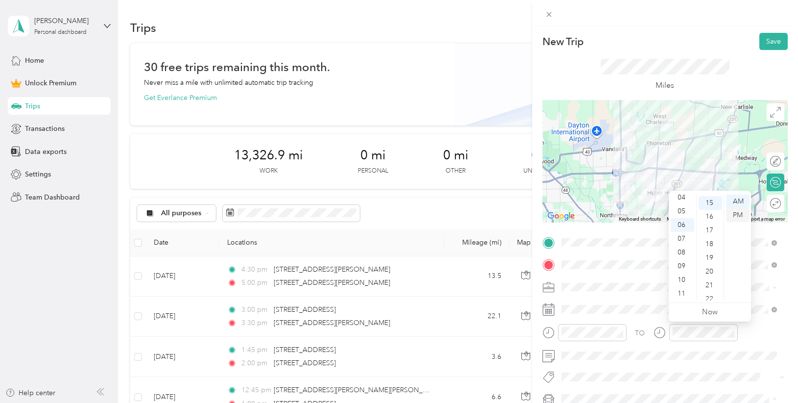
scroll to position [206, 0]
click at [734, 215] on div "PM" at bounding box center [738, 215] width 24 height 14
click at [767, 47] on button "Save" at bounding box center [774, 41] width 28 height 17
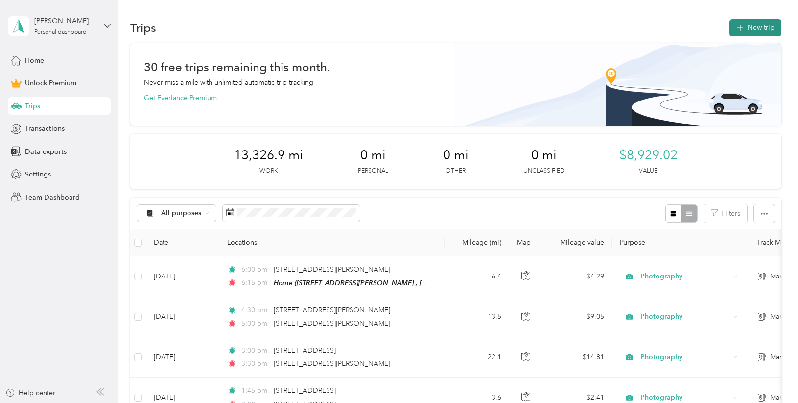
click at [738, 27] on icon "button" at bounding box center [740, 28] width 11 height 11
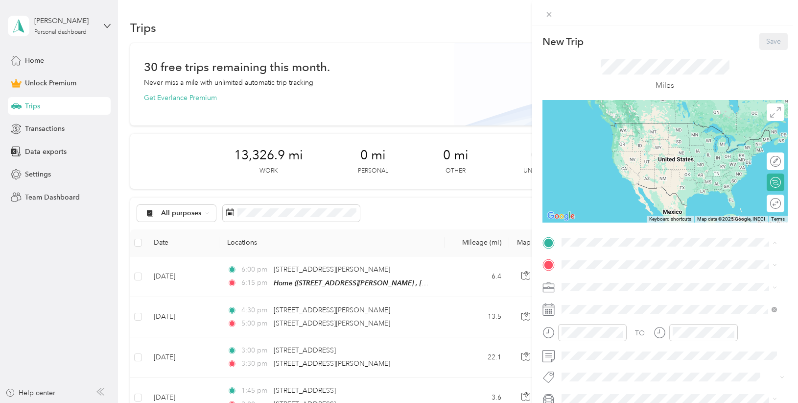
click at [601, 292] on span "[STREET_ADDRESS][PERSON_NAME], [GEOGRAPHIC_DATA], [GEOGRAPHIC_DATA], [GEOGRAPHI…" at bounding box center [676, 297] width 193 height 19
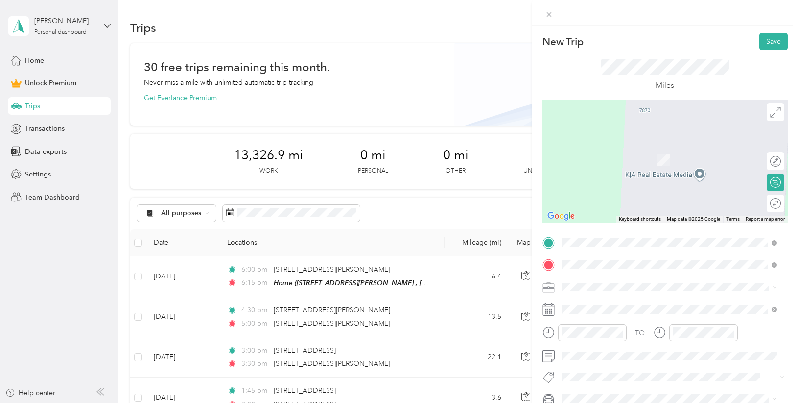
click at [650, 150] on span "[STREET_ADDRESS][US_STATE]" at bounding box center [629, 145] width 98 height 9
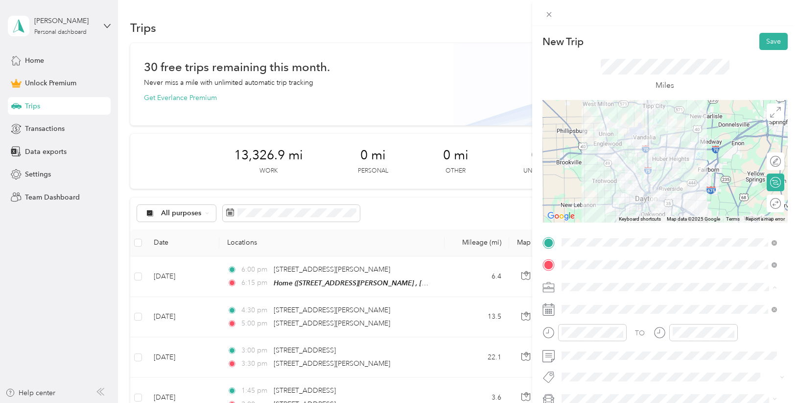
click at [605, 184] on span "Photography" at bounding box center [585, 184] width 41 height 8
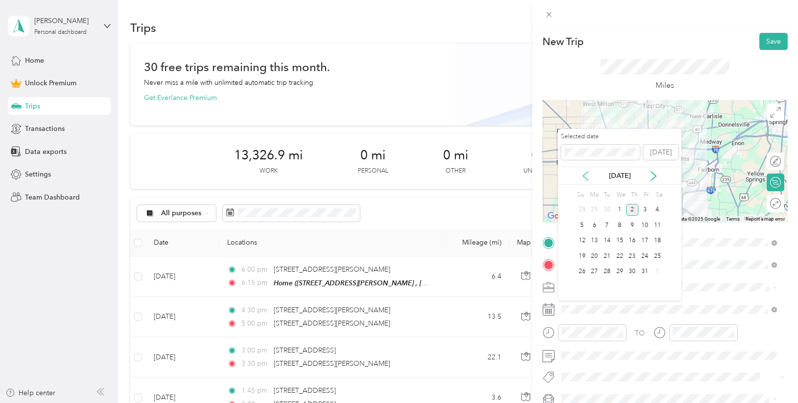
click at [586, 176] on icon at bounding box center [586, 176] width 10 height 10
click at [630, 255] on div "25" at bounding box center [632, 256] width 13 height 12
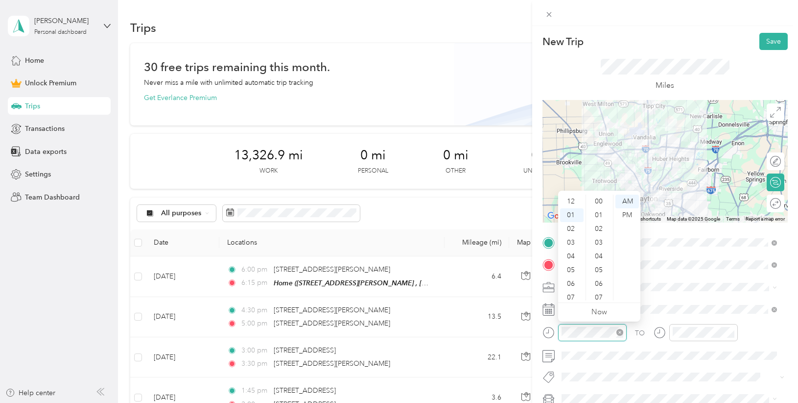
scroll to position [672, 0]
click at [573, 292] on div "08" at bounding box center [572, 297] width 24 height 14
click at [601, 237] on div "30" at bounding box center [600, 235] width 24 height 14
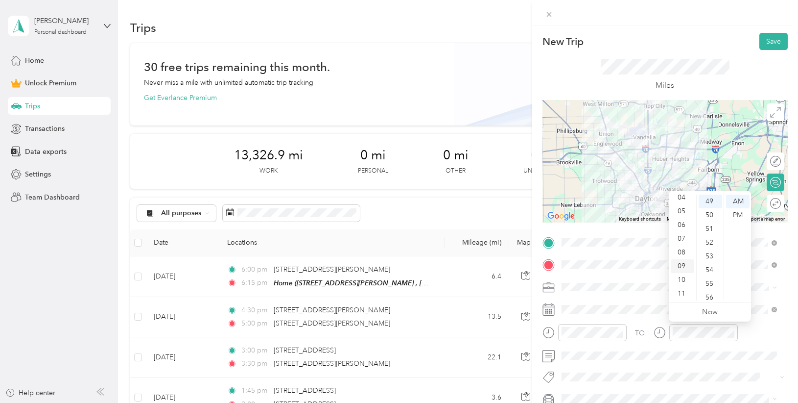
click at [682, 266] on div "09" at bounding box center [683, 266] width 24 height 14
click at [712, 200] on div "00" at bounding box center [711, 201] width 24 height 14
click at [769, 204] on div "Round trip" at bounding box center [776, 203] width 18 height 18
click at [769, 205] on div at bounding box center [770, 203] width 21 height 10
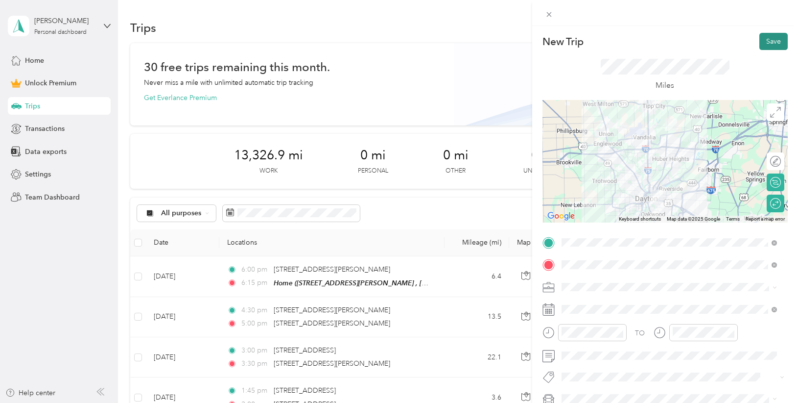
click at [771, 40] on button "Save" at bounding box center [774, 41] width 28 height 17
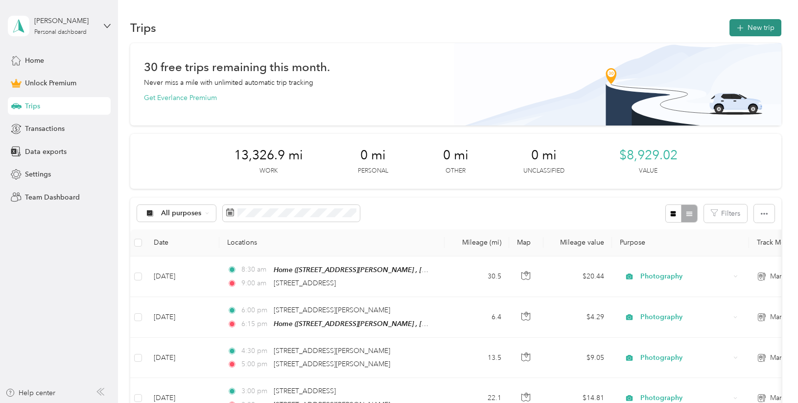
click at [744, 30] on button "New trip" at bounding box center [756, 27] width 52 height 17
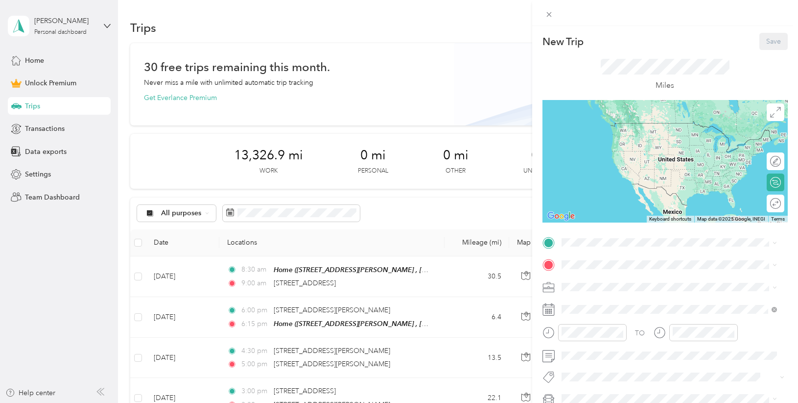
click at [612, 282] on div "Home" at bounding box center [677, 281] width 194 height 9
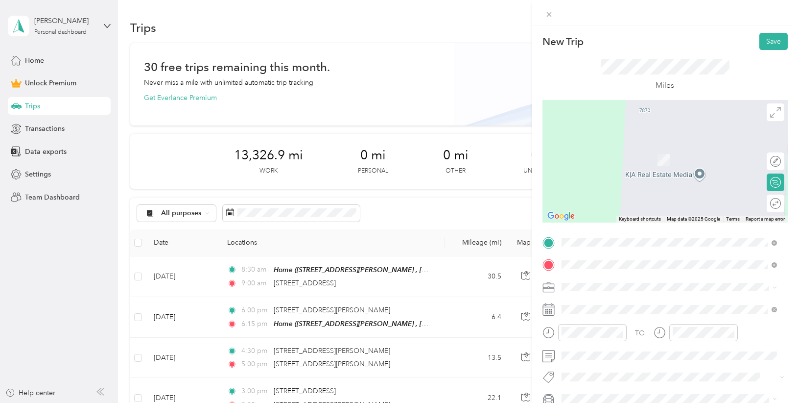
click at [615, 304] on span "[STREET_ADDRESS][US_STATE]" at bounding box center [629, 299] width 98 height 9
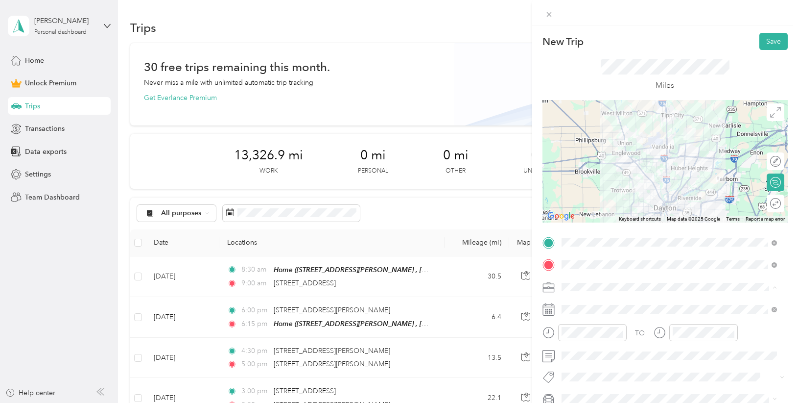
click at [617, 182] on div "Photography" at bounding box center [669, 184] width 209 height 10
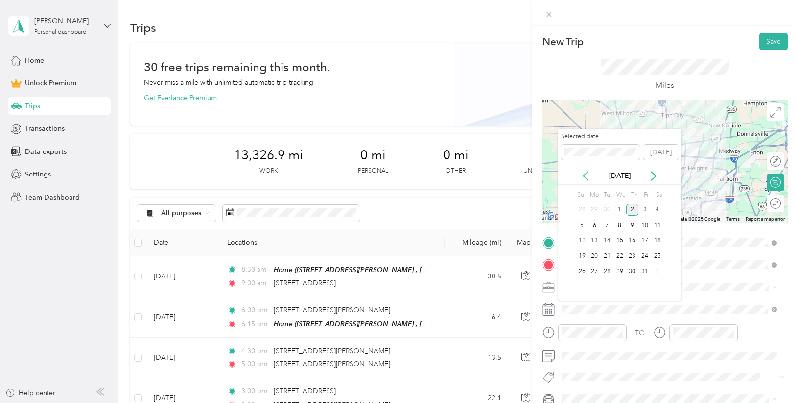
click at [588, 173] on icon at bounding box center [586, 176] width 10 height 10
click at [647, 257] on div "26" at bounding box center [645, 256] width 13 height 12
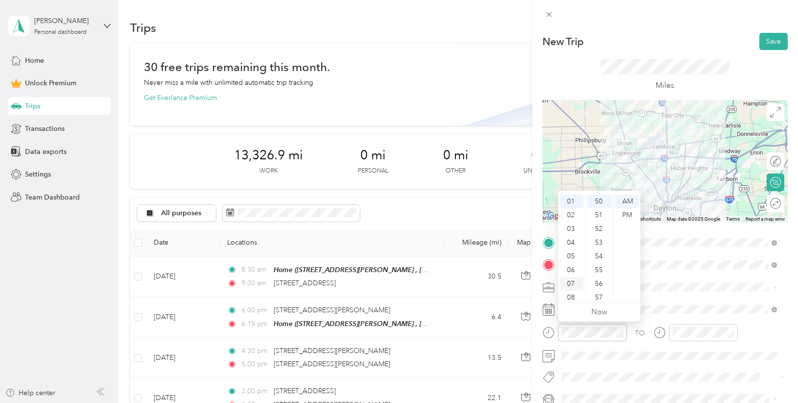
scroll to position [59, 0]
click at [572, 267] on div "09" at bounding box center [572, 266] width 24 height 14
click at [600, 201] on div "00" at bounding box center [600, 201] width 24 height 14
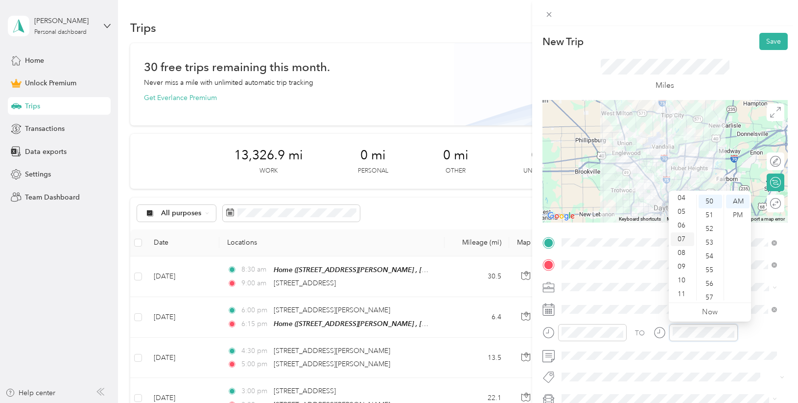
scroll to position [59, 0]
click at [685, 266] on div "09" at bounding box center [683, 266] width 24 height 14
click at [710, 270] on div "30" at bounding box center [711, 270] width 24 height 14
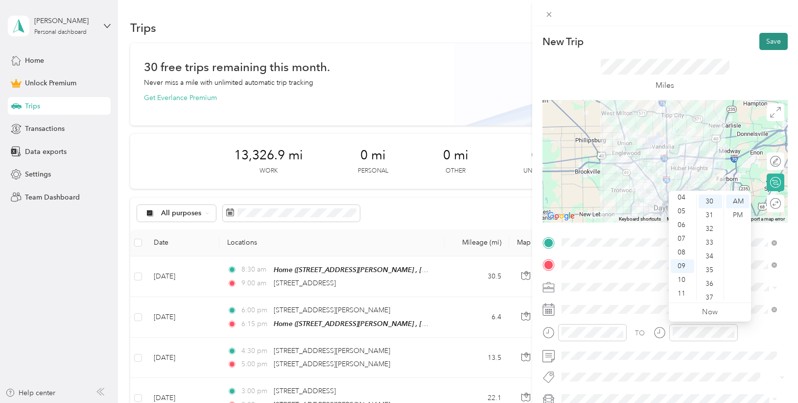
click at [767, 43] on button "Save" at bounding box center [774, 41] width 28 height 17
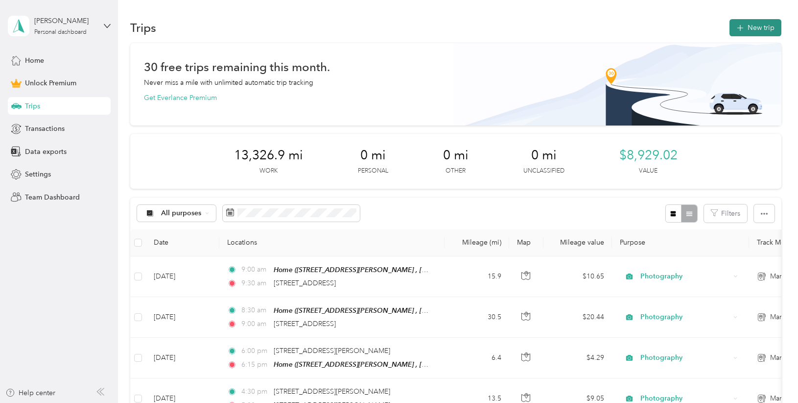
click at [755, 28] on button "New trip" at bounding box center [756, 27] width 52 height 17
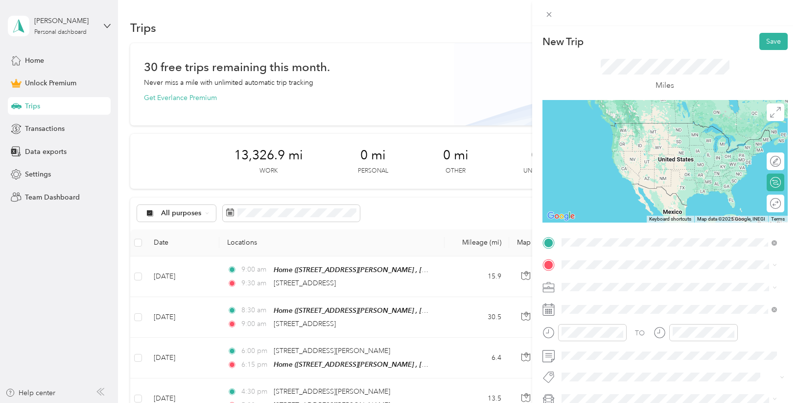
click at [605, 282] on span "[STREET_ADDRESS][US_STATE]" at bounding box center [629, 277] width 98 height 9
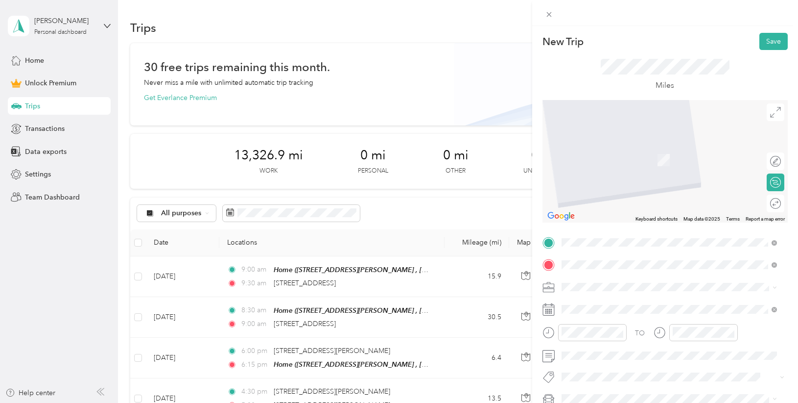
click at [651, 149] on span "1805 [PERSON_NAME] [GEOGRAPHIC_DATA][US_STATE], [GEOGRAPHIC_DATA]" at bounding box center [670, 149] width 181 height 17
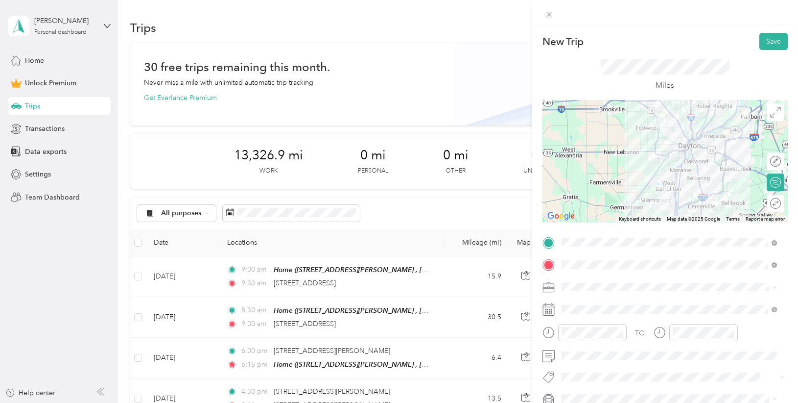
click at [642, 181] on div "Photography" at bounding box center [669, 182] width 209 height 10
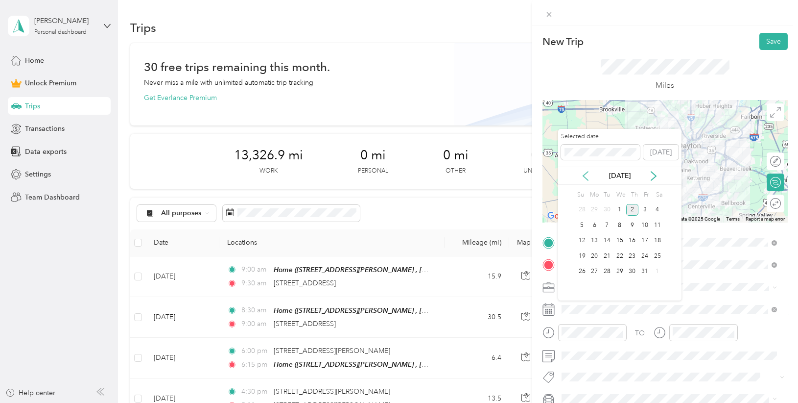
click at [586, 176] on icon at bounding box center [586, 176] width 10 height 10
click at [646, 256] on div "26" at bounding box center [645, 256] width 13 height 12
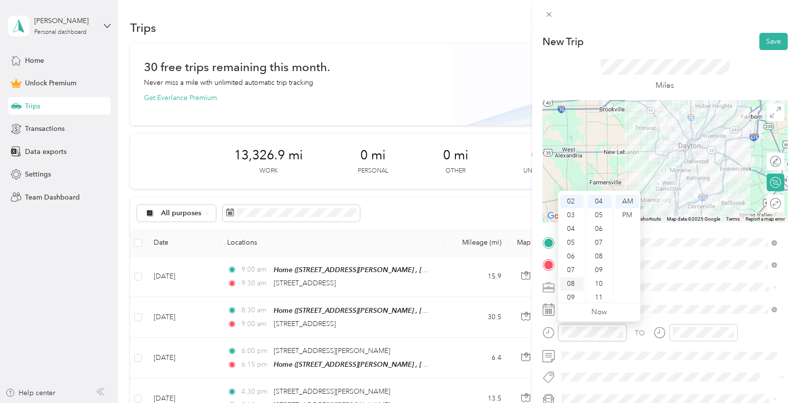
scroll to position [59, 0]
click at [572, 277] on div "10" at bounding box center [572, 280] width 24 height 14
click at [596, 201] on div "00" at bounding box center [600, 201] width 24 height 14
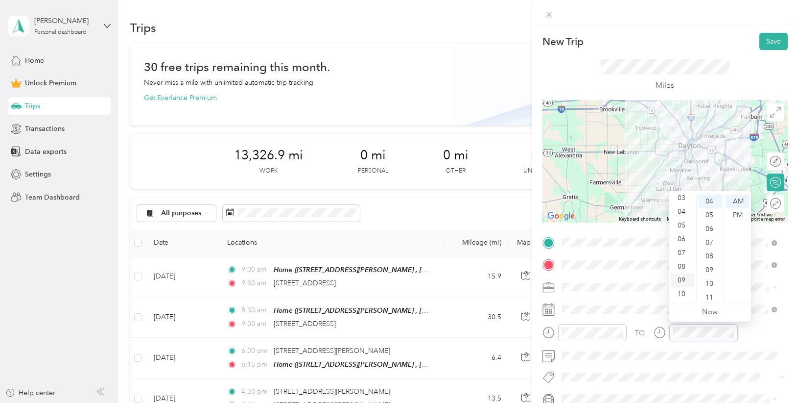
scroll to position [59, 0]
click at [680, 279] on div "10" at bounding box center [683, 280] width 24 height 14
click at [707, 272] on div "30" at bounding box center [711, 270] width 24 height 14
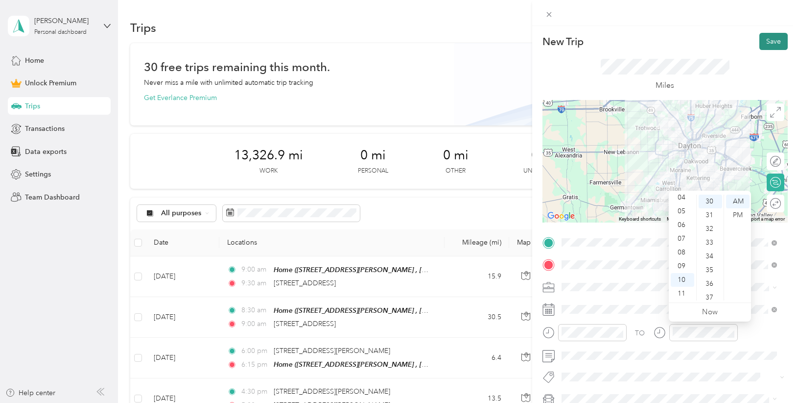
click at [769, 45] on button "Save" at bounding box center [774, 41] width 28 height 17
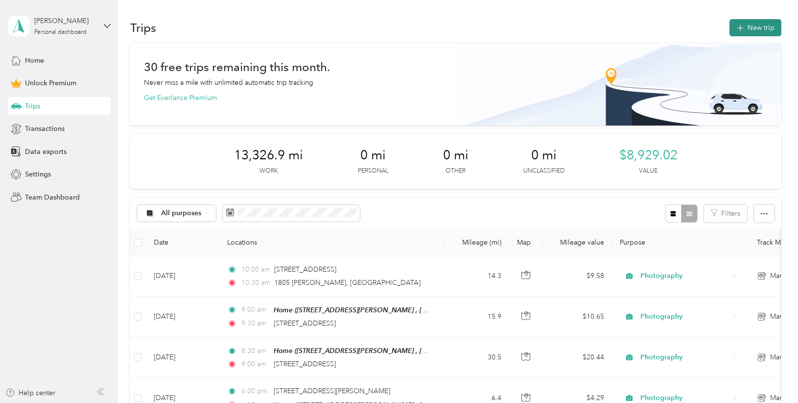
click at [750, 25] on button "New trip" at bounding box center [756, 27] width 52 height 17
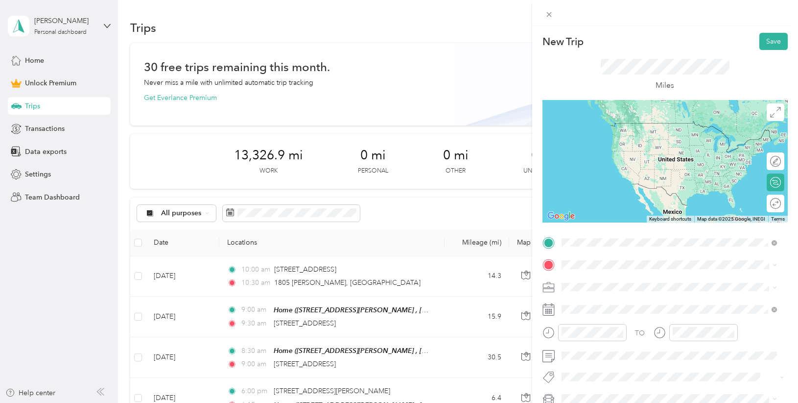
click at [614, 279] on span "1805 [PERSON_NAME] [GEOGRAPHIC_DATA][US_STATE], [GEOGRAPHIC_DATA]" at bounding box center [670, 281] width 181 height 17
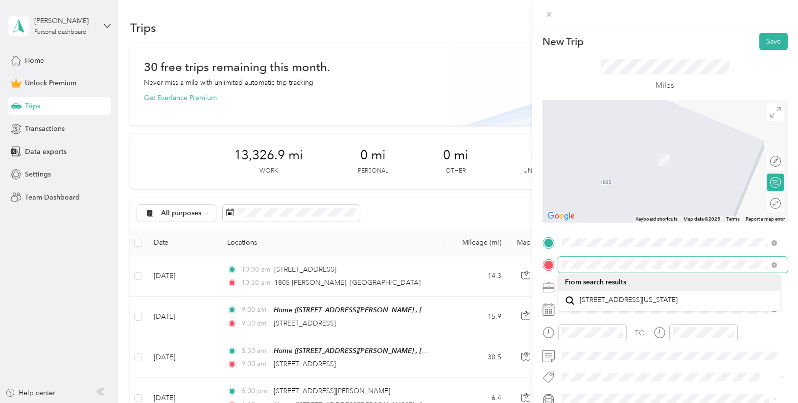
click at [527, 264] on div "New Trip Save This trip cannot be edited because it is either under review, app…" at bounding box center [399, 201] width 798 height 403
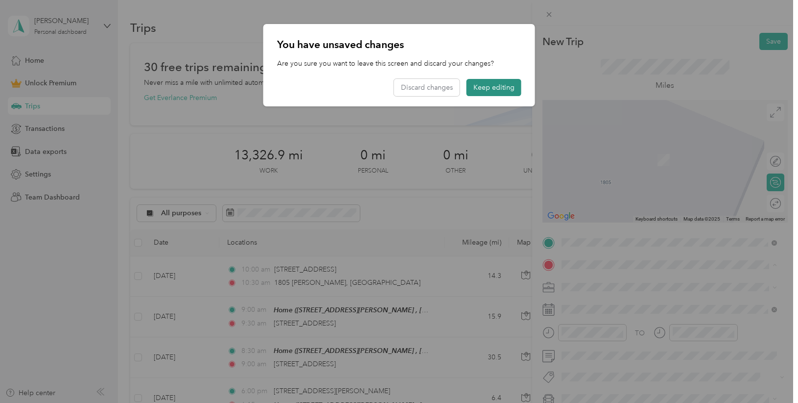
click at [493, 81] on button "Keep editing" at bounding box center [494, 87] width 55 height 17
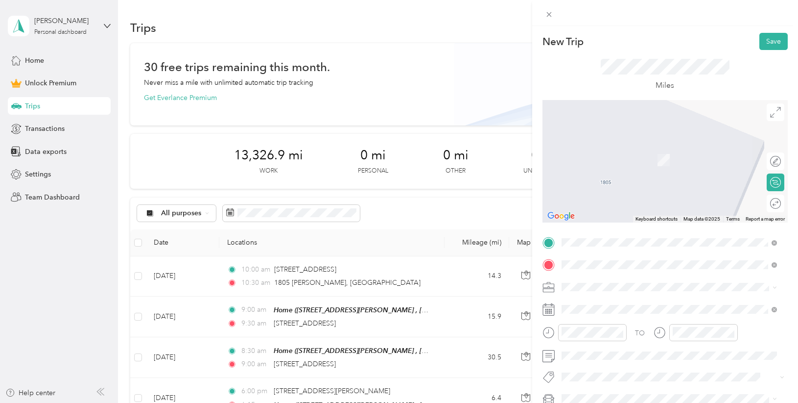
click at [633, 175] on span "[GEOGRAPHIC_DATA][US_STATE], [GEOGRAPHIC_DATA]" at bounding box center [670, 172] width 181 height 9
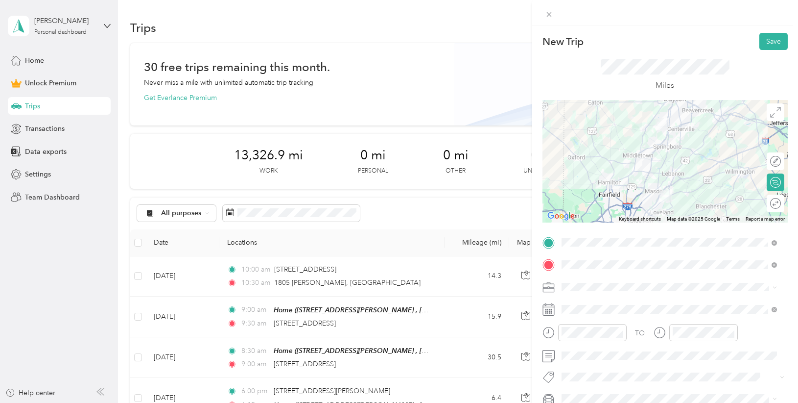
click at [602, 185] on div "Photography" at bounding box center [669, 182] width 209 height 10
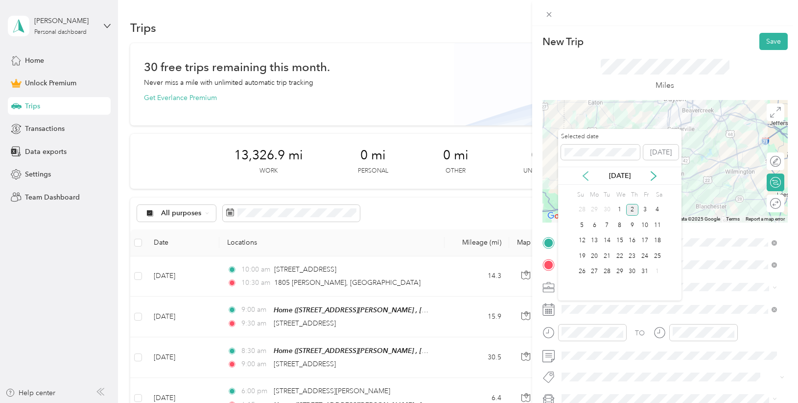
click at [589, 176] on icon at bounding box center [586, 176] width 10 height 10
click at [646, 257] on div "26" at bounding box center [645, 256] width 13 height 12
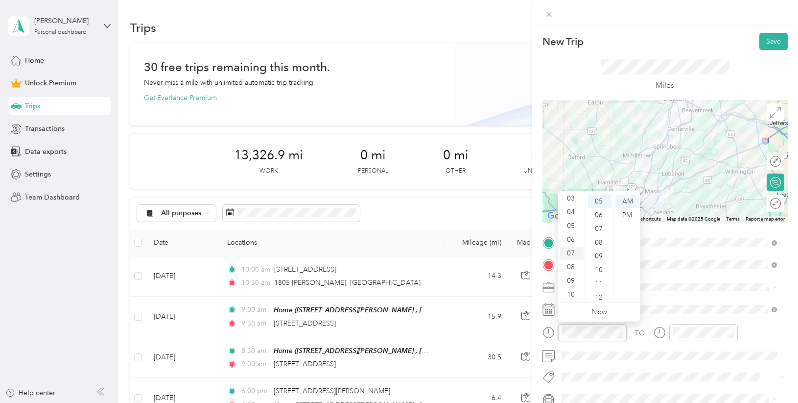
scroll to position [59, 0]
click at [572, 293] on div "11" at bounding box center [572, 293] width 24 height 14
click at [596, 203] on div "00" at bounding box center [600, 201] width 24 height 14
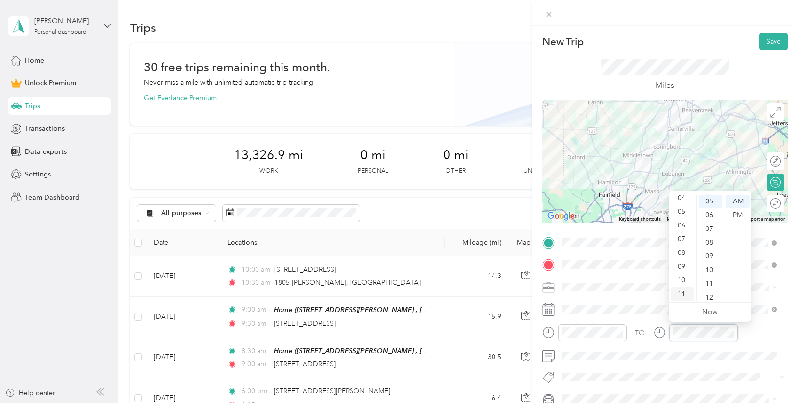
scroll to position [59, 0]
click at [681, 291] on div "11" at bounding box center [683, 293] width 24 height 14
click at [709, 297] on div "30" at bounding box center [711, 299] width 24 height 14
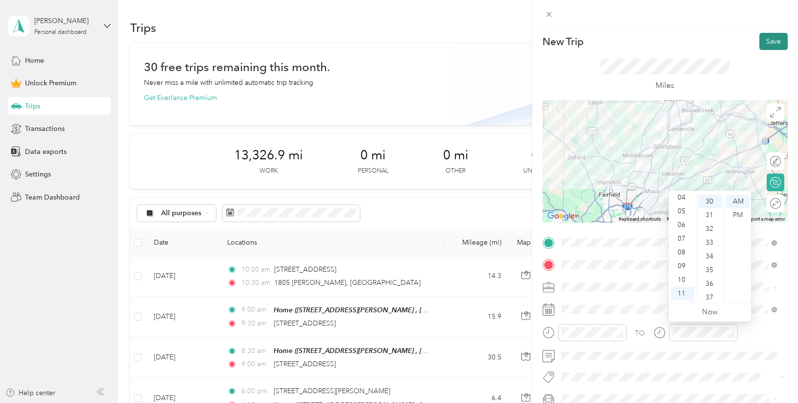
click at [762, 40] on button "Save" at bounding box center [774, 41] width 28 height 17
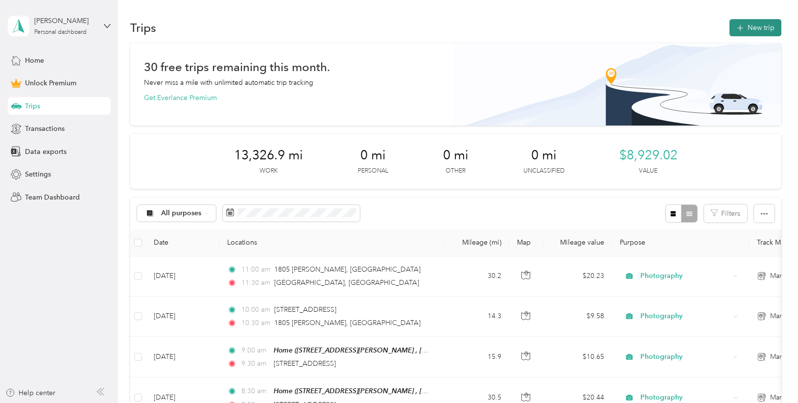
click at [759, 23] on button "New trip" at bounding box center [756, 27] width 52 height 17
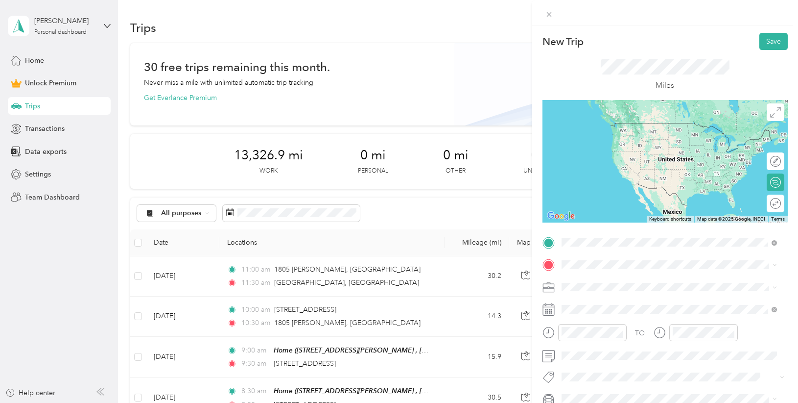
drag, startPoint x: 631, startPoint y: 282, endPoint x: 637, endPoint y: 280, distance: 6.4
click at [631, 282] on span "Striker [GEOGRAPHIC_DATA][US_STATE], [GEOGRAPHIC_DATA]" at bounding box center [677, 281] width 194 height 17
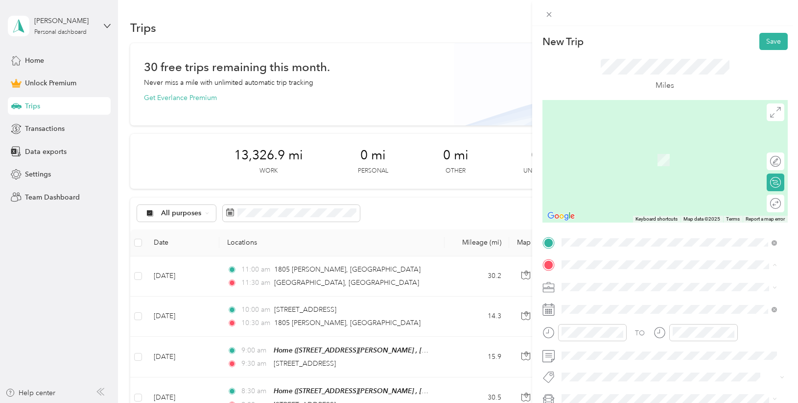
click at [572, 309] on div "Home [STREET_ADDRESS][PERSON_NAME]" at bounding box center [669, 314] width 209 height 34
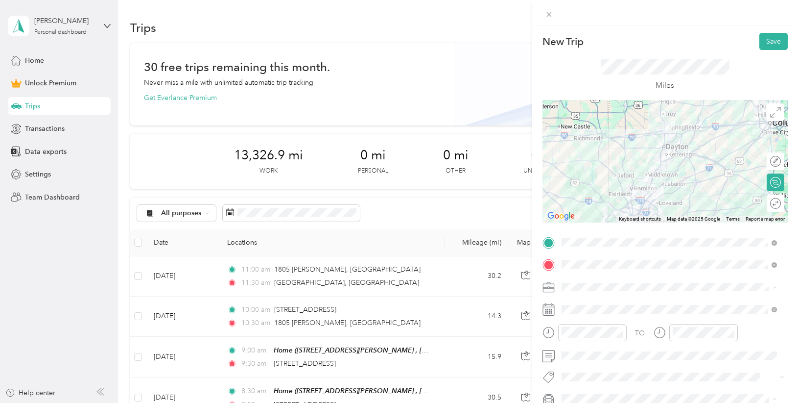
click at [624, 184] on div "Photography" at bounding box center [669, 184] width 209 height 10
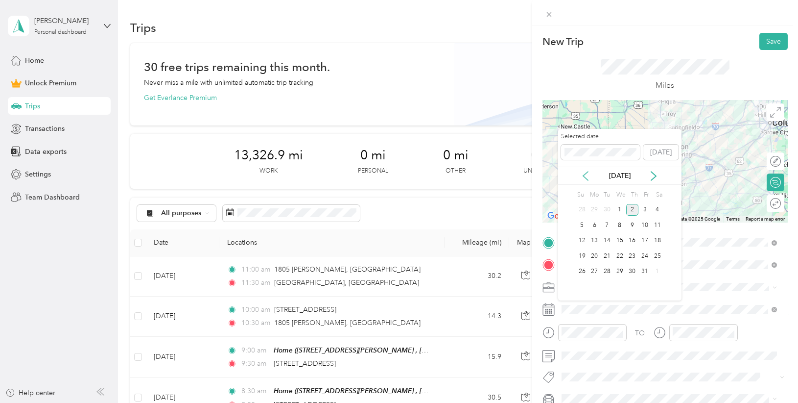
drag, startPoint x: 585, startPoint y: 170, endPoint x: 585, endPoint y: 177, distance: 6.9
click at [585, 170] on div "[DATE]" at bounding box center [619, 175] width 123 height 18
click at [585, 180] on icon at bounding box center [586, 176] width 10 height 10
click at [645, 256] on div "26" at bounding box center [645, 256] width 13 height 12
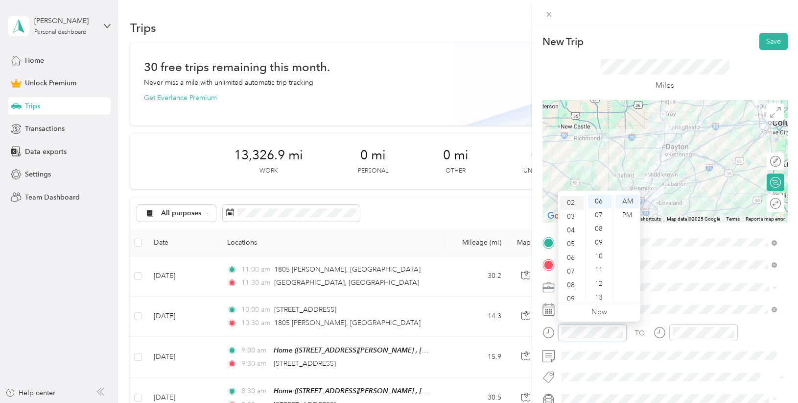
scroll to position [0, 0]
click at [572, 199] on div "12" at bounding box center [572, 201] width 24 height 14
click at [598, 283] on div "30" at bounding box center [600, 286] width 24 height 14
click at [626, 215] on div "PM" at bounding box center [628, 215] width 24 height 14
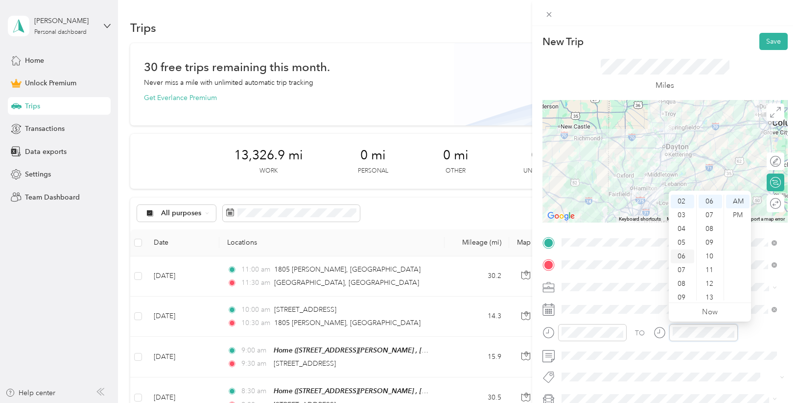
scroll to position [0, 0]
click at [678, 215] on div "01" at bounding box center [683, 215] width 24 height 14
click at [712, 198] on div "00" at bounding box center [711, 201] width 24 height 14
click at [733, 213] on div "PM" at bounding box center [738, 215] width 24 height 14
click at [764, 39] on button "Save" at bounding box center [774, 41] width 28 height 17
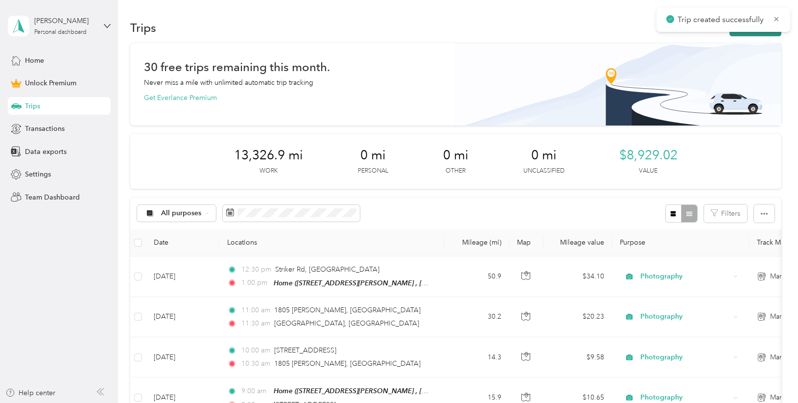
click at [755, 32] on button "New trip" at bounding box center [756, 27] width 52 height 17
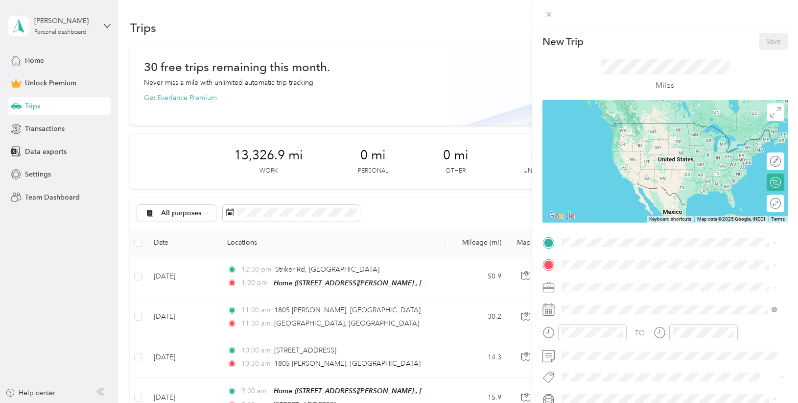
click at [572, 293] on icon at bounding box center [570, 291] width 10 height 10
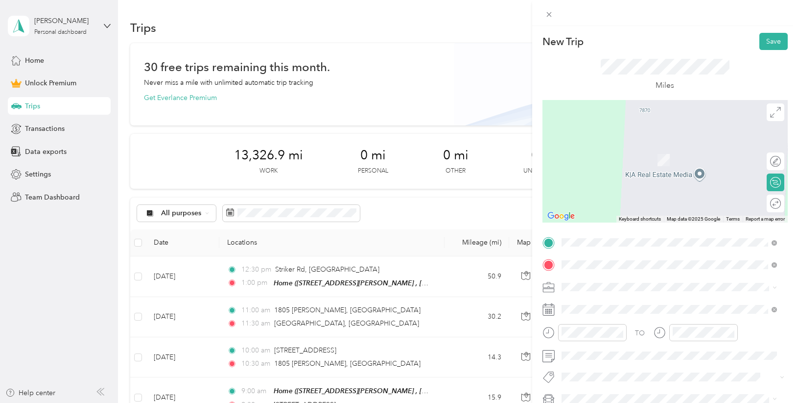
click at [647, 143] on span "[STREET_ADDRESS][US_STATE]" at bounding box center [629, 145] width 98 height 9
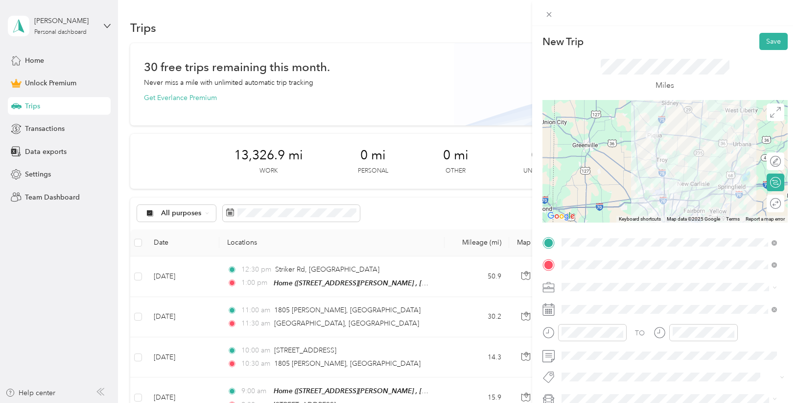
click at [769, 201] on div "Round trip" at bounding box center [776, 203] width 18 height 18
click at [761, 204] on div at bounding box center [765, 203] width 9 height 9
click at [624, 185] on div "Photography" at bounding box center [669, 182] width 209 height 10
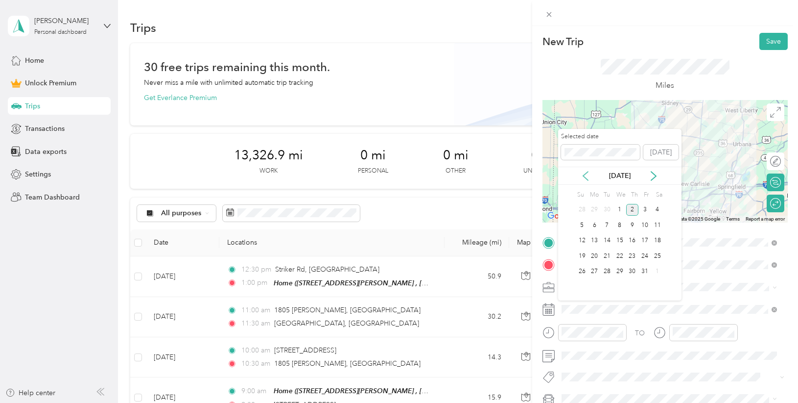
click at [584, 177] on icon at bounding box center [586, 176] width 10 height 10
click at [648, 256] on div "26" at bounding box center [645, 256] width 13 height 12
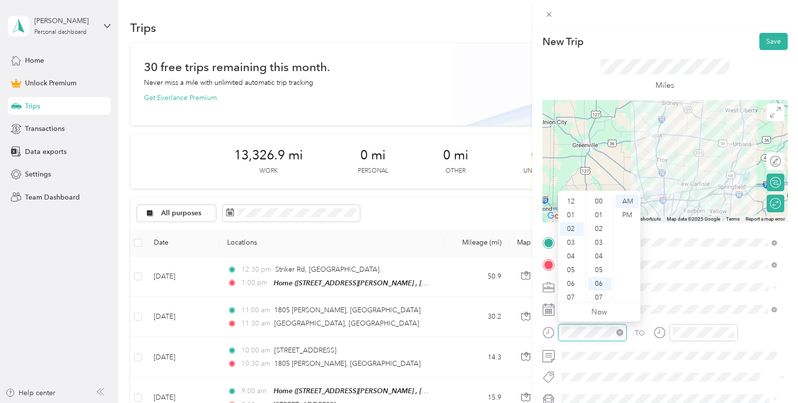
scroll to position [82, 0]
click at [574, 226] on div "04" at bounding box center [572, 229] width 24 height 14
click at [597, 201] on div "00" at bounding box center [600, 201] width 24 height 14
click at [629, 214] on div "PM" at bounding box center [628, 215] width 24 height 14
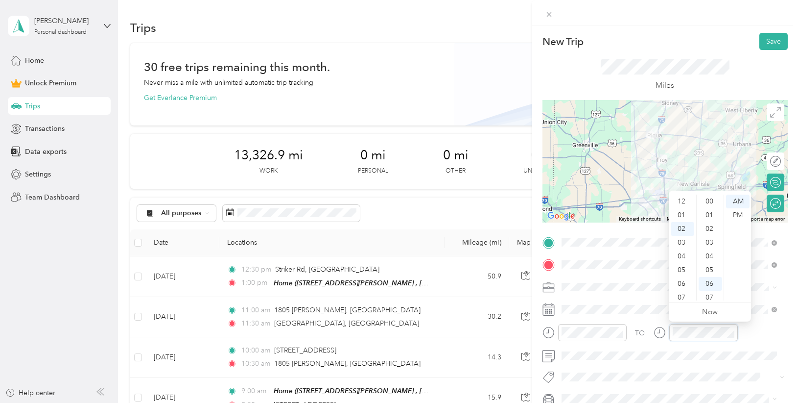
scroll to position [82, 0]
click at [684, 229] on div "04" at bounding box center [683, 229] width 24 height 14
click at [711, 236] on div "30" at bounding box center [711, 237] width 24 height 14
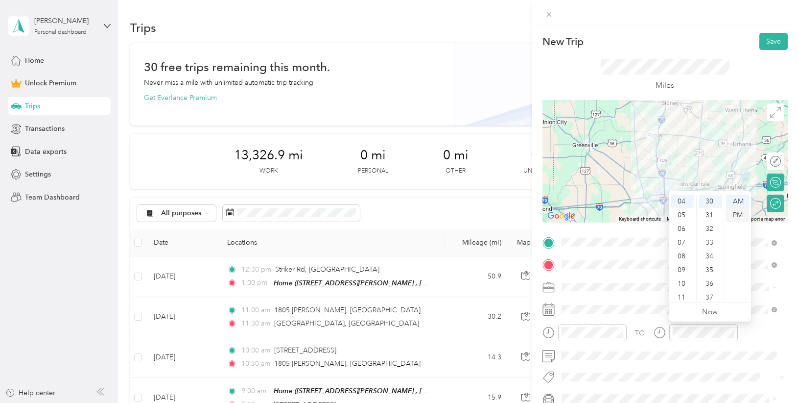
click at [733, 218] on div "PM" at bounding box center [738, 215] width 24 height 14
click at [771, 44] on button "Save" at bounding box center [774, 41] width 28 height 17
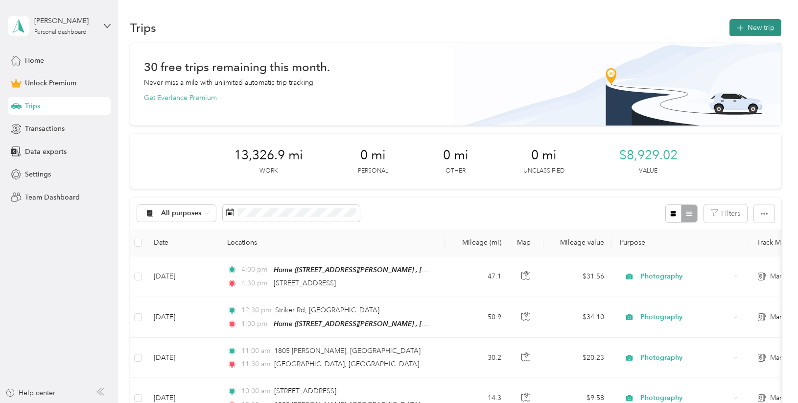
click at [752, 24] on button "New trip" at bounding box center [756, 27] width 52 height 17
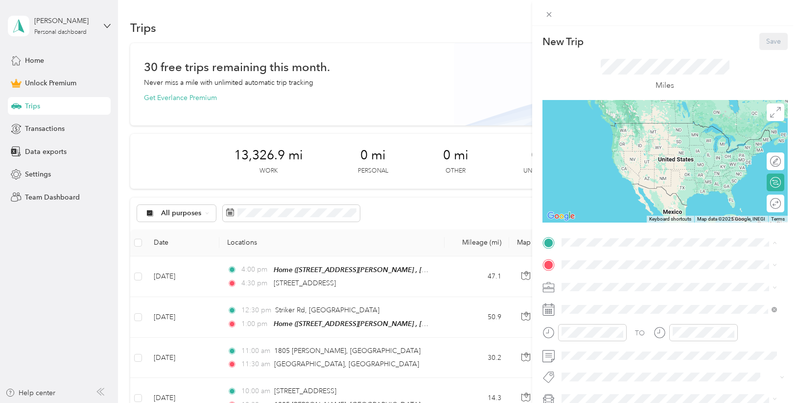
click at [602, 296] on div "Home [STREET_ADDRESS][PERSON_NAME]" at bounding box center [677, 292] width 194 height 31
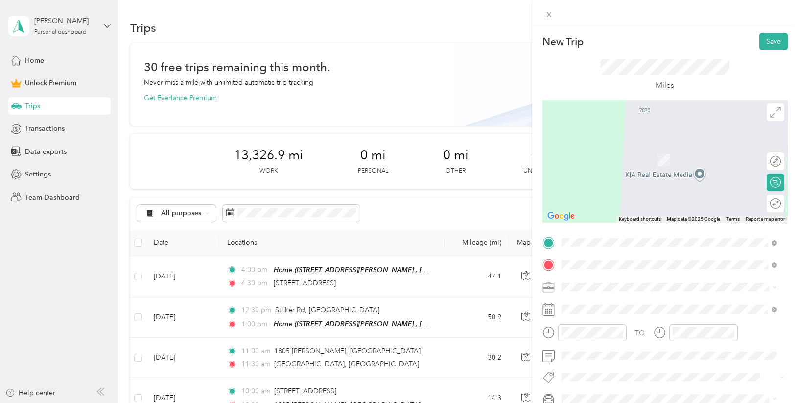
click at [622, 150] on span "[STREET_ADDRESS][US_STATE]" at bounding box center [629, 145] width 98 height 9
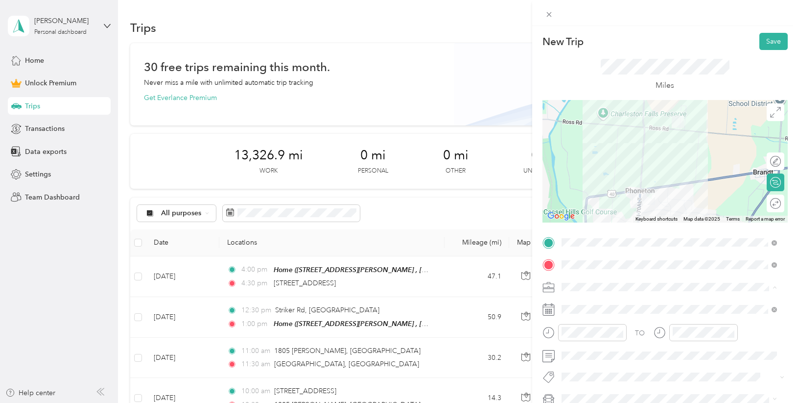
click at [618, 188] on li "Photography" at bounding box center [669, 183] width 222 height 17
click at [773, 204] on div "Round trip" at bounding box center [776, 203] width 18 height 18
click at [767, 203] on div at bounding box center [770, 203] width 21 height 10
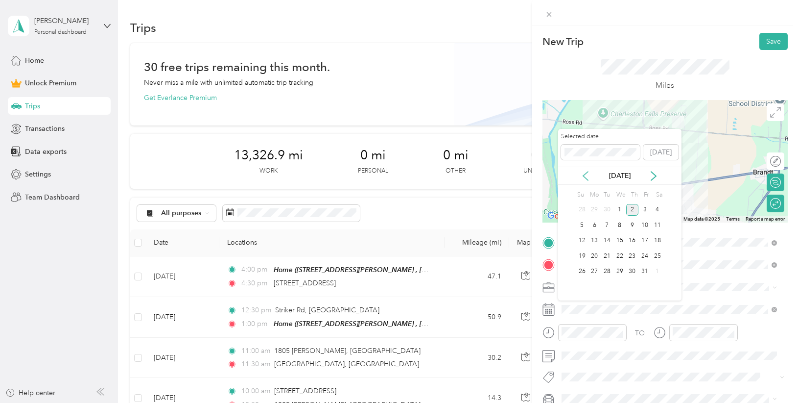
click at [587, 177] on icon at bounding box center [586, 176] width 10 height 10
click at [584, 274] on div "28" at bounding box center [582, 271] width 13 height 12
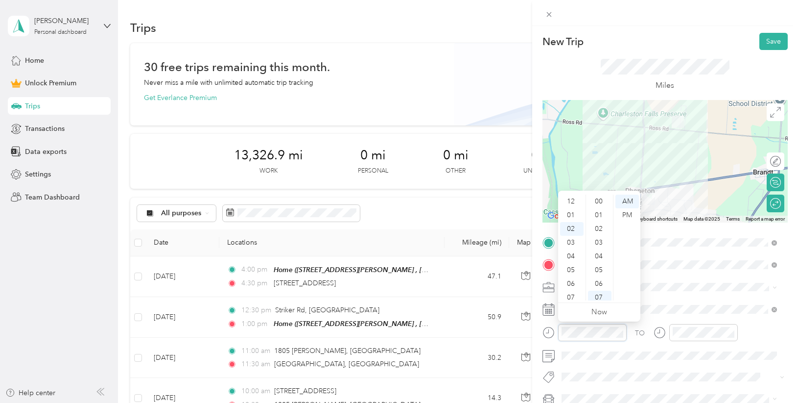
scroll to position [96, 0]
click at [571, 283] on div "08" at bounding box center [572, 284] width 24 height 14
click at [598, 197] on div "50" at bounding box center [600, 201] width 24 height 14
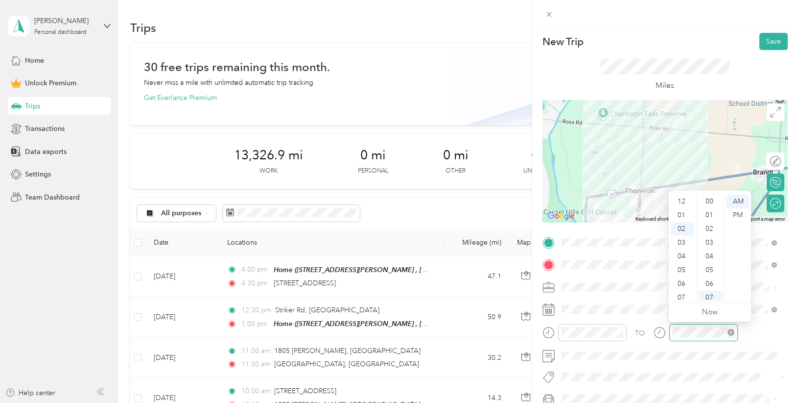
scroll to position [27, 0]
click at [681, 293] on div "09" at bounding box center [683, 297] width 24 height 14
click at [712, 206] on div "00" at bounding box center [711, 201] width 24 height 14
click at [712, 201] on div "00" at bounding box center [711, 201] width 24 height 14
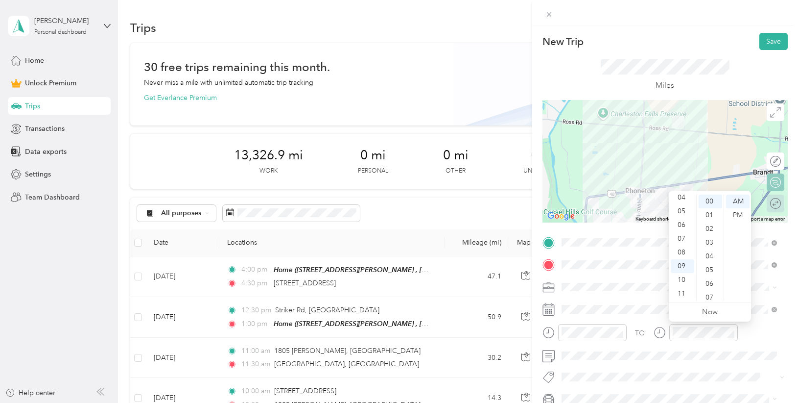
click at [781, 208] on div "Round trip" at bounding box center [781, 203] width 0 height 10
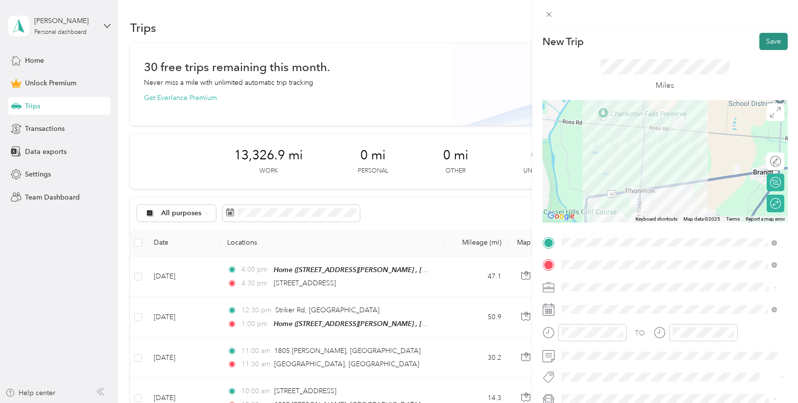
click at [772, 37] on button "Save" at bounding box center [774, 41] width 28 height 17
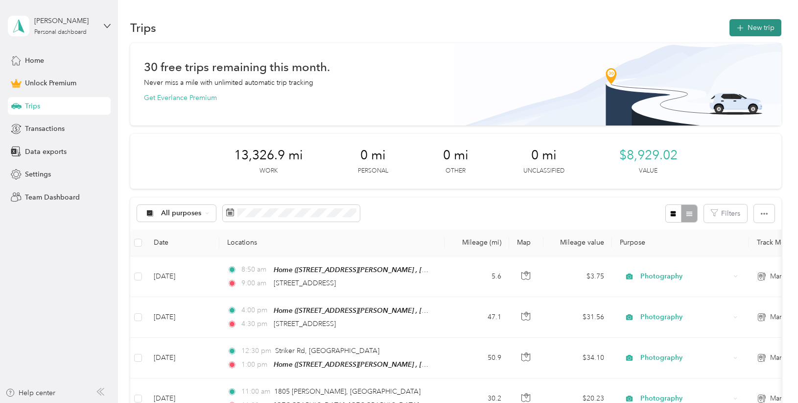
click at [760, 20] on button "New trip" at bounding box center [756, 27] width 52 height 17
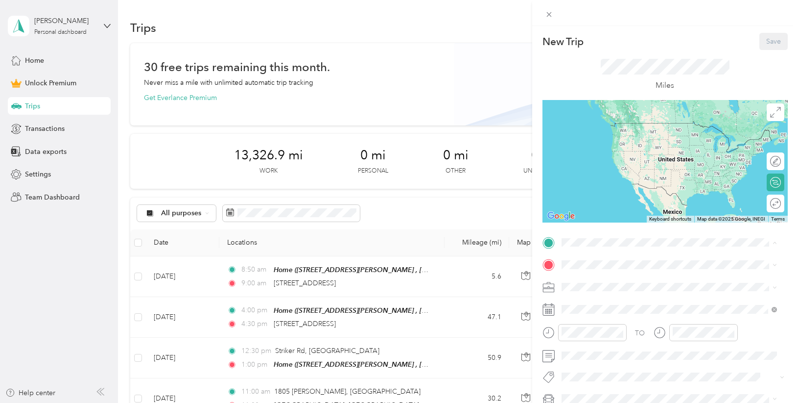
click at [581, 283] on strong "Home" at bounding box center [589, 281] width 19 height 9
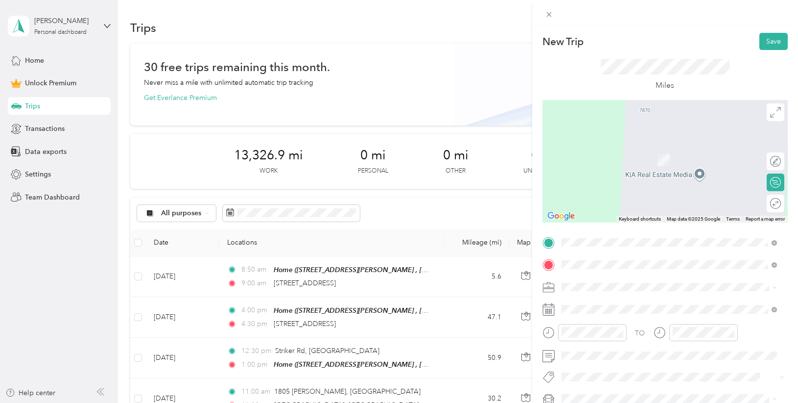
click at [678, 304] on span "[STREET_ADDRESS][US_STATE]" at bounding box center [629, 299] width 98 height 9
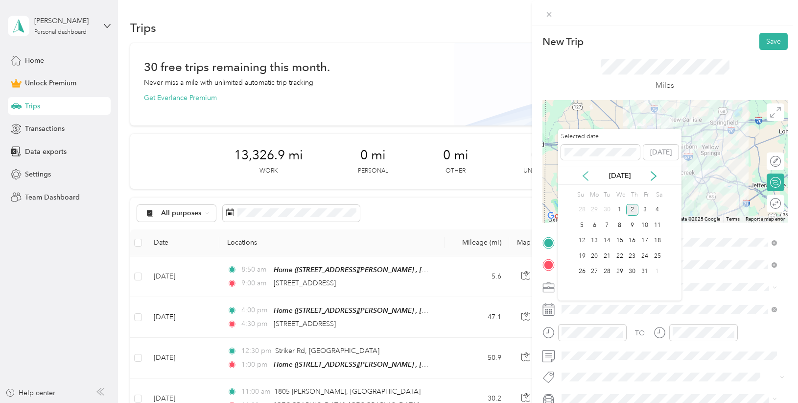
click at [585, 173] on icon at bounding box center [586, 176] width 10 height 10
click at [598, 273] on div "29" at bounding box center [594, 271] width 13 height 12
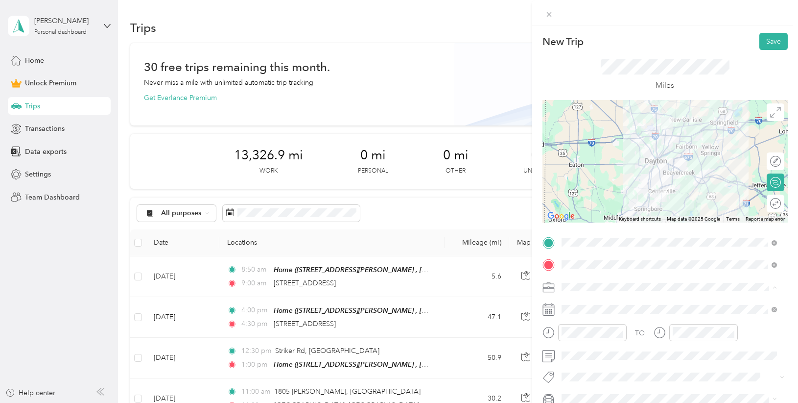
click at [604, 186] on div "Photography" at bounding box center [669, 184] width 209 height 10
click at [600, 314] on span at bounding box center [673, 309] width 230 height 16
click at [570, 268] on div "09" at bounding box center [572, 266] width 24 height 14
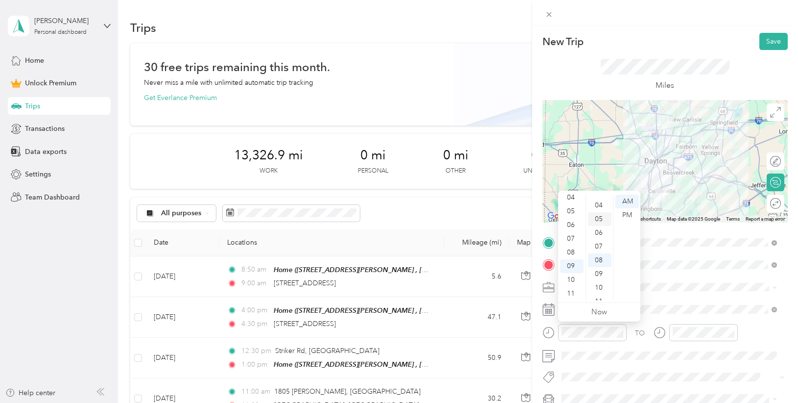
scroll to position [0, 0]
click at [600, 198] on div "00" at bounding box center [600, 201] width 24 height 14
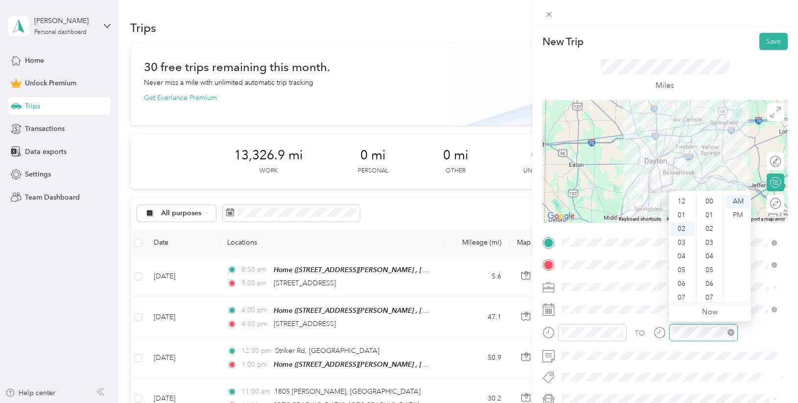
scroll to position [110, 0]
click at [684, 296] on div "09" at bounding box center [683, 297] width 24 height 14
click at [709, 261] on div "30" at bounding box center [711, 258] width 24 height 14
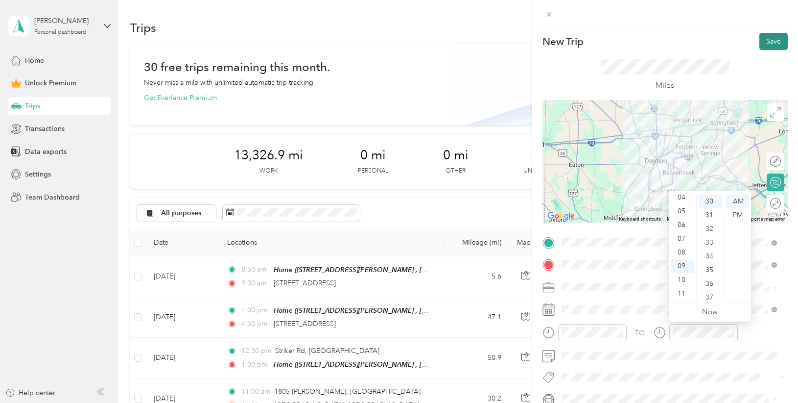
click at [772, 41] on button "Save" at bounding box center [774, 41] width 28 height 17
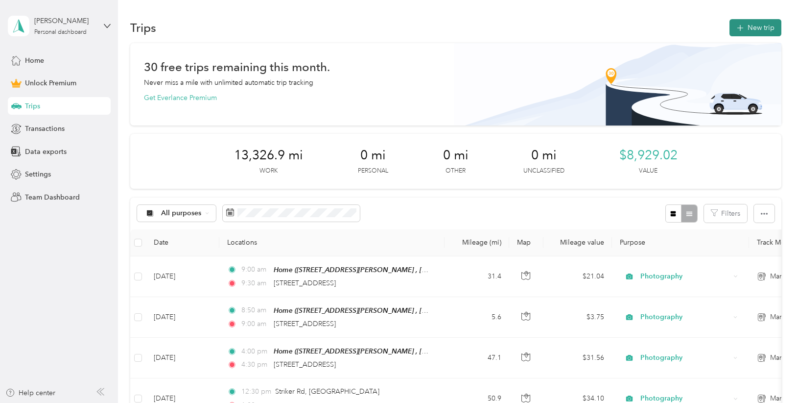
click at [759, 22] on button "New trip" at bounding box center [756, 27] width 52 height 17
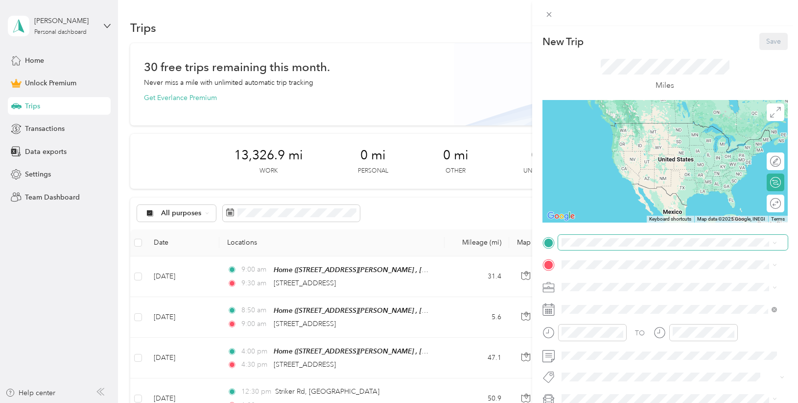
click at [570, 237] on span at bounding box center [673, 243] width 230 height 16
click at [626, 273] on span "[STREET_ADDRESS][US_STATE]" at bounding box center [629, 277] width 98 height 9
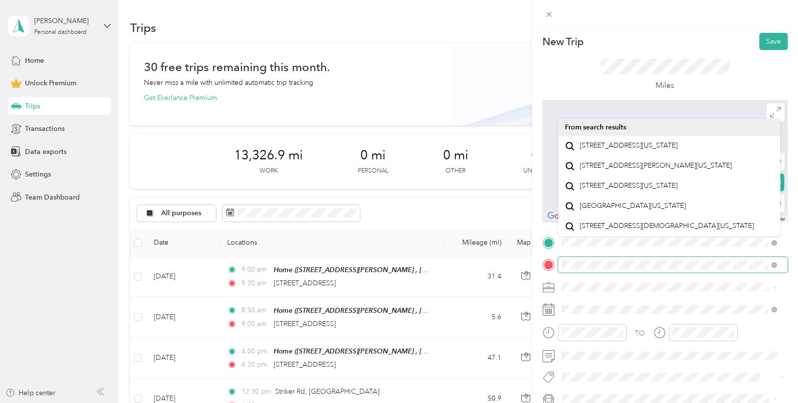
click at [529, 271] on div "New Trip Save This trip cannot be edited because it is either under review, app…" at bounding box center [399, 201] width 798 height 403
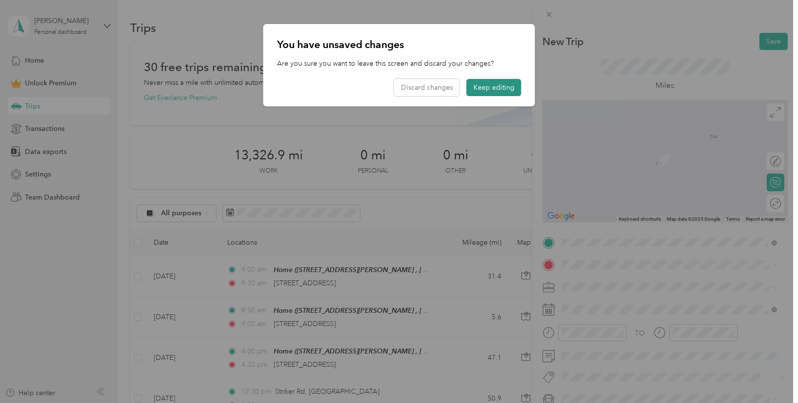
click at [498, 88] on button "Keep editing" at bounding box center [494, 87] width 55 height 17
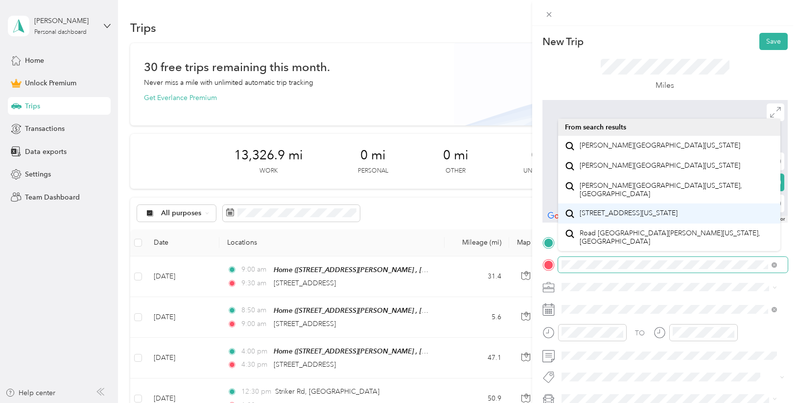
scroll to position [17, 0]
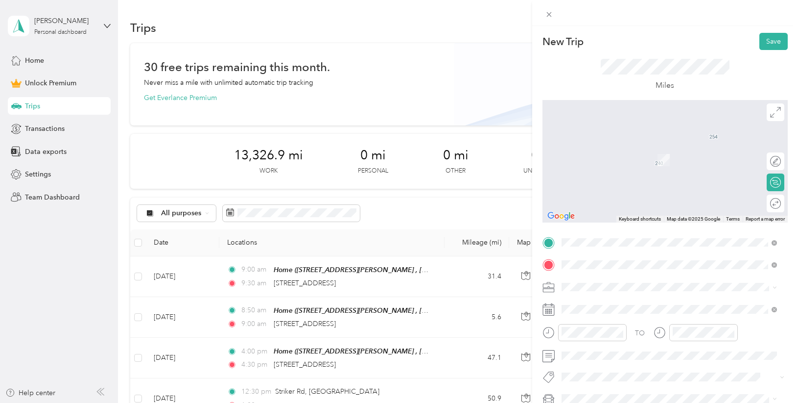
click at [630, 149] on span "[STREET_ADDRESS][US_STATE][US_STATE]" at bounding box center [647, 145] width 134 height 9
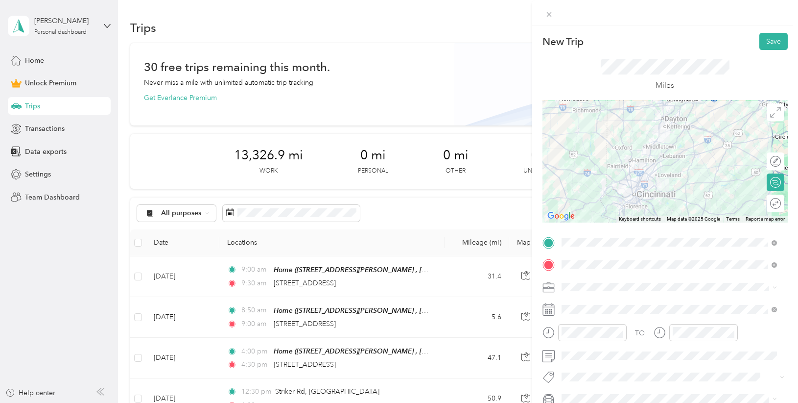
click at [616, 186] on li "Photography" at bounding box center [669, 183] width 222 height 17
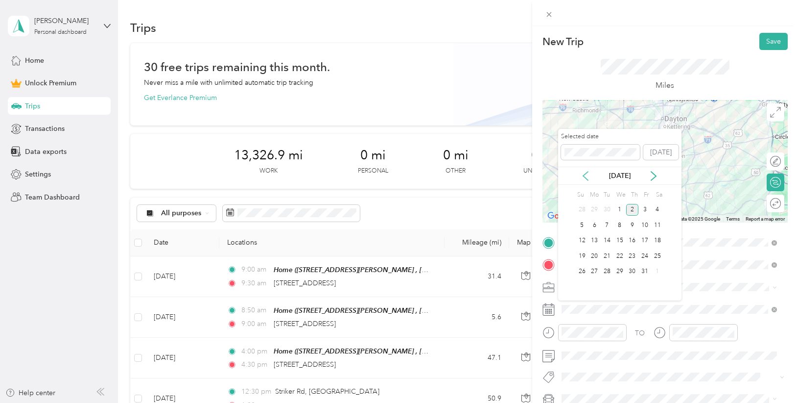
click at [587, 172] on icon at bounding box center [586, 176] width 10 height 10
click at [598, 271] on div "29" at bounding box center [594, 271] width 13 height 12
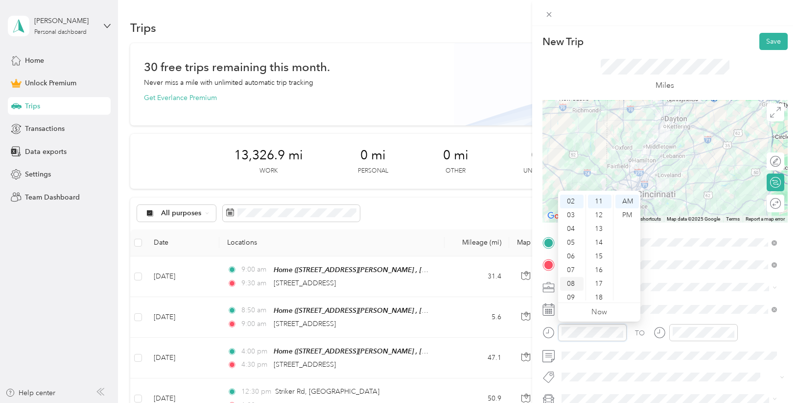
scroll to position [59, 0]
click at [575, 279] on div "10" at bounding box center [572, 280] width 24 height 14
click at [598, 262] on div "30" at bounding box center [600, 266] width 24 height 14
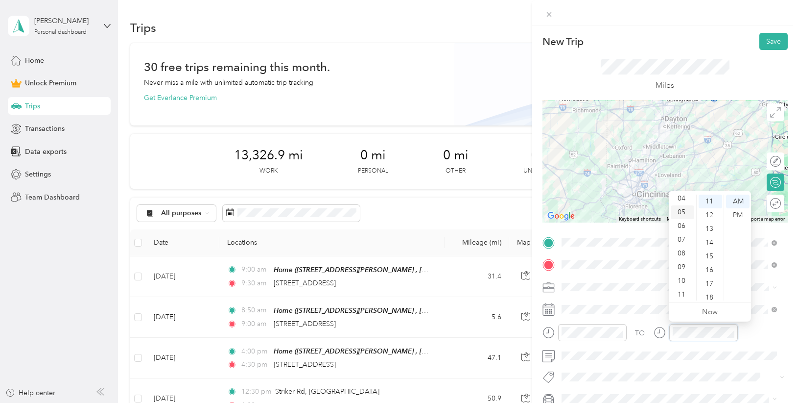
scroll to position [59, 0]
click at [680, 290] on div "11" at bounding box center [683, 293] width 24 height 14
click at [710, 199] on div "00" at bounding box center [711, 201] width 24 height 14
click at [774, 39] on button "Save" at bounding box center [774, 41] width 28 height 17
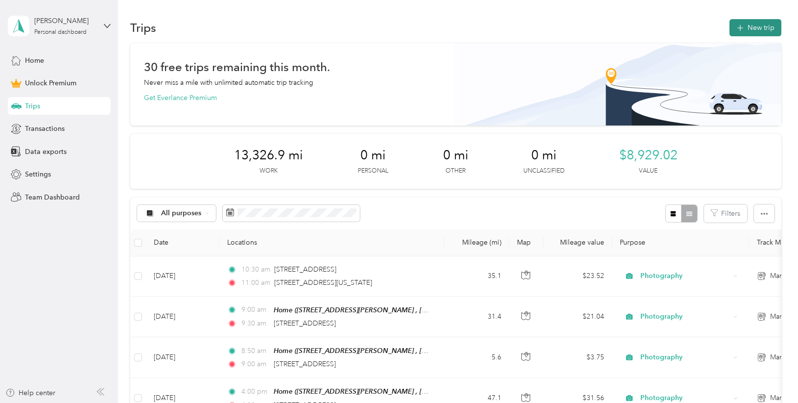
click at [738, 28] on icon "button" at bounding box center [740, 28] width 6 height 6
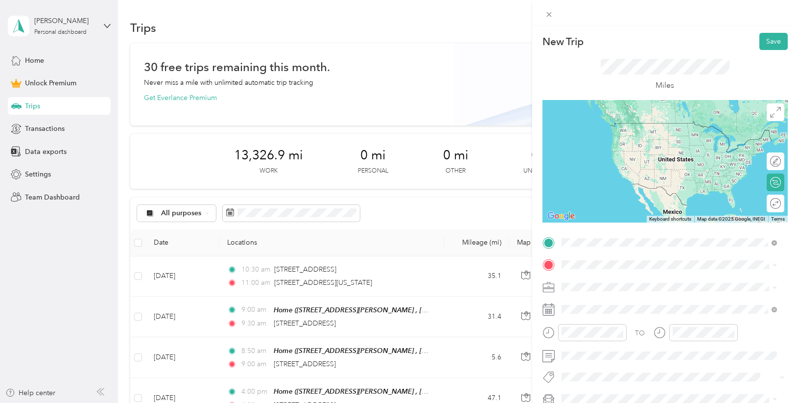
click at [642, 282] on span "[STREET_ADDRESS][US_STATE][US_STATE]" at bounding box center [647, 277] width 134 height 9
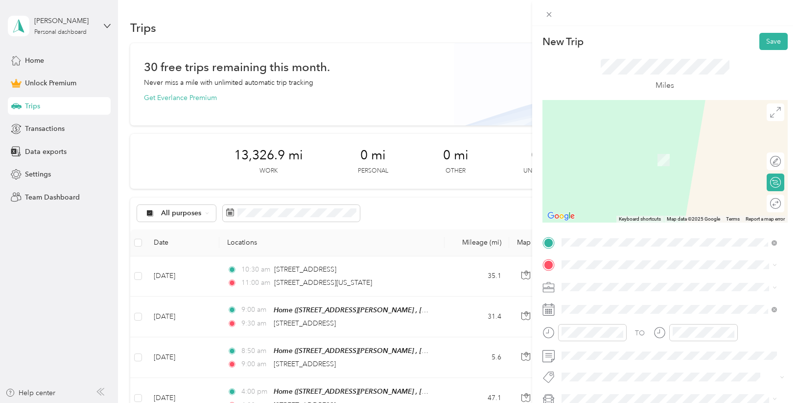
click at [658, 344] on span "[STREET_ADDRESS][US_STATE]" at bounding box center [629, 339] width 98 height 9
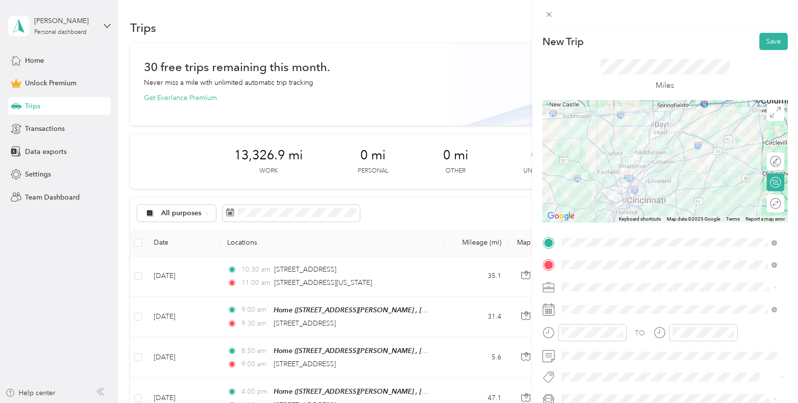
click at [597, 186] on li "Photography" at bounding box center [669, 183] width 222 height 17
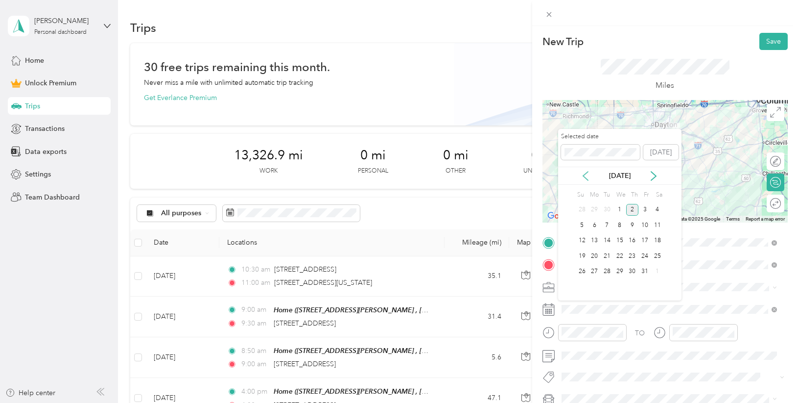
click at [588, 173] on icon at bounding box center [586, 176] width 10 height 10
click at [594, 270] on div "29" at bounding box center [594, 271] width 13 height 12
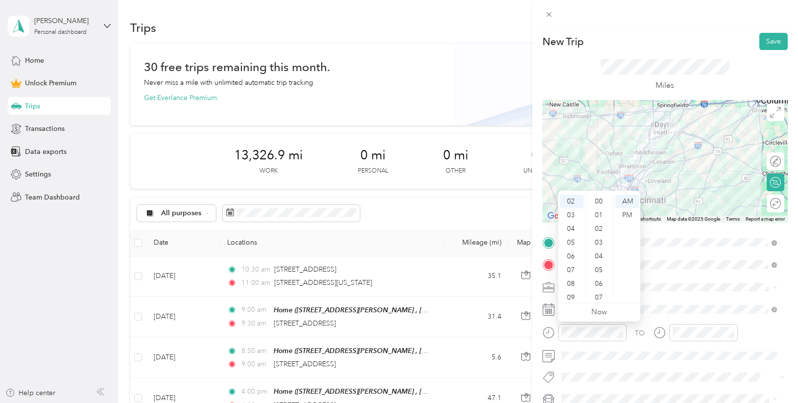
click at [601, 199] on div "00" at bounding box center [600, 201] width 24 height 14
click at [627, 214] on div "PM" at bounding box center [628, 215] width 24 height 14
click at [713, 339] on div at bounding box center [703, 332] width 69 height 17
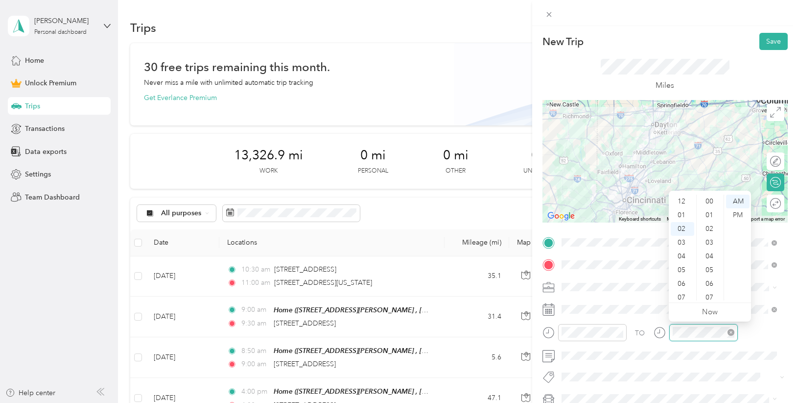
scroll to position [247, 0]
click at [682, 213] on div "03" at bounding box center [683, 215] width 24 height 14
click at [709, 199] on div "00" at bounding box center [711, 201] width 24 height 14
click at [742, 215] on div "PM" at bounding box center [738, 215] width 24 height 14
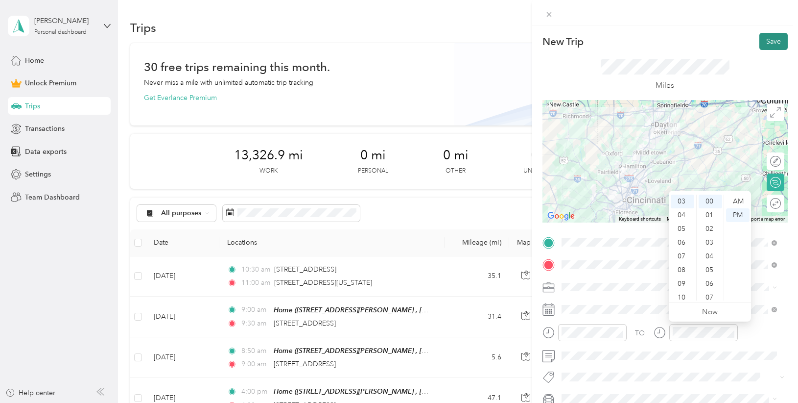
click at [761, 41] on button "Save" at bounding box center [774, 41] width 28 height 17
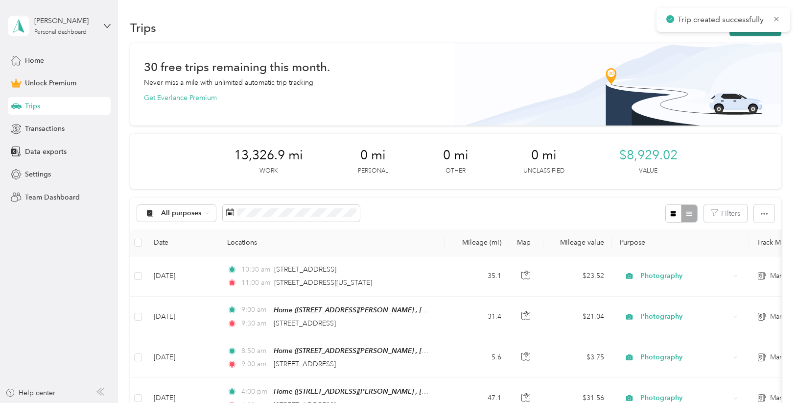
click at [756, 33] on button "New trip" at bounding box center [756, 27] width 52 height 17
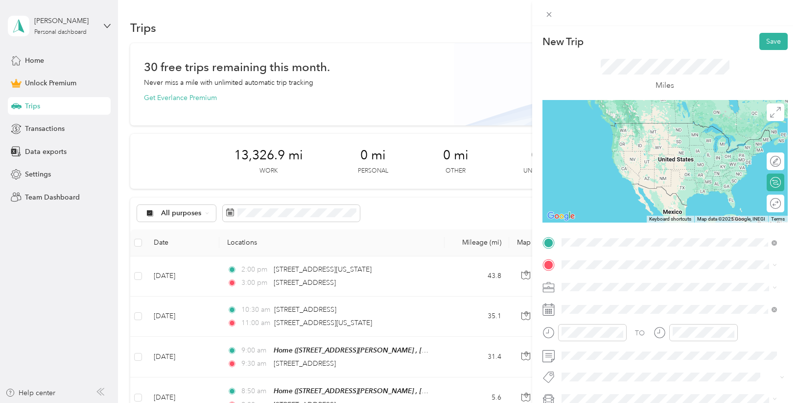
click at [620, 322] on span "[STREET_ADDRESS][US_STATE]" at bounding box center [629, 317] width 98 height 9
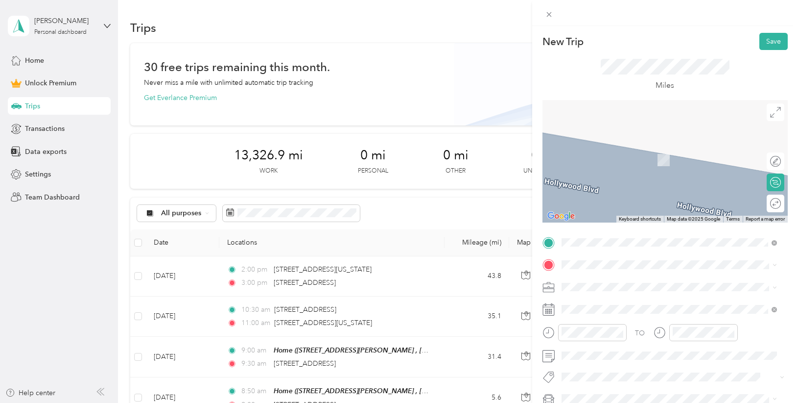
click at [593, 306] on div "Home [STREET_ADDRESS][PERSON_NAME]" at bounding box center [677, 312] width 194 height 31
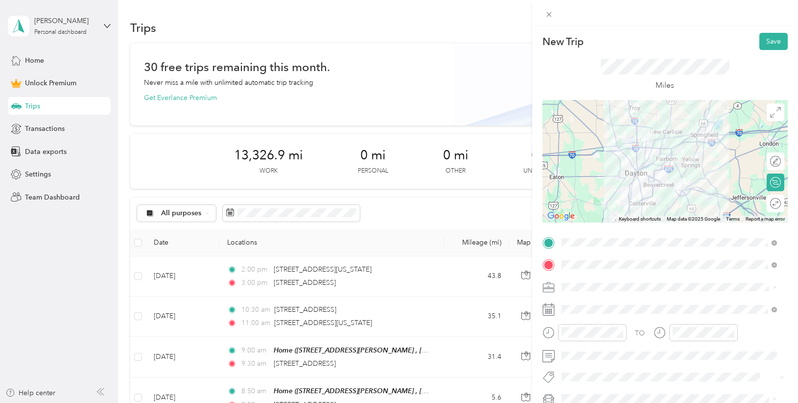
click at [602, 182] on span "Photography" at bounding box center [585, 184] width 41 height 8
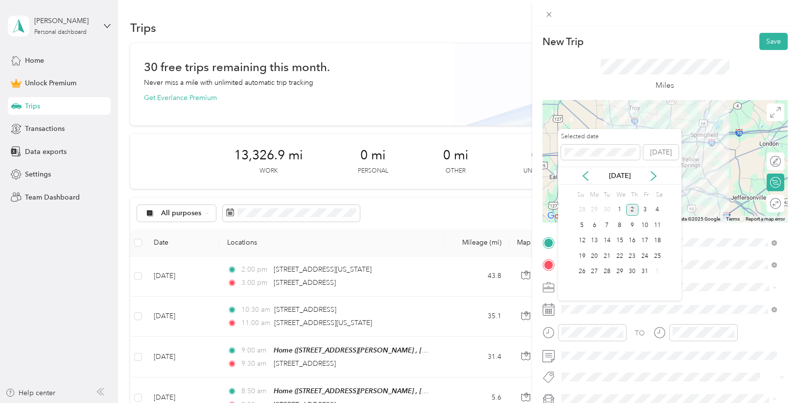
click at [585, 170] on div "[DATE]" at bounding box center [619, 175] width 123 height 18
click at [585, 175] on icon at bounding box center [586, 176] width 10 height 10
click at [596, 271] on div "29" at bounding box center [594, 271] width 13 height 12
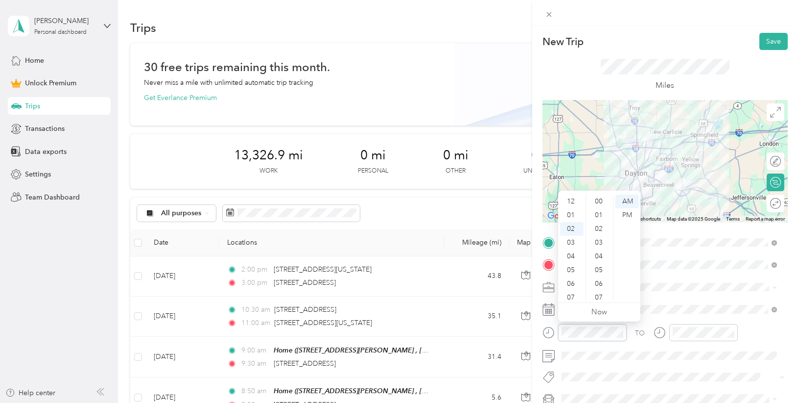
scroll to position [27, 0]
click at [570, 228] on div "04" at bounding box center [572, 229] width 24 height 14
click at [598, 202] on div "00" at bounding box center [600, 201] width 24 height 14
click at [621, 214] on div "PM" at bounding box center [628, 215] width 24 height 14
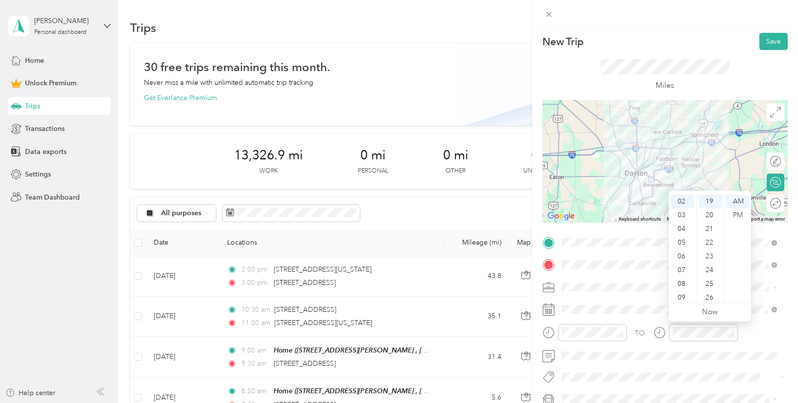
scroll to position [261, 0]
click at [684, 243] on div "05" at bounding box center [683, 243] width 24 height 14
click at [684, 198] on div "04" at bounding box center [683, 197] width 24 height 14
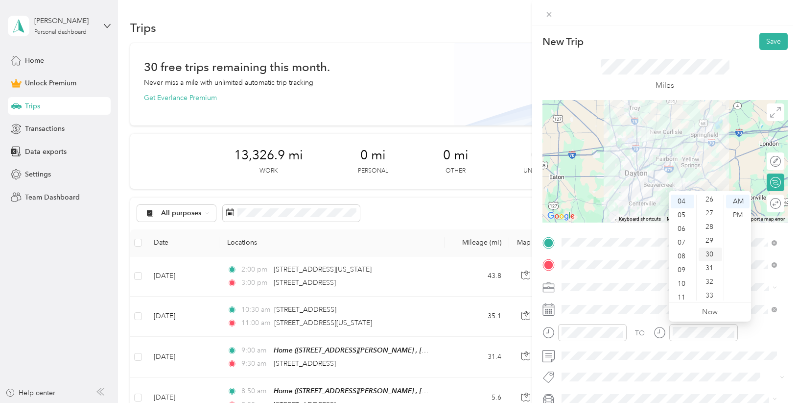
click at [710, 253] on div "30" at bounding box center [711, 254] width 24 height 14
click at [736, 214] on div "PM" at bounding box center [738, 215] width 24 height 14
click at [769, 42] on button "Save" at bounding box center [774, 41] width 28 height 17
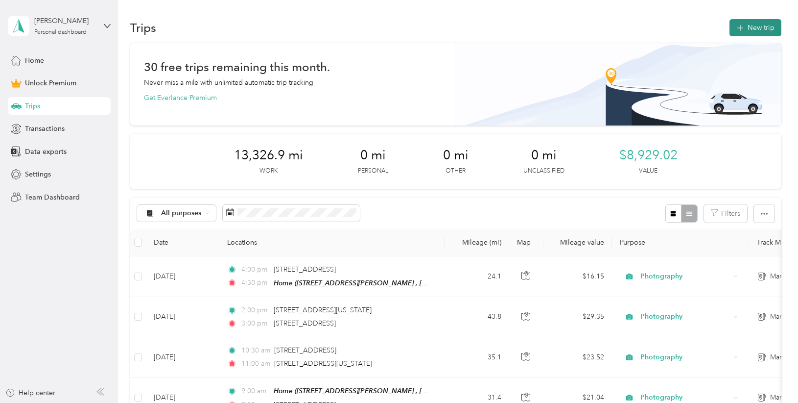
click at [760, 35] on button "New trip" at bounding box center [756, 27] width 52 height 17
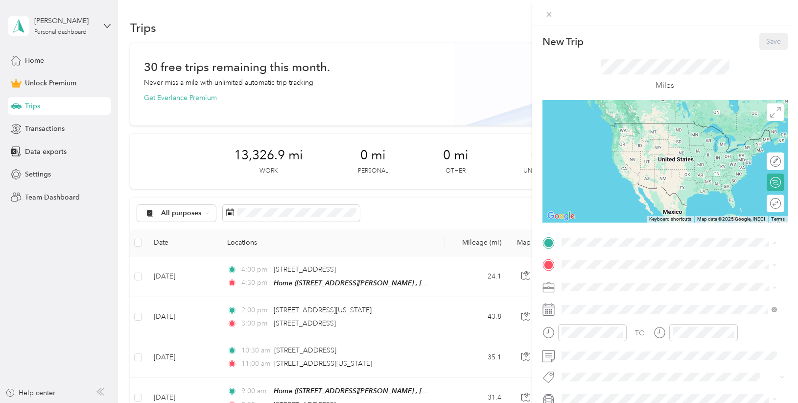
click at [580, 286] on div "Home [STREET_ADDRESS][PERSON_NAME]" at bounding box center [677, 292] width 194 height 31
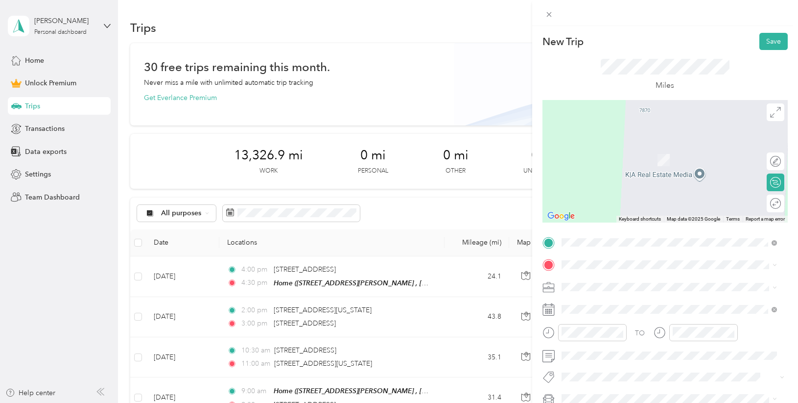
click at [632, 304] on span "[STREET_ADDRESS][US_STATE][US_STATE]" at bounding box center [647, 299] width 134 height 9
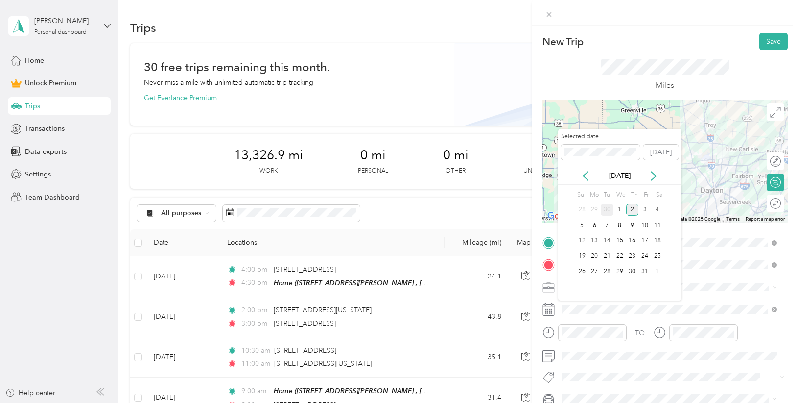
click at [604, 207] on div "30" at bounding box center [607, 210] width 13 height 12
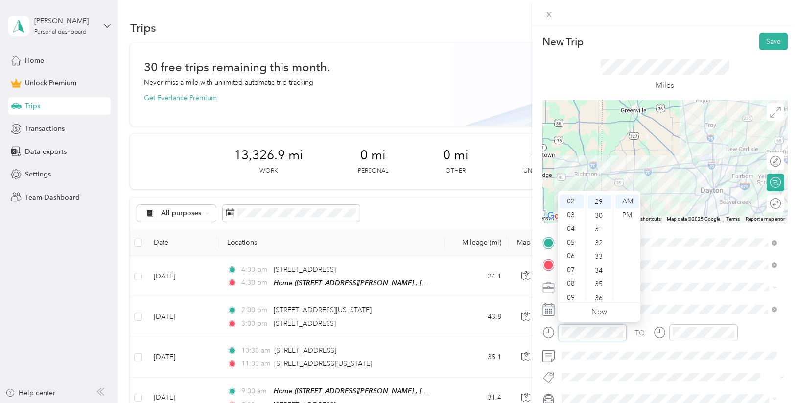
scroll to position [398, 0]
click at [570, 295] on div "09" at bounding box center [572, 297] width 24 height 14
click at [600, 213] on div "30" at bounding box center [600, 215] width 24 height 14
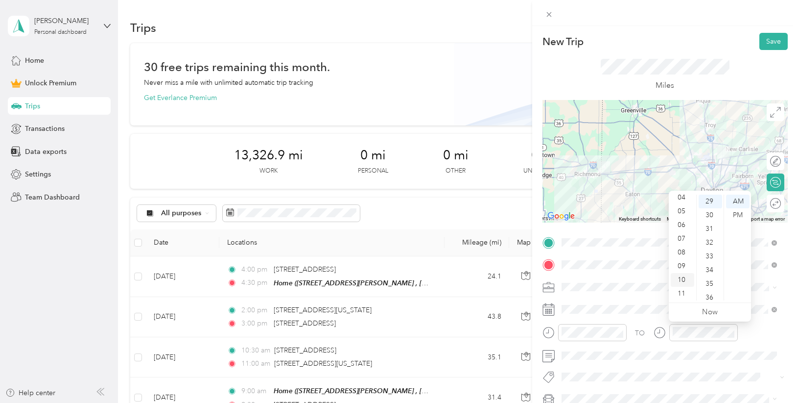
click at [679, 281] on div "10" at bounding box center [683, 280] width 24 height 14
click at [707, 201] on div "00" at bounding box center [711, 201] width 24 height 14
click at [710, 267] on div "30" at bounding box center [711, 270] width 24 height 14
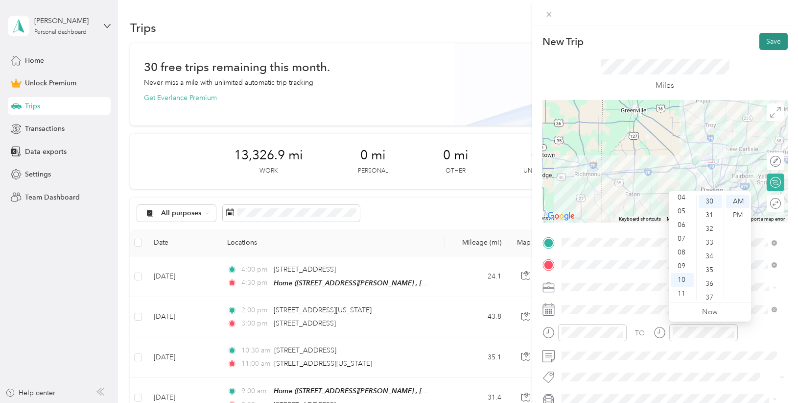
click at [767, 44] on button "Save" at bounding box center [774, 41] width 28 height 17
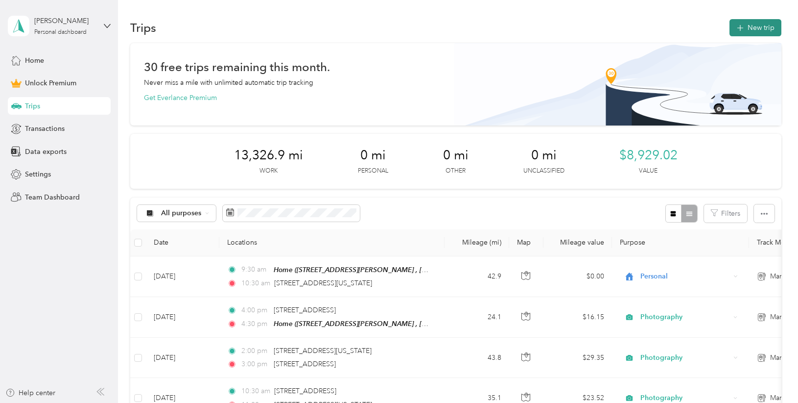
click at [764, 26] on button "New trip" at bounding box center [756, 27] width 52 height 17
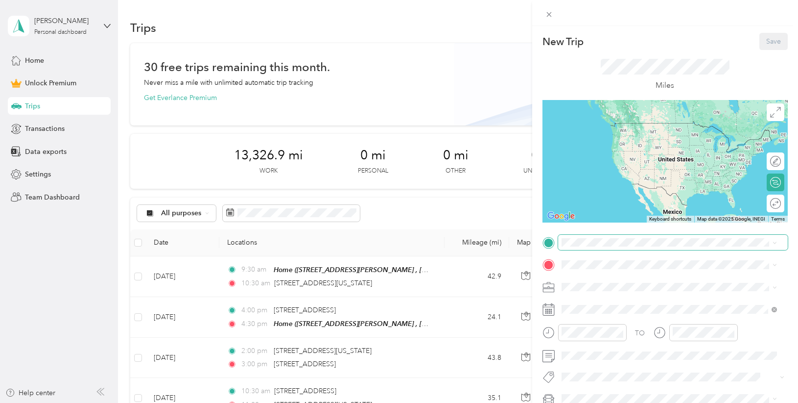
click at [587, 236] on span at bounding box center [673, 243] width 230 height 16
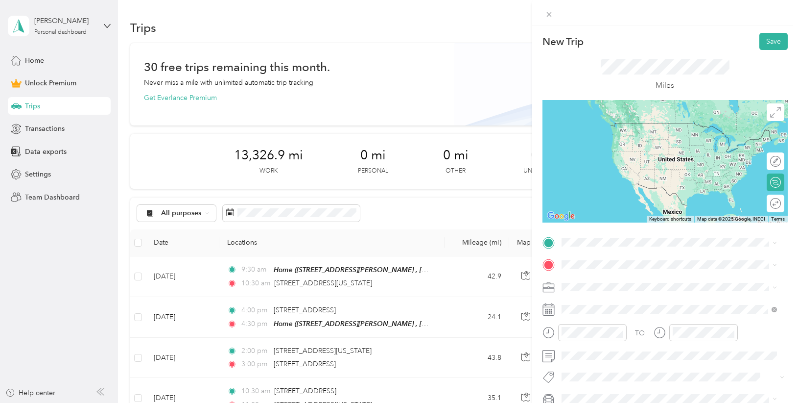
click at [620, 280] on span "[STREET_ADDRESS][US_STATE][US_STATE]" at bounding box center [647, 275] width 134 height 9
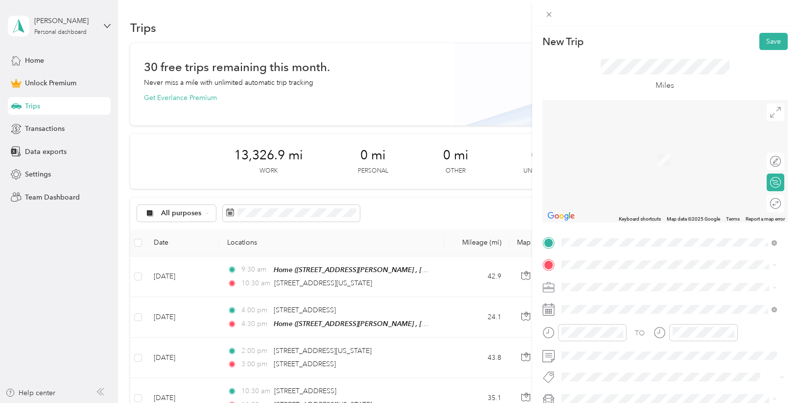
click at [656, 153] on span "[PERSON_NAME][GEOGRAPHIC_DATA][PERSON_NAME][US_STATE], [GEOGRAPHIC_DATA]" at bounding box center [677, 147] width 194 height 17
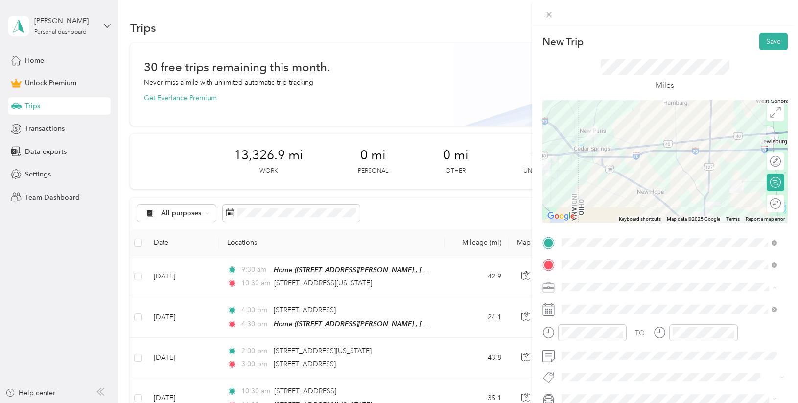
click at [600, 187] on li "Photography" at bounding box center [669, 183] width 222 height 17
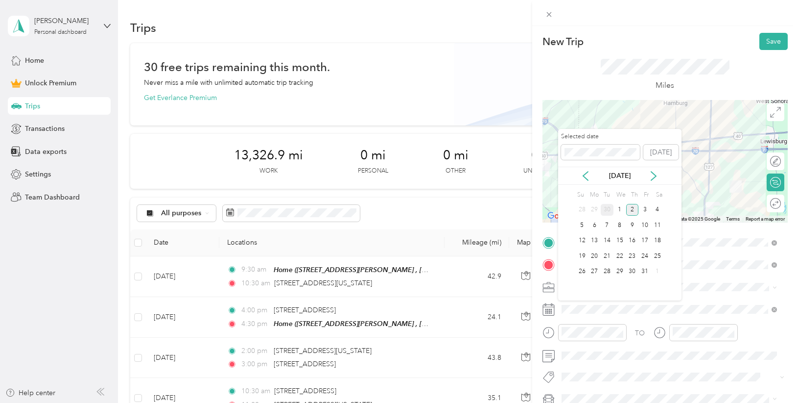
click at [606, 206] on div "30" at bounding box center [607, 210] width 13 height 12
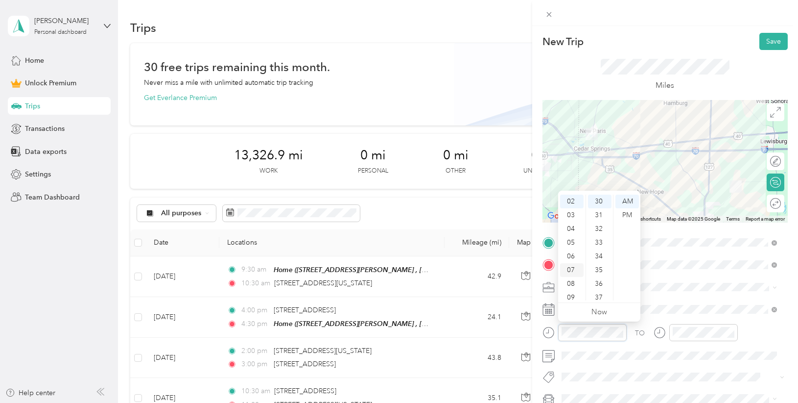
scroll to position [59, 0]
click at [573, 276] on div "10" at bounding box center [572, 280] width 24 height 14
click at [599, 259] on div "45" at bounding box center [600, 260] width 24 height 14
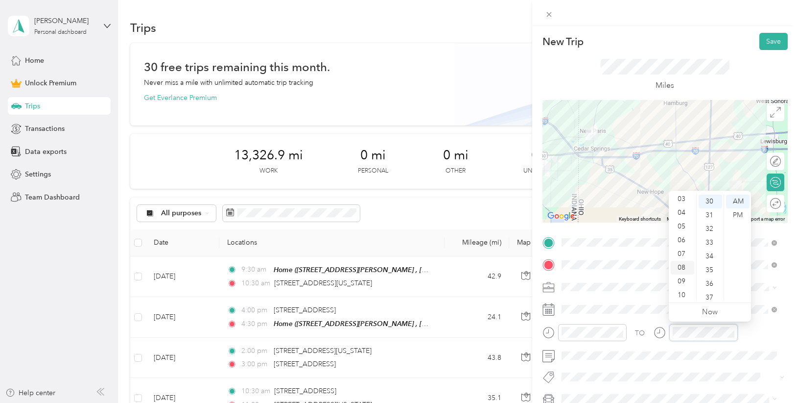
scroll to position [59, 0]
click at [681, 291] on div "11" at bounding box center [683, 293] width 24 height 14
click at [709, 202] on div "00" at bounding box center [711, 201] width 24 height 14
click at [763, 38] on button "Save" at bounding box center [774, 41] width 28 height 17
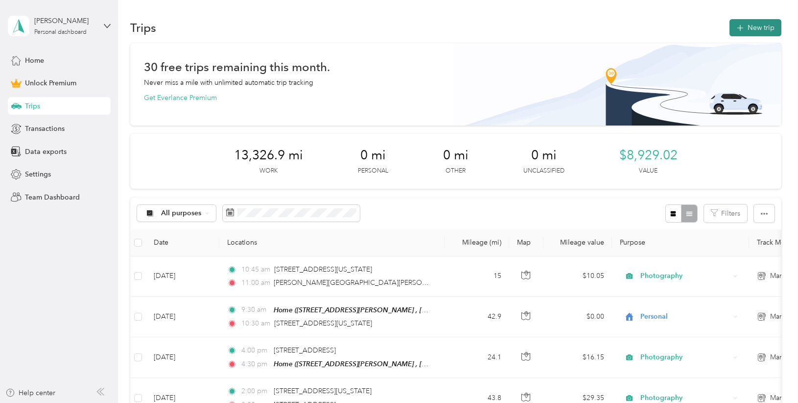
click at [757, 24] on button "New trip" at bounding box center [756, 27] width 52 height 17
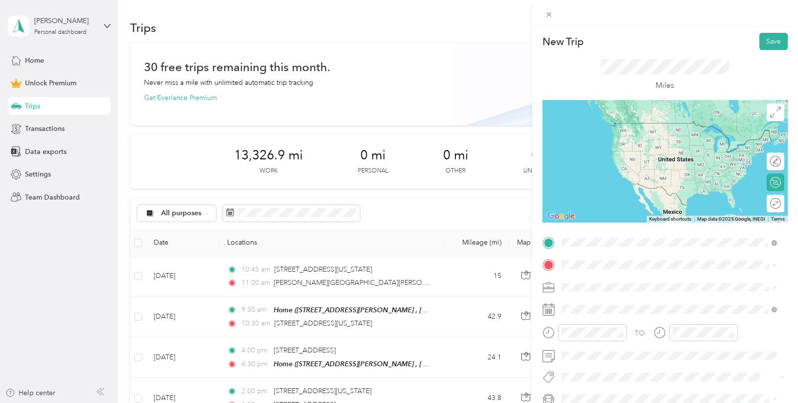
click at [574, 281] on div "[PERSON_NAME][GEOGRAPHIC_DATA][PERSON_NAME][US_STATE], [GEOGRAPHIC_DATA]" at bounding box center [669, 281] width 209 height 21
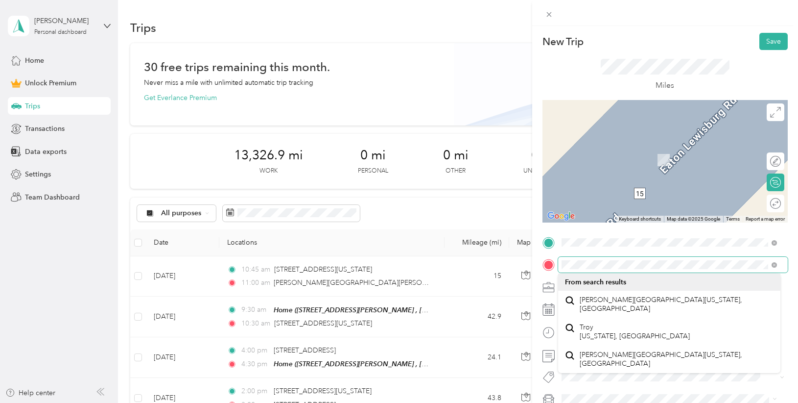
click at [463, 265] on div "New Trip Save This trip cannot be edited because it is either under review, app…" at bounding box center [399, 201] width 798 height 403
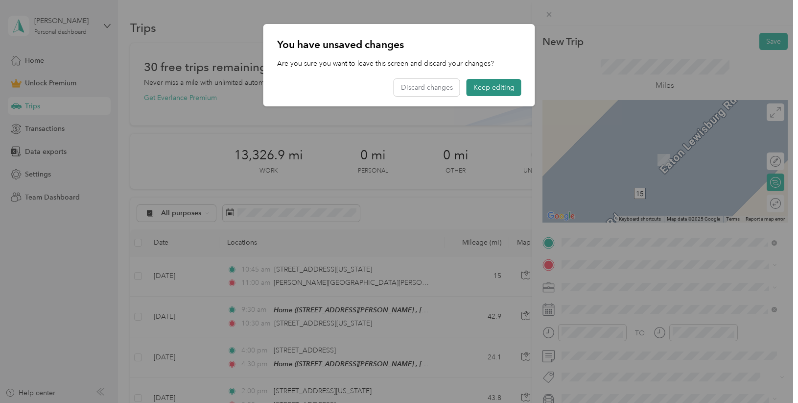
click at [497, 89] on button "Keep editing" at bounding box center [494, 87] width 55 height 17
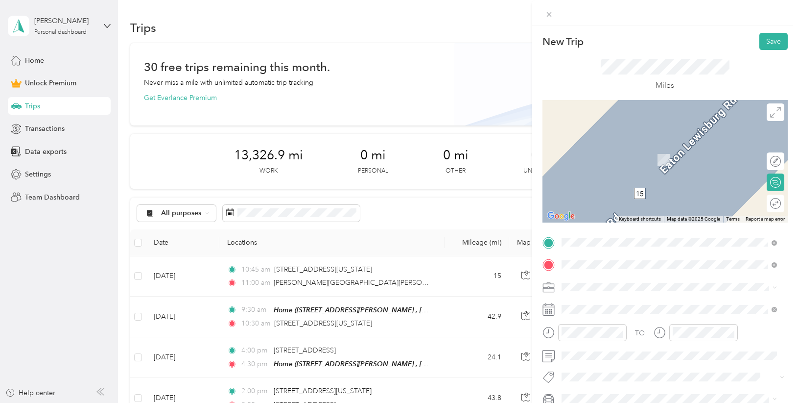
click at [614, 150] on span "[STREET_ADDRESS][PERSON_NAME][US_STATE]" at bounding box center [656, 145] width 152 height 9
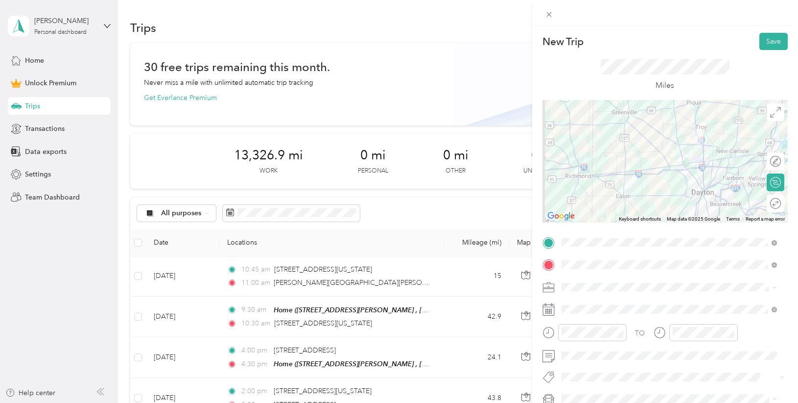
click at [615, 185] on div "Photography" at bounding box center [669, 183] width 209 height 10
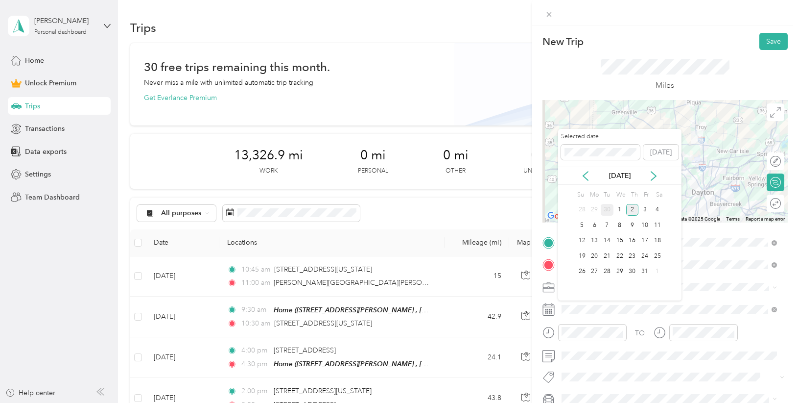
click at [604, 210] on div "30" at bounding box center [607, 210] width 13 height 12
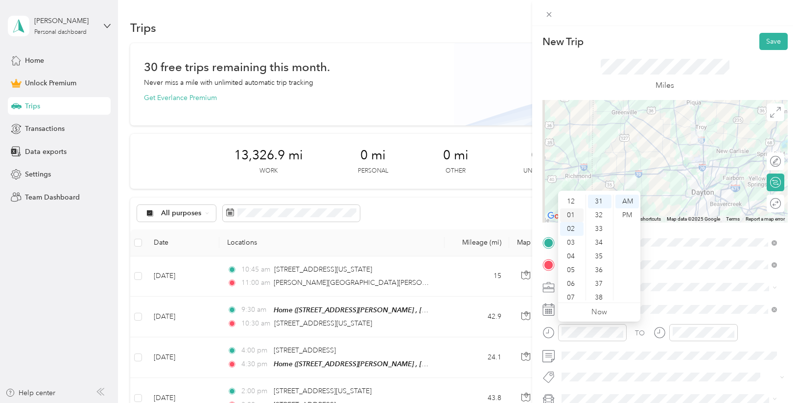
click at [571, 215] on div "01" at bounding box center [572, 215] width 24 height 14
click at [601, 237] on div "30" at bounding box center [600, 237] width 24 height 14
click at [625, 212] on div "PM" at bounding box center [628, 215] width 24 height 14
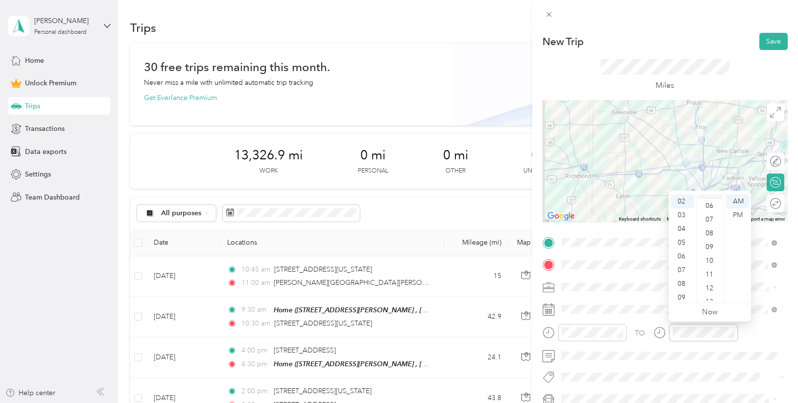
scroll to position [0, 0]
click at [708, 202] on div "00" at bounding box center [711, 201] width 24 height 14
click at [734, 215] on div "PM" at bounding box center [738, 215] width 24 height 14
click at [764, 42] on button "Save" at bounding box center [774, 41] width 28 height 17
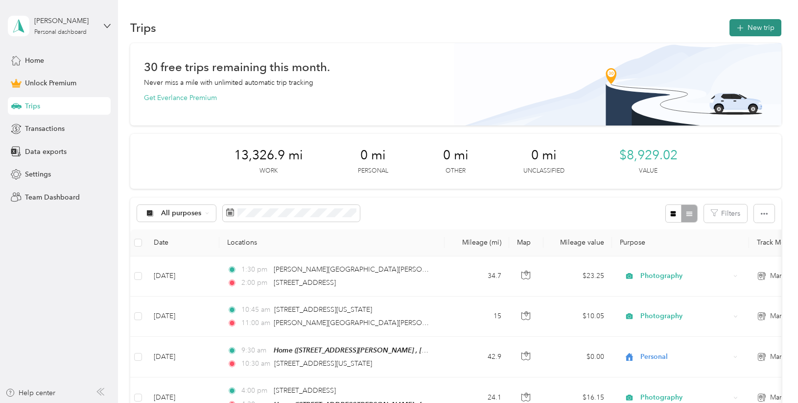
click at [747, 26] on button "New trip" at bounding box center [756, 27] width 52 height 17
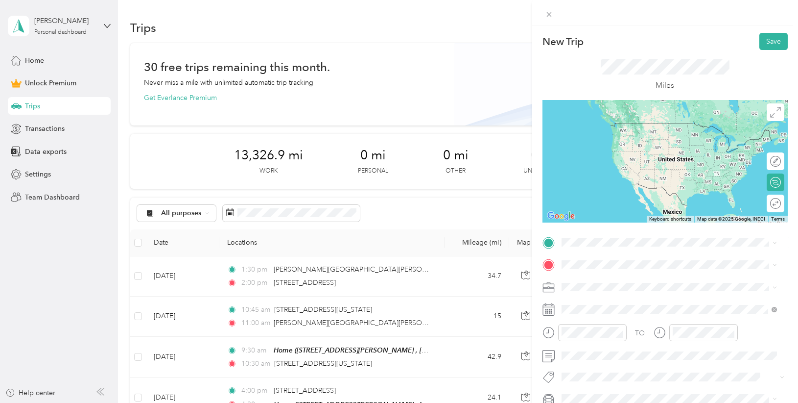
click at [663, 280] on span "[STREET_ADDRESS][PERSON_NAME][US_STATE]" at bounding box center [656, 276] width 152 height 9
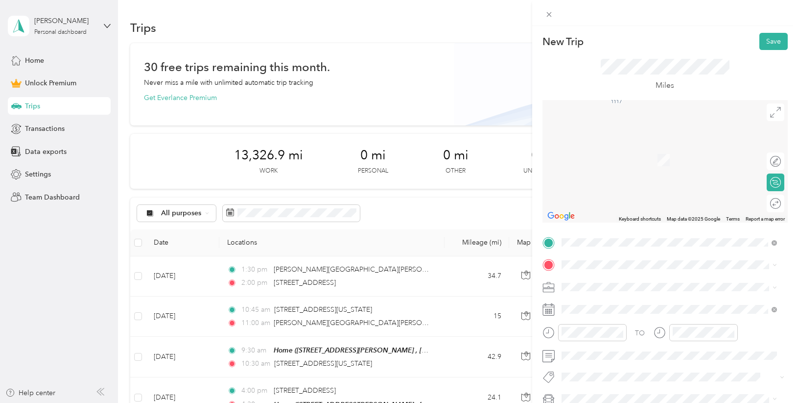
click at [653, 168] on span "[STREET_ADDRESS][US_STATE]" at bounding box center [629, 163] width 98 height 9
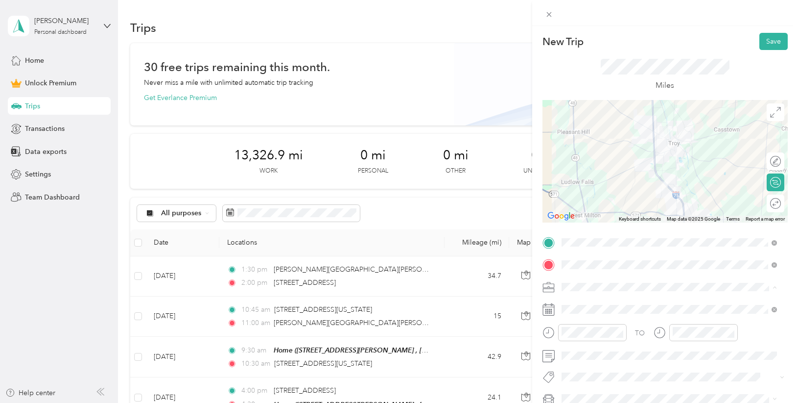
click at [602, 180] on span "Photography" at bounding box center [585, 184] width 41 height 8
click at [591, 303] on span at bounding box center [673, 309] width 230 height 16
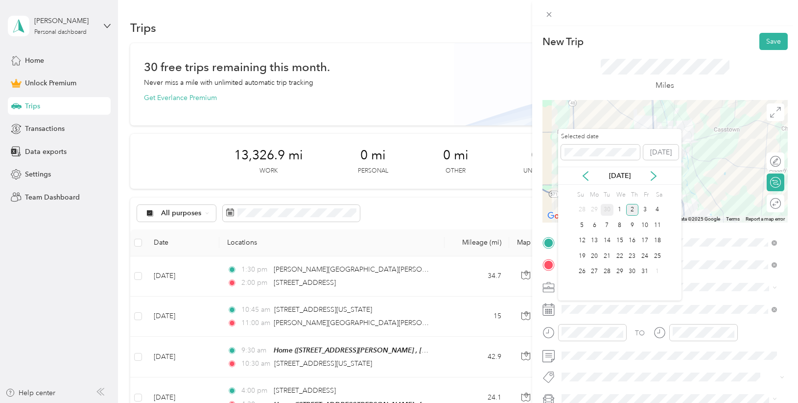
click at [612, 207] on div "30" at bounding box center [607, 210] width 13 height 12
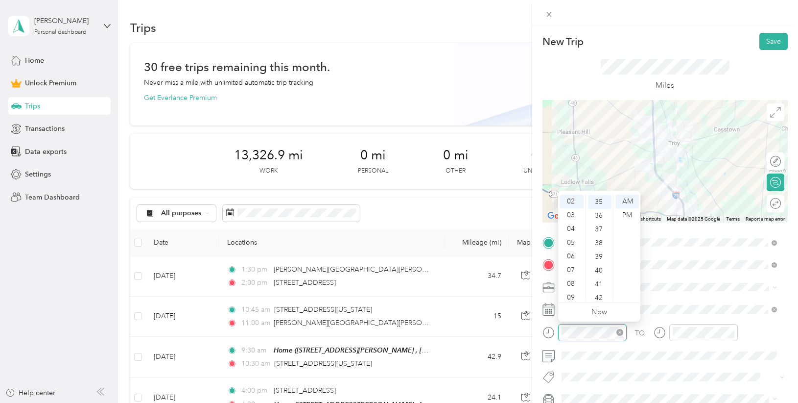
scroll to position [480, 0]
click at [571, 216] on div "03" at bounding box center [572, 215] width 24 height 14
click at [600, 199] on div "00" at bounding box center [600, 201] width 24 height 14
click at [626, 212] on div "PM" at bounding box center [628, 215] width 24 height 14
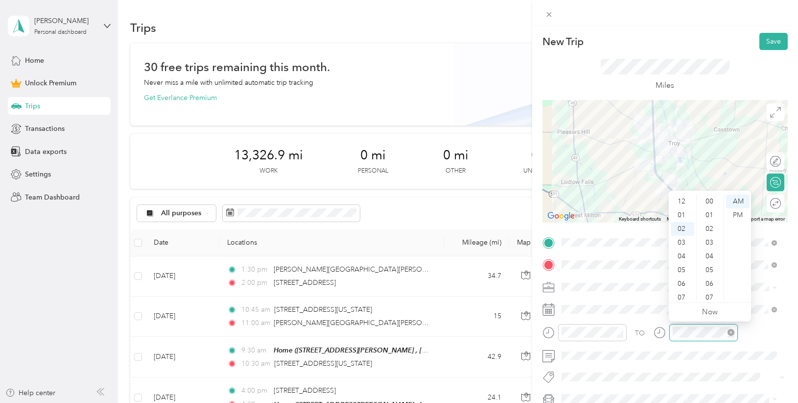
scroll to position [27, 0]
click at [684, 214] on div "03" at bounding box center [683, 215] width 24 height 14
click at [710, 231] on div "30" at bounding box center [711, 231] width 24 height 14
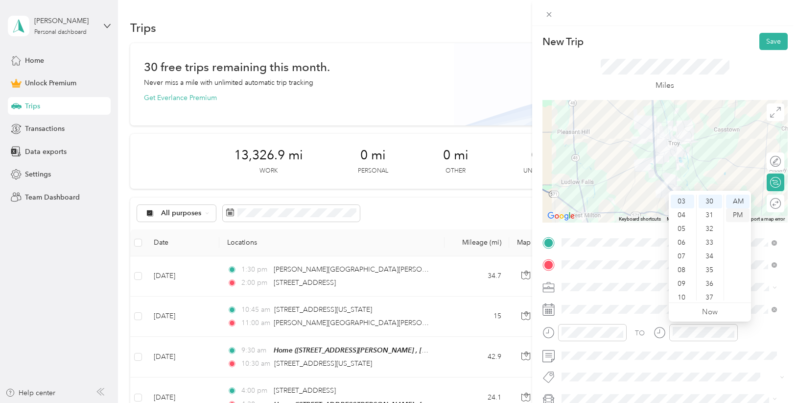
click at [737, 214] on div "PM" at bounding box center [738, 215] width 24 height 14
click at [770, 40] on button "Save" at bounding box center [774, 41] width 28 height 17
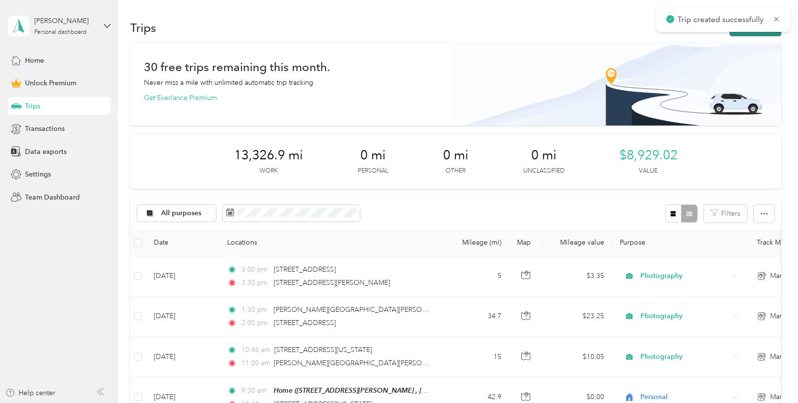
click at [745, 34] on button "New trip" at bounding box center [756, 27] width 52 height 17
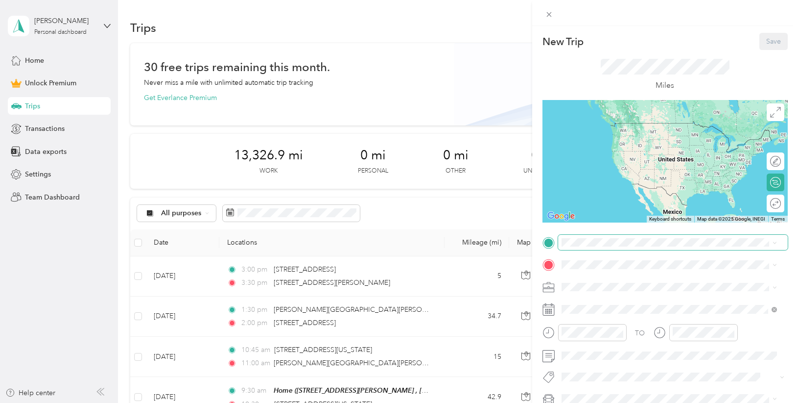
click at [577, 246] on span at bounding box center [673, 243] width 230 height 16
click at [626, 280] on span "[STREET_ADDRESS][US_STATE]" at bounding box center [629, 277] width 98 height 9
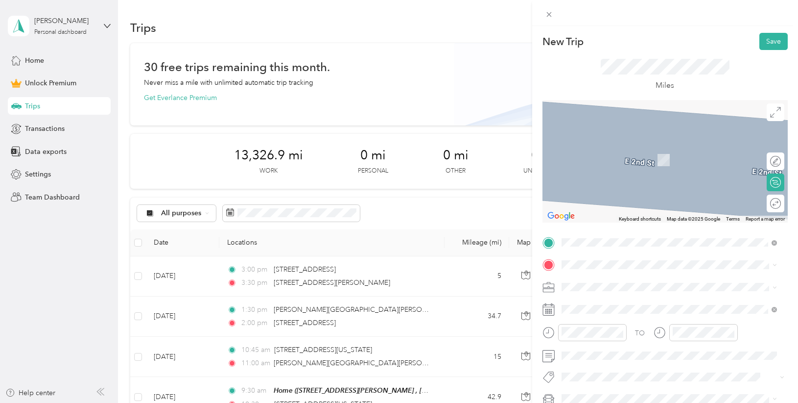
click at [680, 304] on div "[STREET_ADDRESS][US_STATE]" at bounding box center [669, 297] width 209 height 13
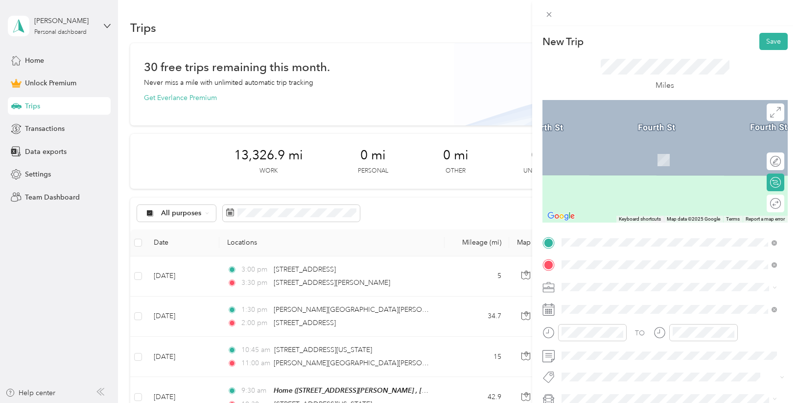
click at [654, 150] on span "[STREET_ADDRESS][PERSON_NAME][US_STATE]" at bounding box center [656, 145] width 152 height 9
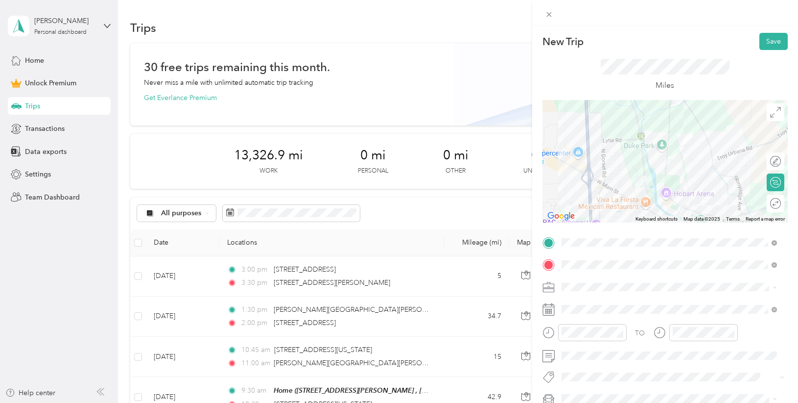
click at [609, 189] on li "Photography" at bounding box center [669, 183] width 222 height 17
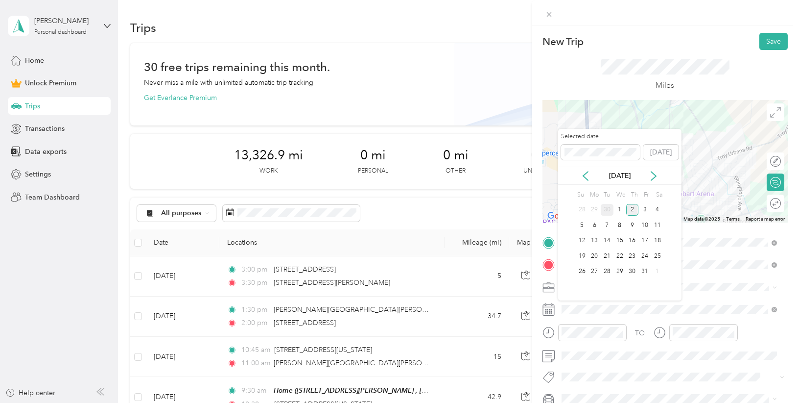
click at [608, 211] on div "30" at bounding box center [607, 210] width 13 height 12
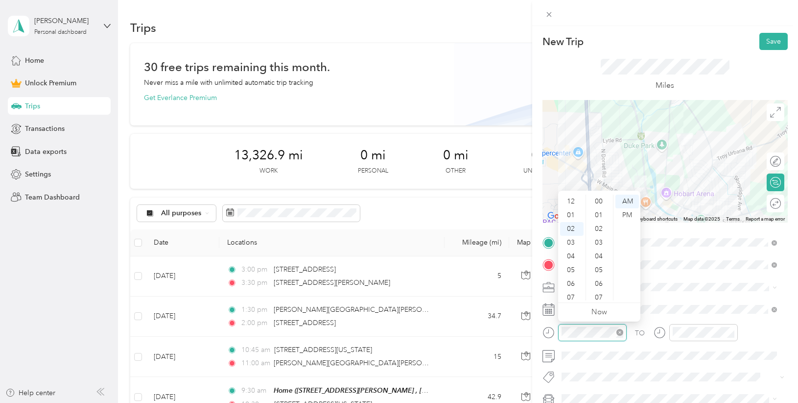
scroll to position [27, 0]
click at [568, 214] on div "03" at bounding box center [572, 215] width 24 height 14
click at [600, 215] on div "30" at bounding box center [600, 217] width 24 height 14
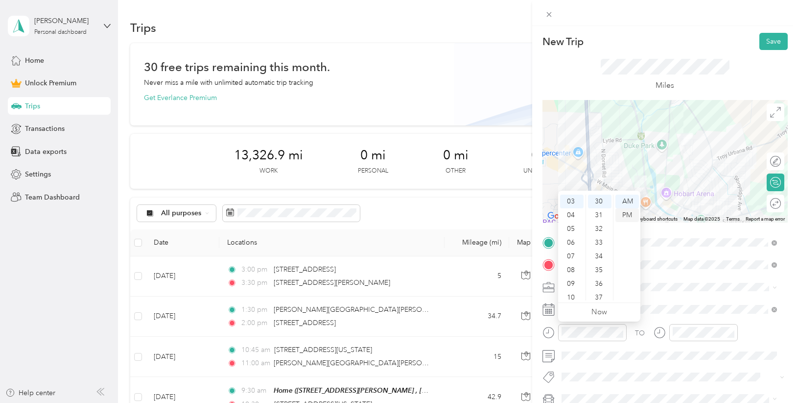
click at [624, 214] on div "PM" at bounding box center [628, 215] width 24 height 14
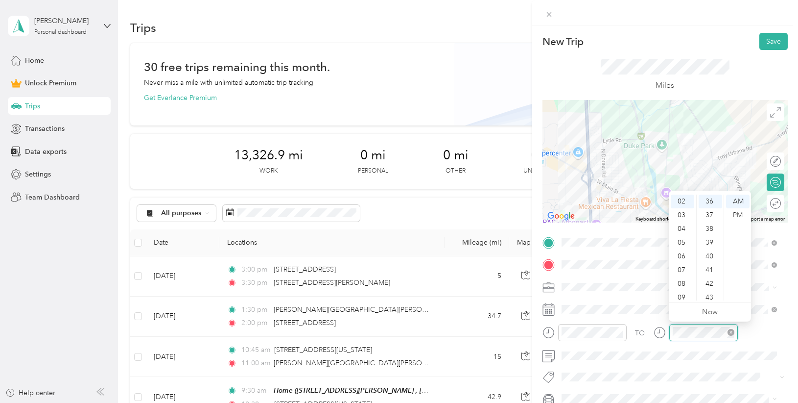
scroll to position [494, 0]
click at [680, 229] on div "04" at bounding box center [683, 229] width 24 height 14
click at [713, 204] on div "00" at bounding box center [711, 201] width 24 height 14
click at [737, 212] on div "PM" at bounding box center [738, 215] width 24 height 14
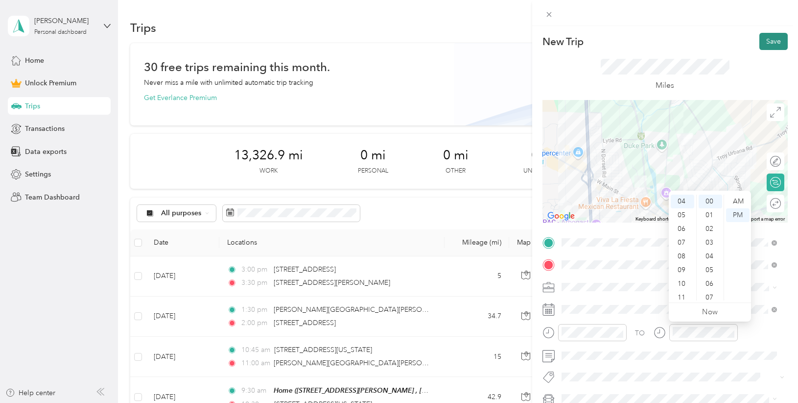
click at [771, 41] on button "Save" at bounding box center [774, 41] width 28 height 17
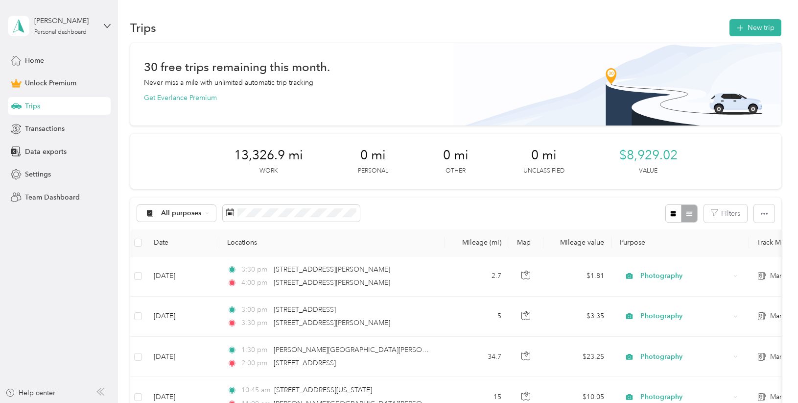
click at [766, 18] on div "Trips New trip" at bounding box center [455, 27] width 651 height 21
click at [756, 26] on button "New trip" at bounding box center [756, 27] width 52 height 17
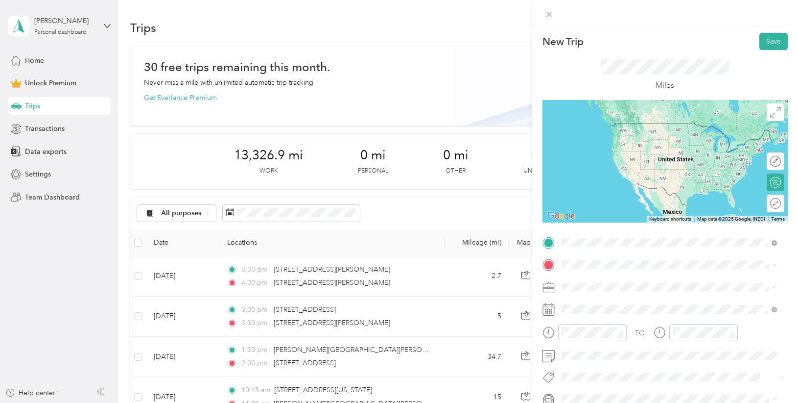
click at [691, 279] on div "[STREET_ADDRESS][US_STATE]" at bounding box center [669, 277] width 209 height 13
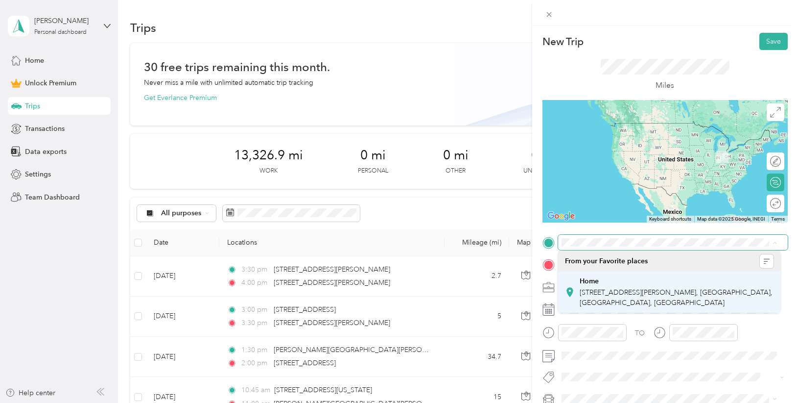
click at [603, 287] on div "Home [STREET_ADDRESS][PERSON_NAME]" at bounding box center [677, 292] width 194 height 31
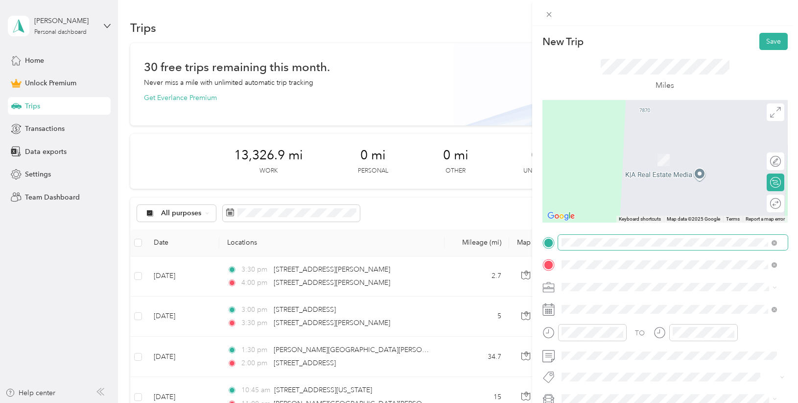
click at [637, 304] on span "[STREET_ADDRESS][US_STATE]" at bounding box center [629, 299] width 98 height 9
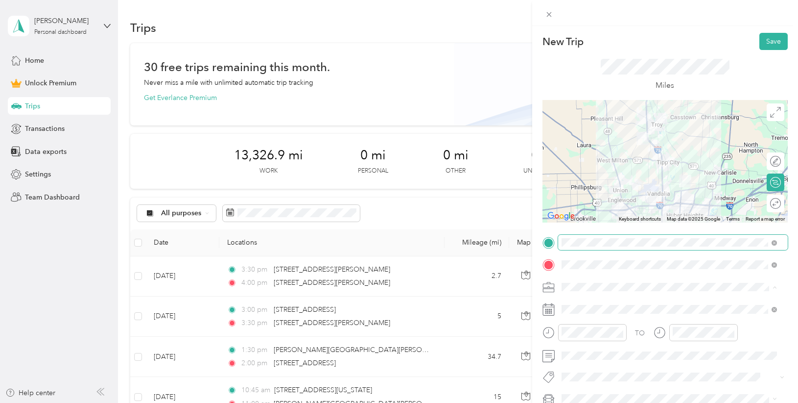
click at [605, 183] on span "Photography" at bounding box center [585, 184] width 41 height 8
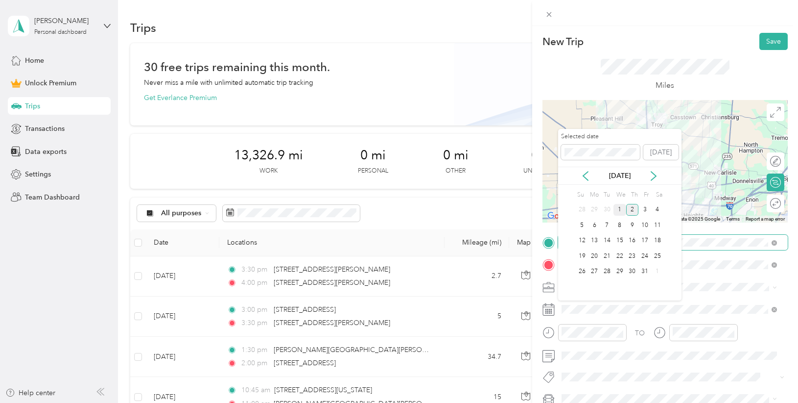
click at [618, 206] on div "1" at bounding box center [620, 210] width 13 height 12
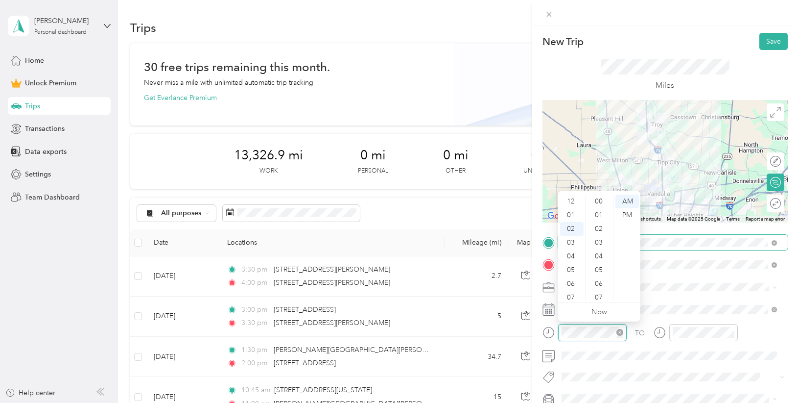
scroll to position [507, 0]
click at [572, 285] on div "08" at bounding box center [572, 284] width 24 height 14
click at [599, 253] on div "30" at bounding box center [600, 252] width 24 height 14
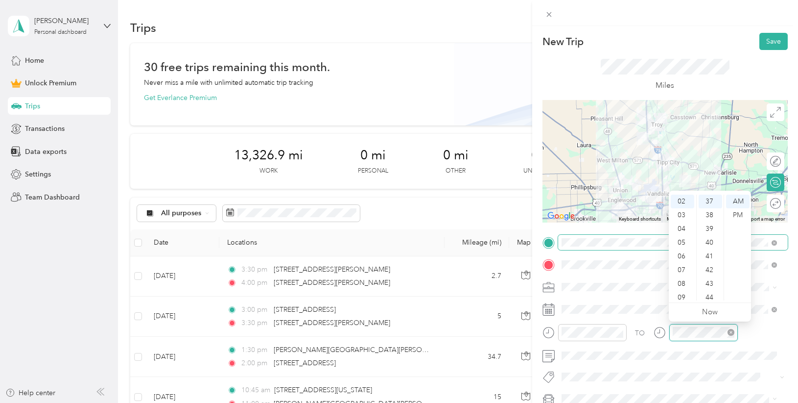
scroll to position [507, 0]
click at [686, 299] on div "09" at bounding box center [683, 297] width 24 height 14
click at [711, 202] on div "00" at bounding box center [711, 201] width 24 height 14
click at [761, 38] on button "Save" at bounding box center [774, 41] width 28 height 17
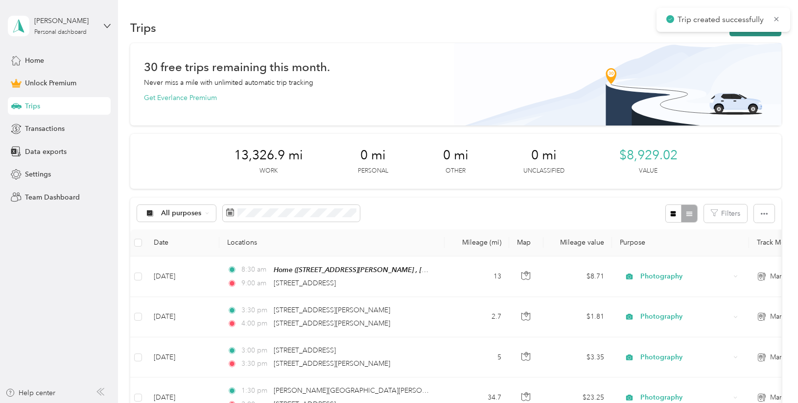
click at [756, 35] on button "New trip" at bounding box center [756, 27] width 52 height 17
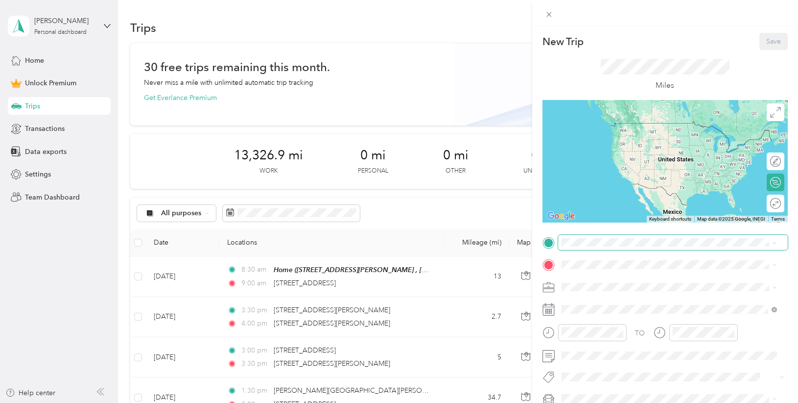
click at [591, 237] on span at bounding box center [673, 243] width 230 height 16
click at [628, 281] on span "[STREET_ADDRESS][US_STATE]" at bounding box center [629, 277] width 98 height 9
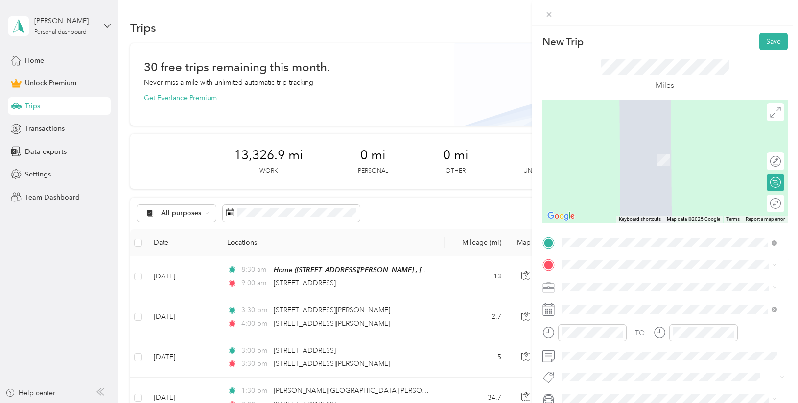
click at [640, 301] on span "[STREET_ADDRESS][PERSON_NAME][US_STATE]" at bounding box center [656, 297] width 152 height 9
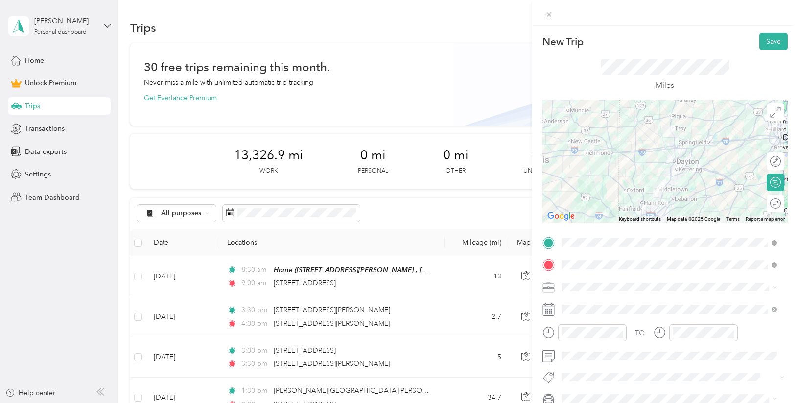
click at [612, 187] on li "Photography" at bounding box center [669, 183] width 222 height 17
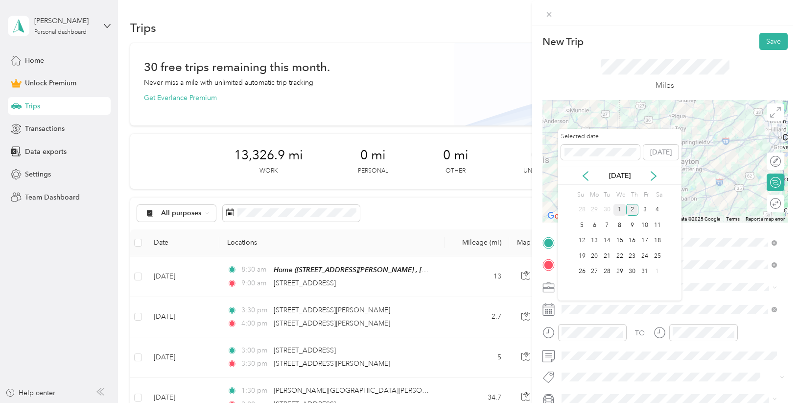
click at [624, 209] on div "1" at bounding box center [620, 210] width 13 height 12
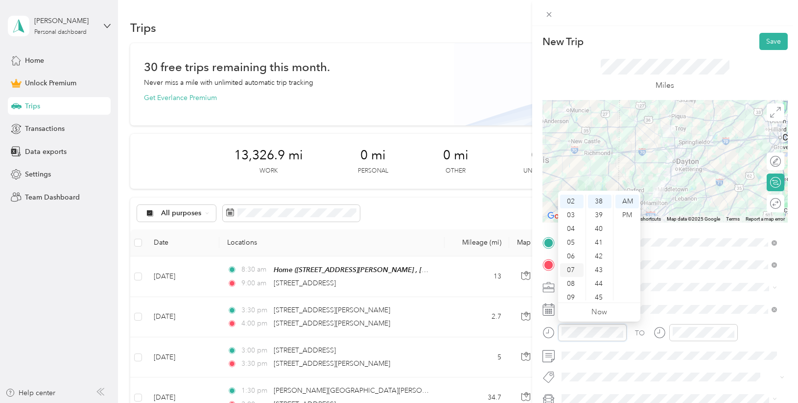
scroll to position [59, 0]
click at [573, 279] on div "10" at bounding box center [572, 280] width 24 height 14
click at [597, 202] on div "00" at bounding box center [600, 201] width 24 height 14
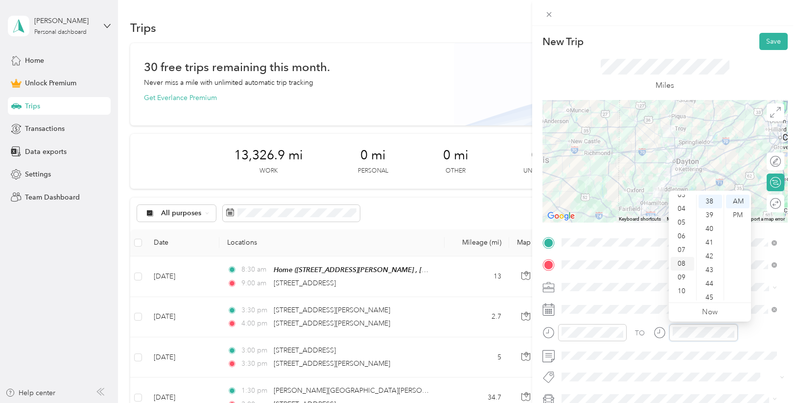
scroll to position [59, 0]
click at [678, 292] on div "11" at bounding box center [683, 293] width 24 height 14
click at [709, 204] on div "00" at bounding box center [711, 201] width 24 height 14
click at [764, 38] on button "Save" at bounding box center [774, 41] width 28 height 17
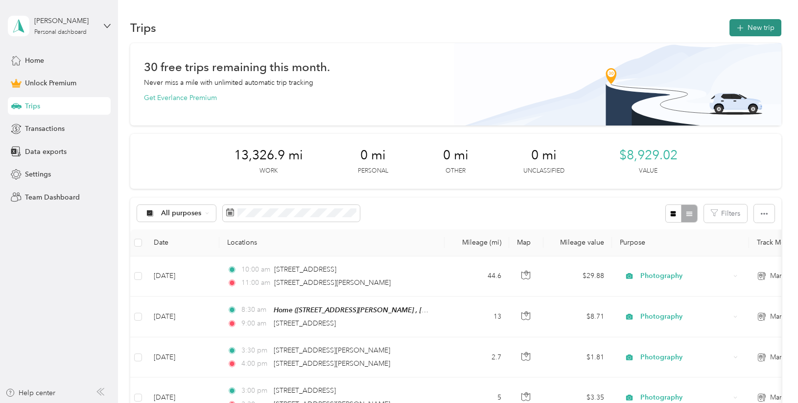
click at [757, 27] on button "New trip" at bounding box center [756, 27] width 52 height 17
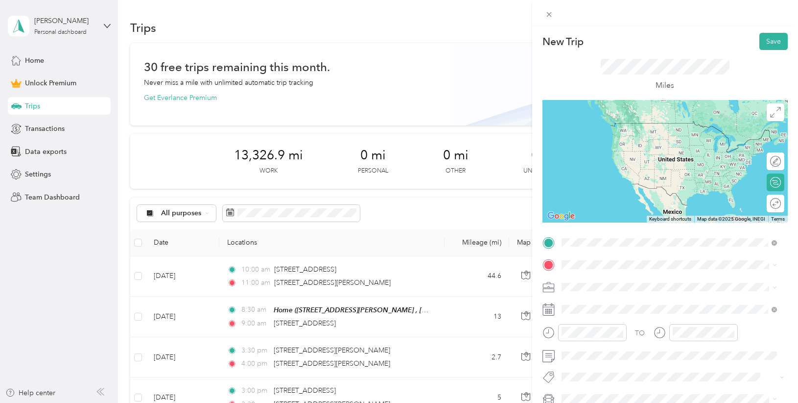
click at [603, 277] on span "[STREET_ADDRESS][PERSON_NAME][US_STATE]" at bounding box center [656, 277] width 152 height 9
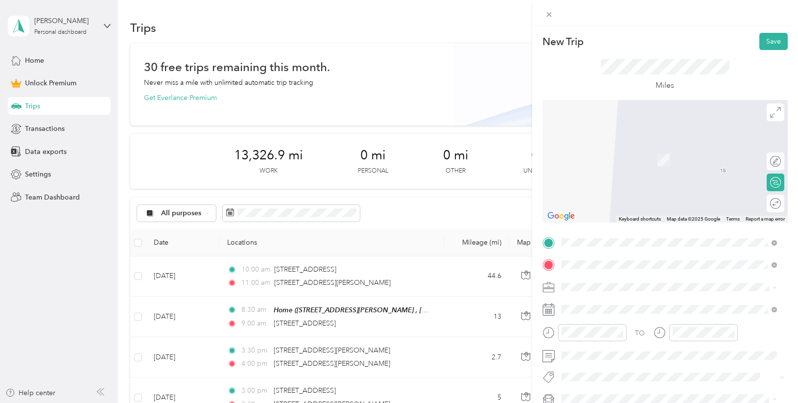
click at [703, 152] on div "[STREET_ADDRESS][US_STATE]" at bounding box center [669, 145] width 209 height 13
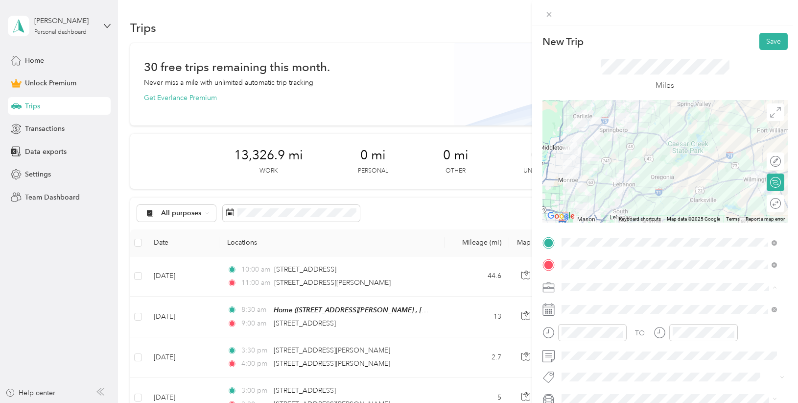
click at [603, 188] on li "Photography" at bounding box center [669, 183] width 222 height 17
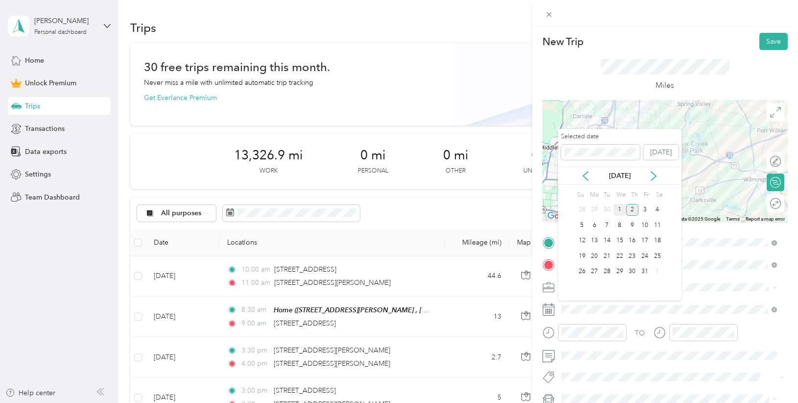
click at [621, 206] on div "1" at bounding box center [620, 210] width 13 height 12
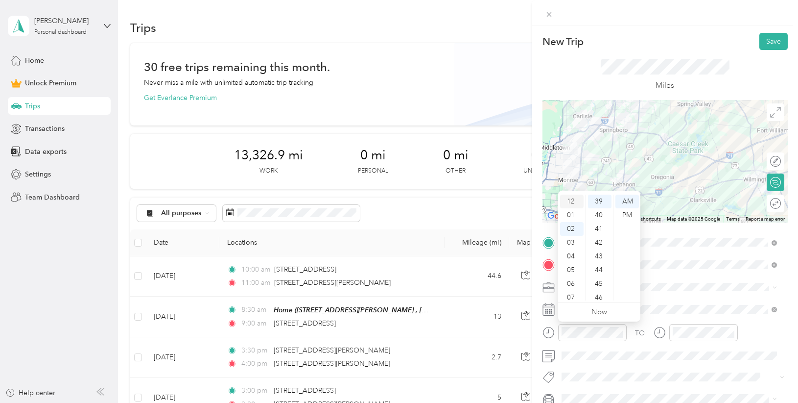
click at [572, 200] on div "12" at bounding box center [572, 201] width 24 height 14
click at [600, 223] on div "30" at bounding box center [600, 225] width 24 height 14
click at [629, 213] on div "PM" at bounding box center [628, 215] width 24 height 14
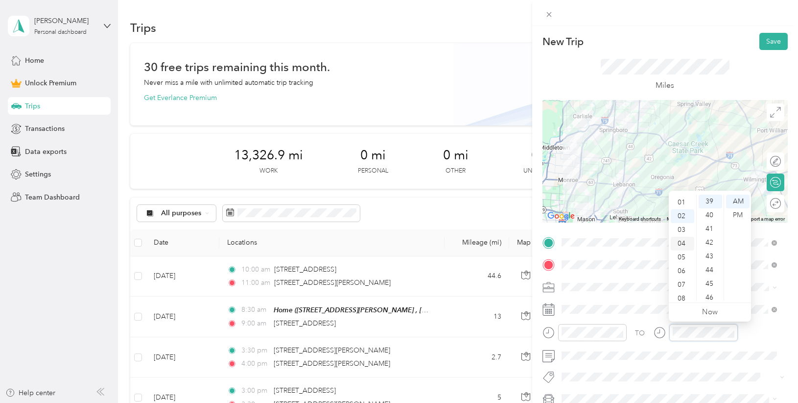
scroll to position [0, 0]
click at [683, 213] on div "01" at bounding box center [683, 215] width 24 height 14
click at [714, 204] on div "00" at bounding box center [711, 201] width 24 height 14
click at [739, 216] on div "PM" at bounding box center [738, 215] width 24 height 14
click at [765, 45] on button "Save" at bounding box center [774, 41] width 28 height 17
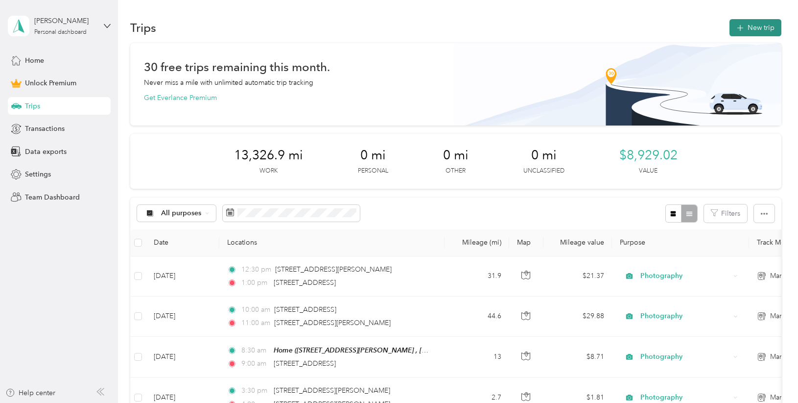
click at [748, 29] on button "New trip" at bounding box center [756, 27] width 52 height 17
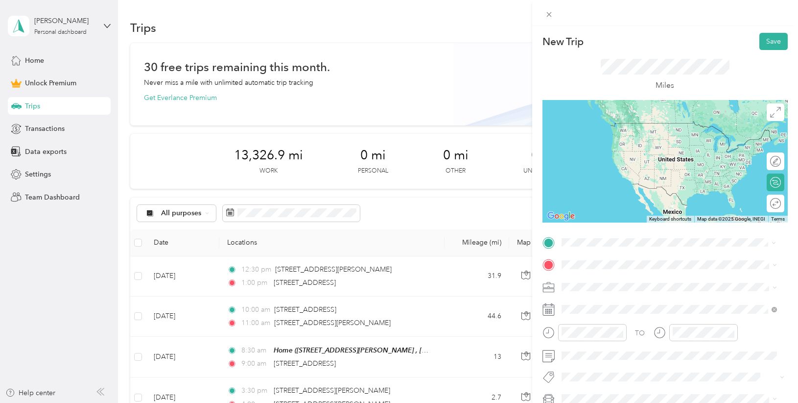
click at [604, 282] on span "[STREET_ADDRESS][US_STATE]" at bounding box center [629, 277] width 98 height 9
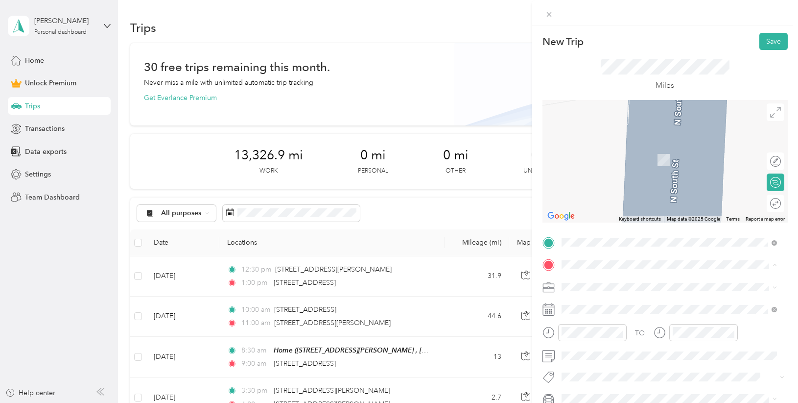
click at [587, 316] on span "[STREET_ADDRESS][PERSON_NAME], [GEOGRAPHIC_DATA], [GEOGRAPHIC_DATA], [GEOGRAPHI…" at bounding box center [676, 319] width 193 height 19
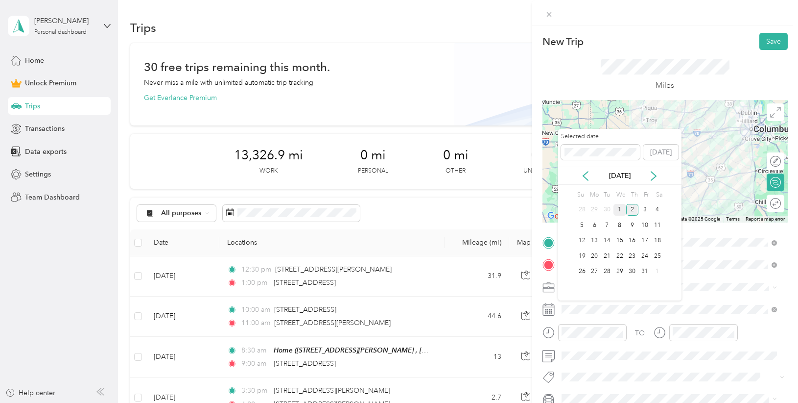
click at [619, 204] on div "1" at bounding box center [620, 210] width 13 height 12
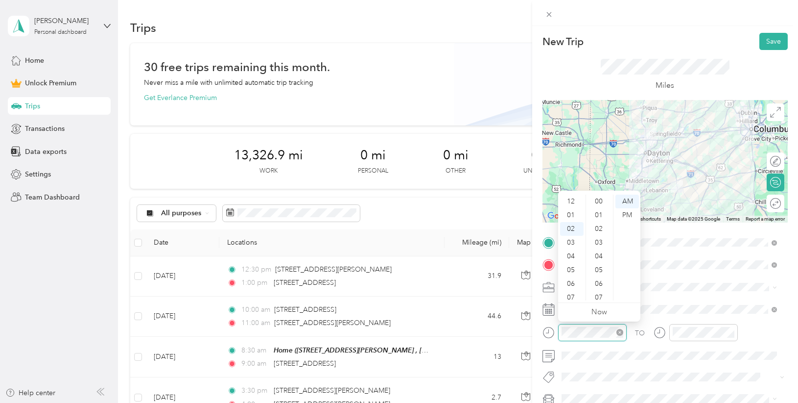
scroll to position [548, 0]
click at [573, 217] on div "03" at bounding box center [572, 215] width 24 height 14
click at [572, 215] on div "04" at bounding box center [572, 215] width 24 height 14
click at [600, 202] on div "00" at bounding box center [600, 201] width 24 height 14
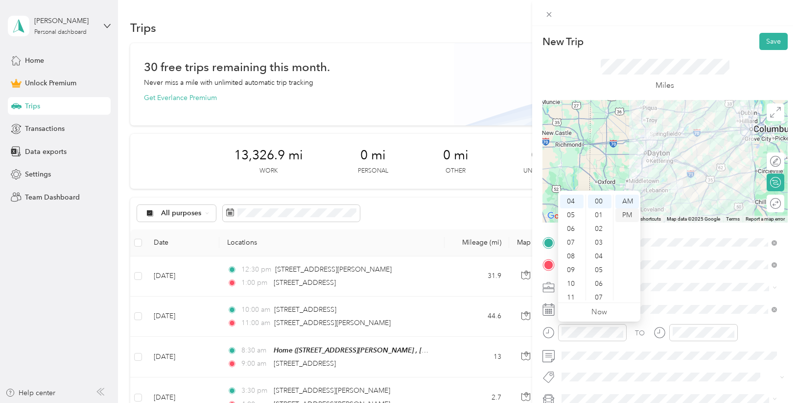
click at [625, 213] on div "PM" at bounding box center [628, 215] width 24 height 14
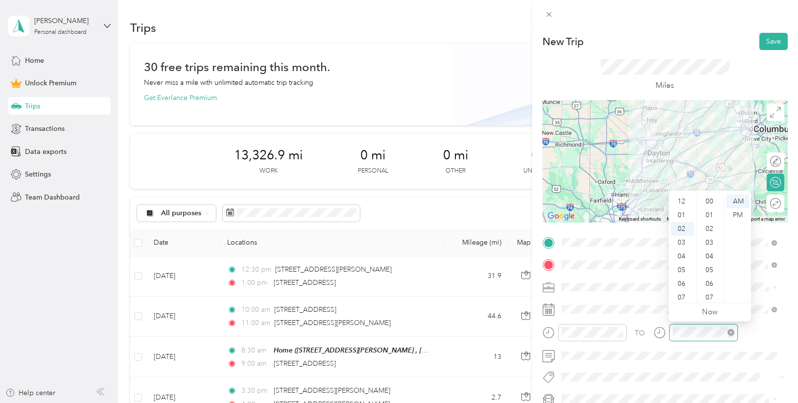
scroll to position [548, 0]
click at [683, 229] on div "04" at bounding box center [683, 229] width 24 height 14
click at [712, 264] on div "45" at bounding box center [711, 270] width 24 height 14
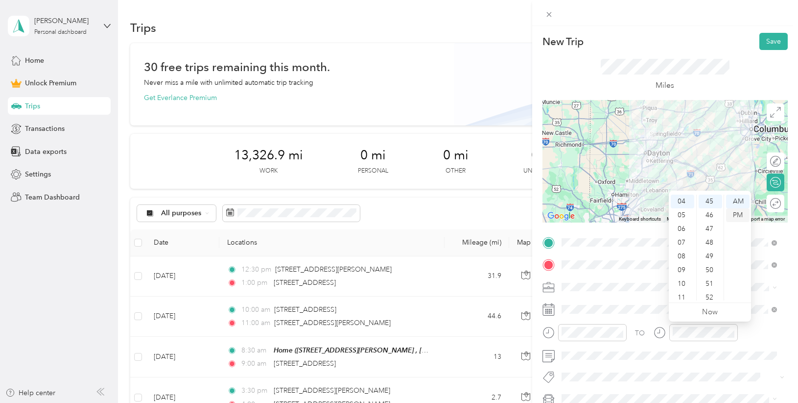
click at [742, 215] on div "PM" at bounding box center [738, 215] width 24 height 14
click at [765, 46] on button "Save" at bounding box center [774, 41] width 28 height 17
